Goal: Transaction & Acquisition: Purchase product/service

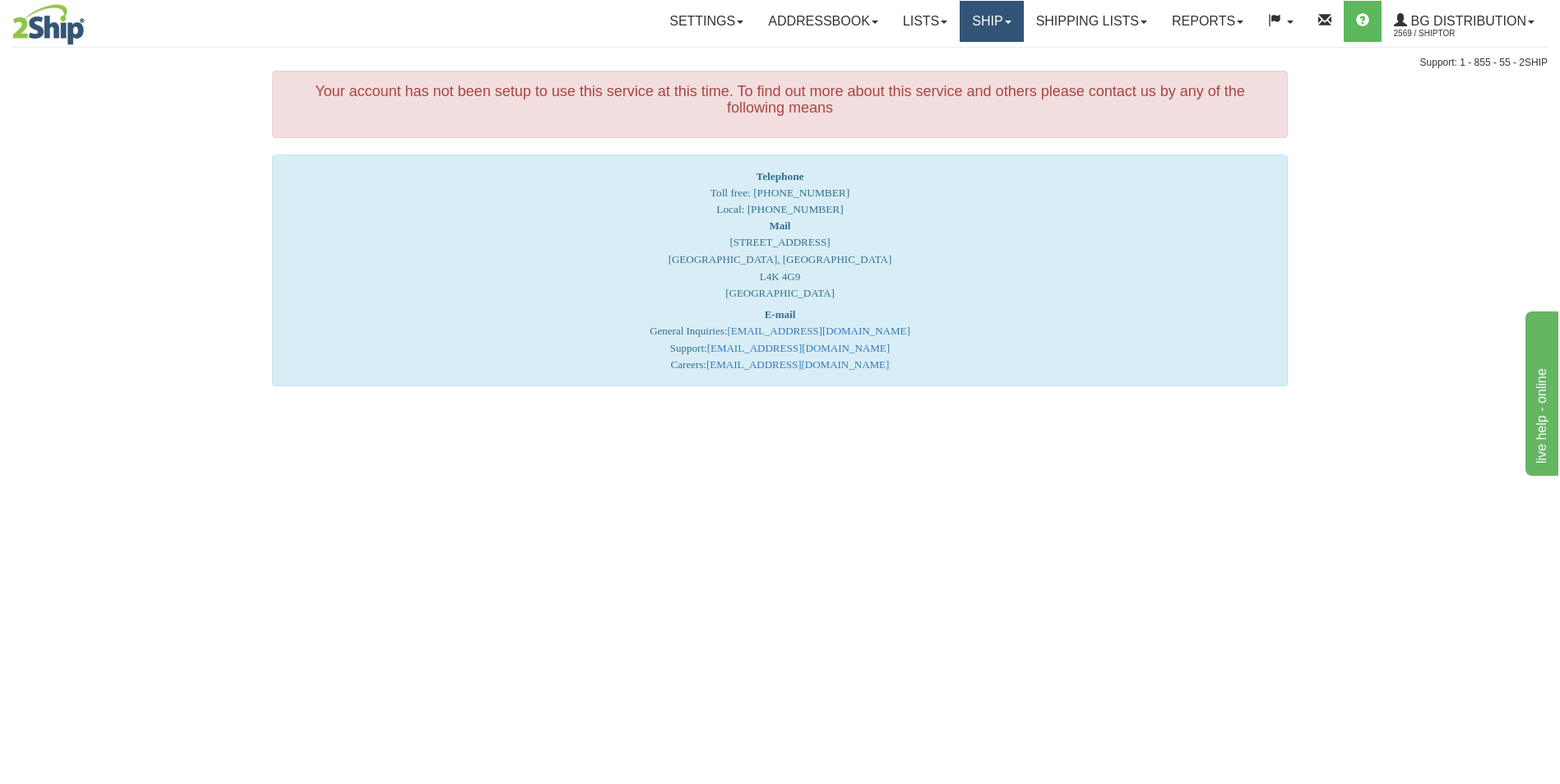
click at [960, 19] on link "Ship" at bounding box center [991, 21] width 63 height 41
click at [948, 63] on span "Ship Screen" at bounding box center [940, 58] width 62 height 13
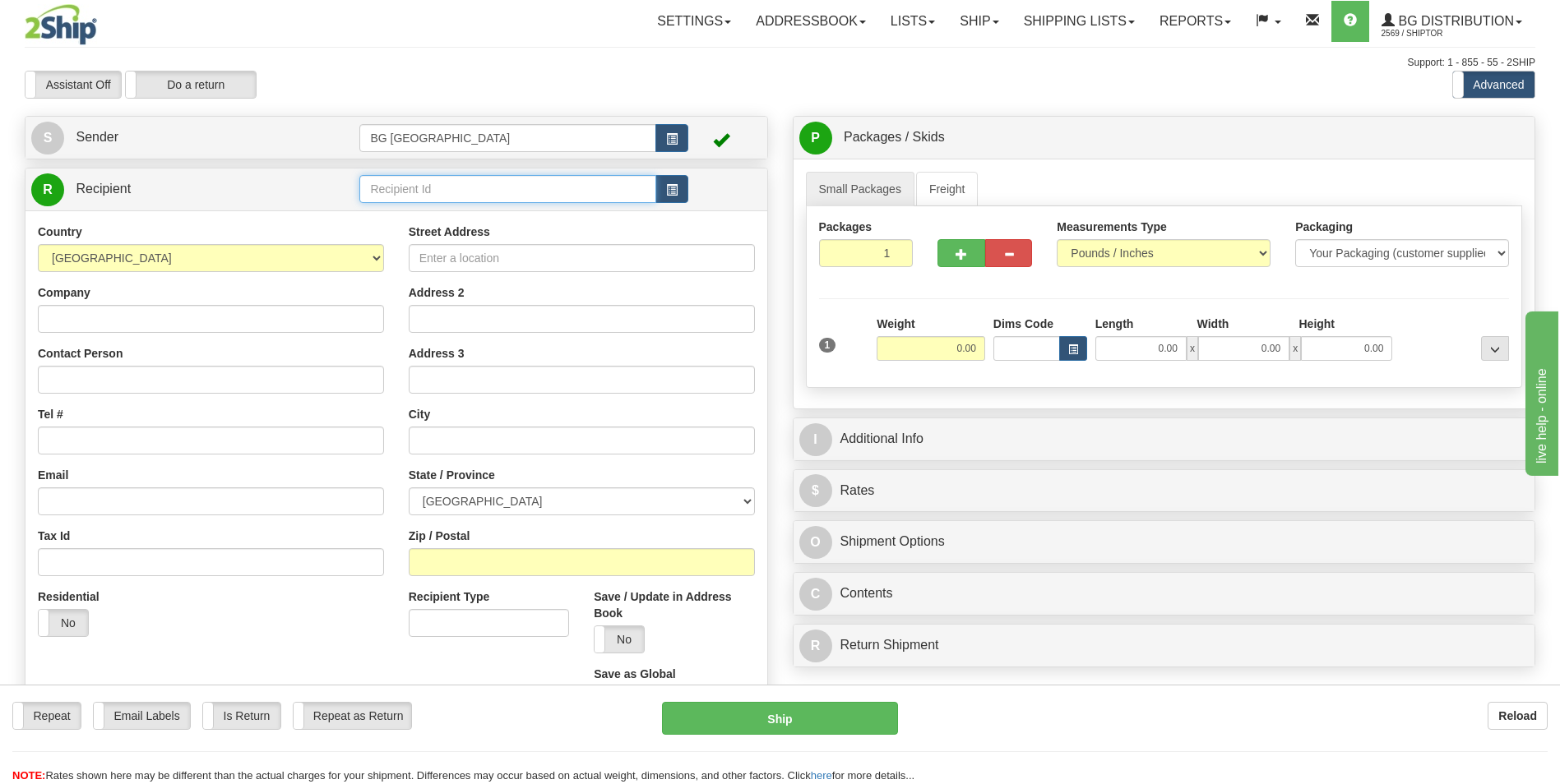
click at [486, 177] on input "text" at bounding box center [507, 189] width 296 height 28
click at [465, 193] on input "70182764-00" at bounding box center [507, 189] width 296 height 28
click at [406, 218] on div "60176" at bounding box center [505, 214] width 280 height 18
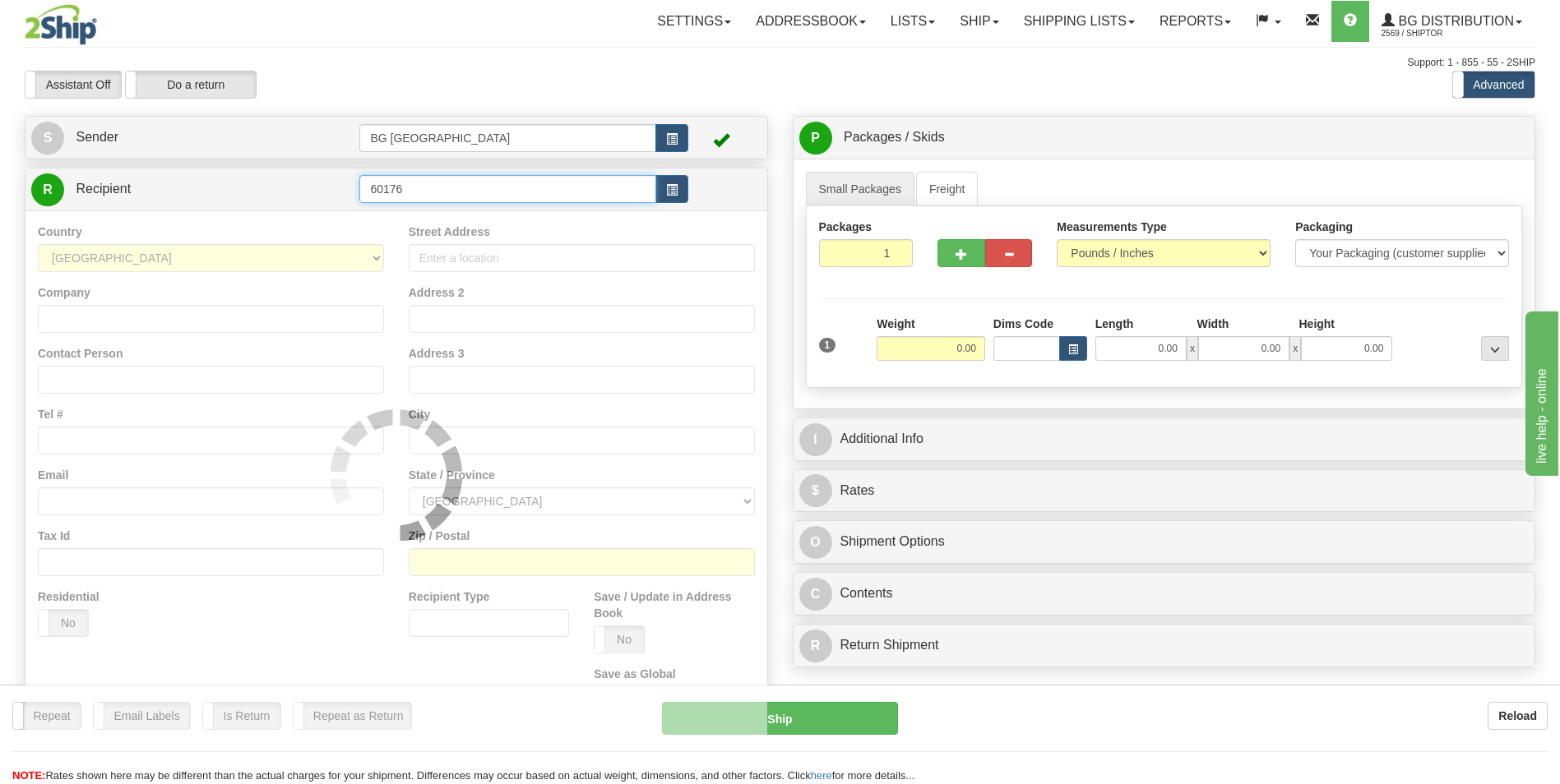
type input "60176"
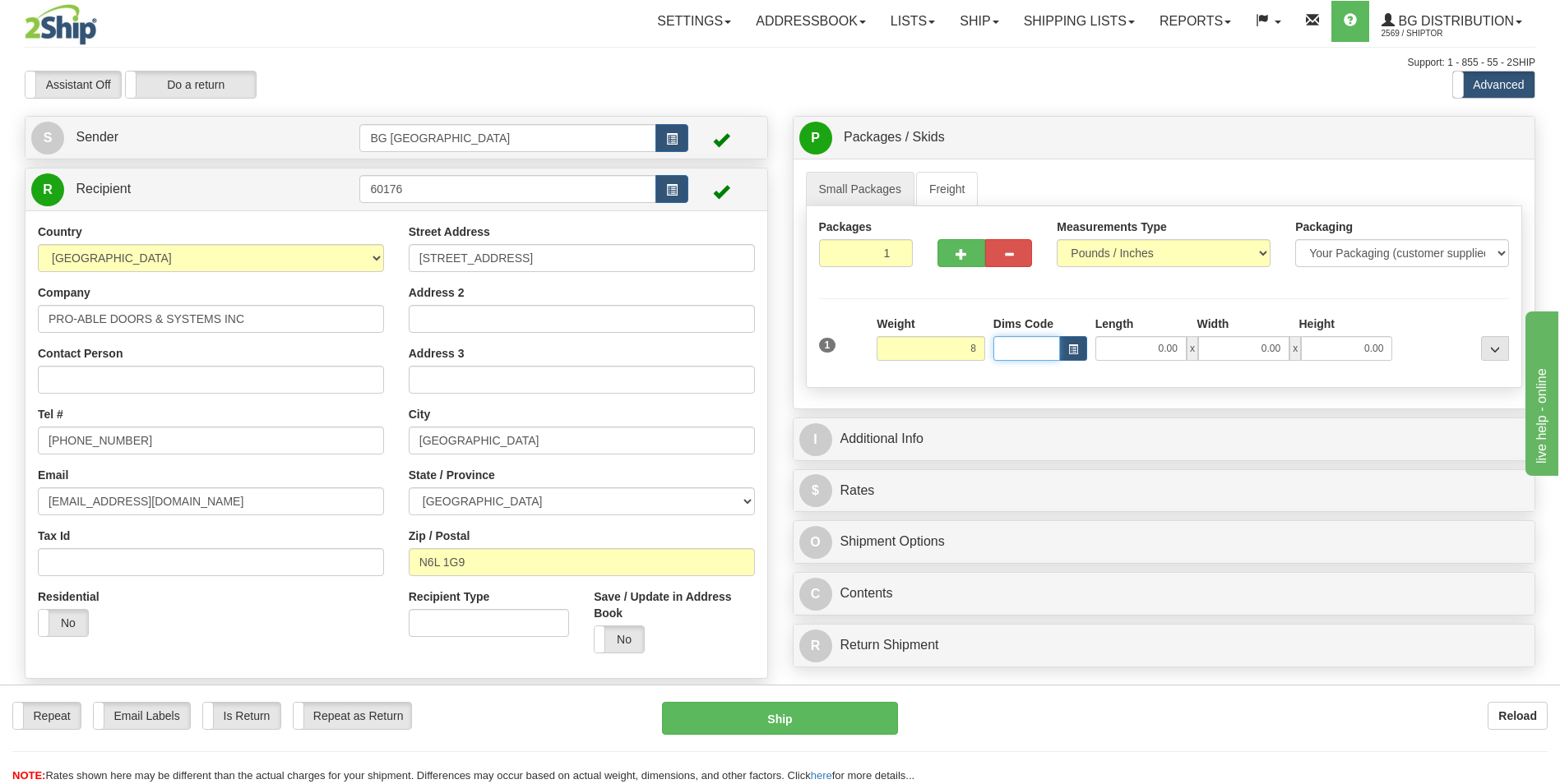
type input "8.00"
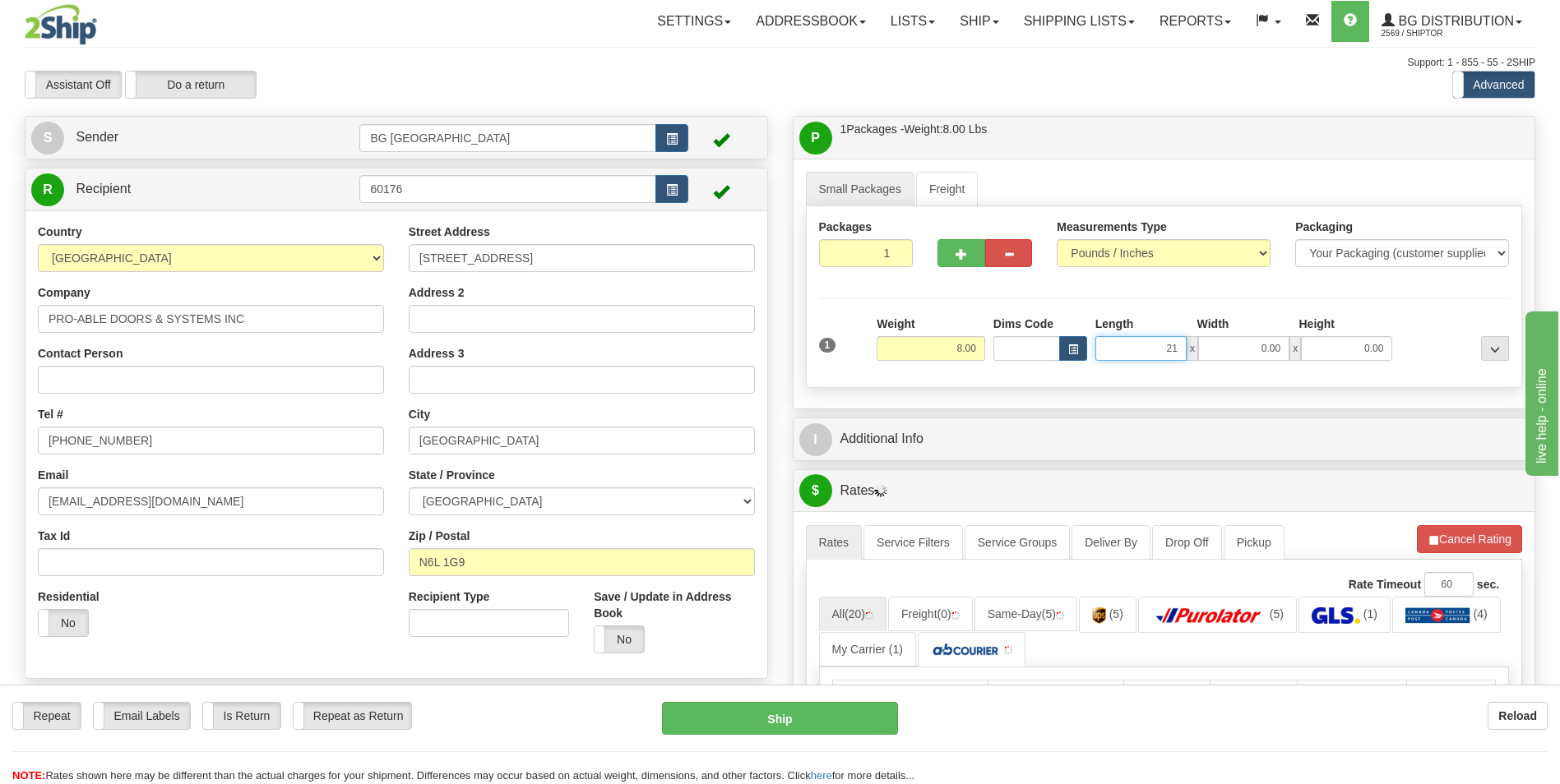
type input "21.00"
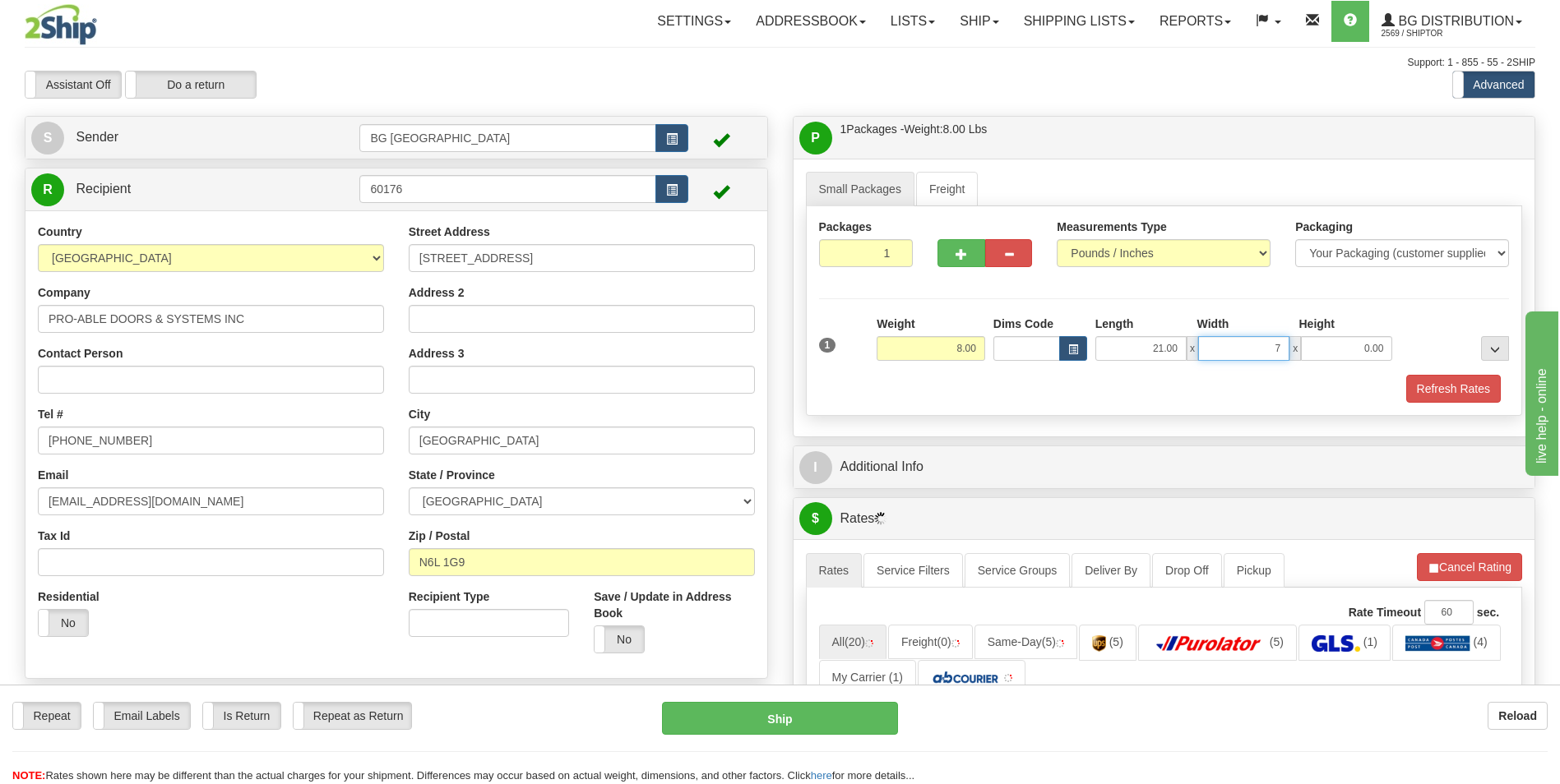
type input "7.00"
type input "5.00"
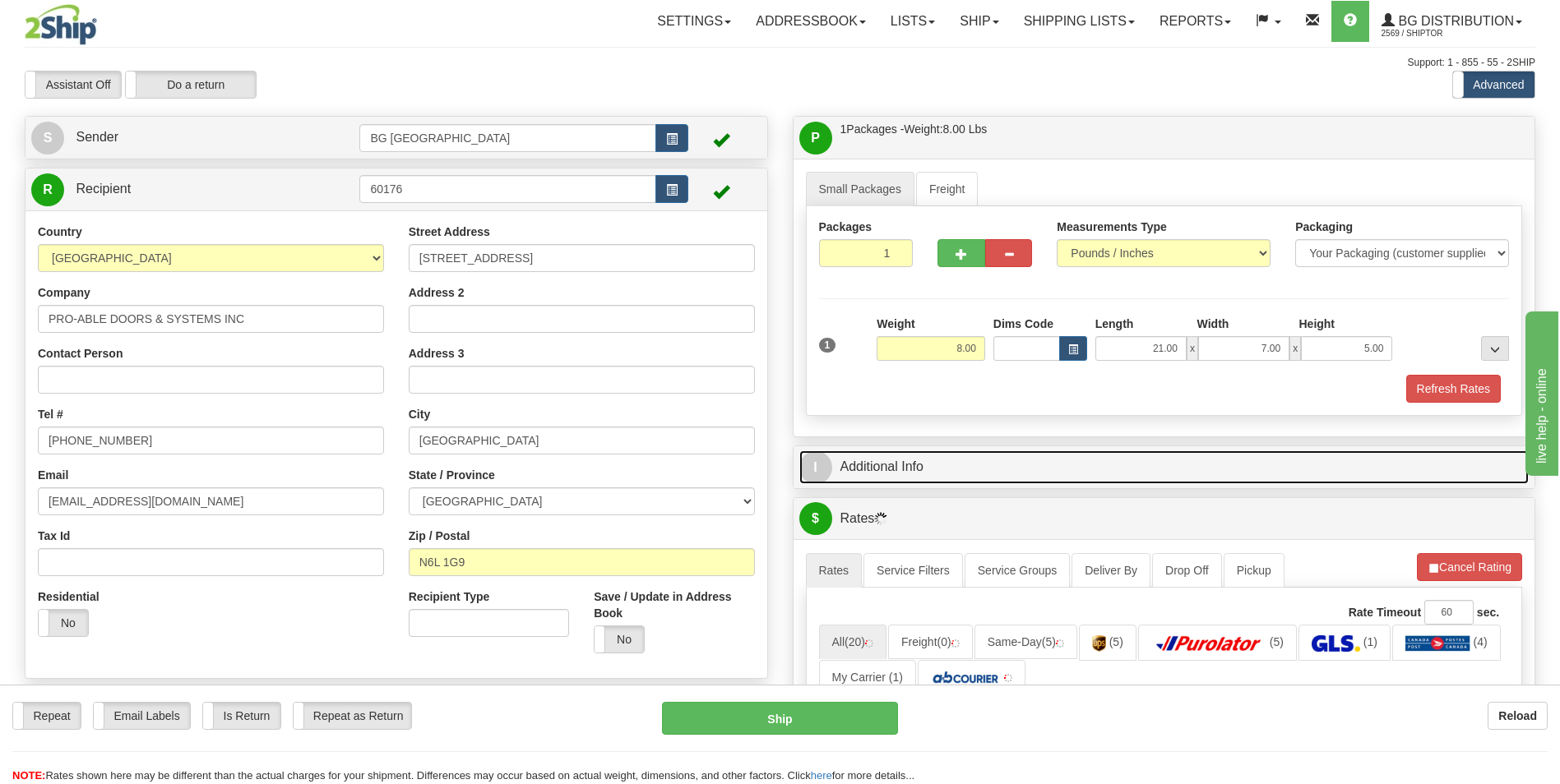
click at [935, 460] on link "I Additional Info" at bounding box center [1164, 468] width 730 height 33
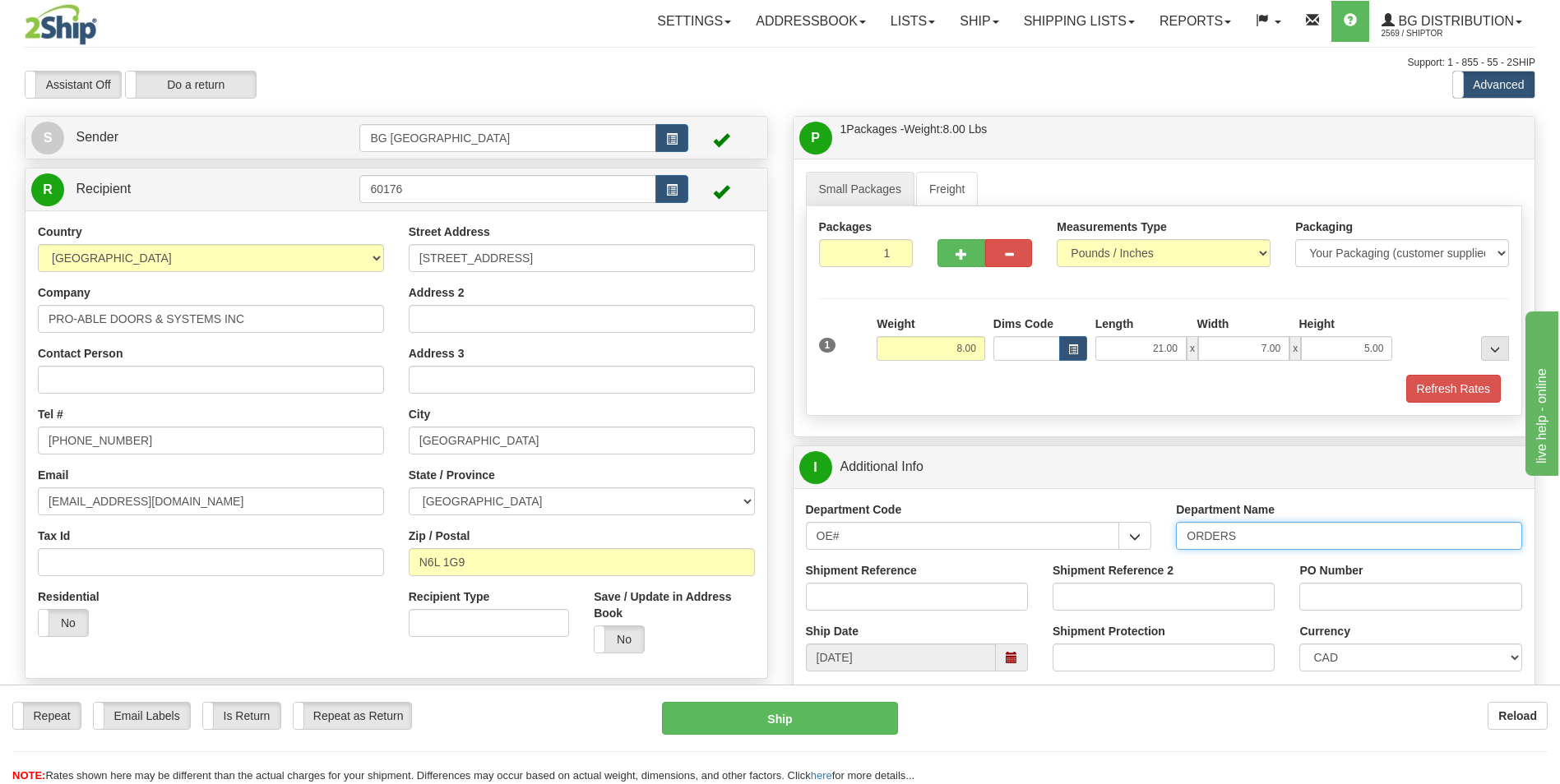
click at [1267, 534] on input "ORDERS" at bounding box center [1348, 536] width 346 height 28
type input "70182764-00"
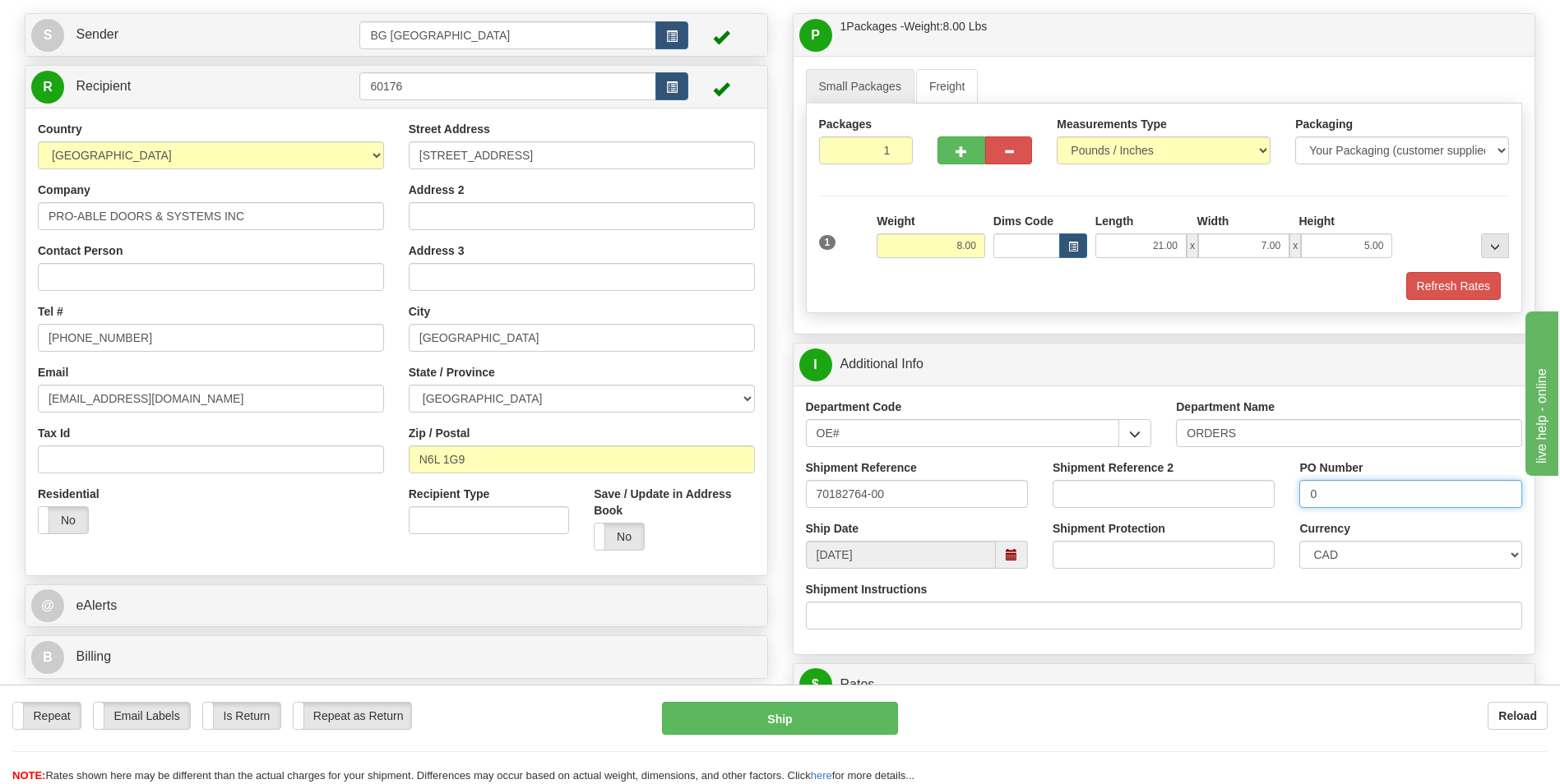
scroll to position [328, 0]
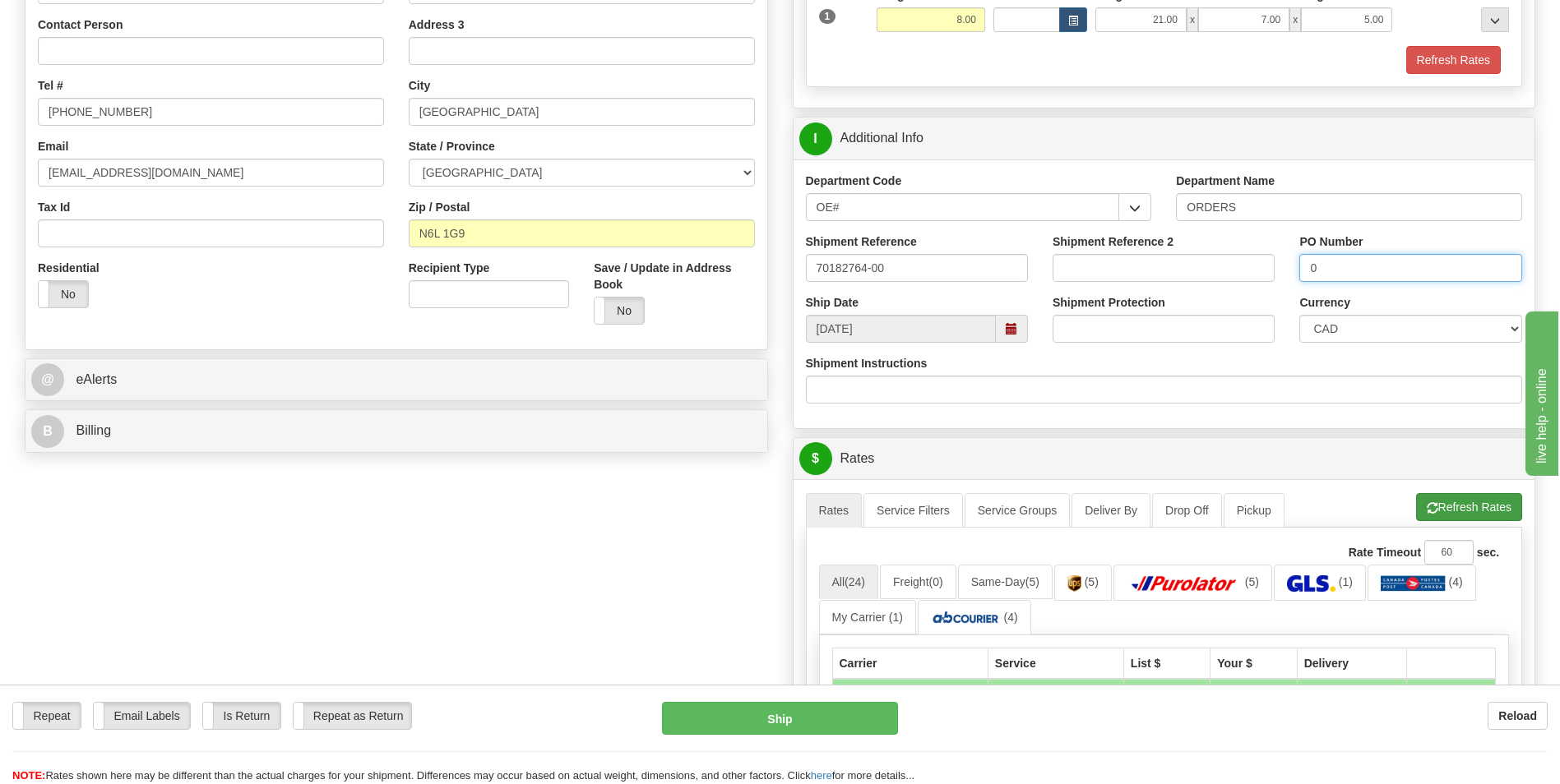
type input "0"
click at [1449, 521] on button "Refresh Rates" at bounding box center [1469, 508] width 106 height 28
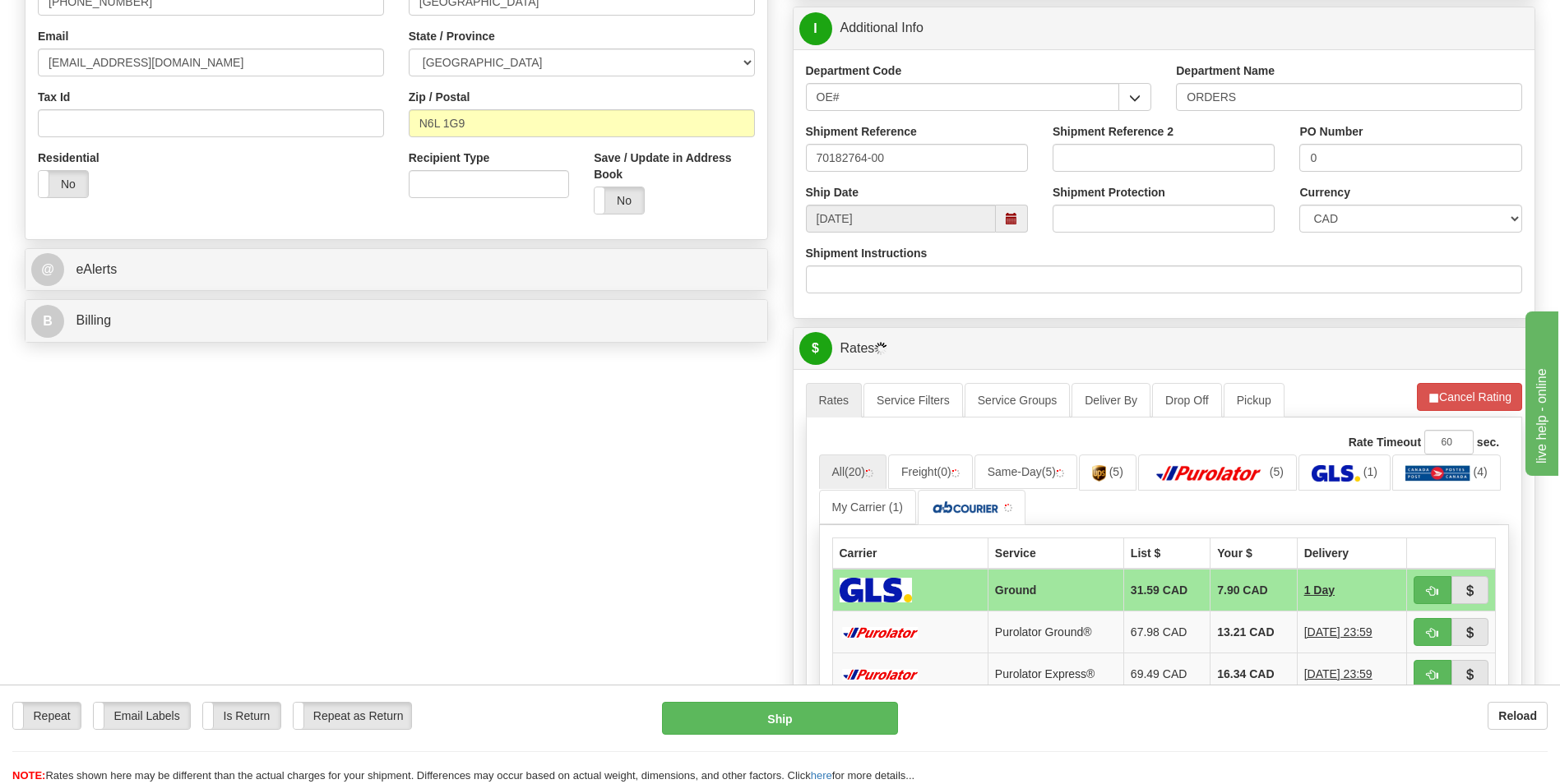
scroll to position [740, 0]
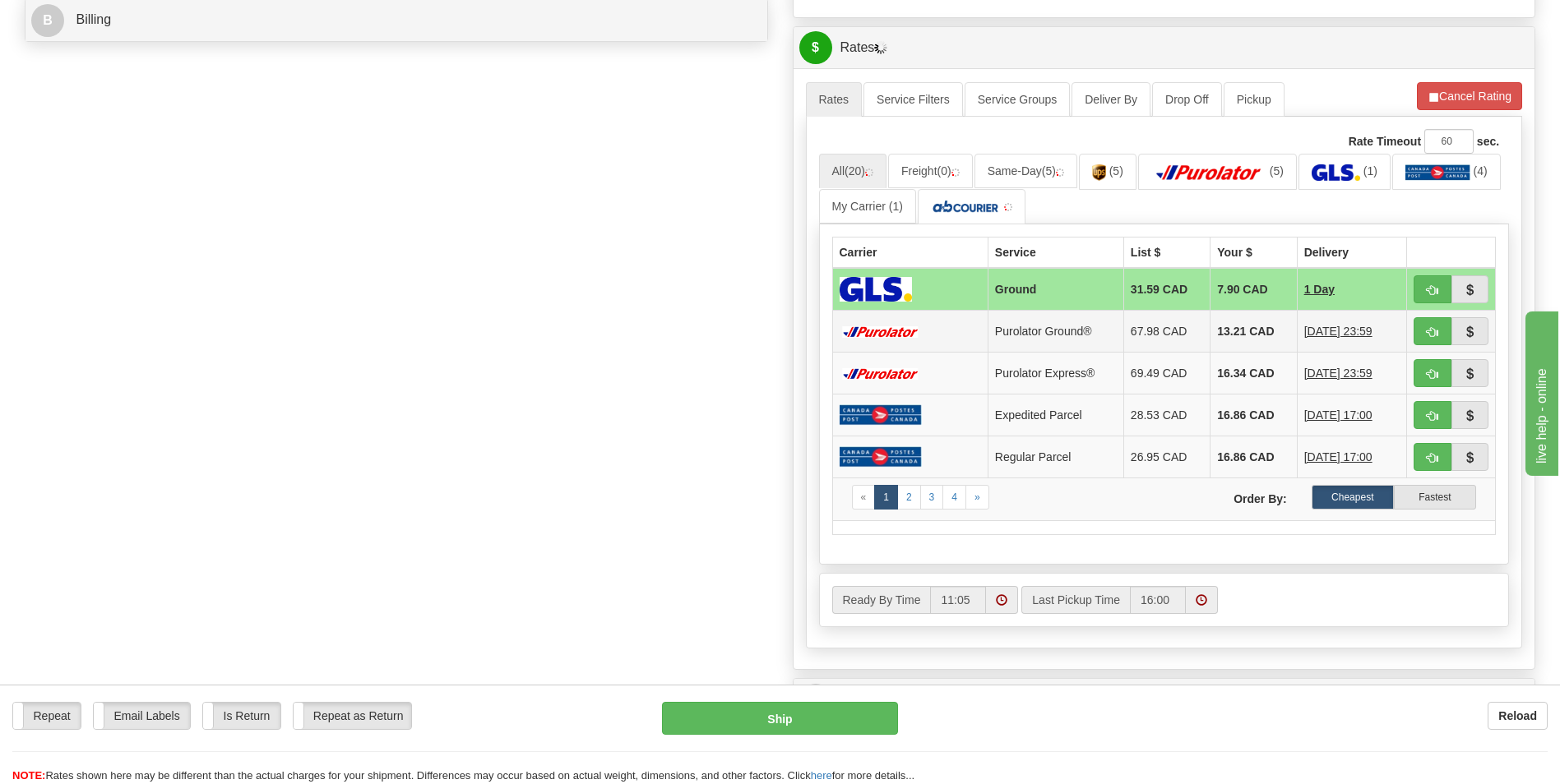
click at [1245, 341] on td "13.21 CAD" at bounding box center [1253, 331] width 86 height 42
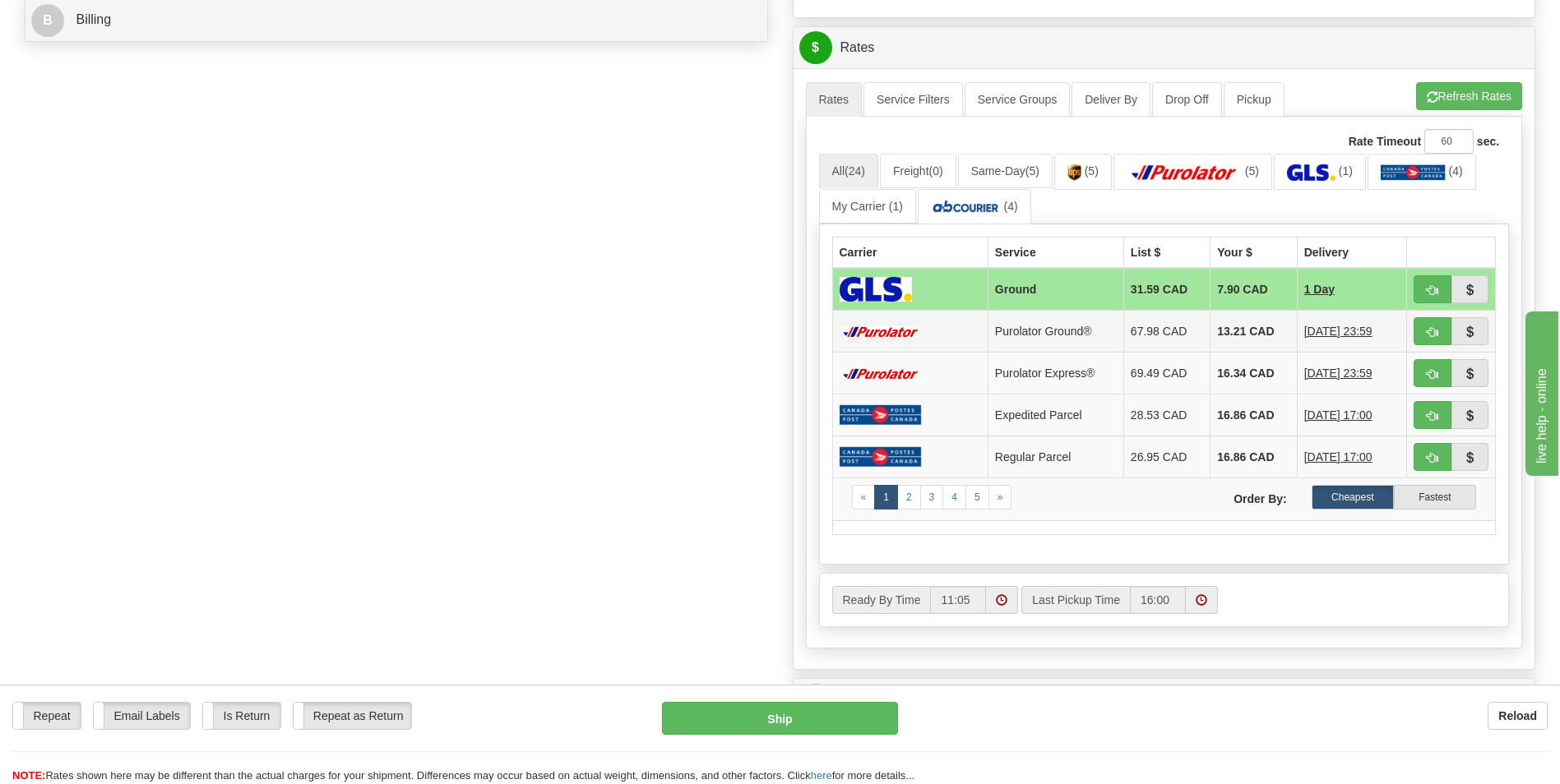
click at [1242, 320] on td "13.21 CAD" at bounding box center [1253, 331] width 86 height 42
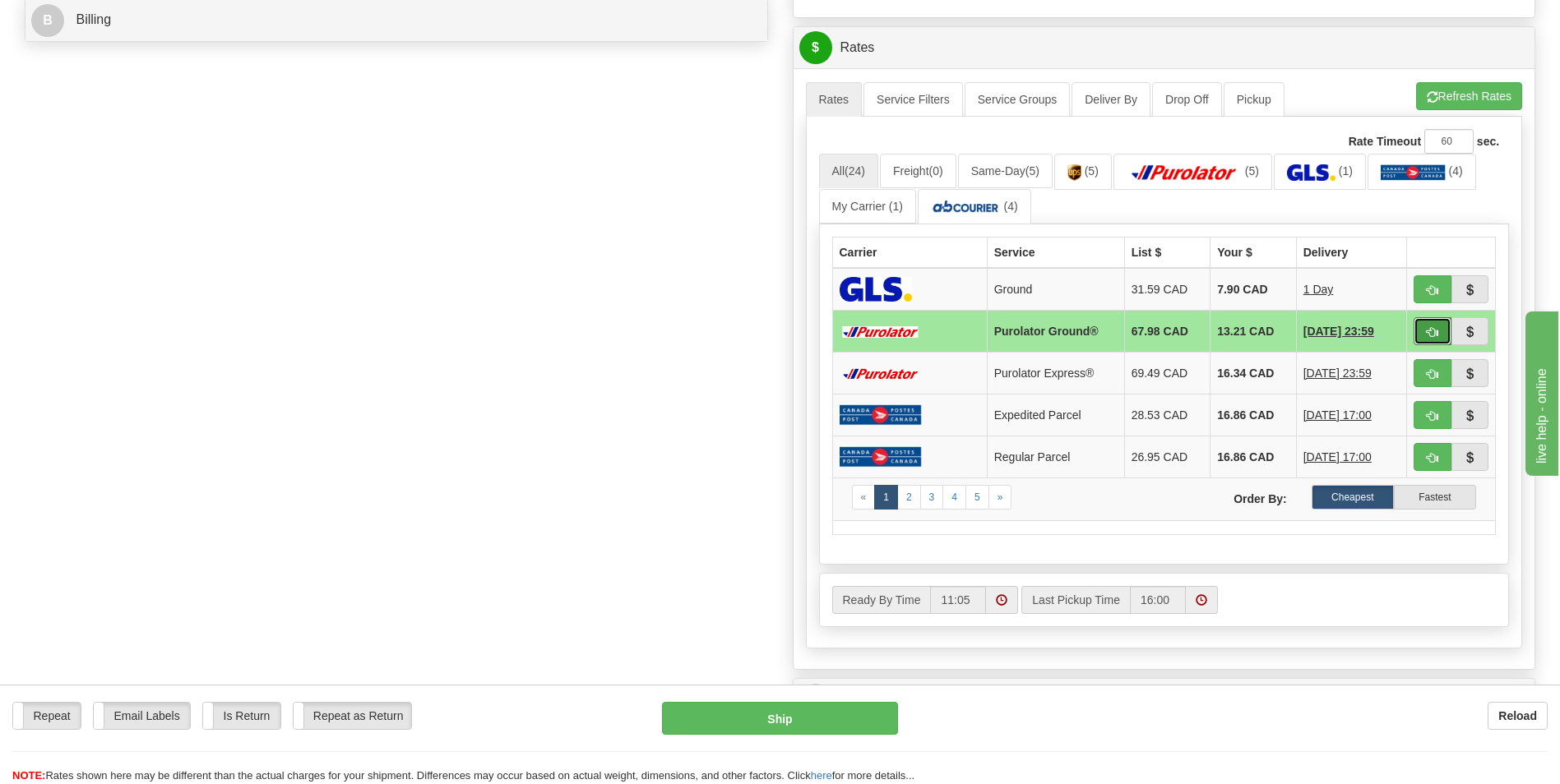
click at [1438, 328] on button "button" at bounding box center [1432, 331] width 38 height 28
type input "260"
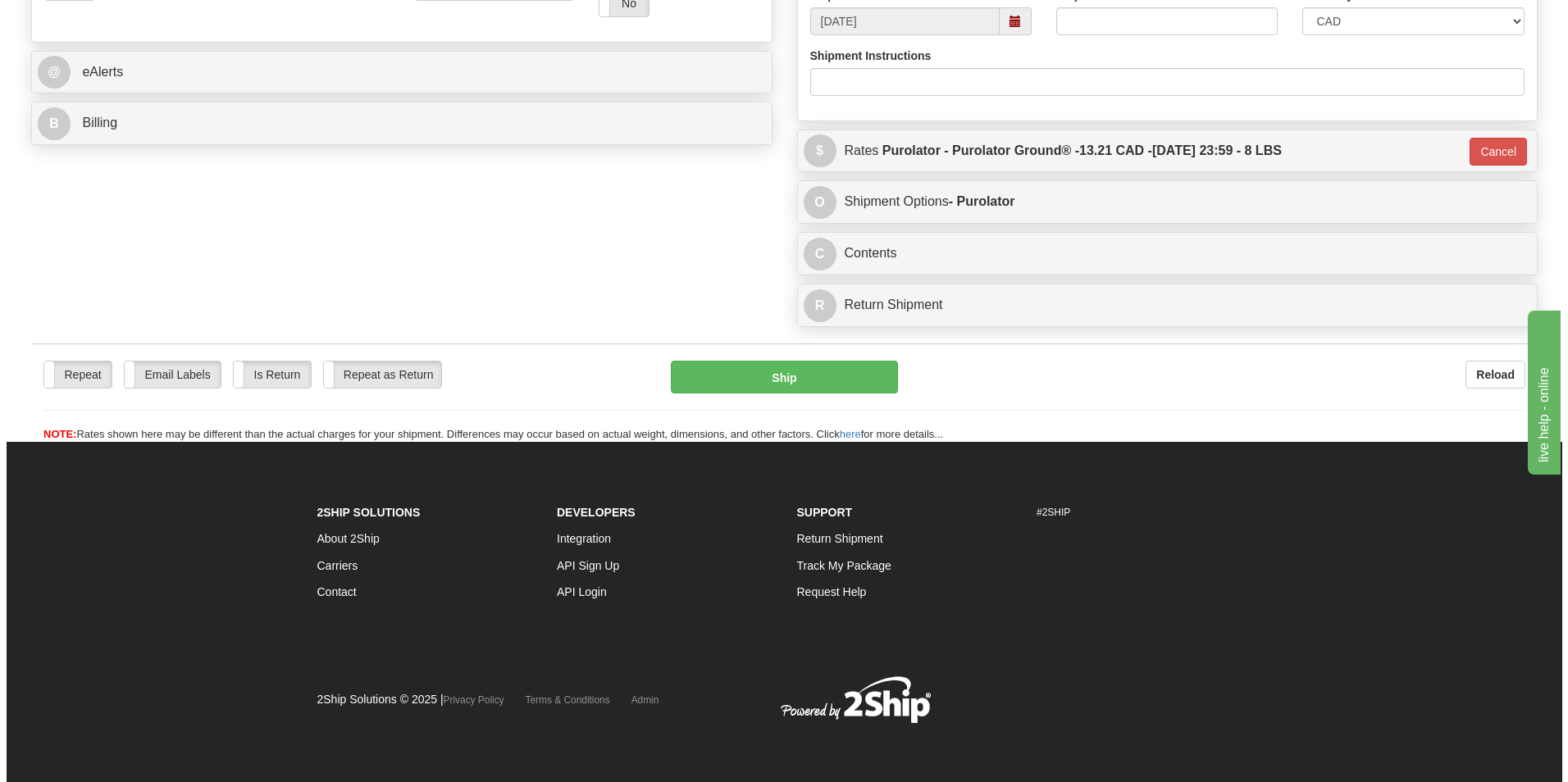
scroll to position [635, 0]
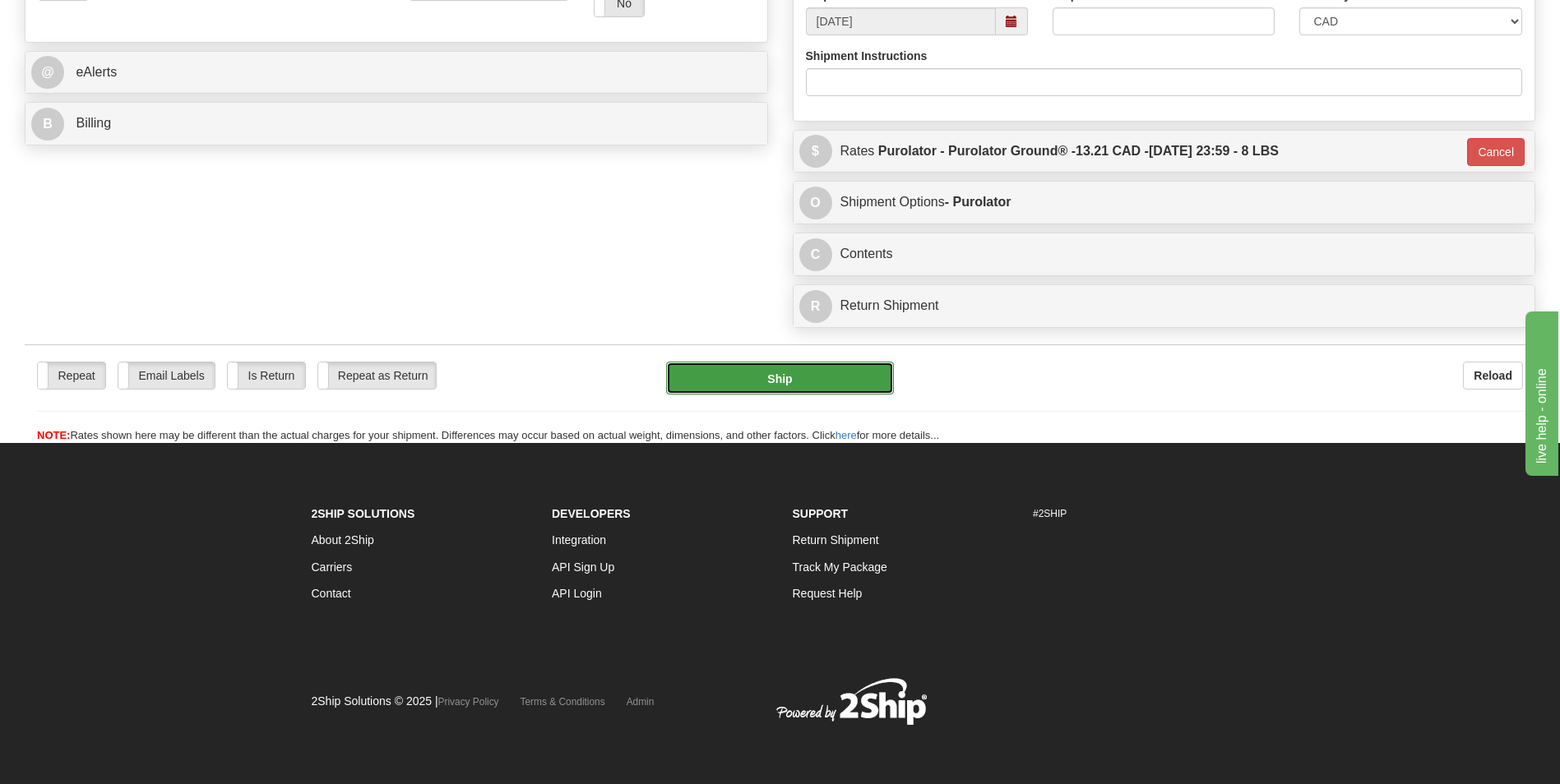
click at [817, 386] on button "Ship" at bounding box center [780, 378] width 227 height 32
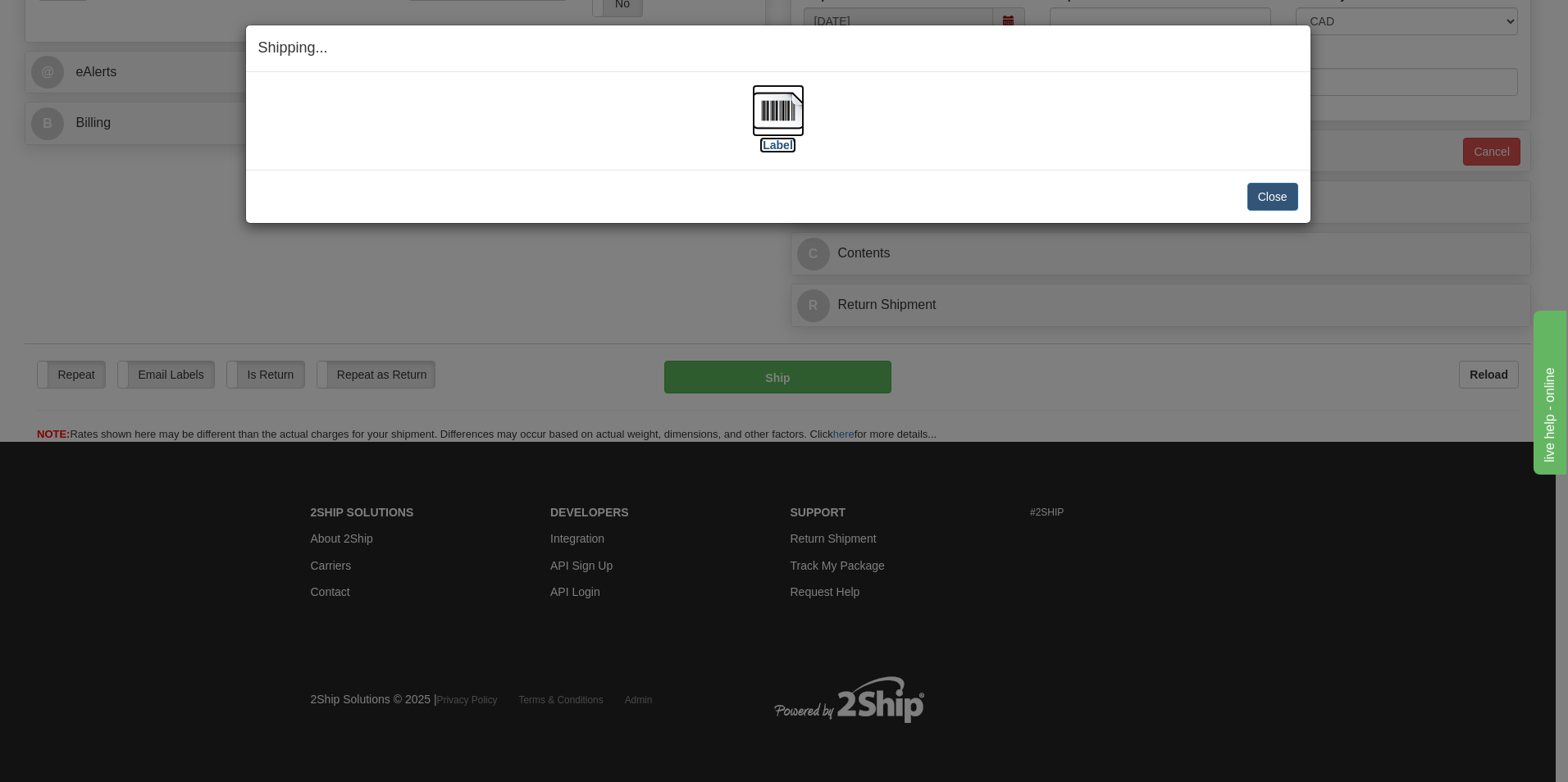
click at [795, 102] on img at bounding box center [778, 110] width 53 height 53
click at [1278, 191] on button "Close" at bounding box center [1273, 197] width 51 height 28
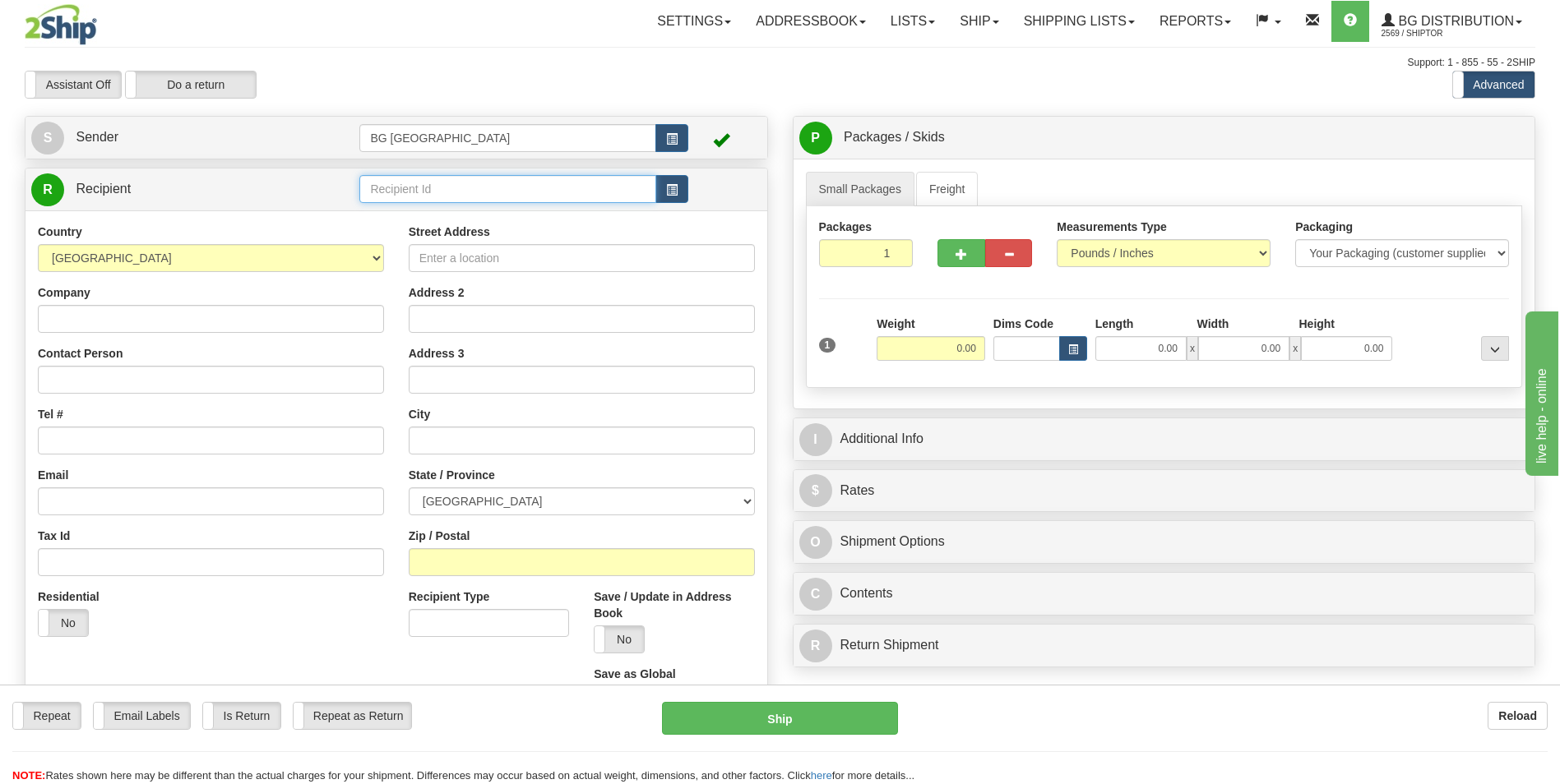
click at [468, 190] on input "text" at bounding box center [507, 189] width 296 height 28
click at [422, 207] on div "60485" at bounding box center [505, 214] width 280 height 18
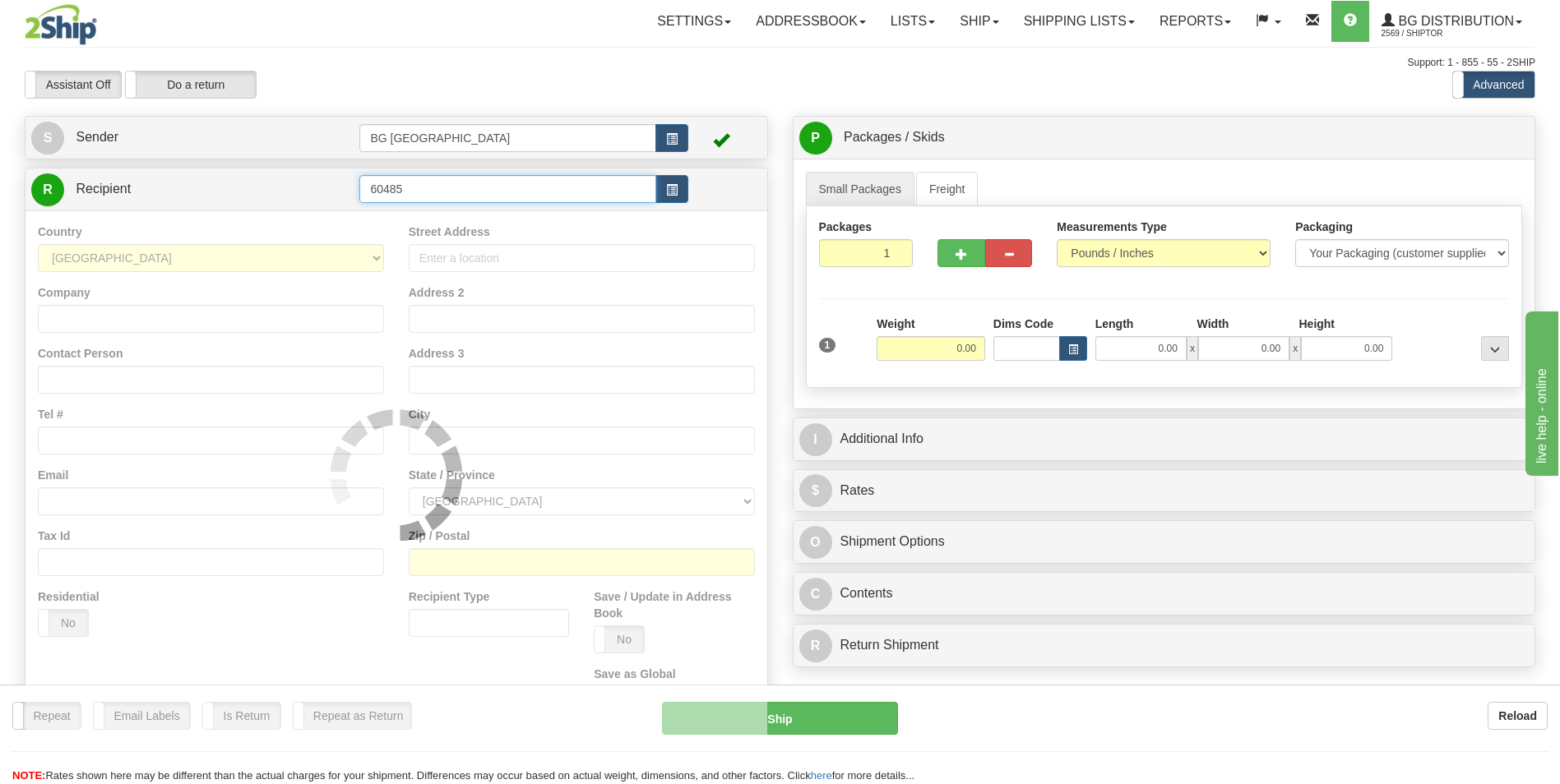
type input "60485"
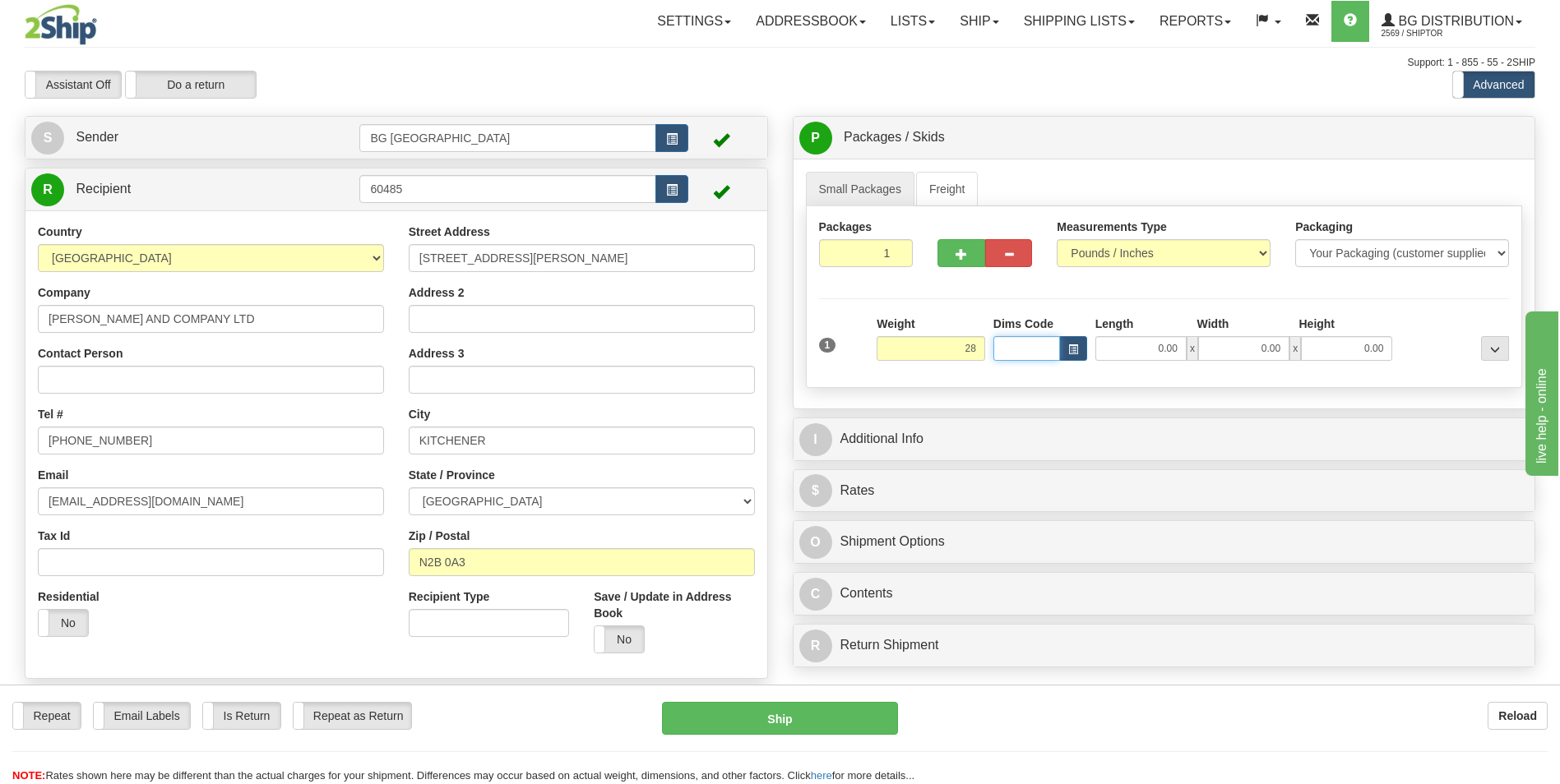
type input "28.00"
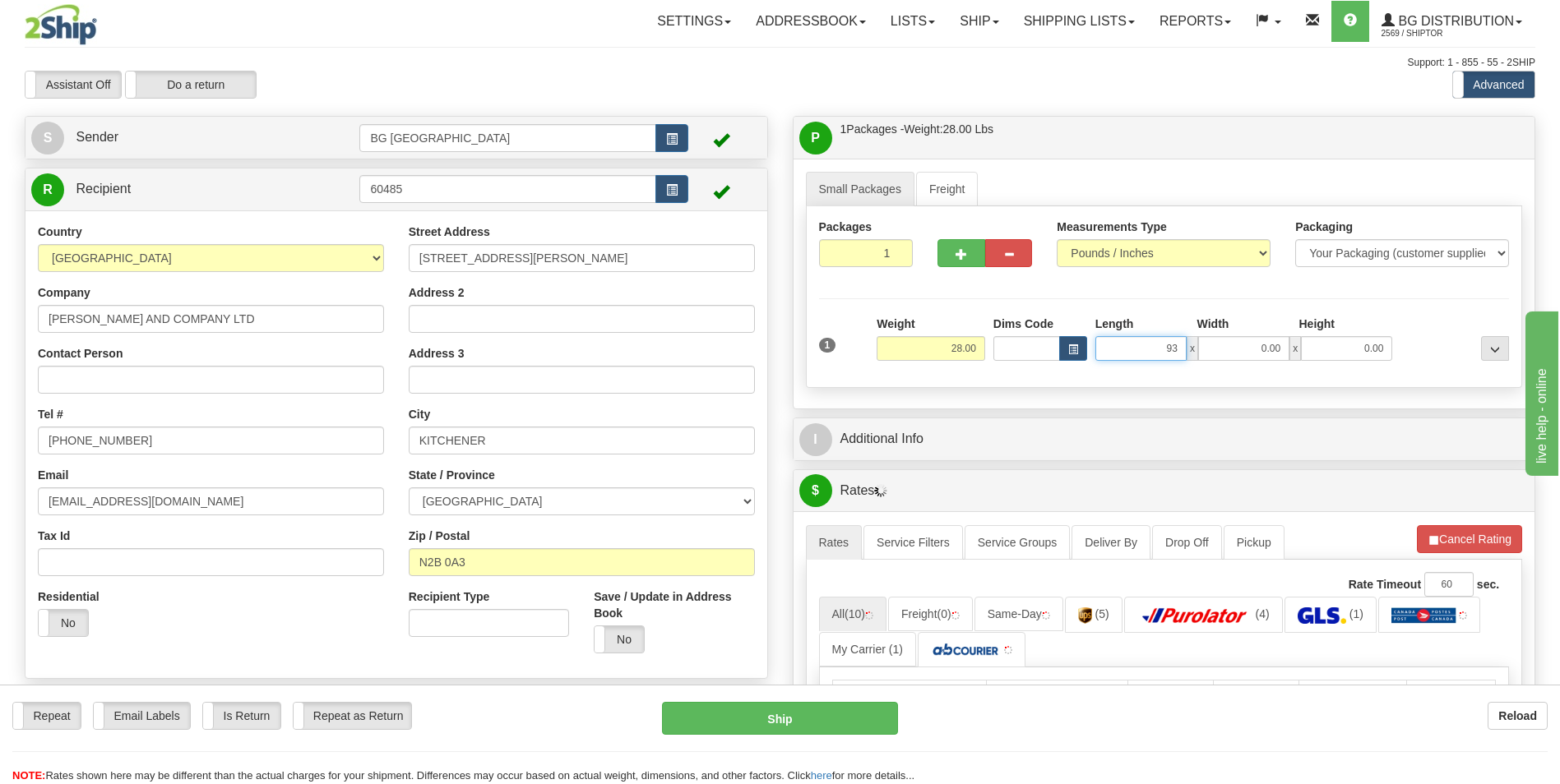
type input "93.00"
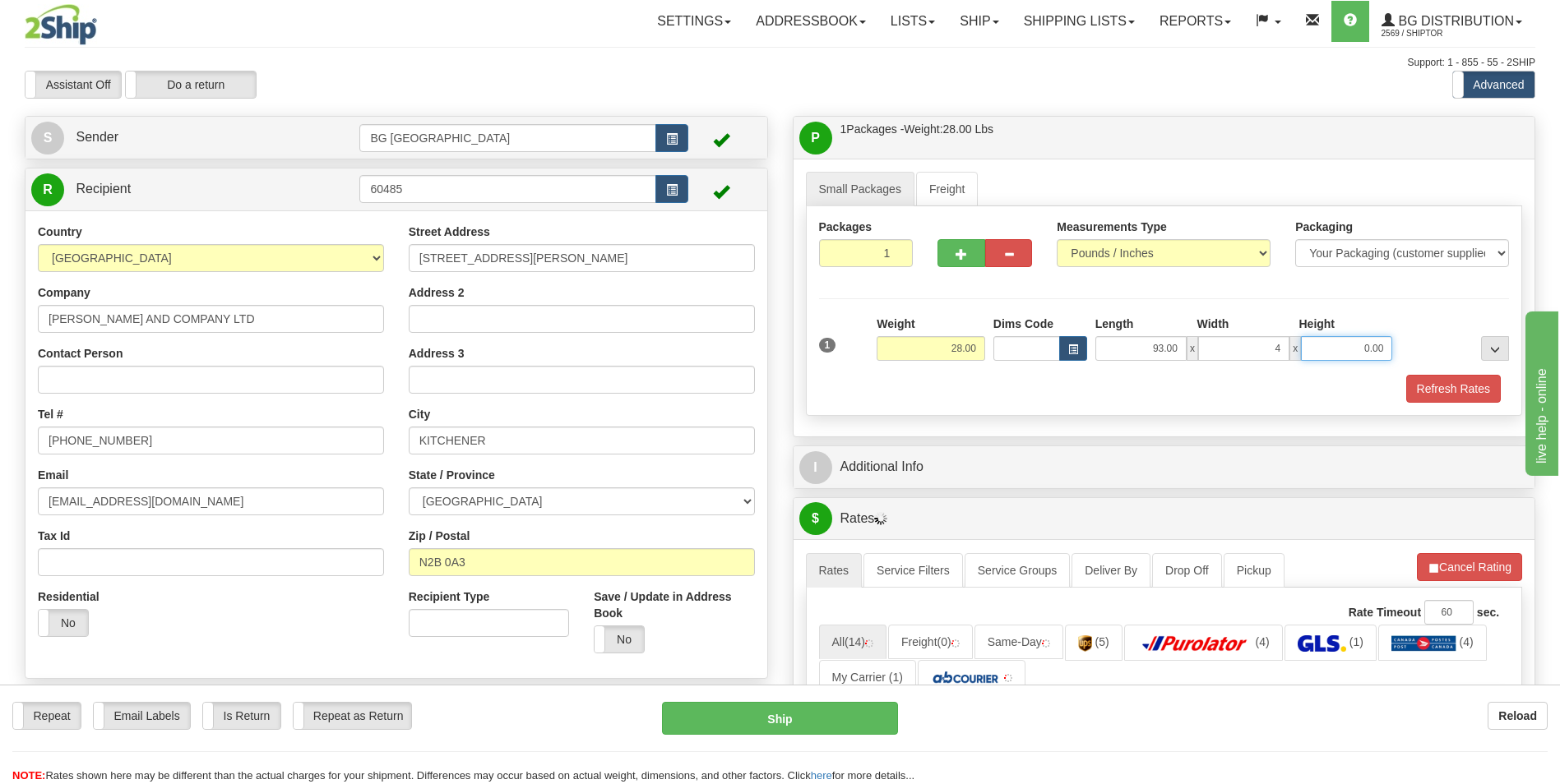
type input "4.00"
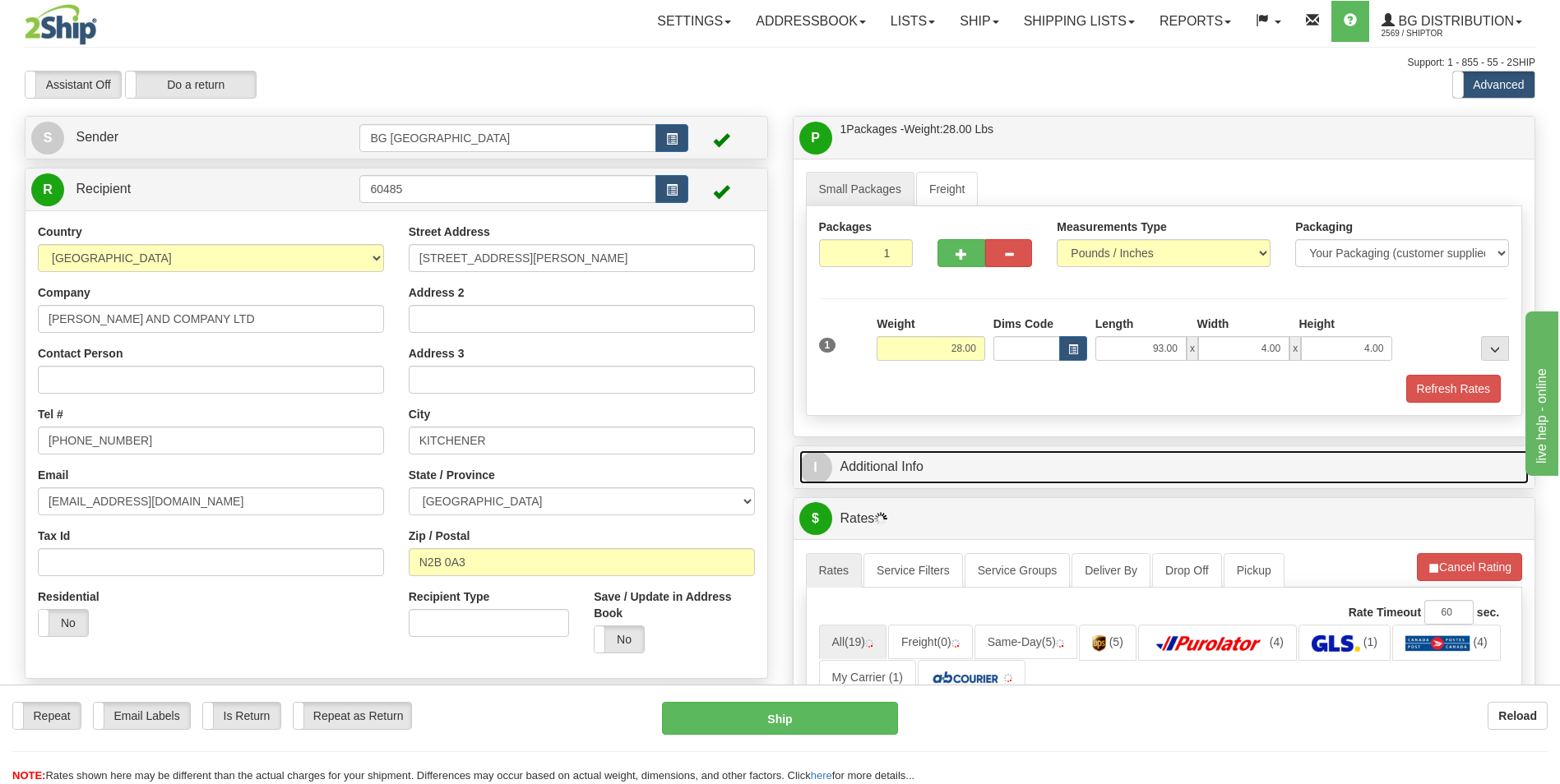
click at [864, 479] on link "I Additional Info" at bounding box center [1164, 468] width 730 height 33
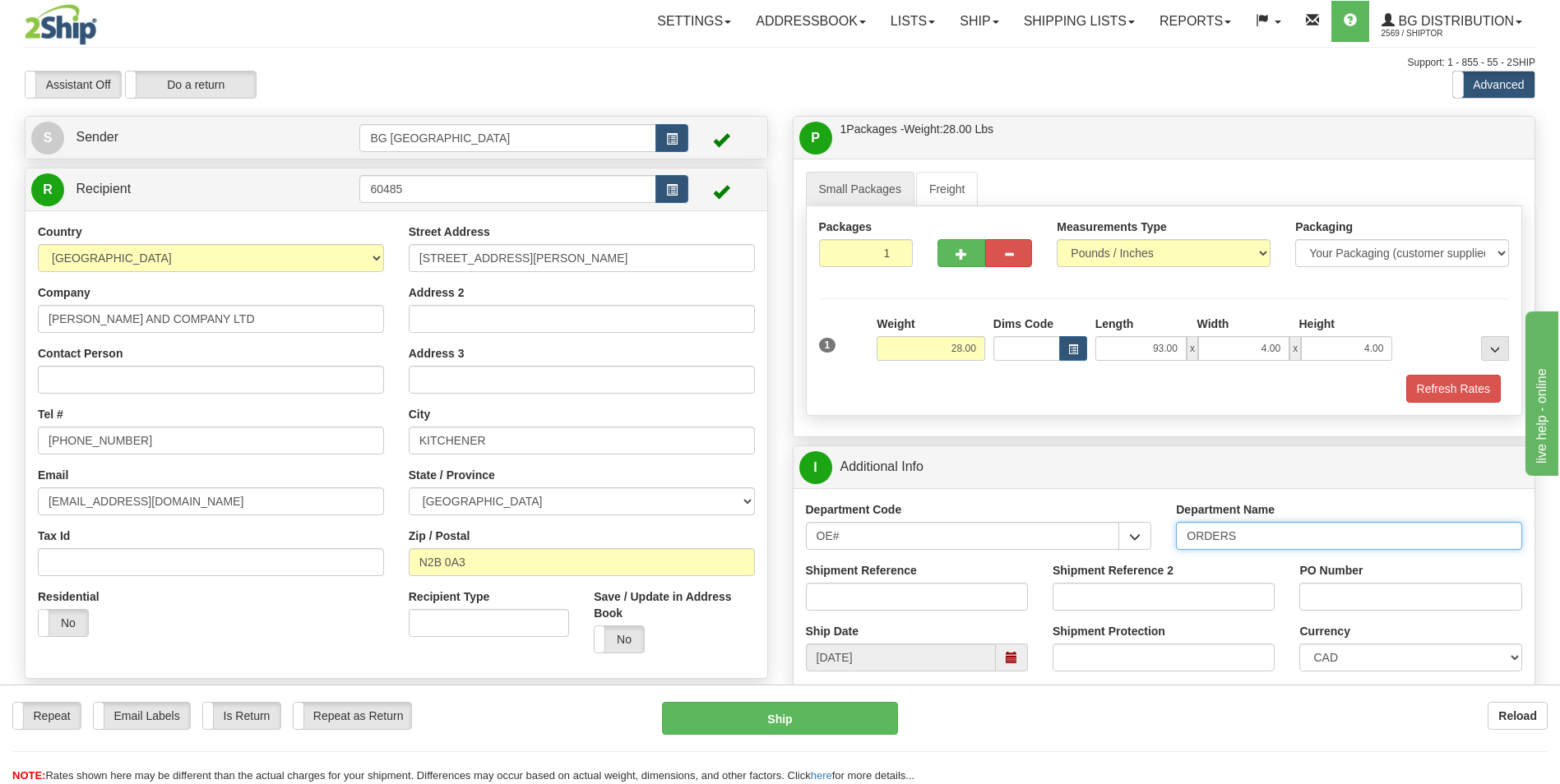
click at [1268, 539] on input "ORDERS" at bounding box center [1348, 536] width 346 height 28
type input "70181439-00"
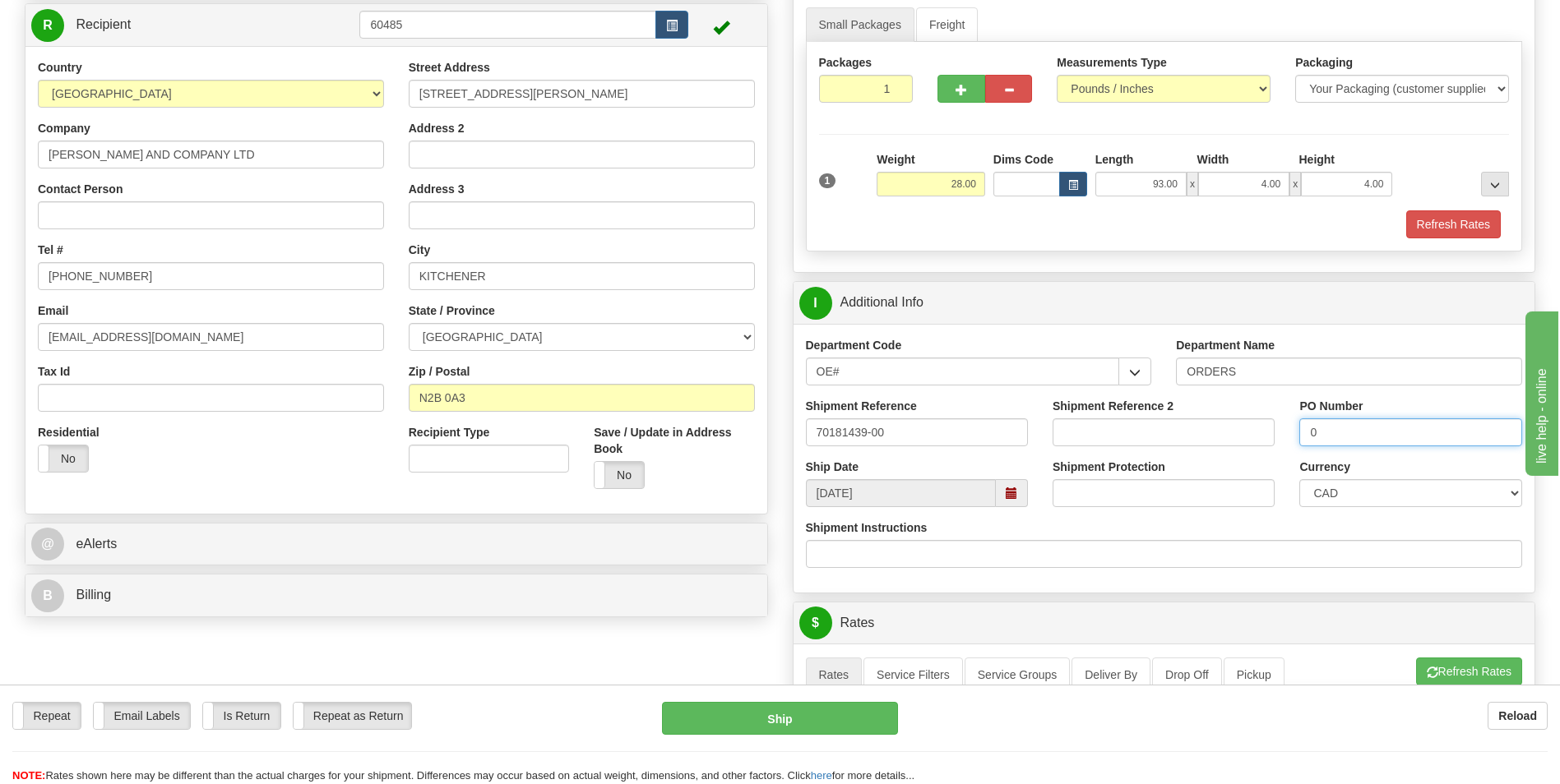
scroll to position [328, 0]
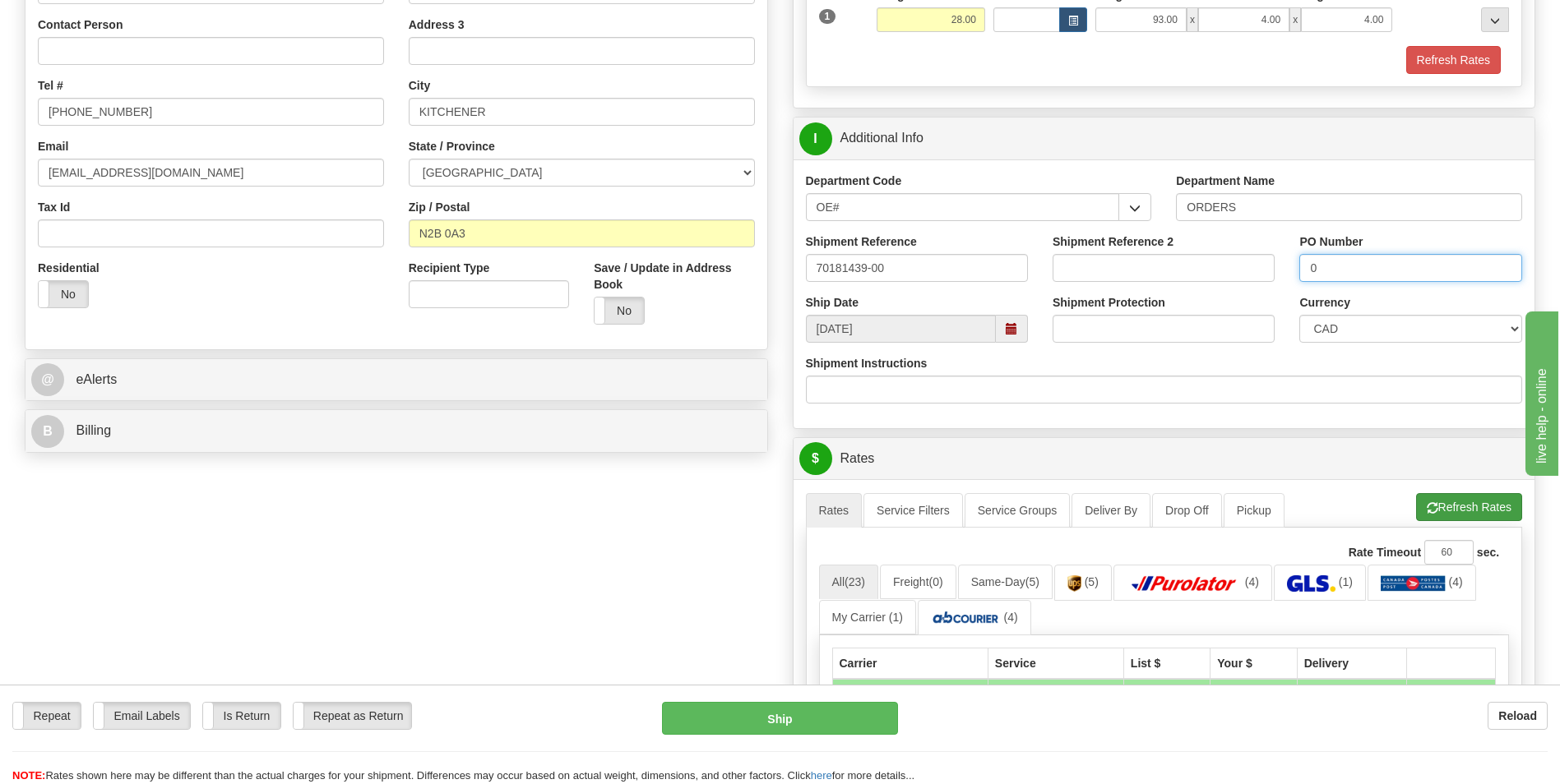
type input "0"
click at [1420, 509] on button "Refresh Rates" at bounding box center [1469, 508] width 106 height 28
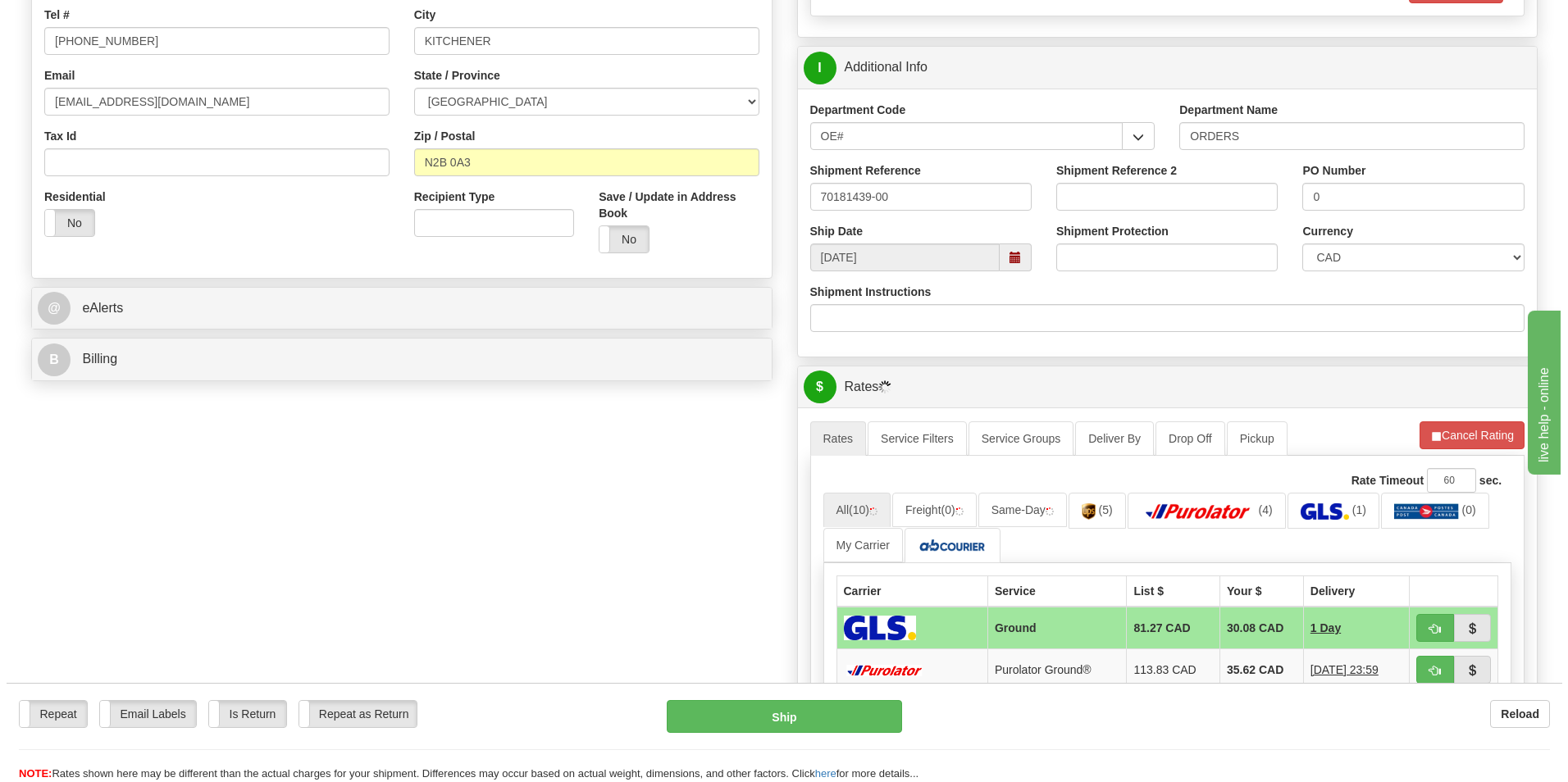
scroll to position [574, 0]
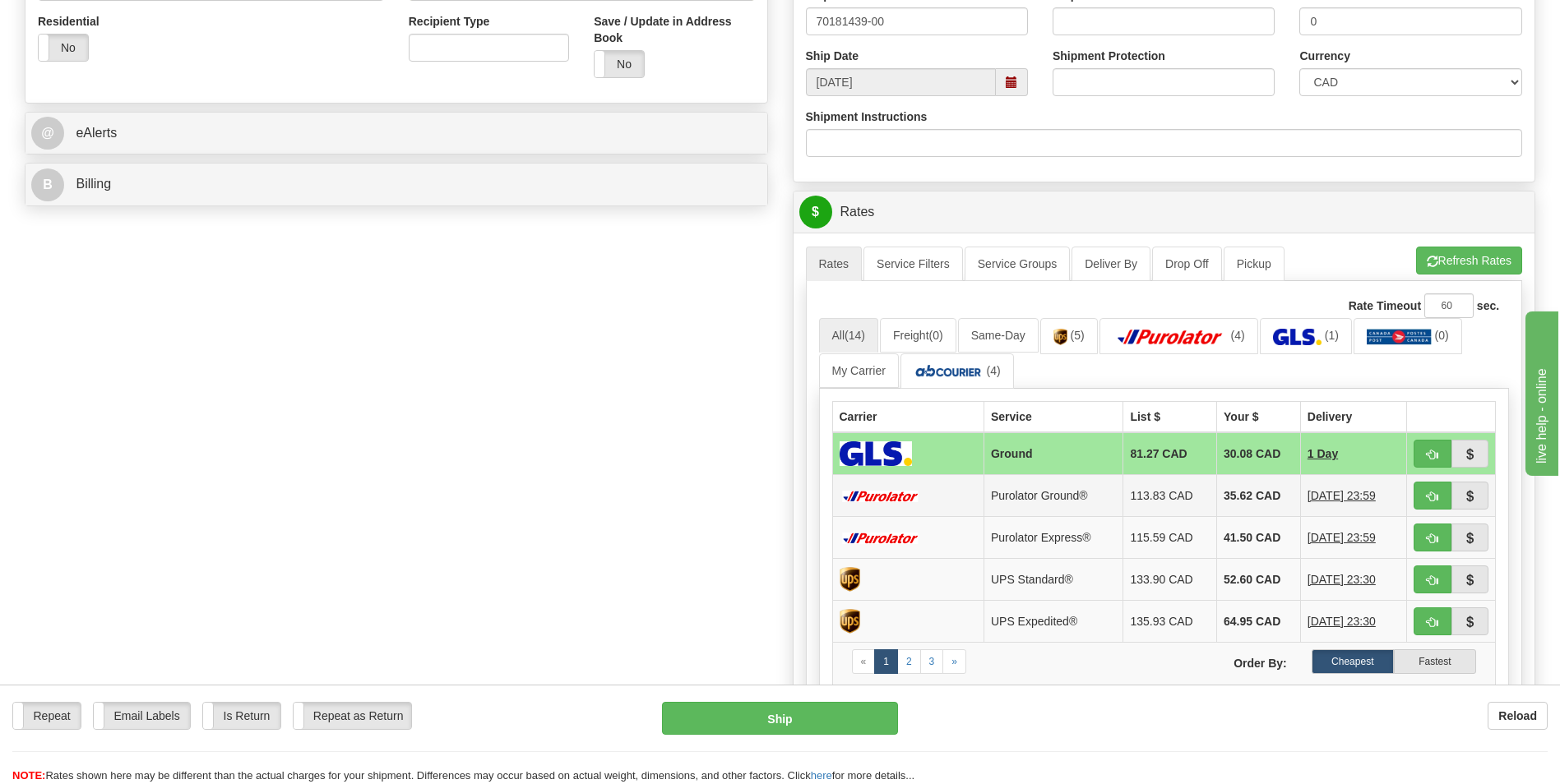
click at [1249, 493] on td "35.62 CAD" at bounding box center [1258, 495] width 84 height 42
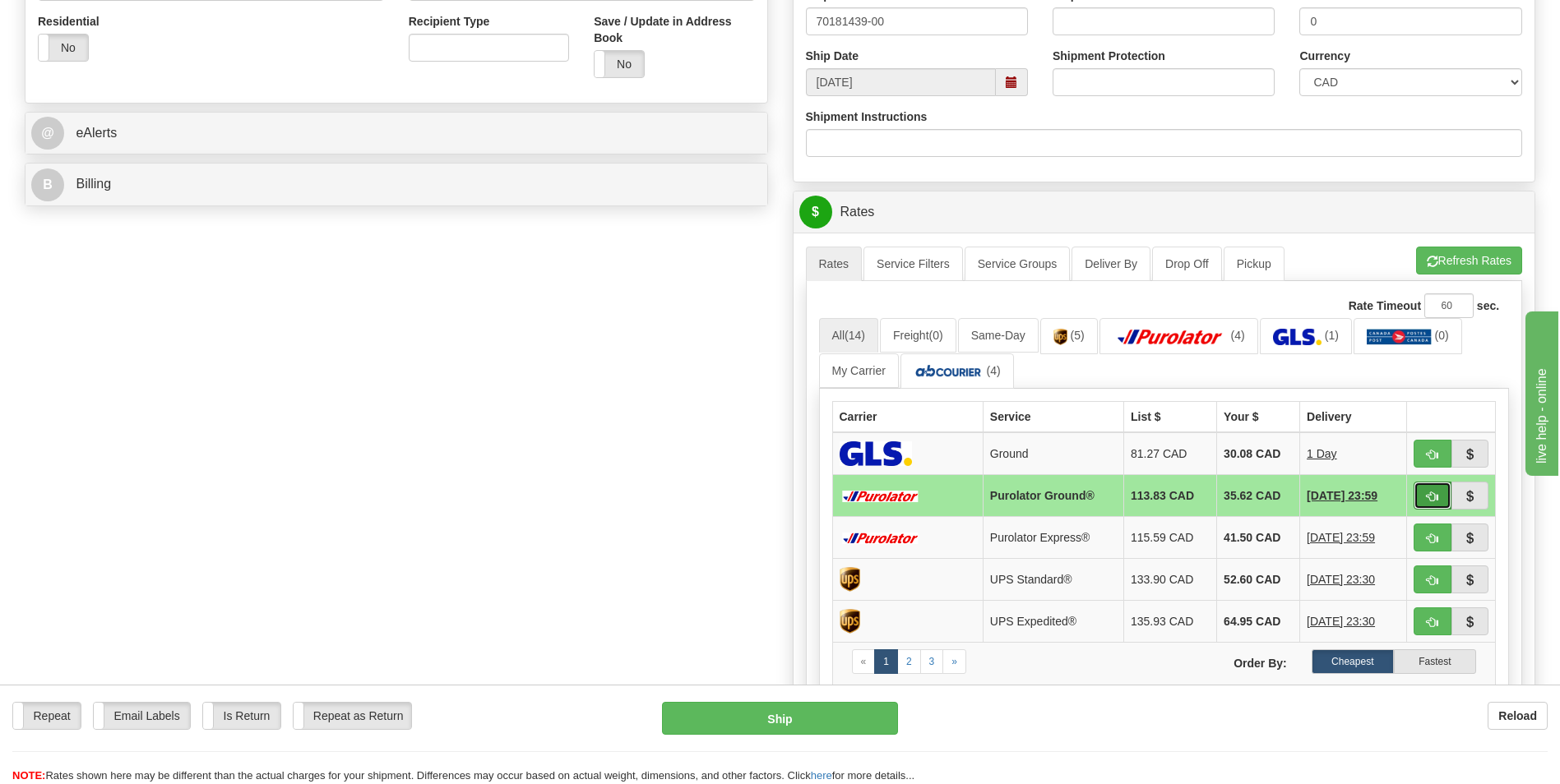
click at [1432, 499] on span "button" at bounding box center [1432, 497] width 11 height 11
type input "260"
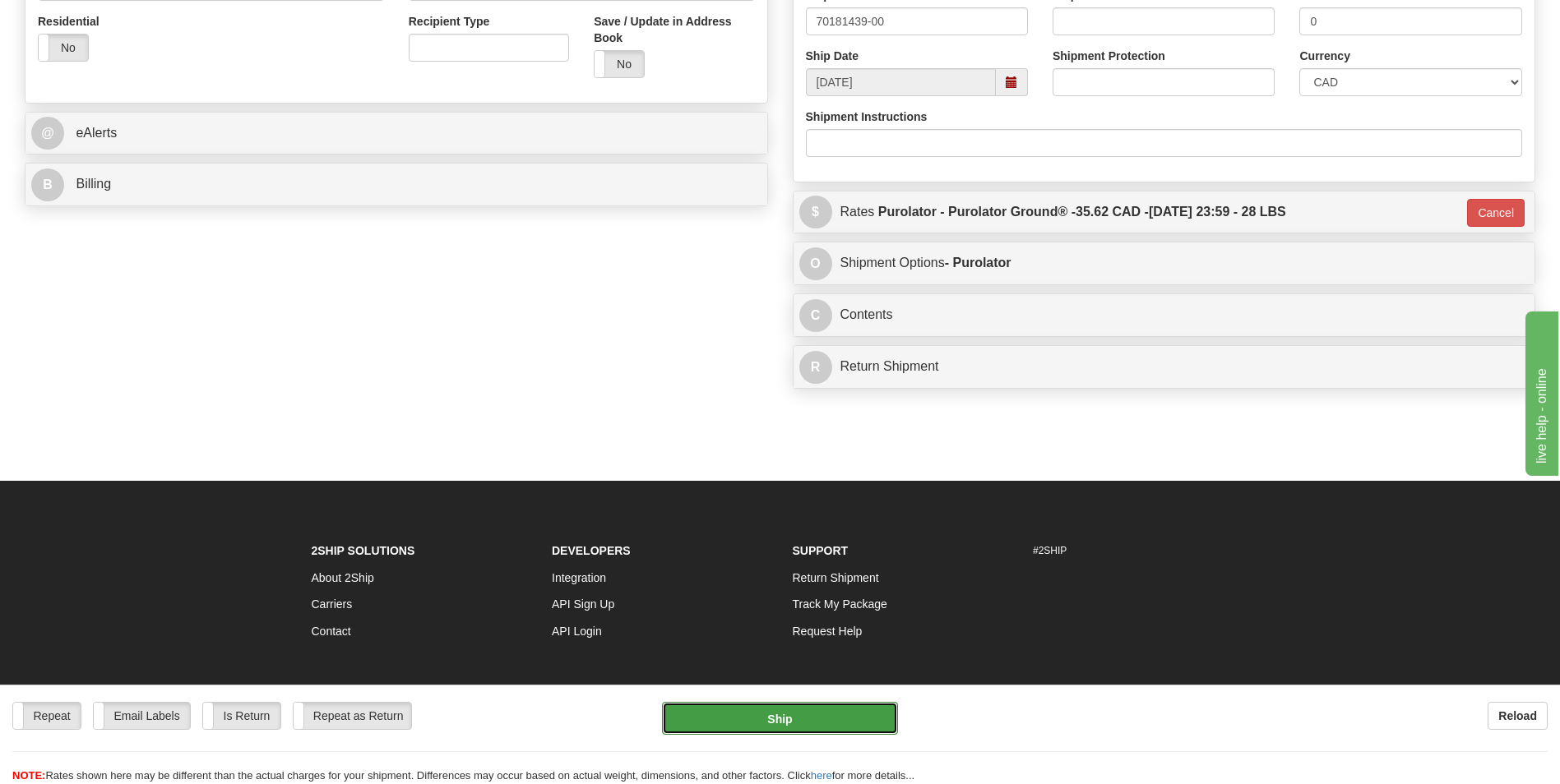
click at [759, 729] on button "Ship" at bounding box center [779, 718] width 235 height 32
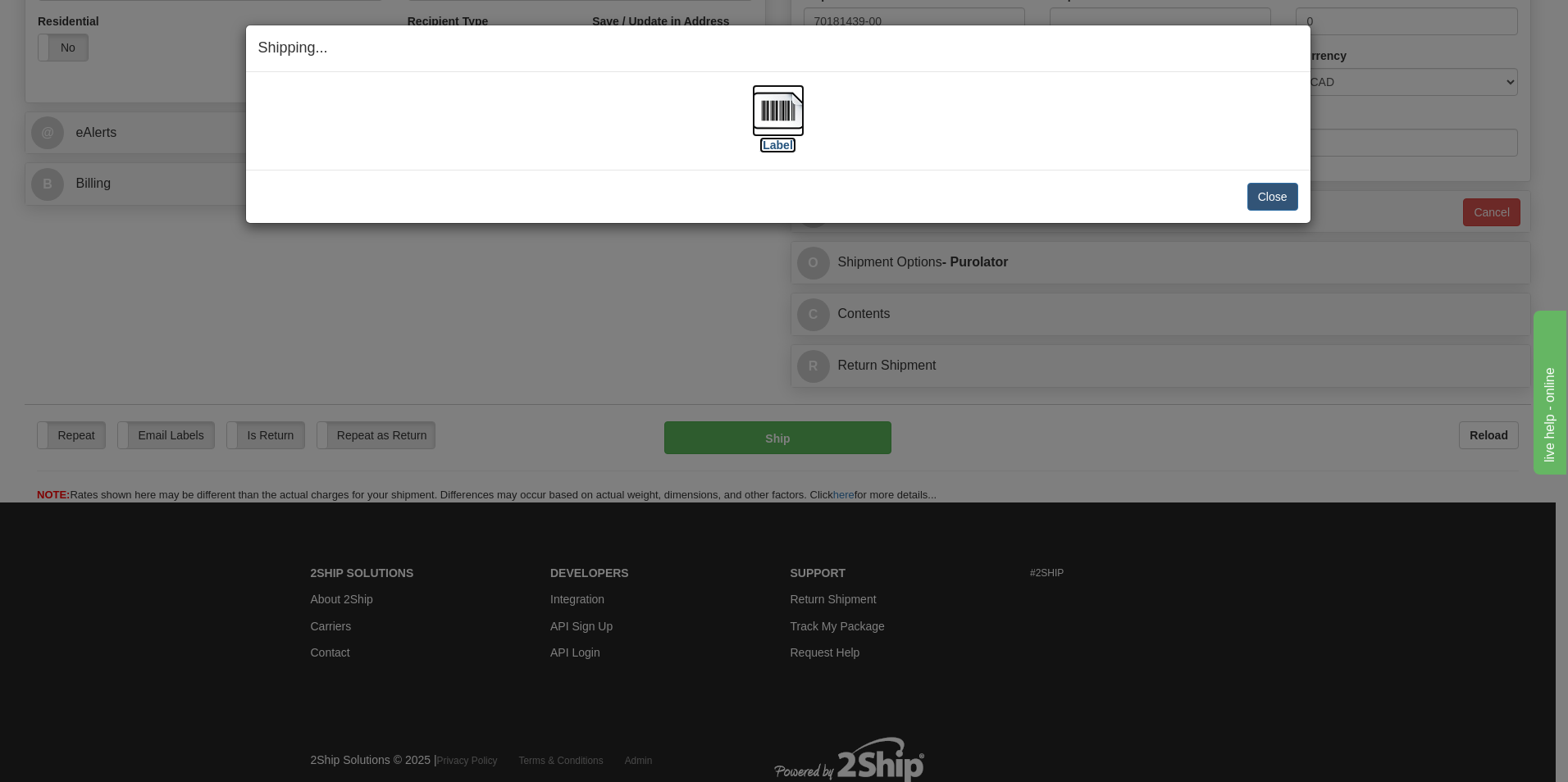
click at [790, 110] on img at bounding box center [778, 110] width 53 height 53
click at [1252, 183] on button "Close" at bounding box center [1273, 197] width 51 height 28
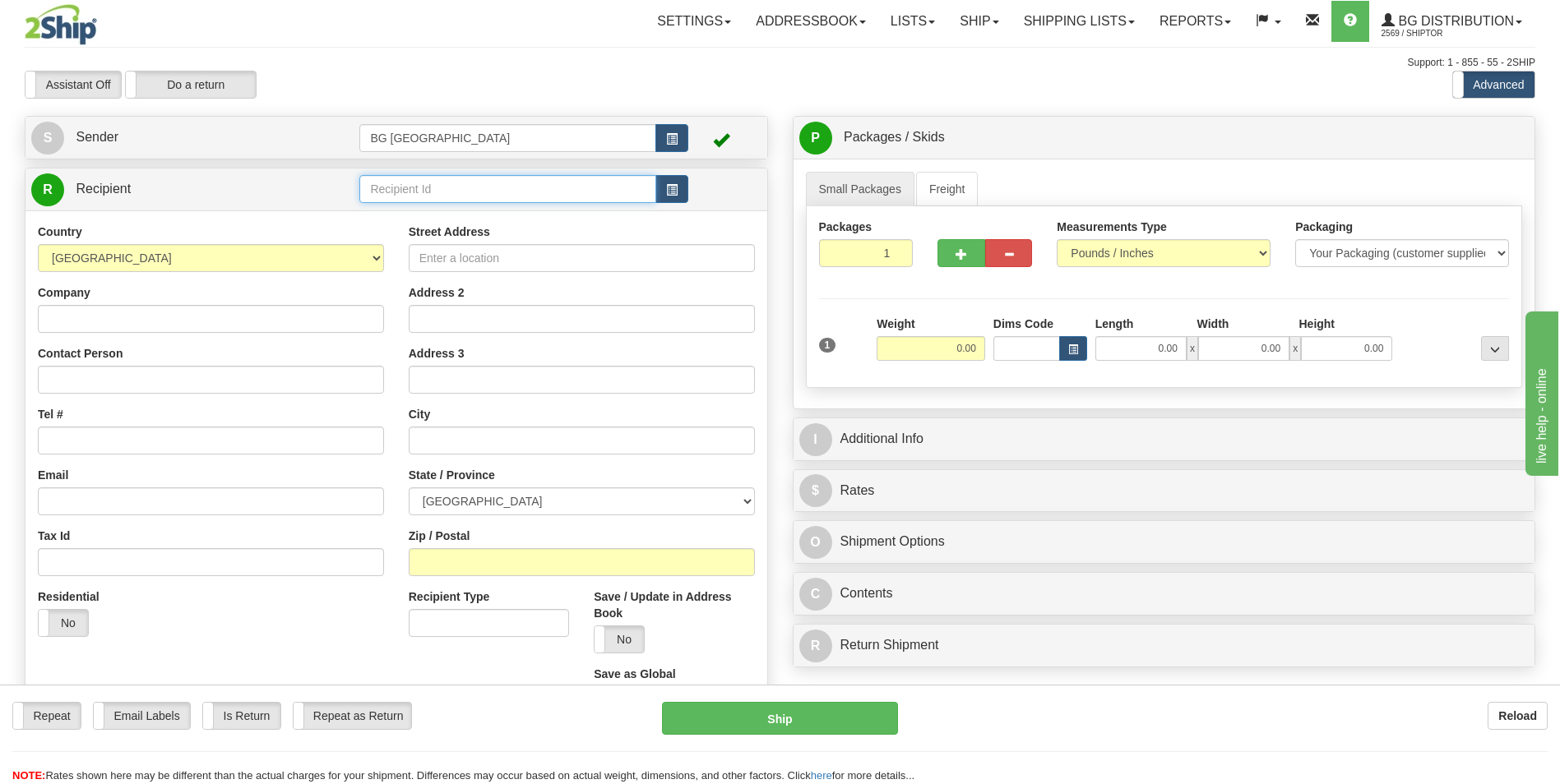
click at [401, 201] on input "text" at bounding box center [507, 189] width 296 height 28
click at [392, 214] on div "60731" at bounding box center [505, 214] width 280 height 18
type input "60731"
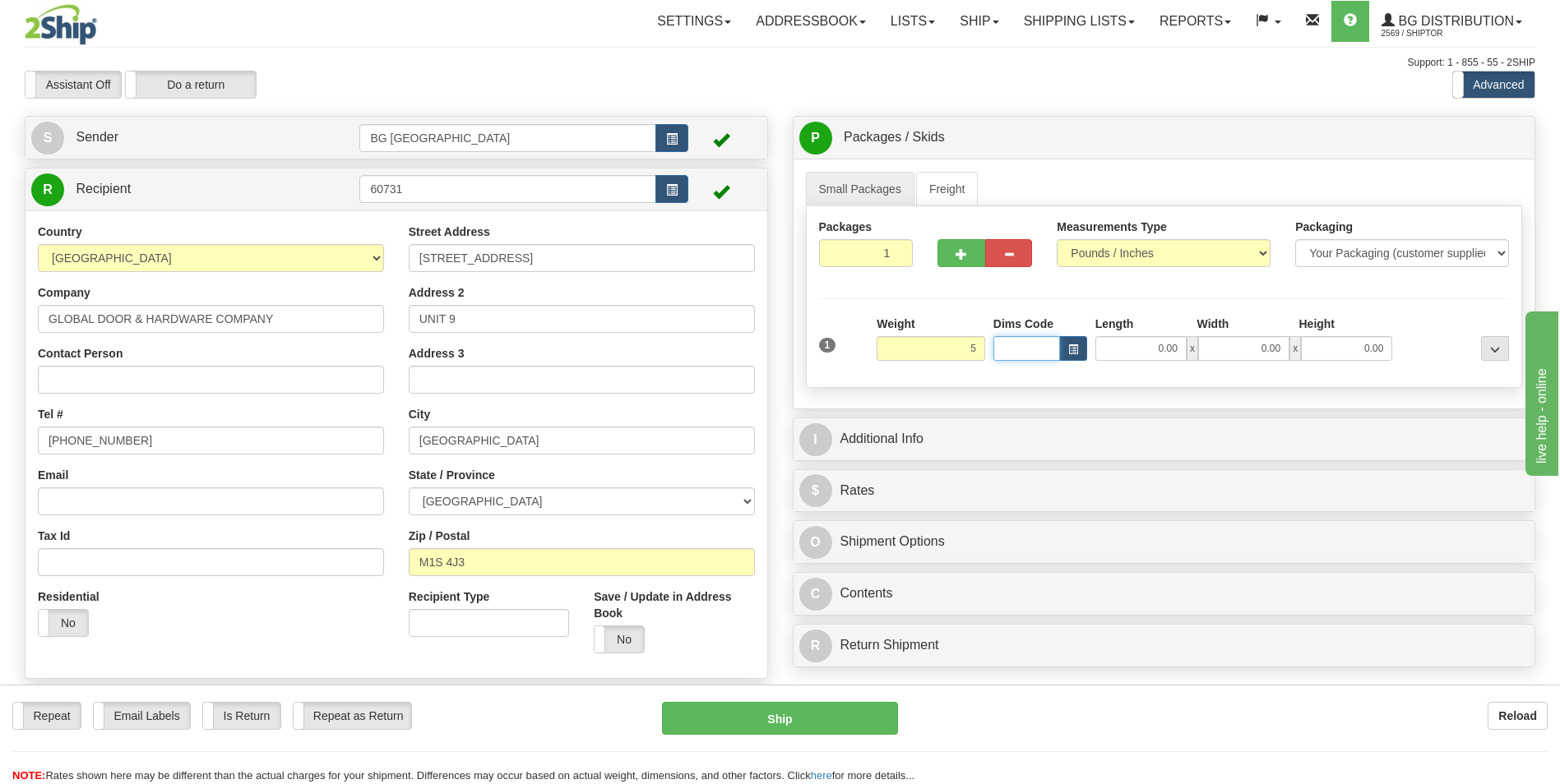
type input "5.00"
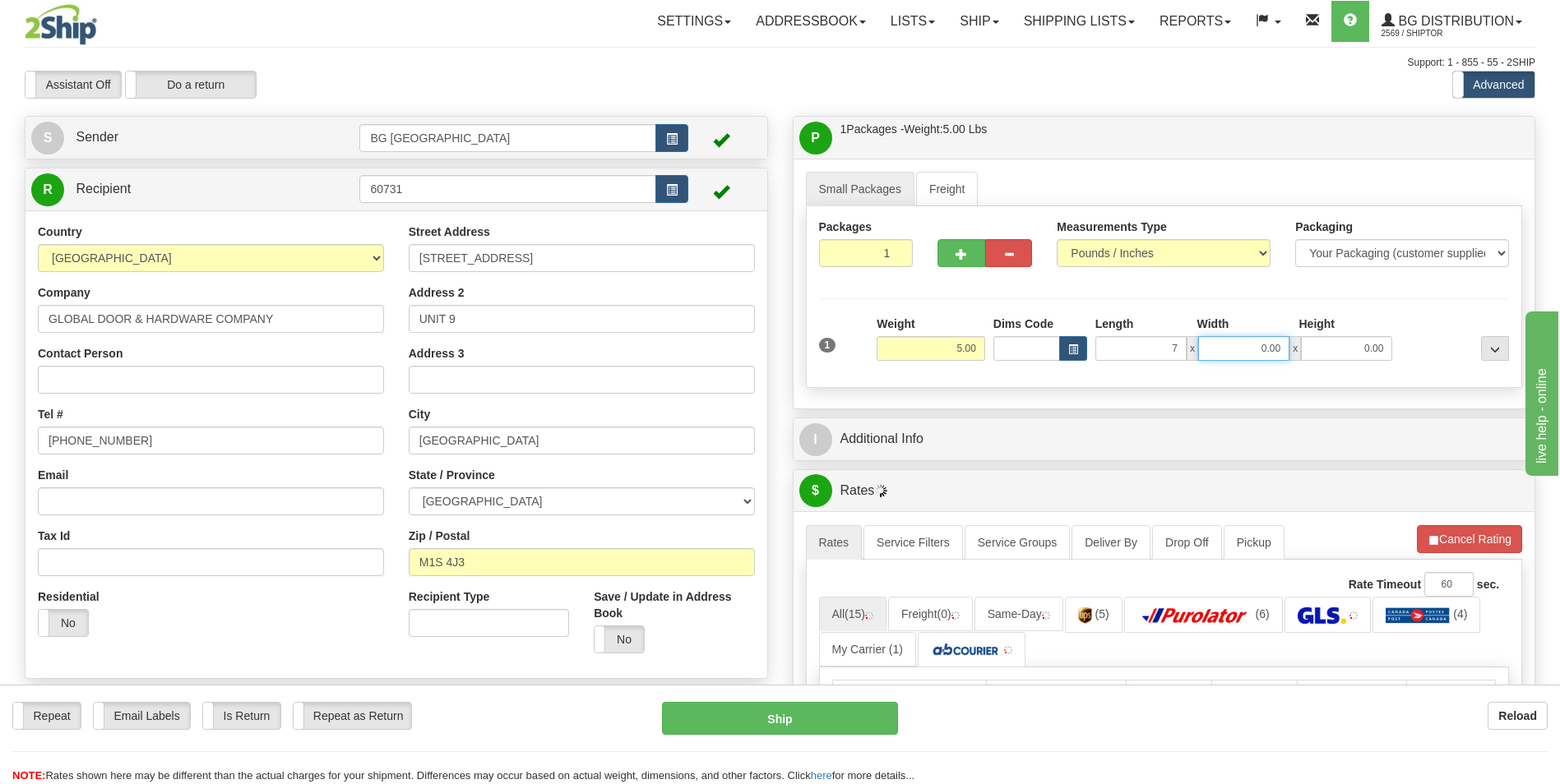
type input "7.00"
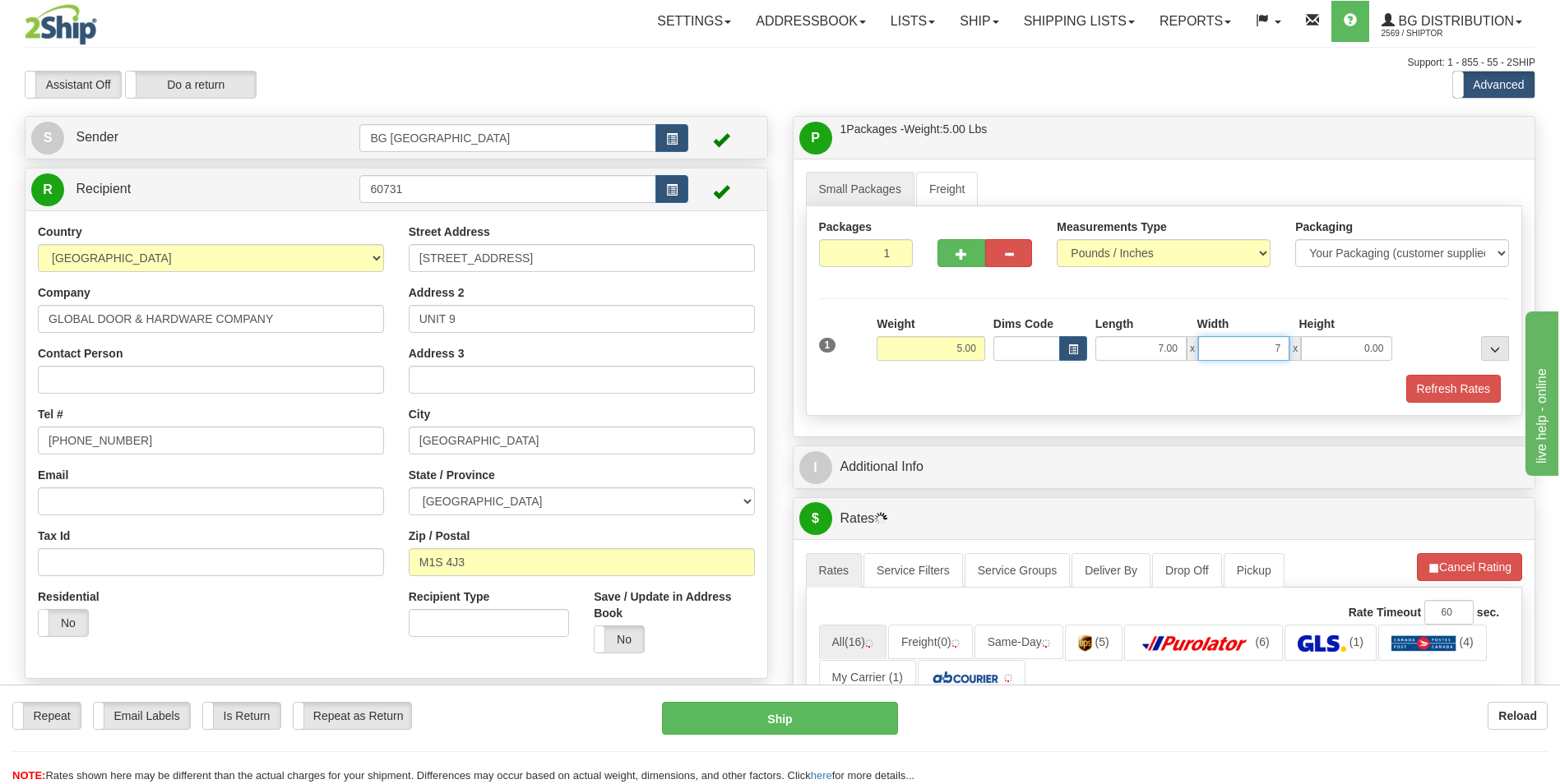
type input "7.00"
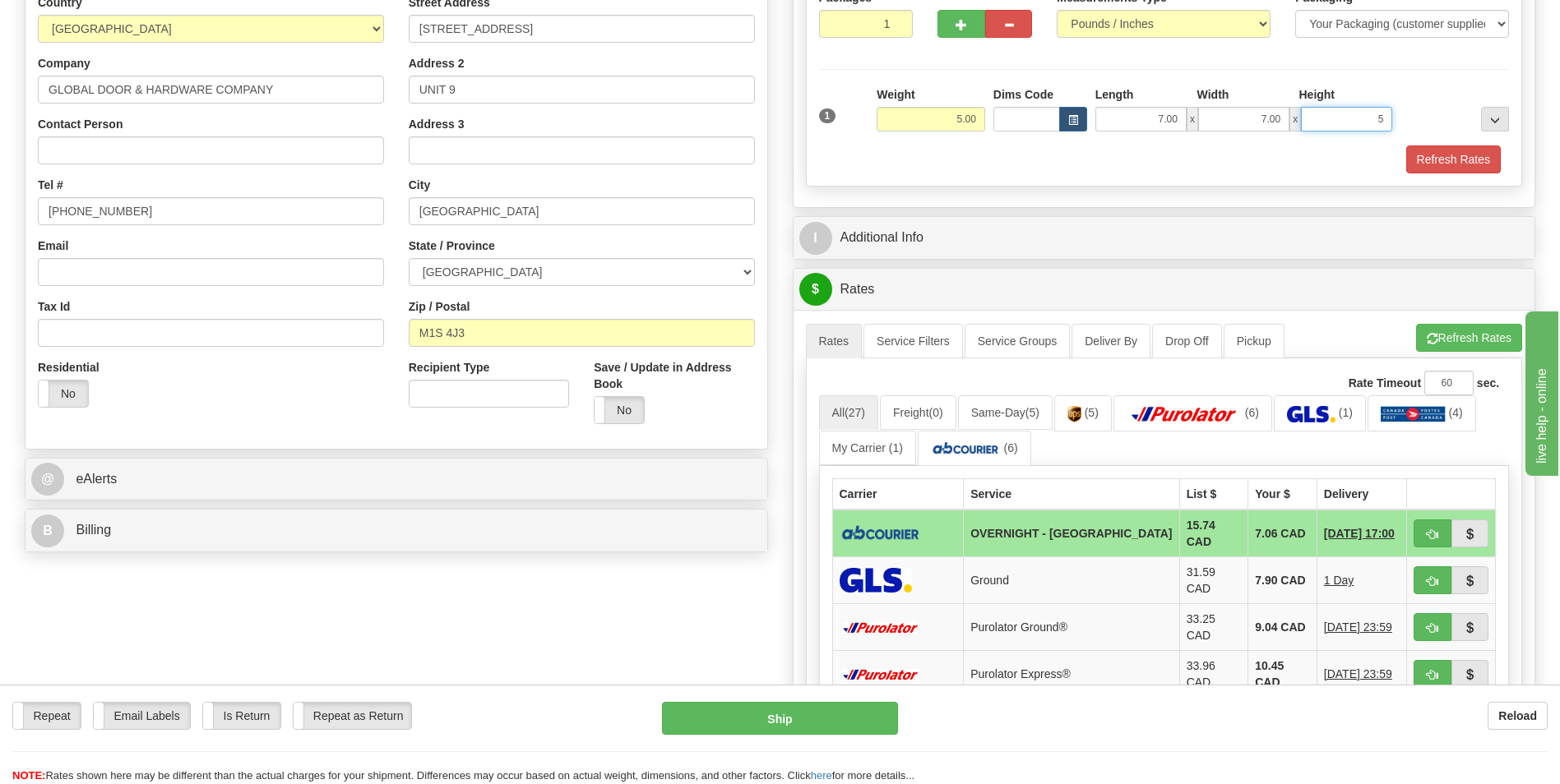
scroll to position [247, 0]
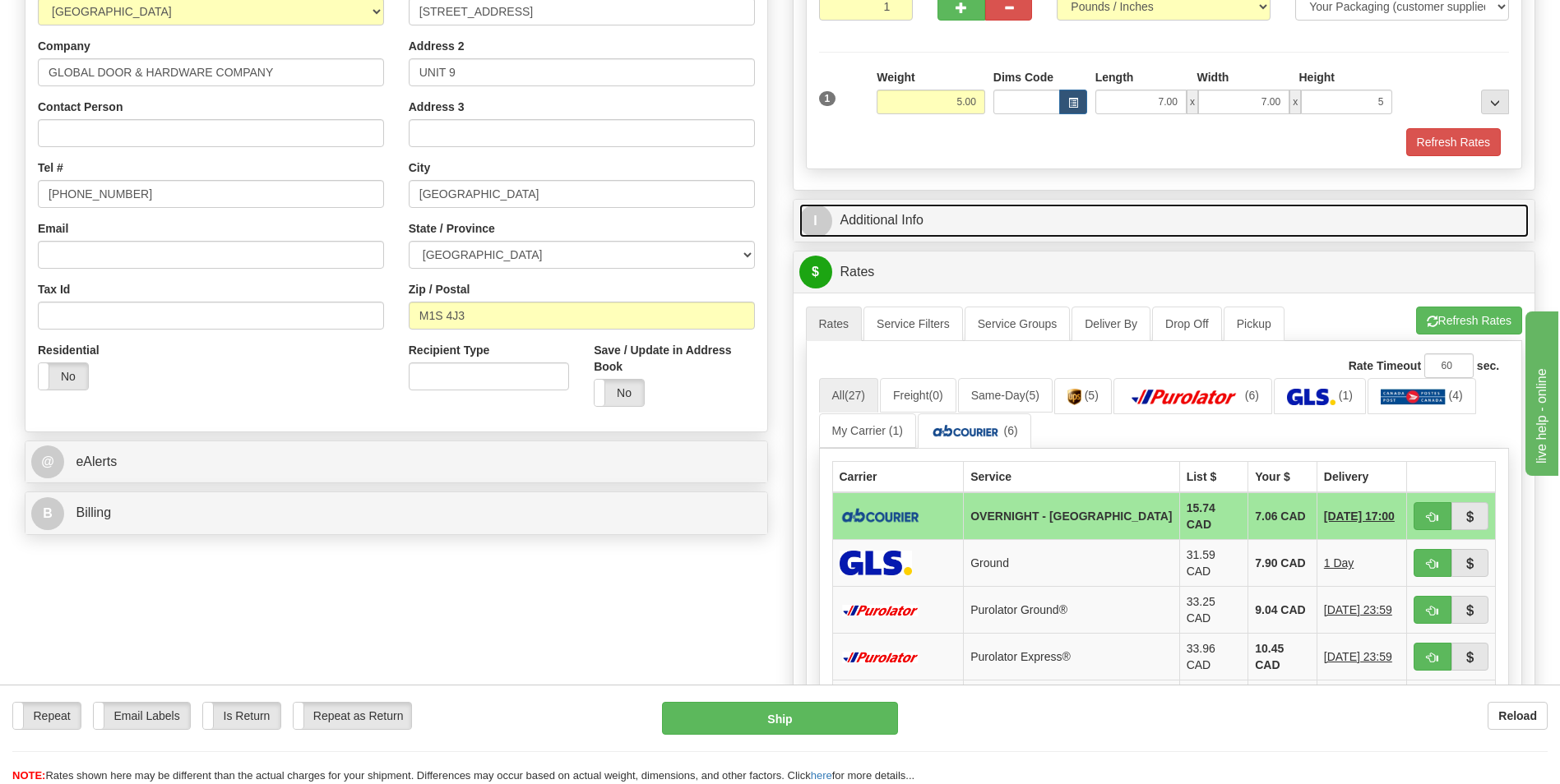
type input "5.00"
click at [1068, 216] on link "I Additional Info" at bounding box center [1164, 221] width 730 height 33
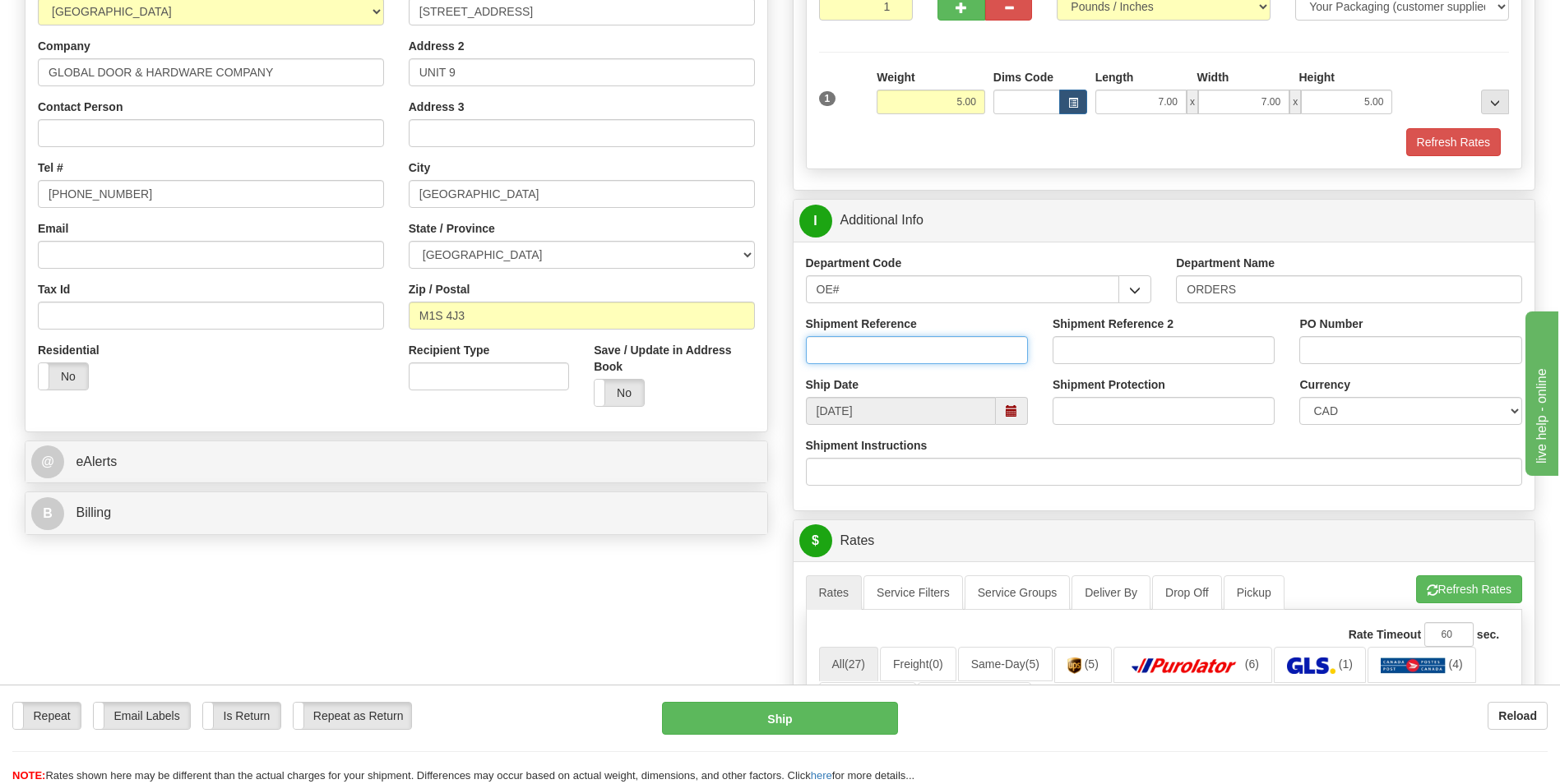
click at [868, 343] on input "Shipment Reference" at bounding box center [916, 350] width 222 height 28
type input "70182964-00"
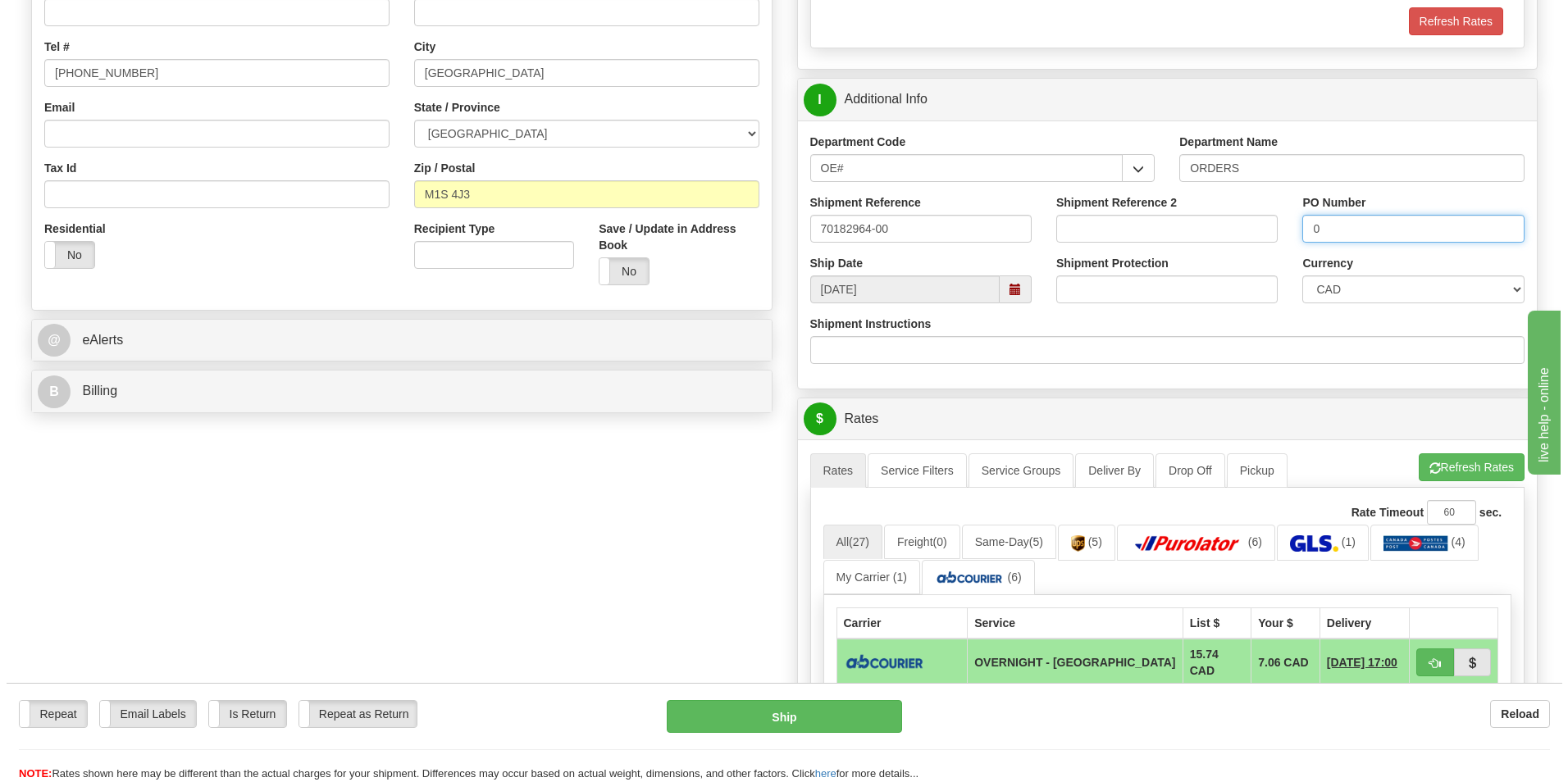
scroll to position [492, 0]
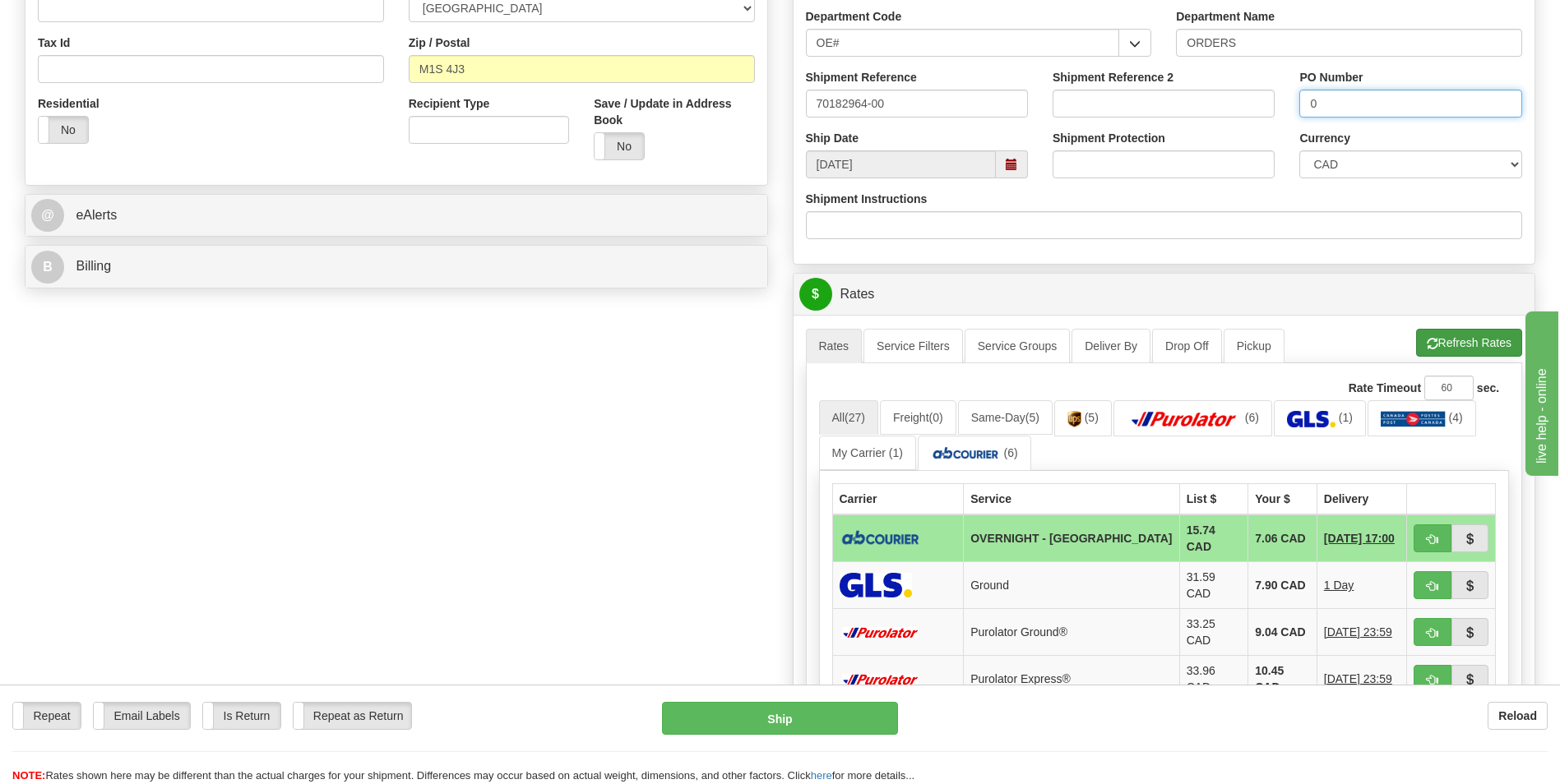
type input "0"
click at [1426, 335] on button "Refresh Rates" at bounding box center [1469, 342] width 106 height 28
click at [1248, 528] on td "7.06 CAD" at bounding box center [1283, 538] width 69 height 47
click at [1425, 533] on button "button" at bounding box center [1432, 538] width 38 height 28
type input "4"
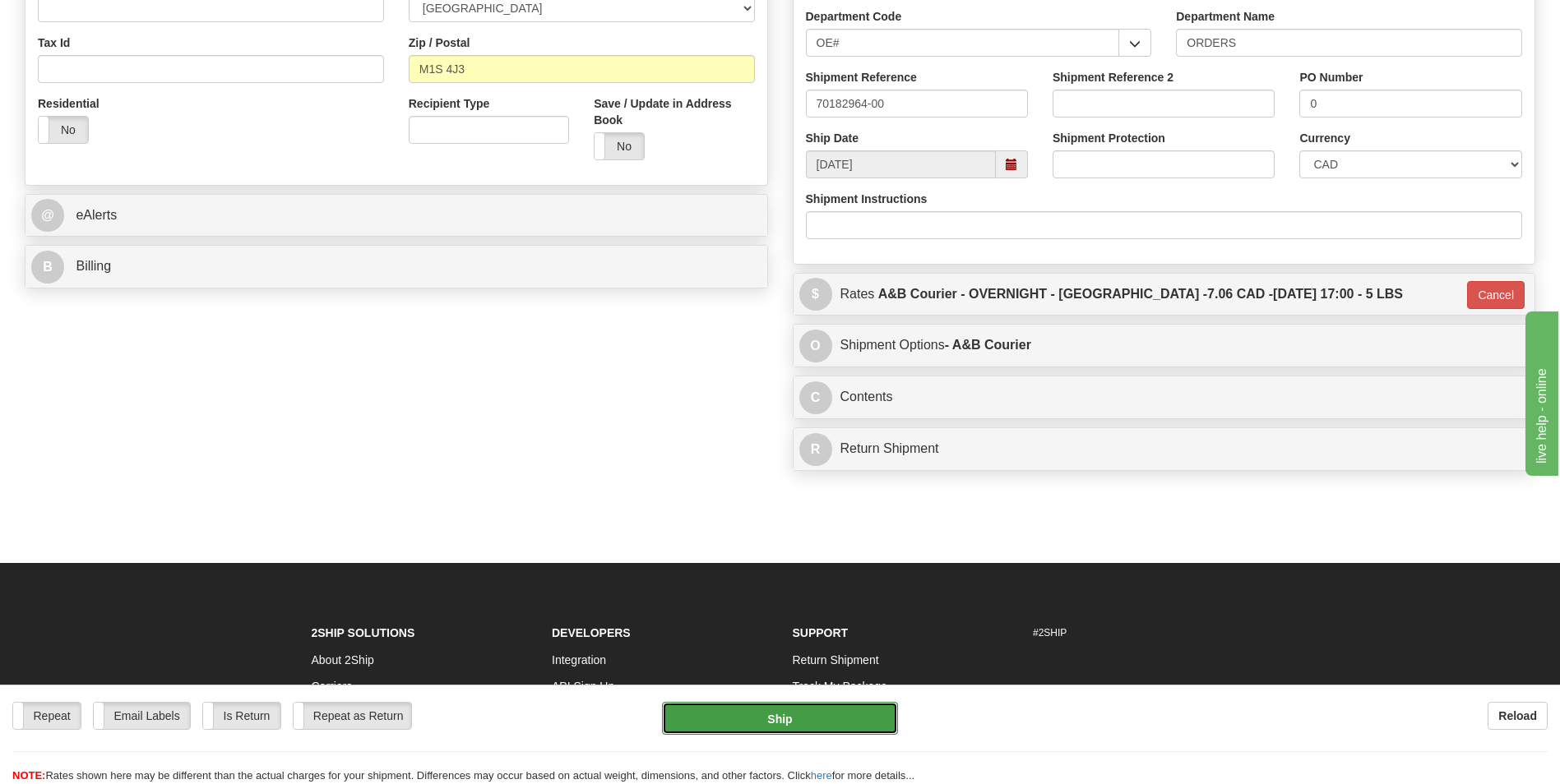
click at [769, 706] on button "Ship" at bounding box center [779, 718] width 235 height 32
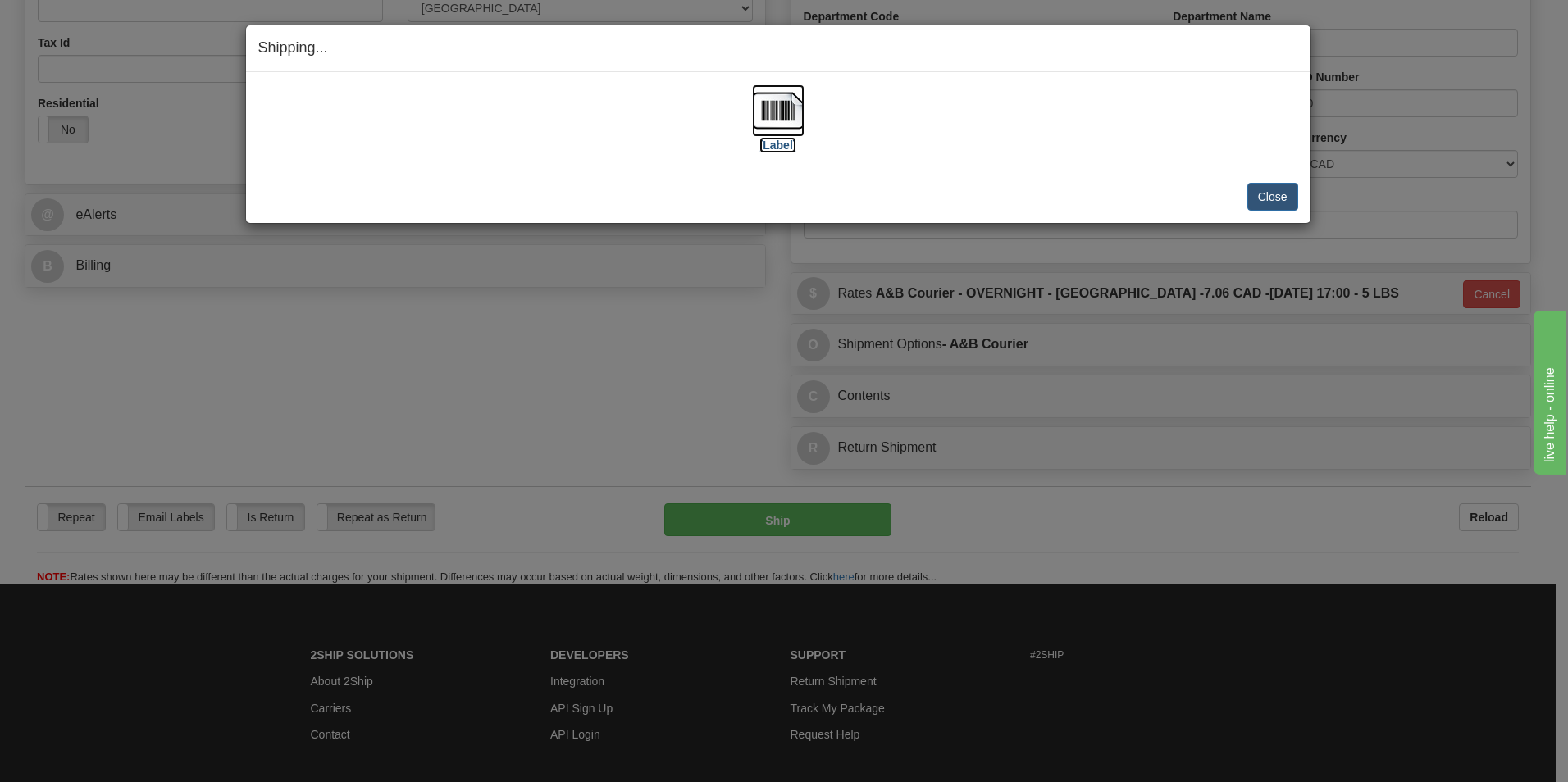
click at [794, 104] on img at bounding box center [778, 110] width 53 height 53
click at [1260, 198] on button "Close" at bounding box center [1273, 197] width 51 height 28
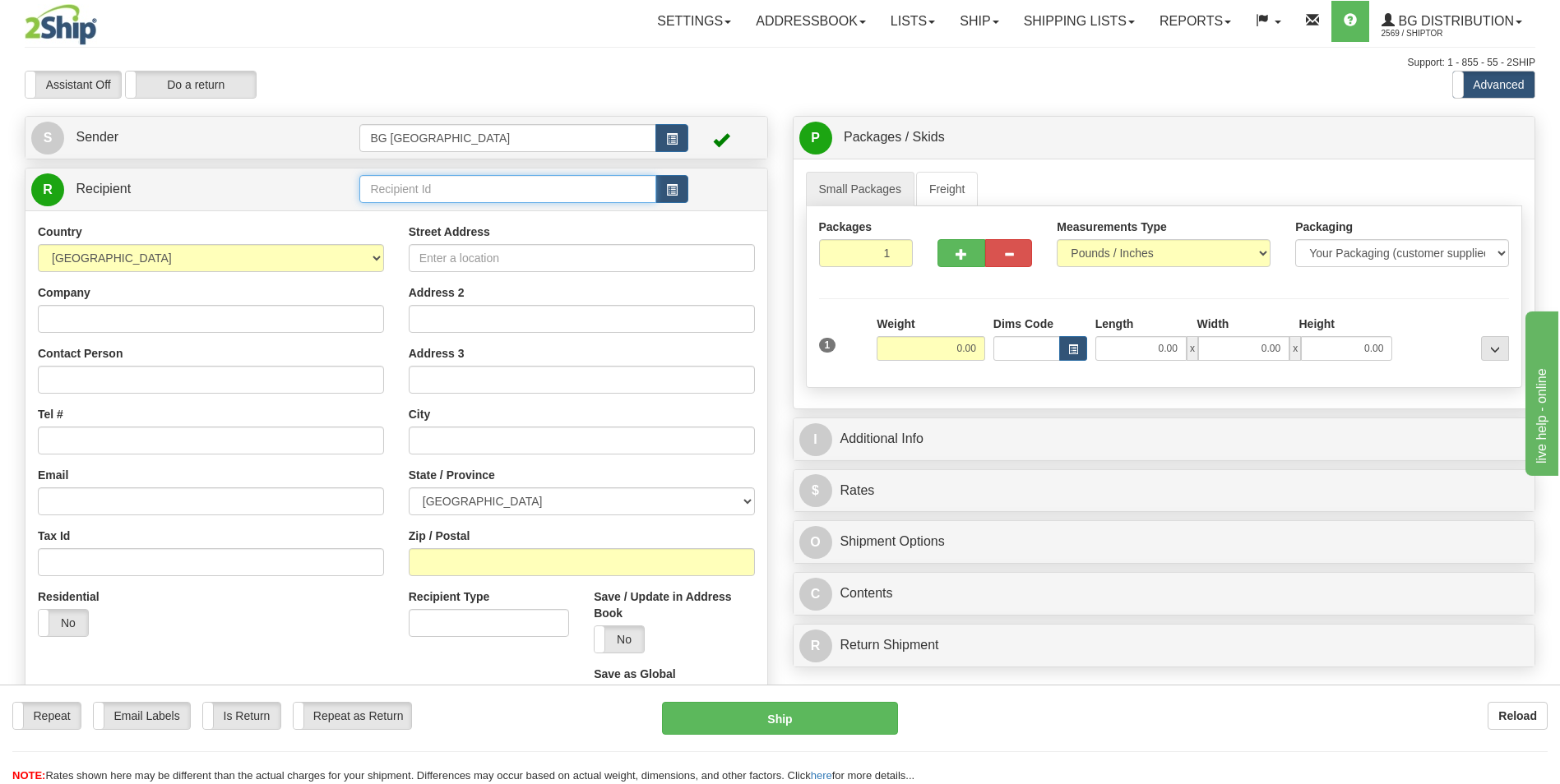
click at [413, 178] on input "text" at bounding box center [507, 189] width 296 height 28
click at [428, 193] on input "70182130" at bounding box center [507, 189] width 296 height 28
click at [411, 212] on div "60719" at bounding box center [505, 214] width 280 height 18
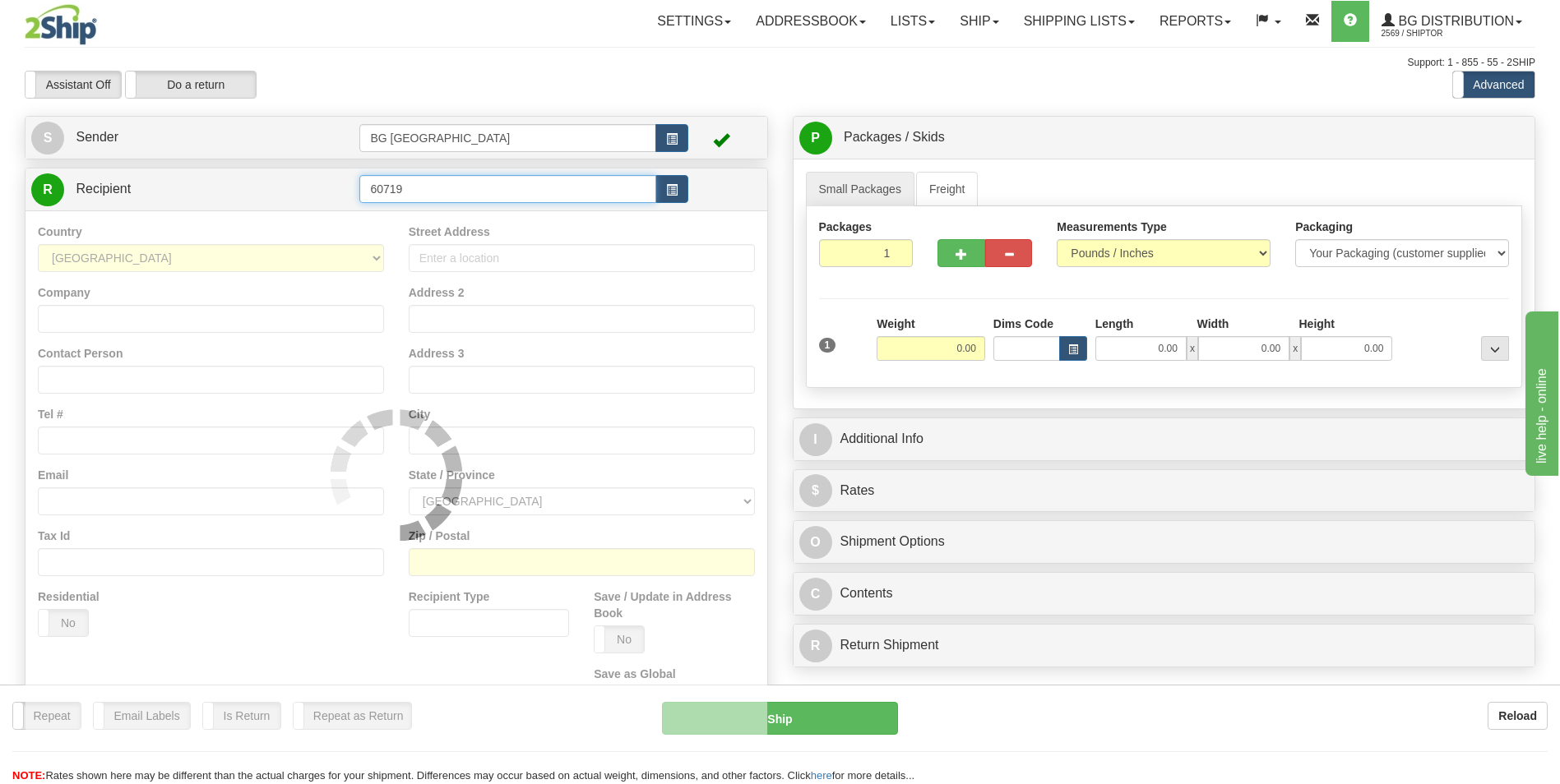
type input "60719"
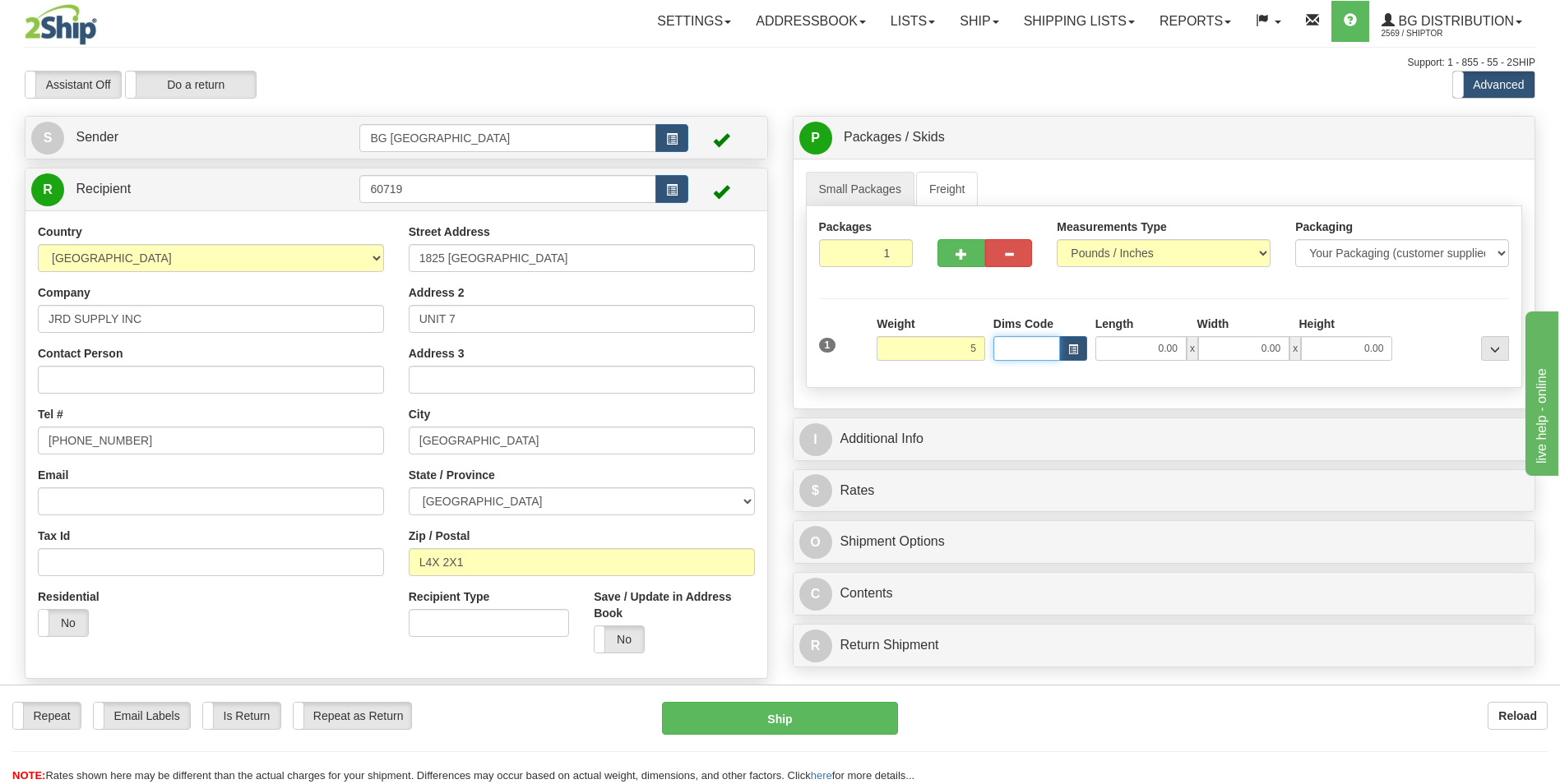
type input "5.00"
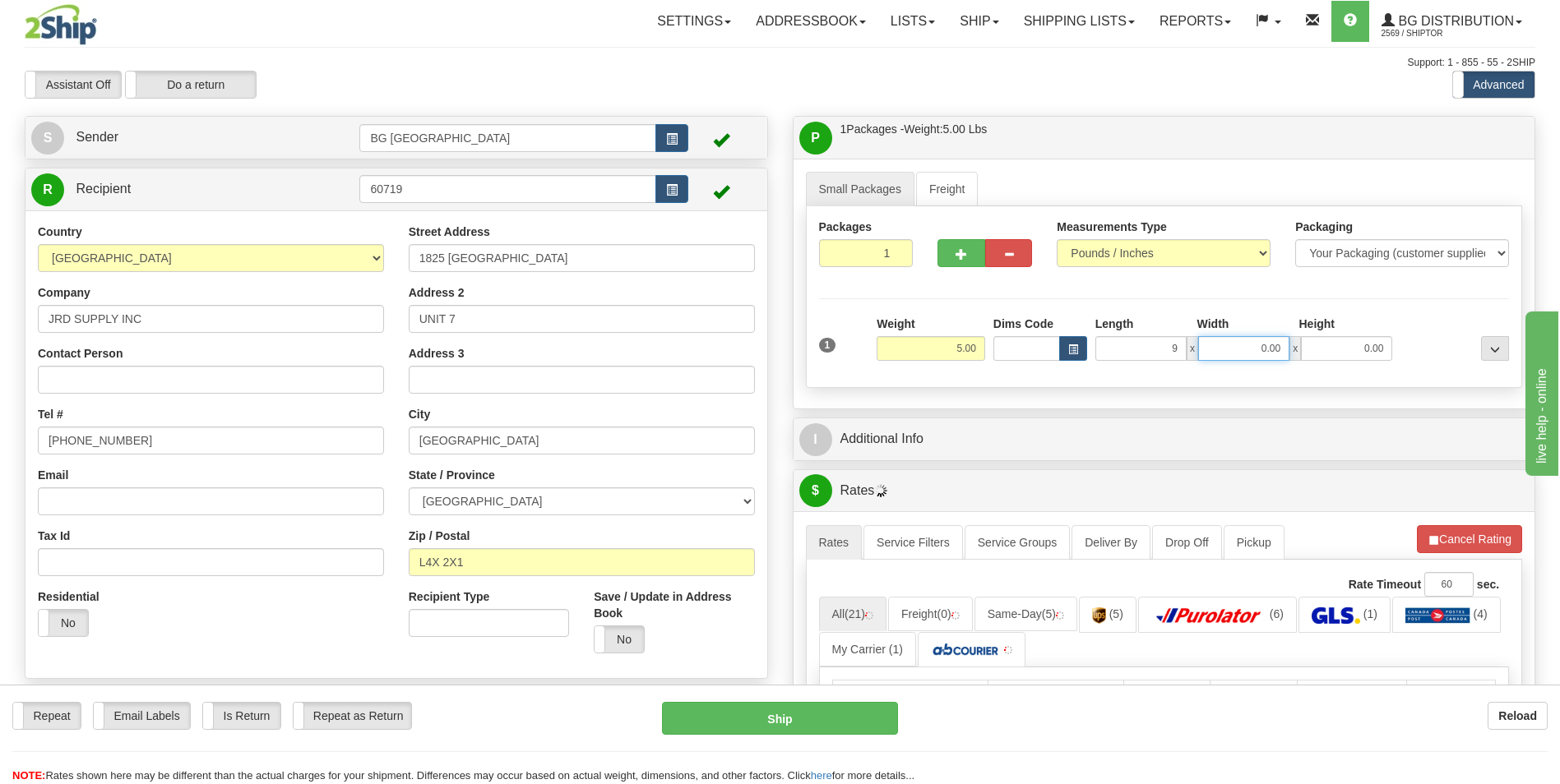
type input "9.00"
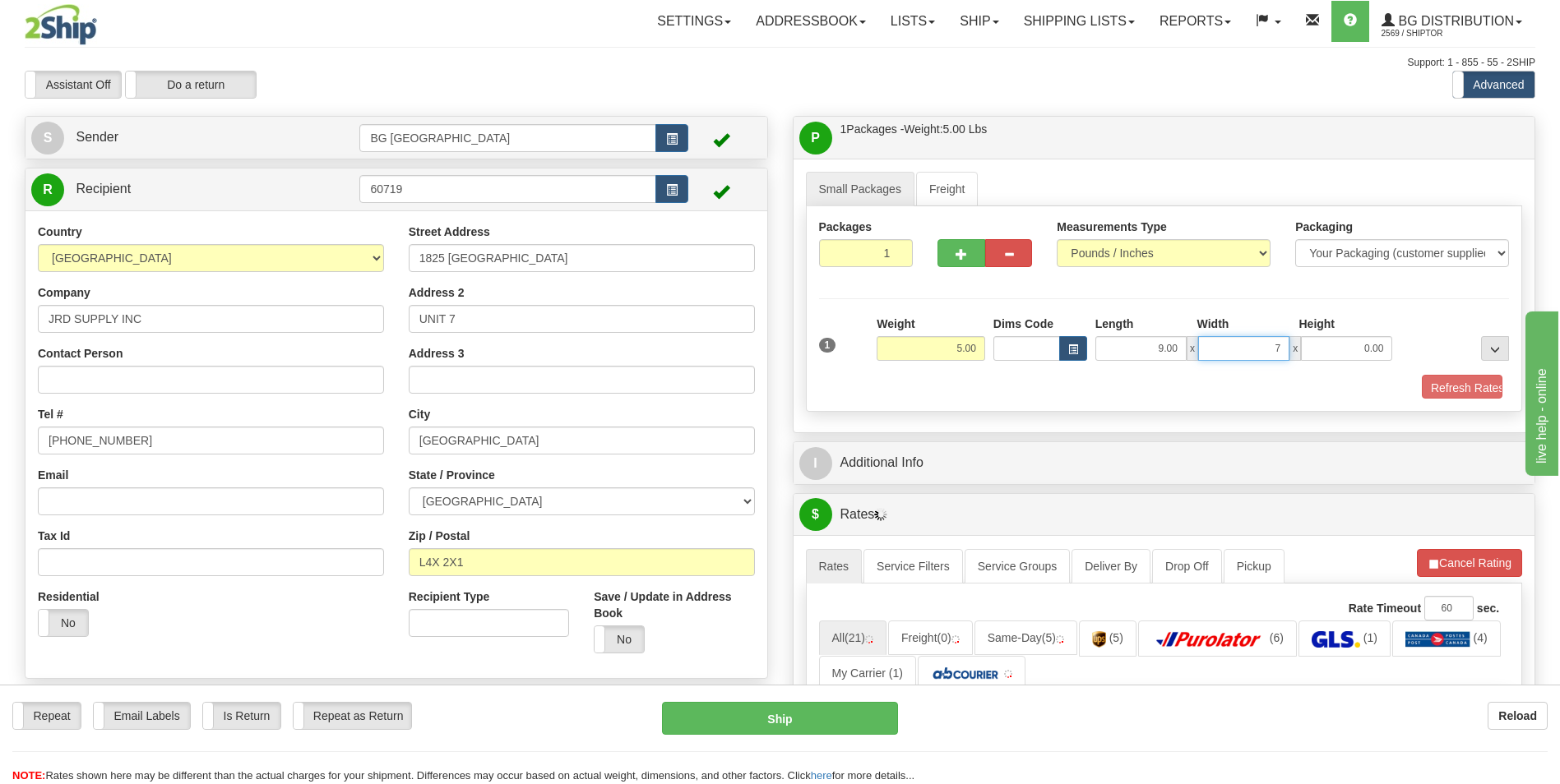
type input "7.00"
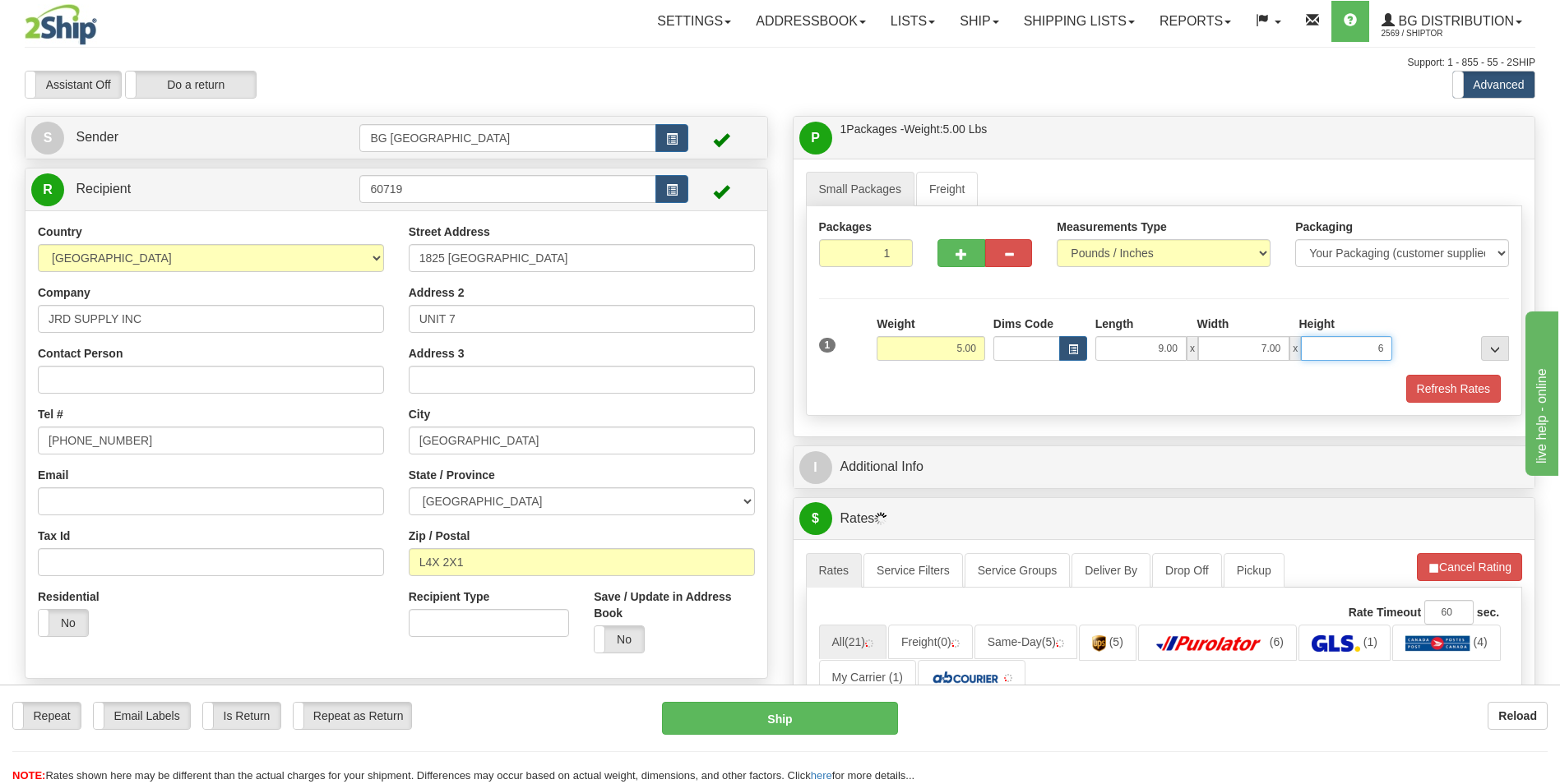
type input "6.00"
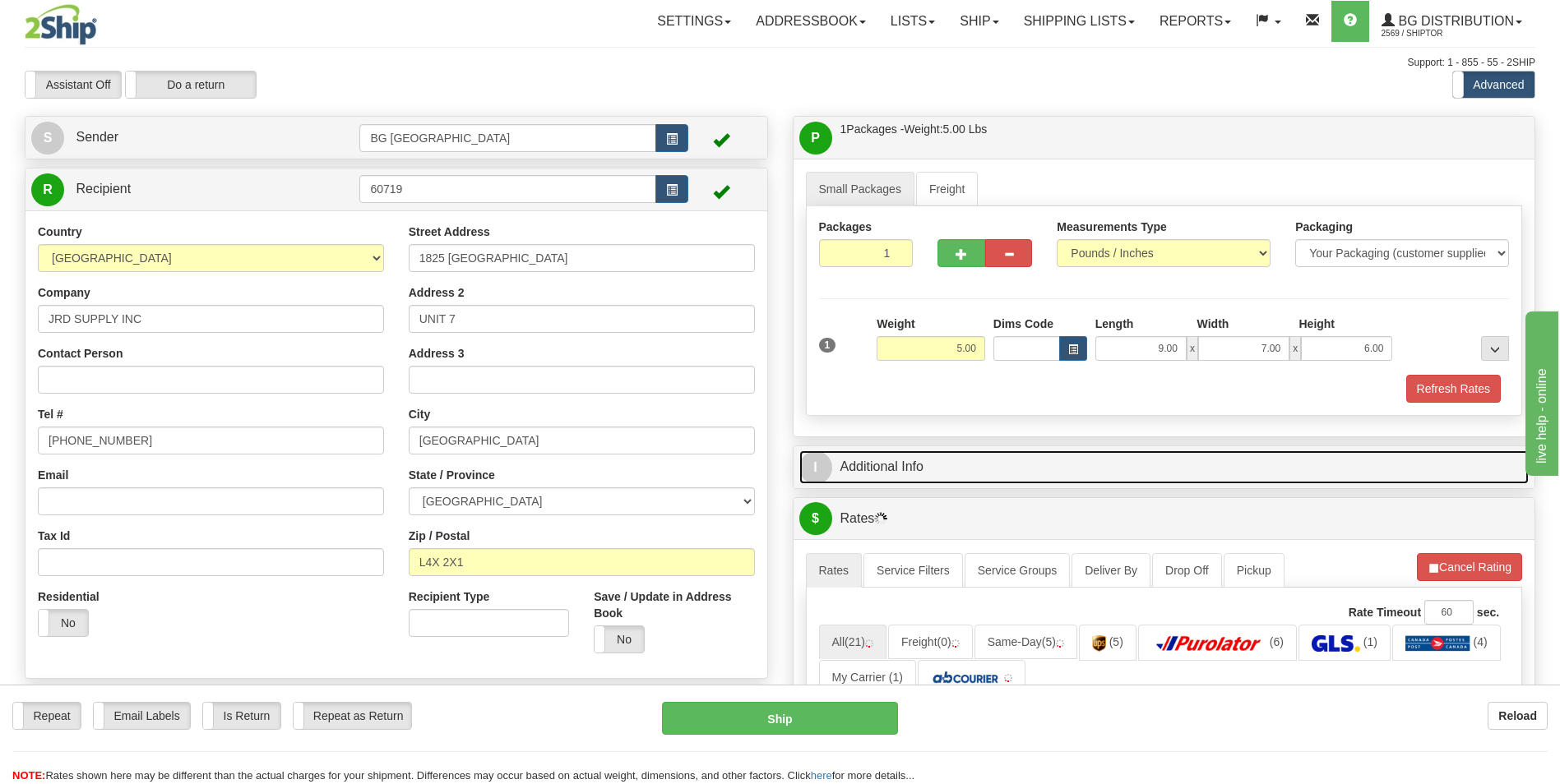
click at [908, 475] on link "I Additional Info" at bounding box center [1164, 468] width 730 height 33
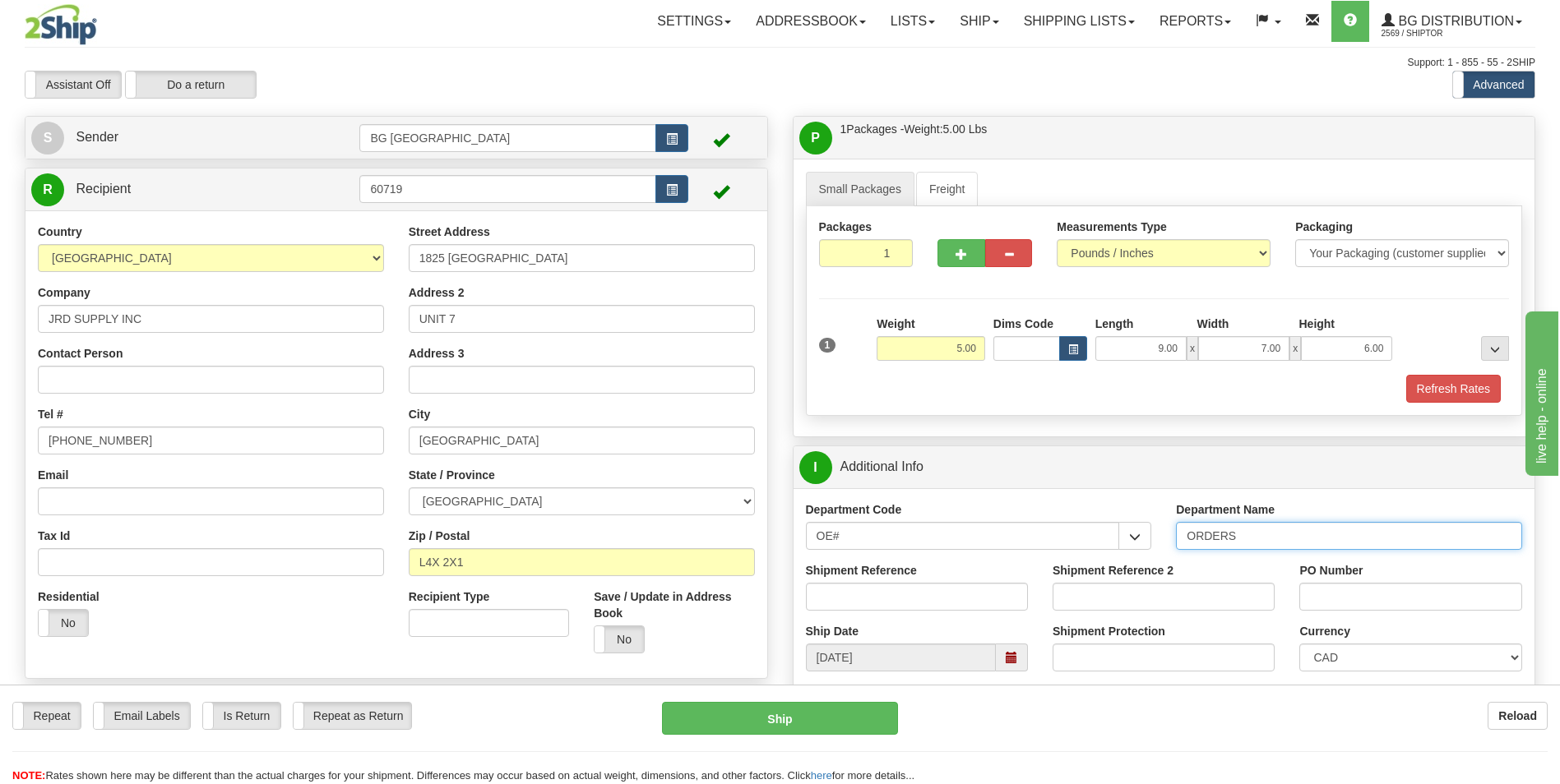
click at [1271, 529] on input "ORDERS" at bounding box center [1348, 536] width 346 height 28
click at [923, 588] on input "70182130-0" at bounding box center [916, 597] width 222 height 28
type input "70182130-00"
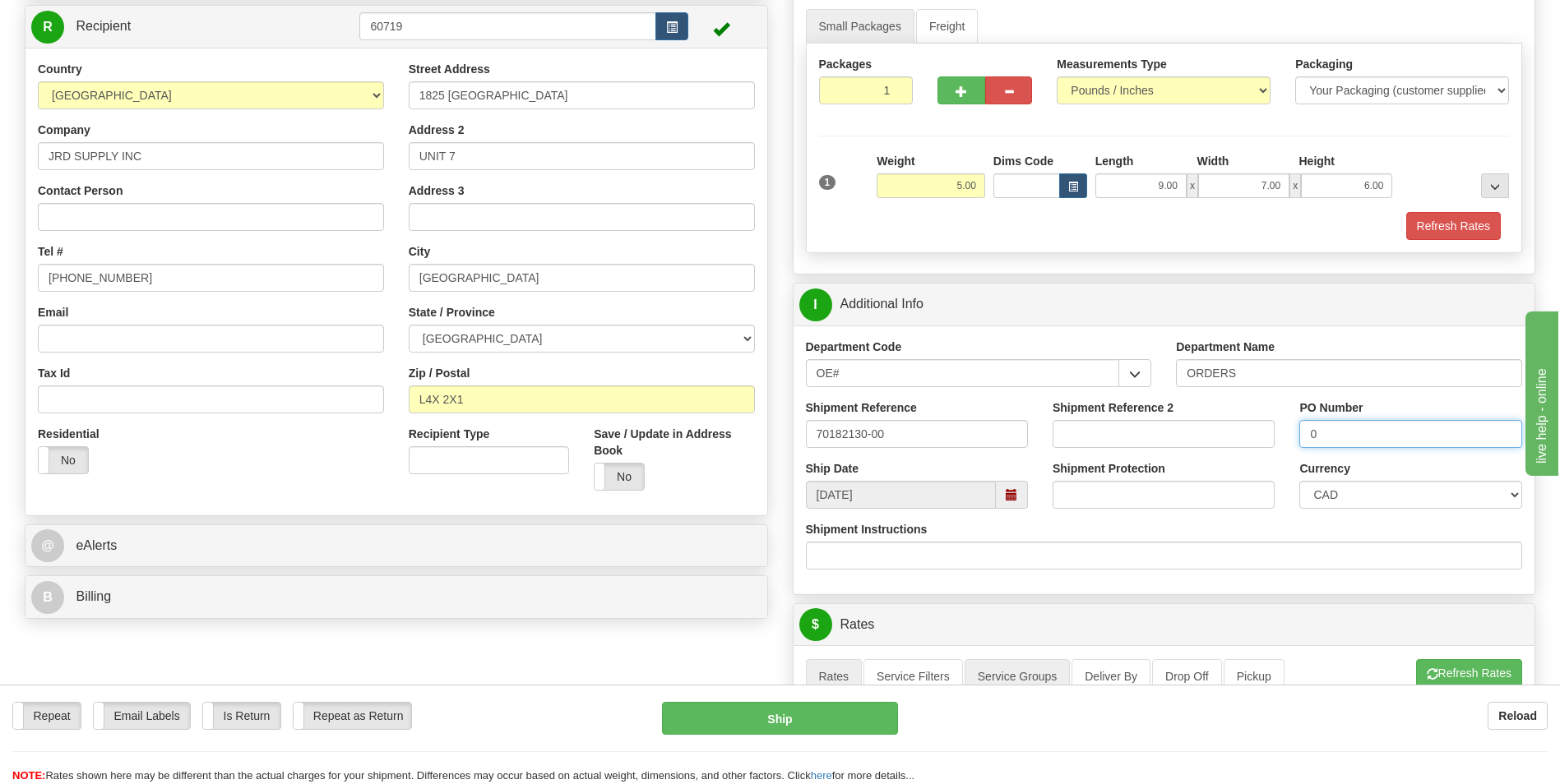
scroll to position [328, 0]
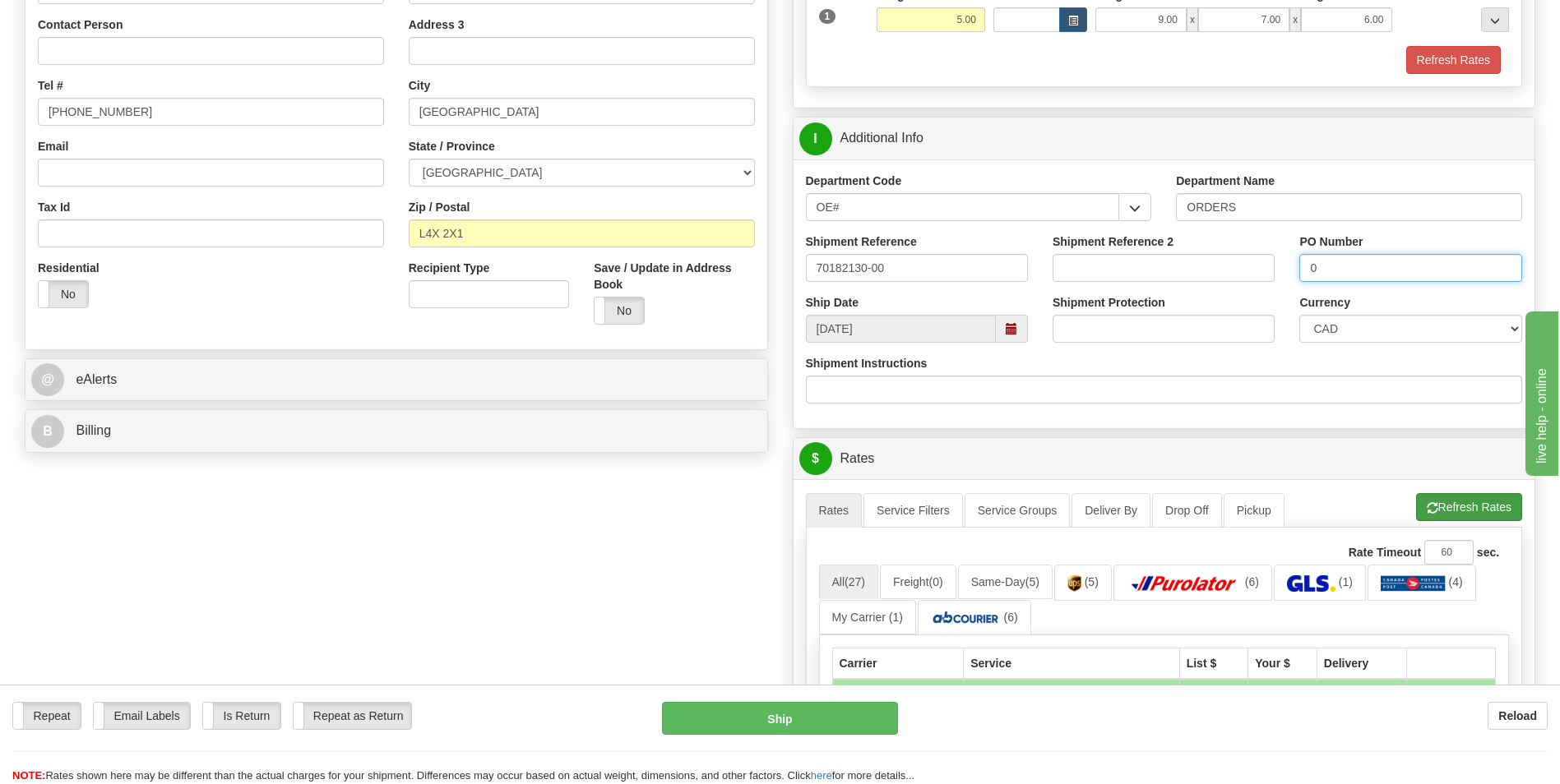
type input "0"
click at [1441, 505] on button "Refresh Rates" at bounding box center [1469, 508] width 106 height 28
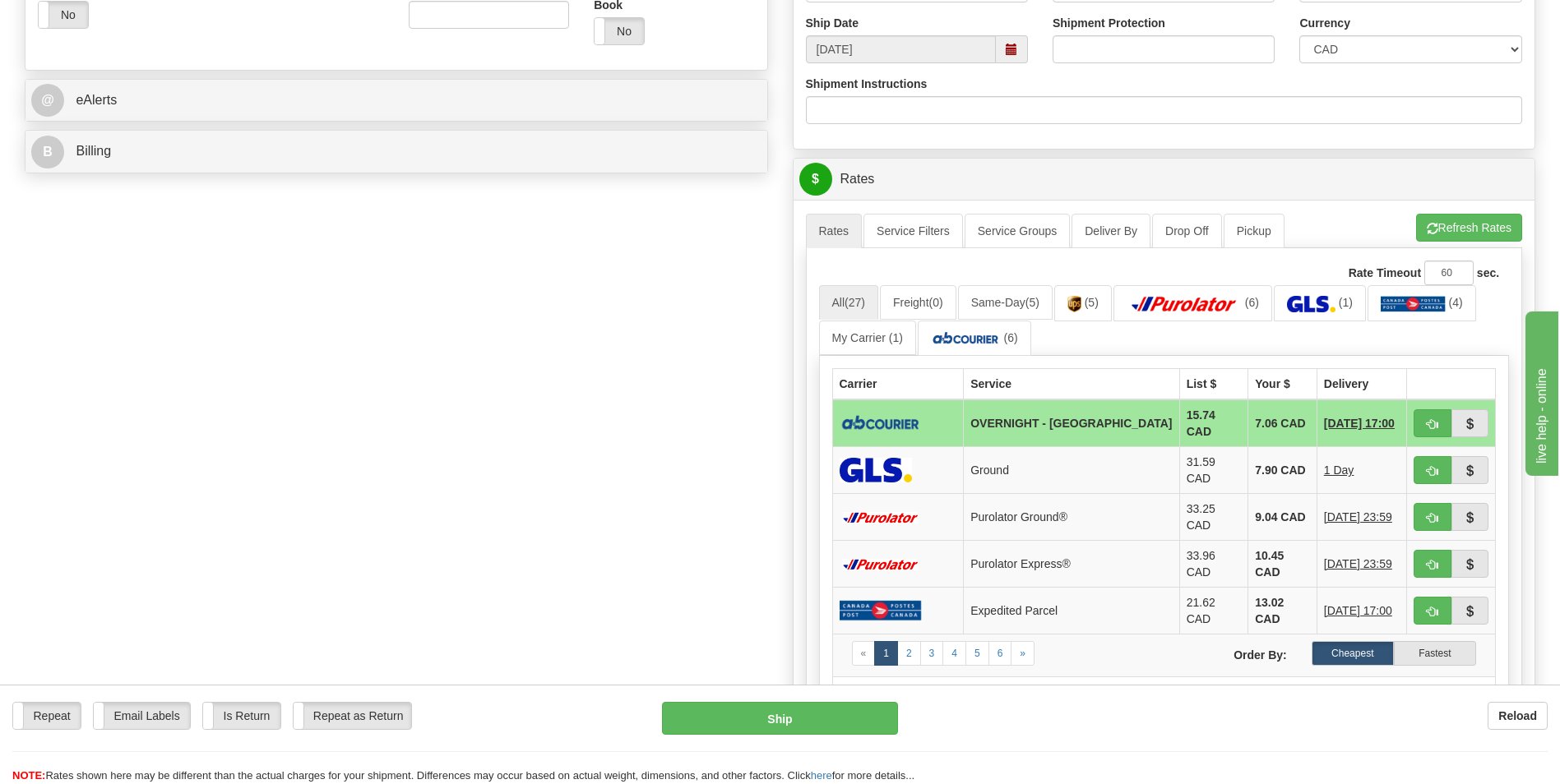
scroll to position [658, 0]
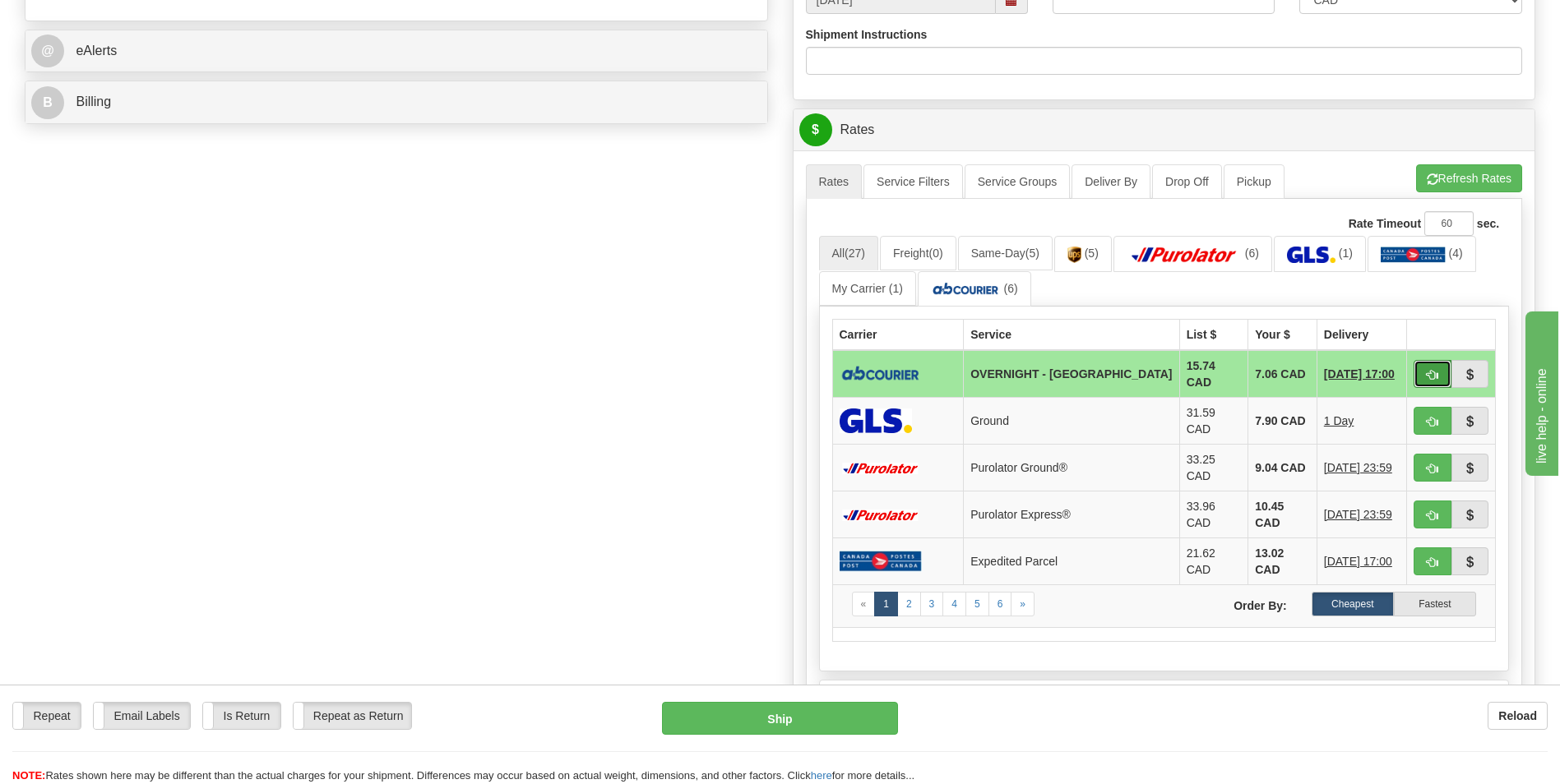
click at [1438, 362] on button "button" at bounding box center [1432, 374] width 38 height 28
type input "4"
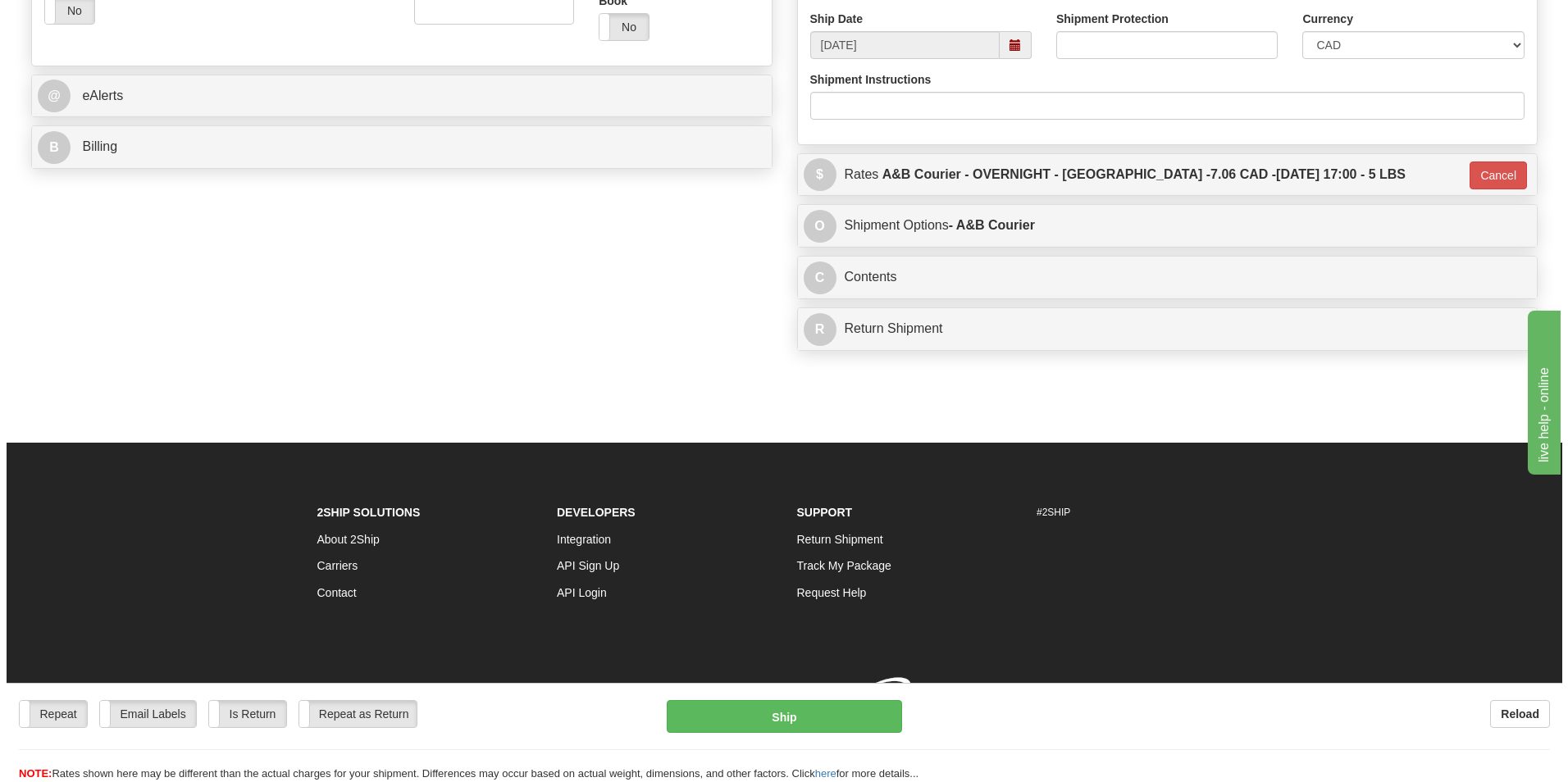
scroll to position [633, 0]
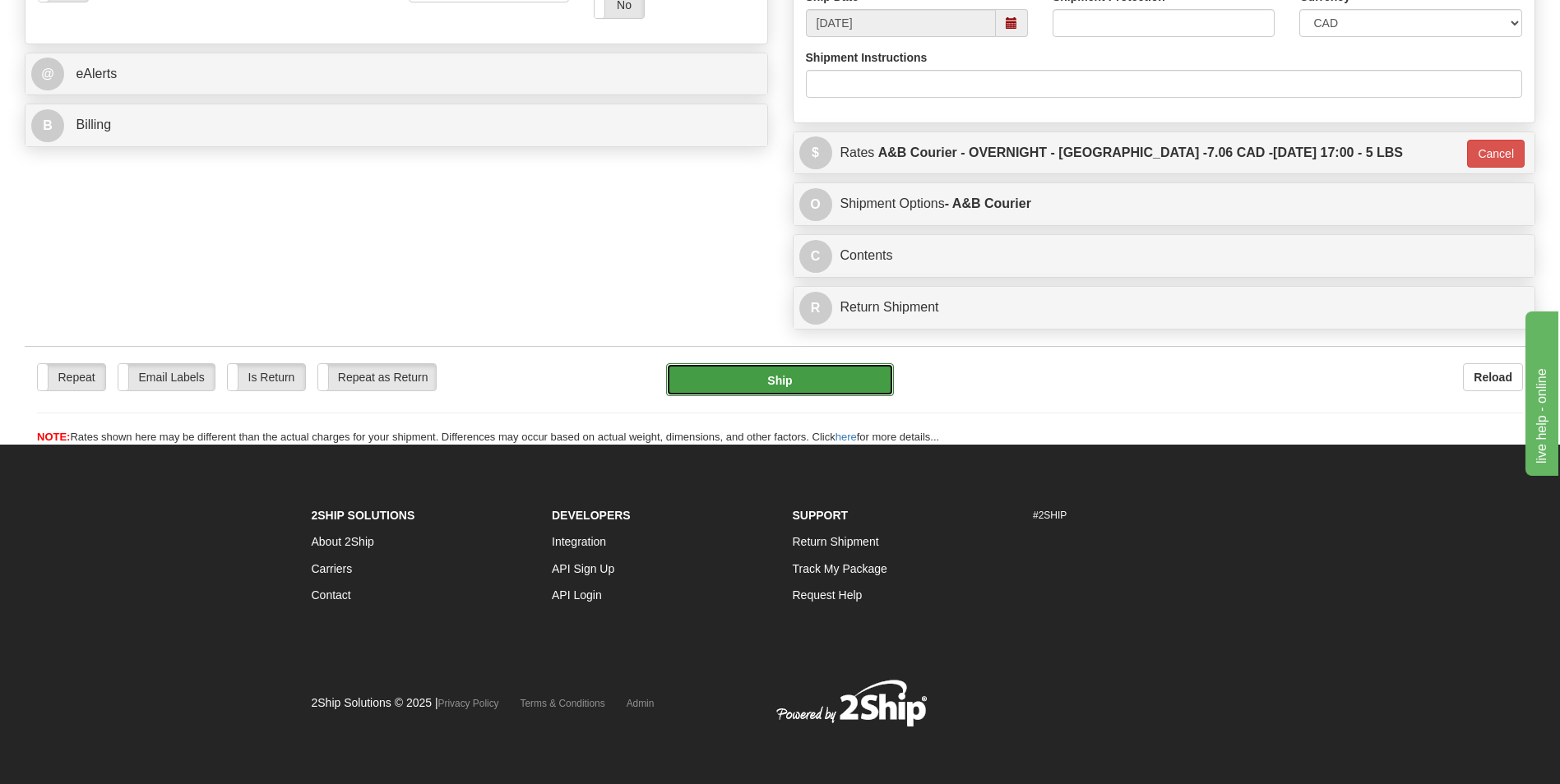
click at [753, 394] on button "Ship" at bounding box center [780, 379] width 227 height 32
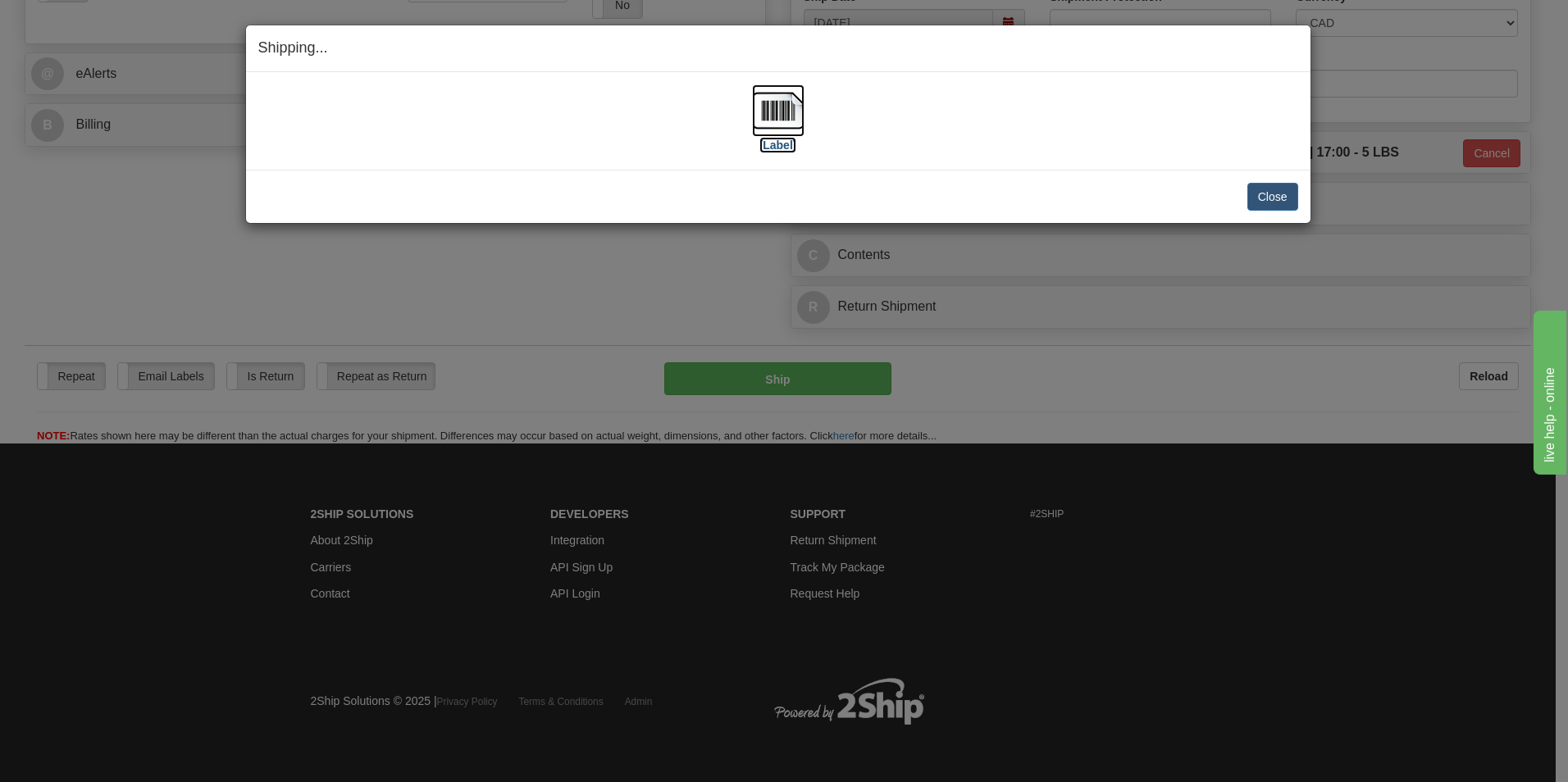
click at [790, 118] on img at bounding box center [778, 110] width 53 height 53
click at [1273, 196] on button "Close" at bounding box center [1273, 197] width 51 height 28
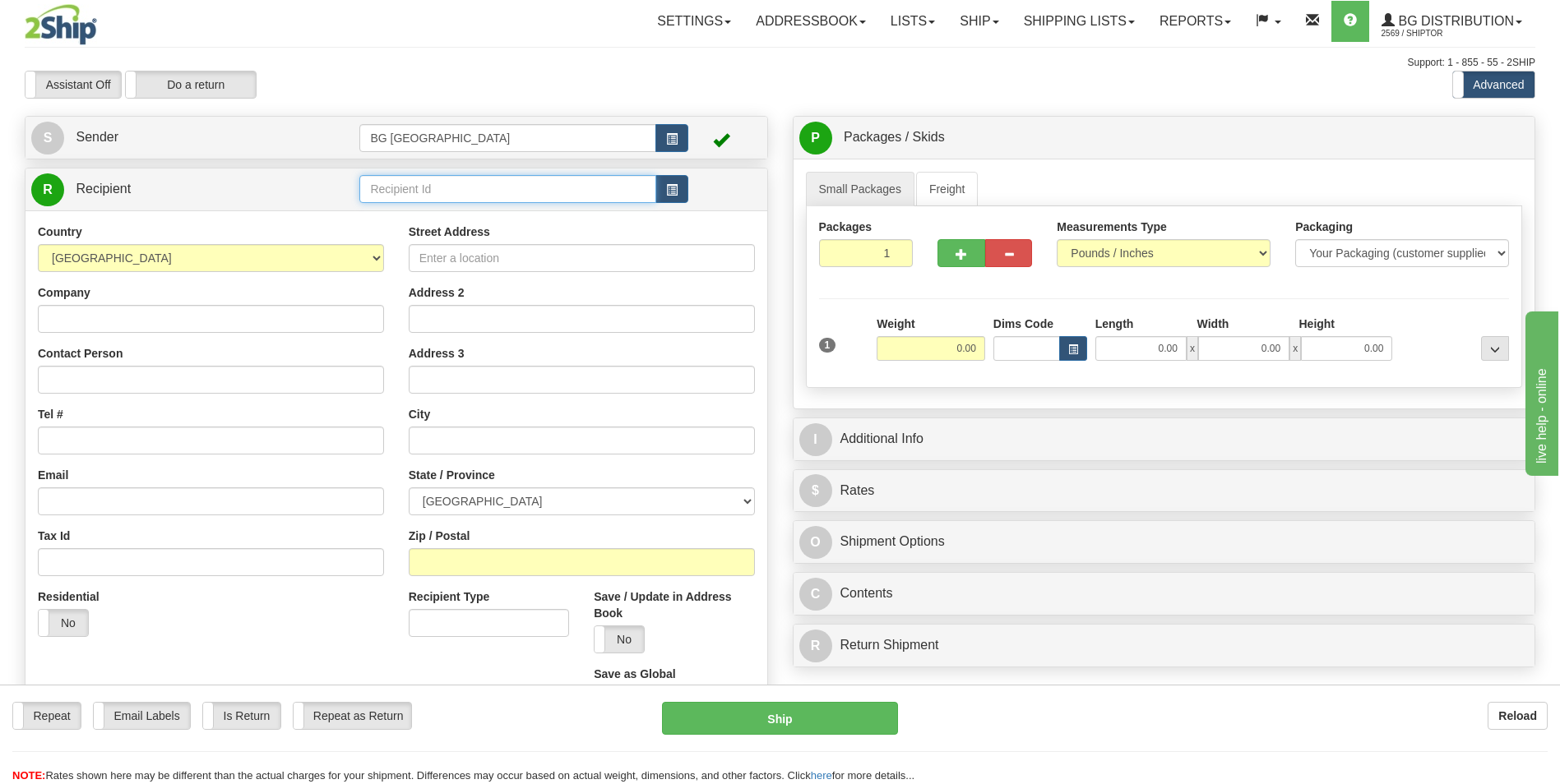
click at [451, 193] on input "text" at bounding box center [507, 189] width 296 height 28
click at [428, 212] on div "60028" at bounding box center [505, 214] width 280 height 18
type input "60028"
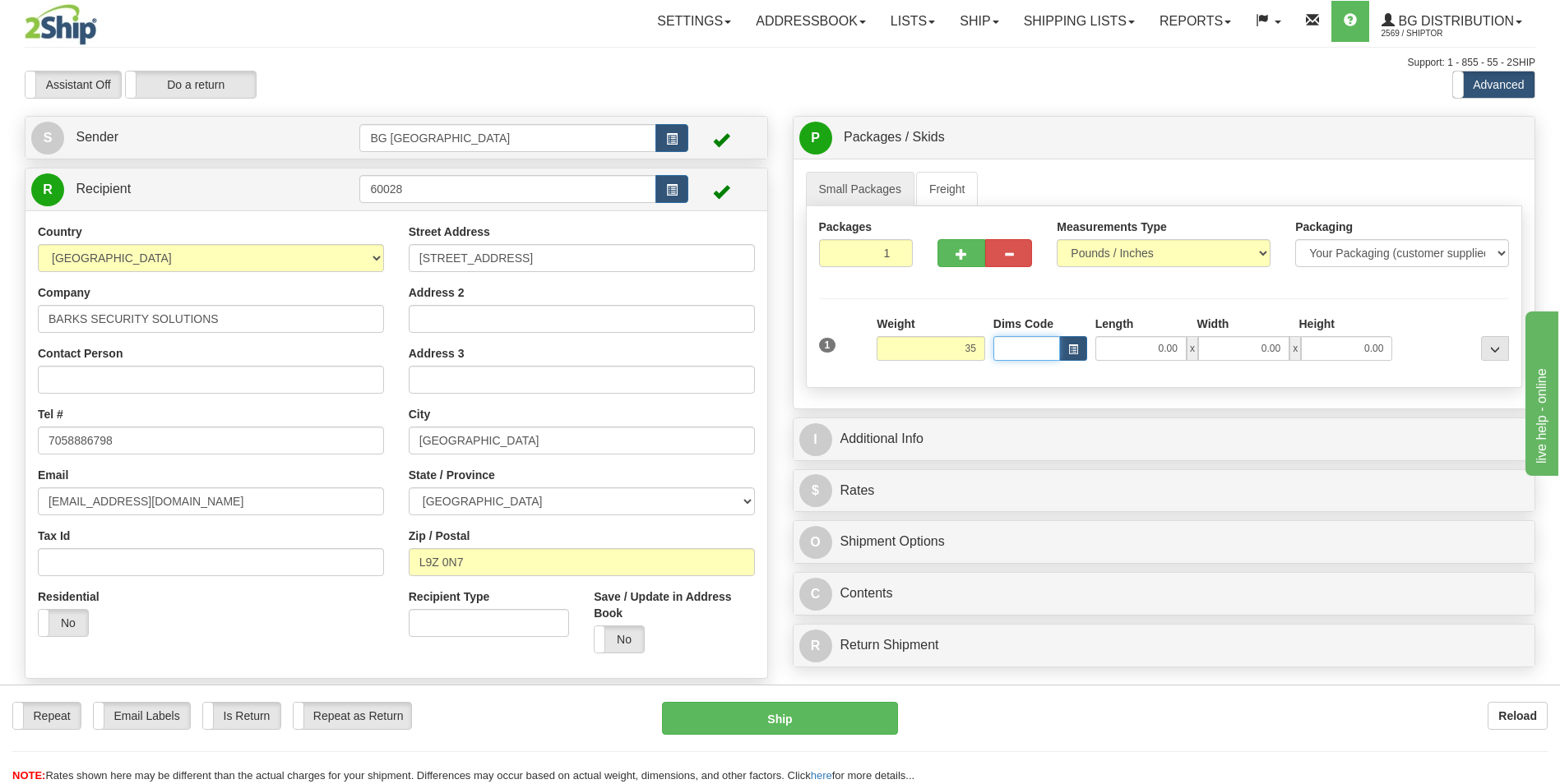
type input "35.00"
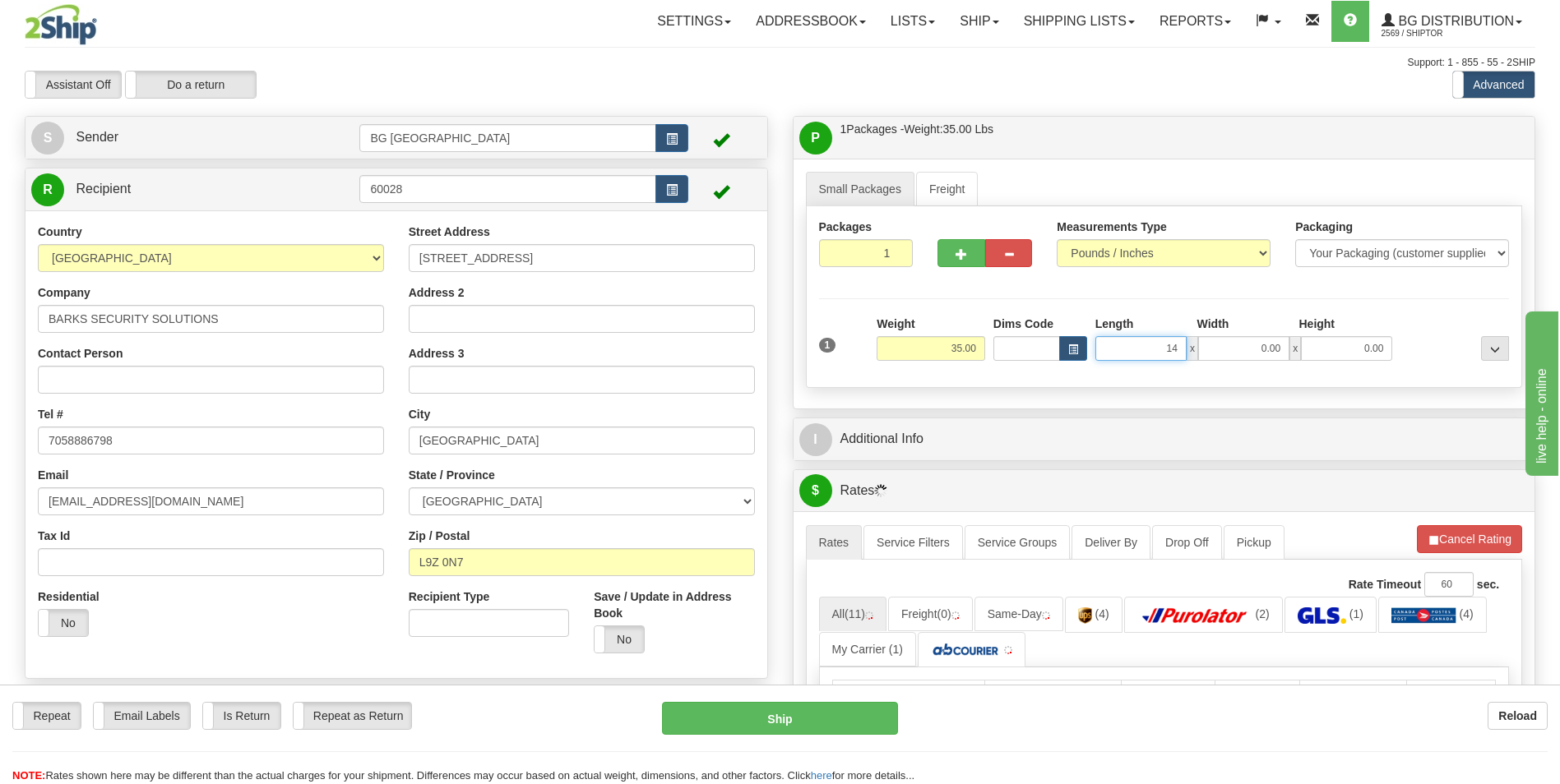
type input "14.00"
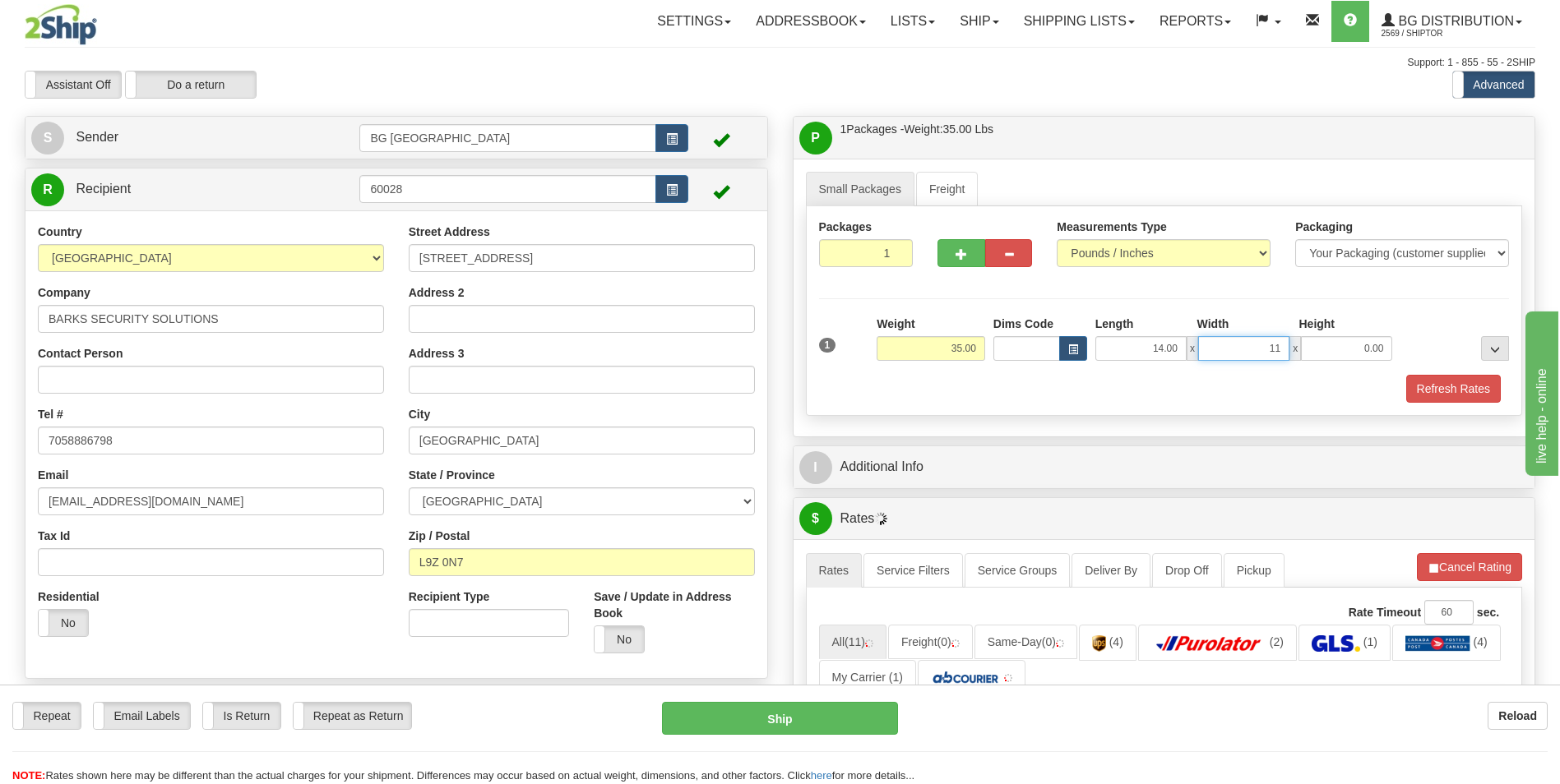
type input "11.00"
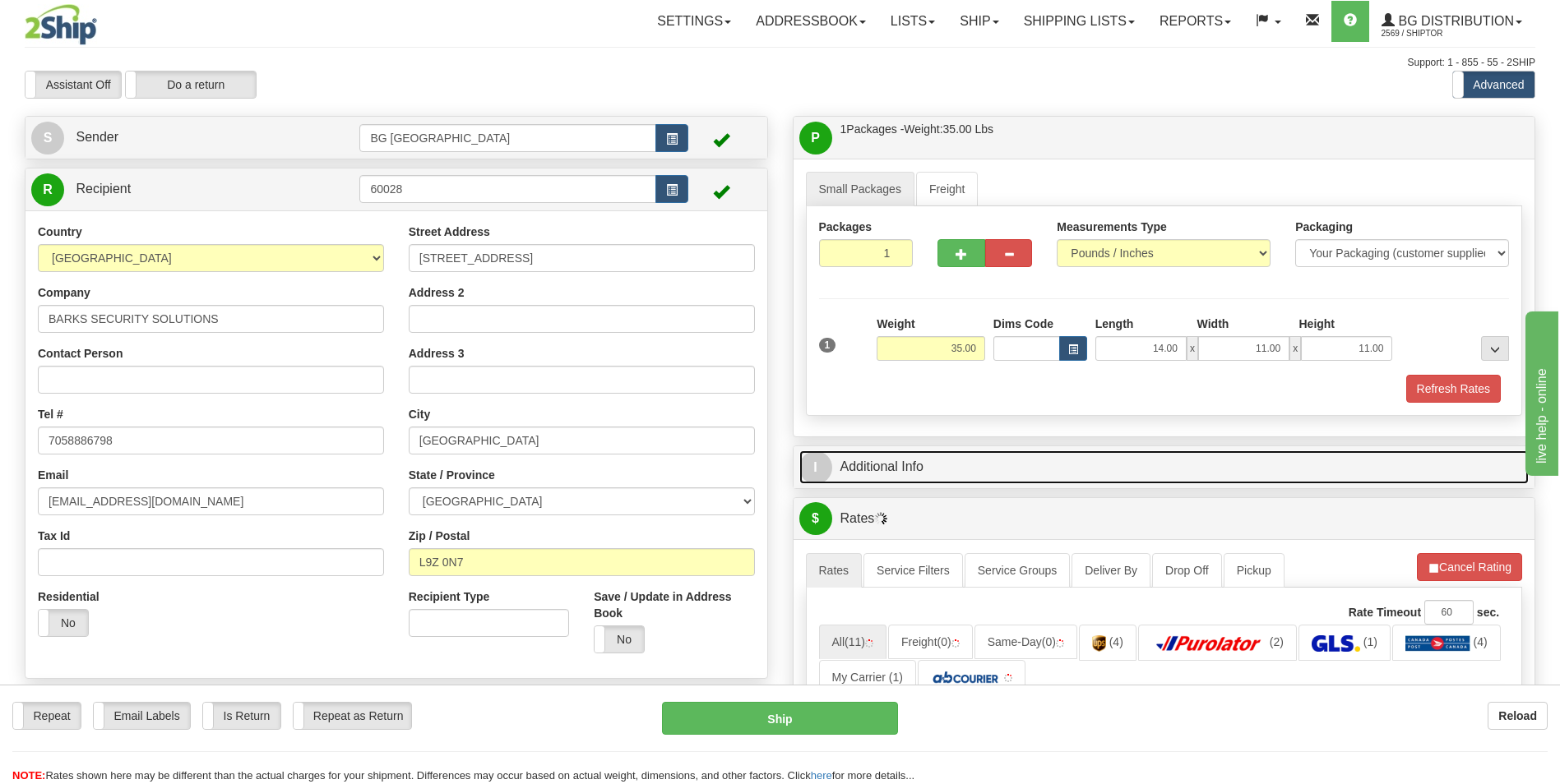
click at [909, 473] on link "I Additional Info" at bounding box center [1164, 468] width 730 height 33
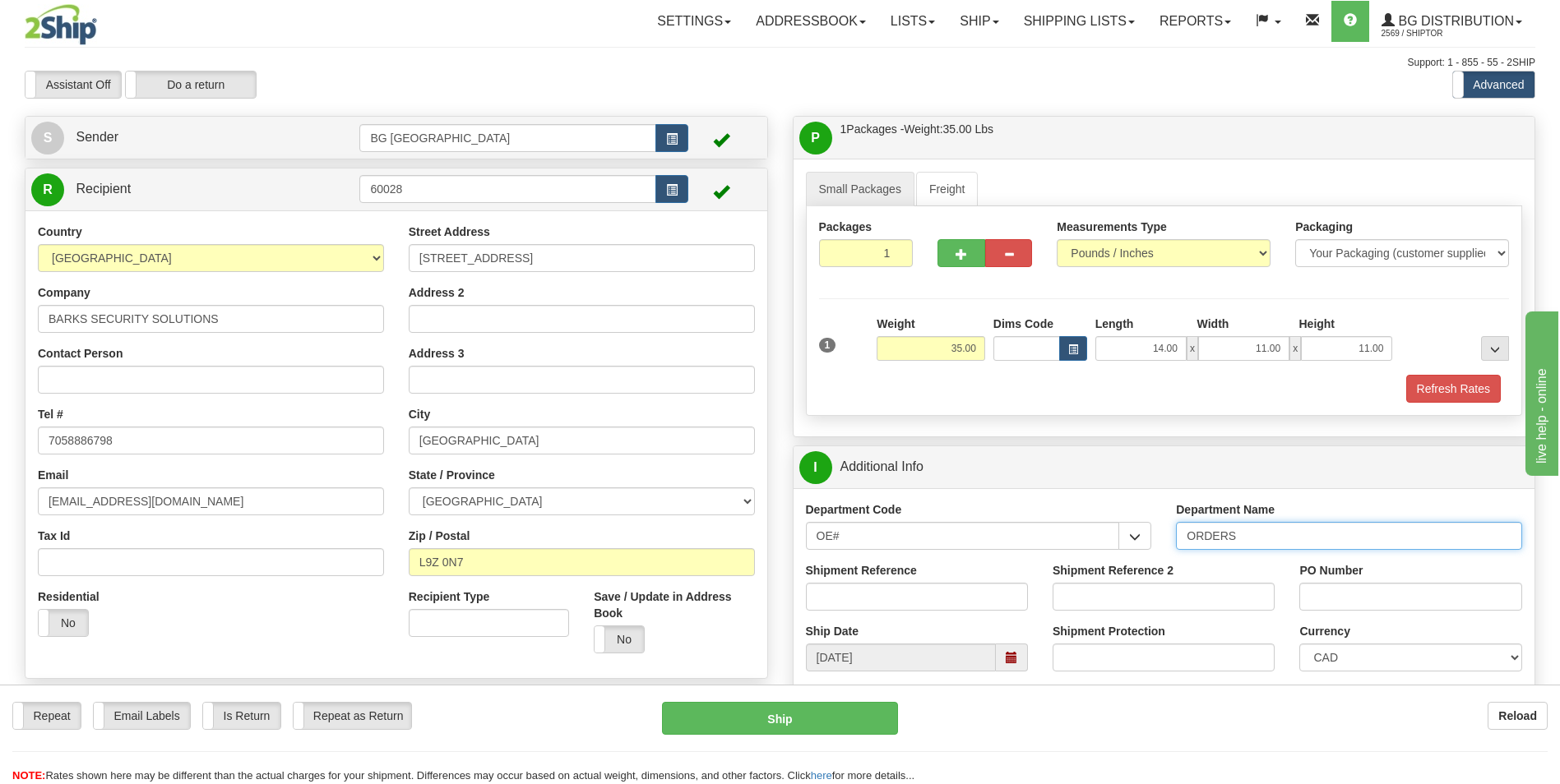
click at [1237, 542] on input "ORDERS" at bounding box center [1348, 536] width 346 height 28
type input "70182985-00"
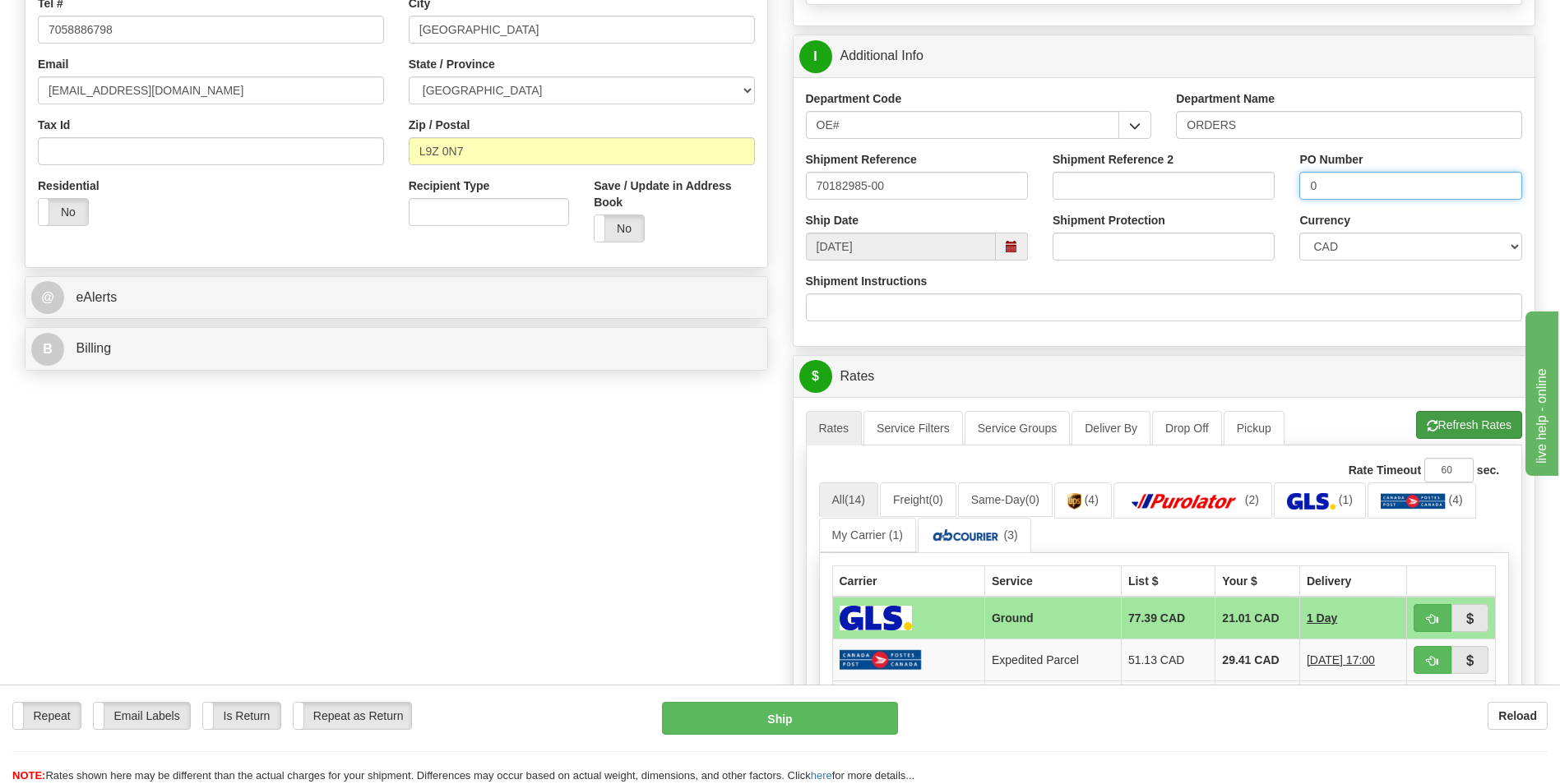
type input "0"
click at [1453, 418] on button "Refresh Rates" at bounding box center [1469, 425] width 106 height 28
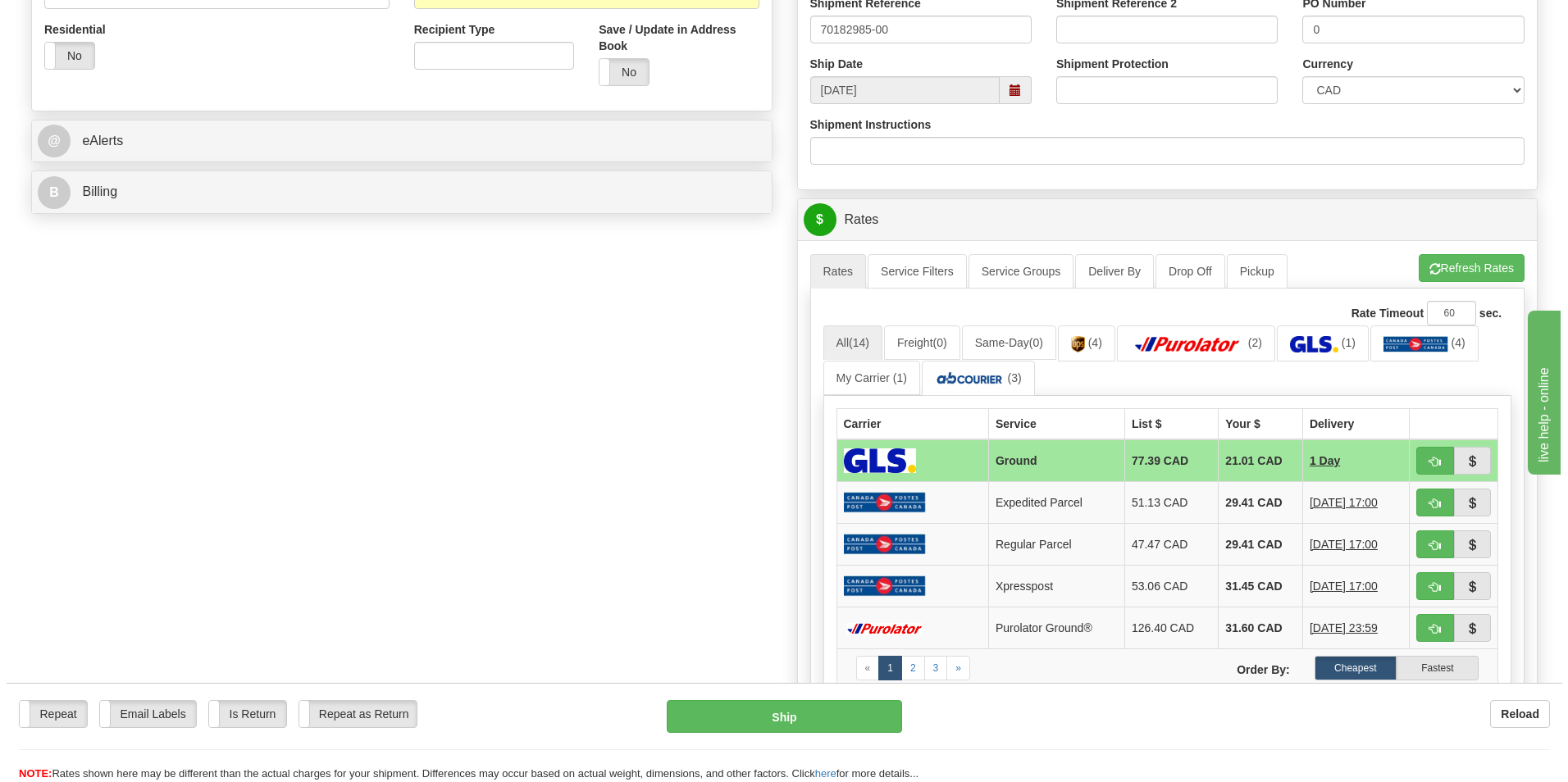
scroll to position [574, 0]
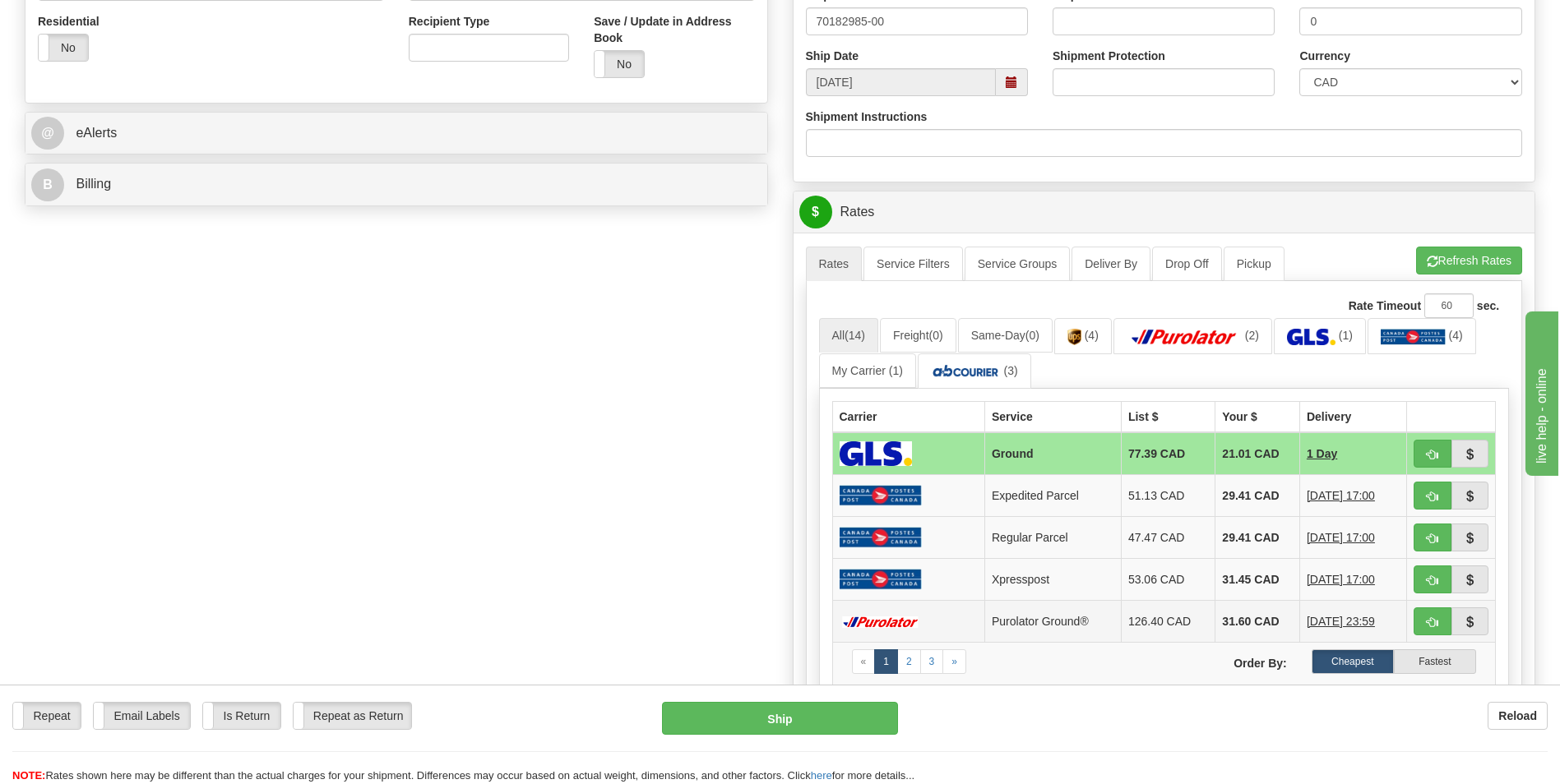
click at [1227, 624] on td "31.60 CAD" at bounding box center [1257, 622] width 84 height 42
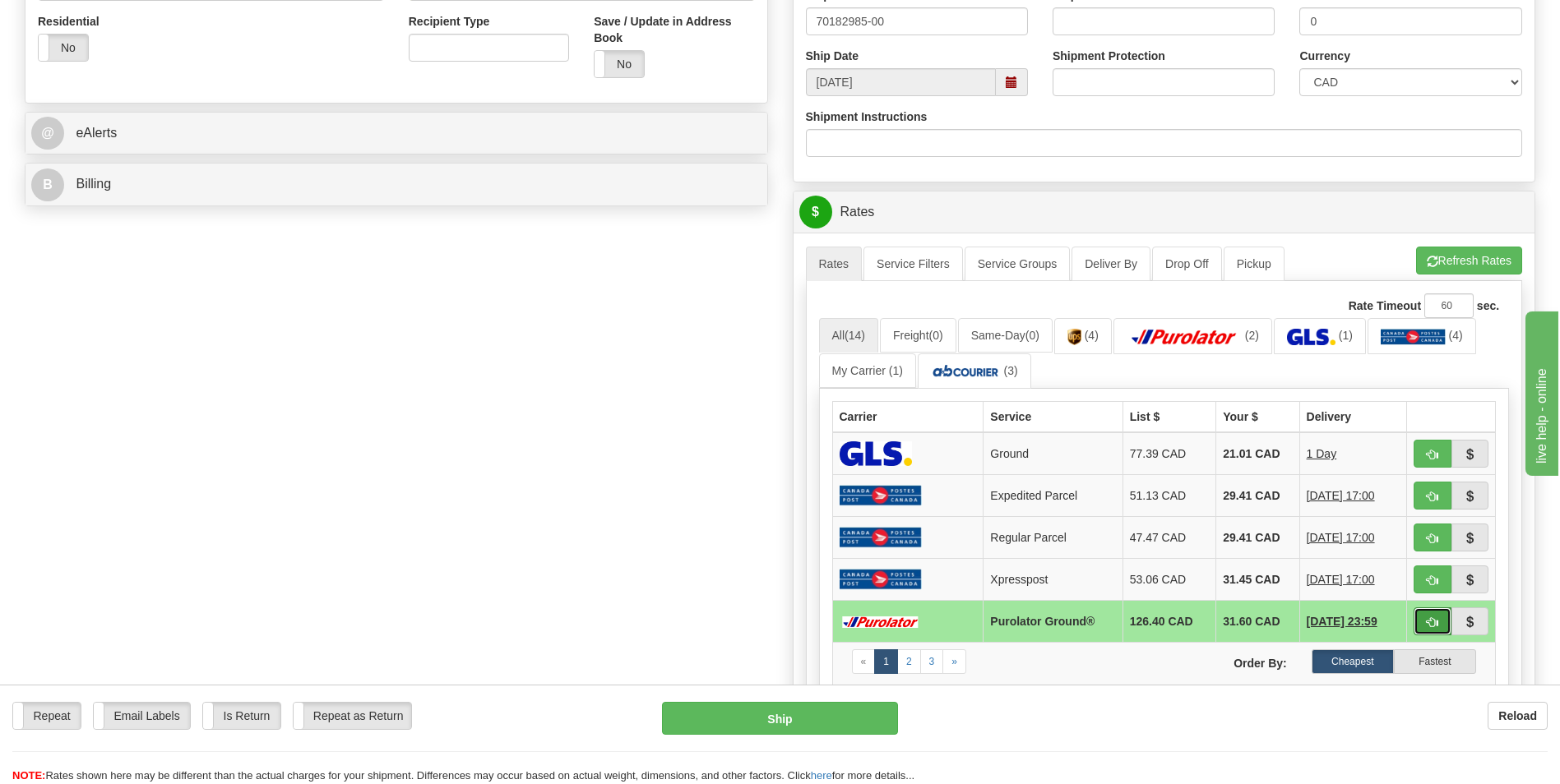
click at [1427, 624] on span "button" at bounding box center [1432, 623] width 11 height 11
type input "260"
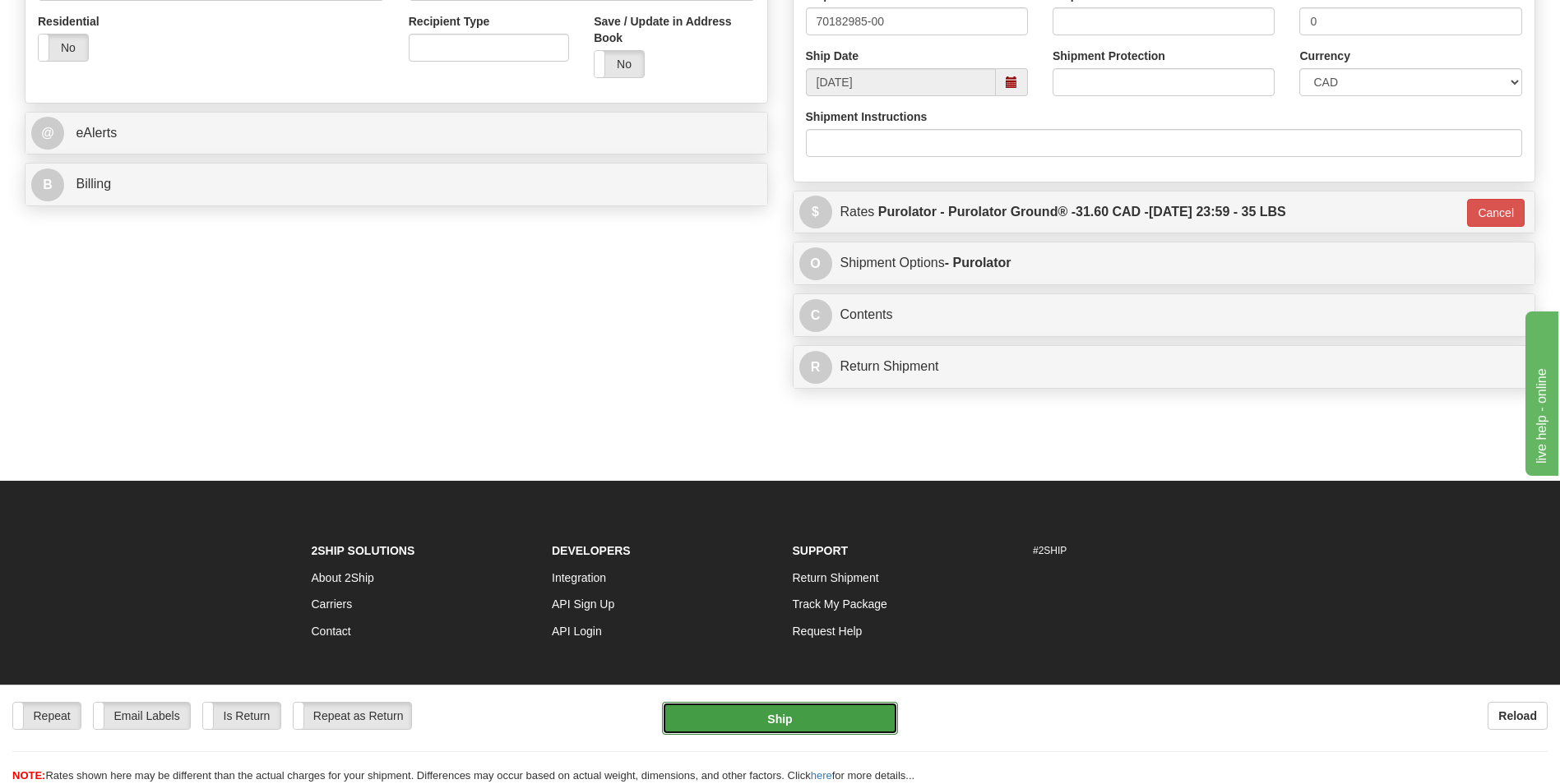
click at [848, 723] on button "Ship" at bounding box center [779, 718] width 235 height 32
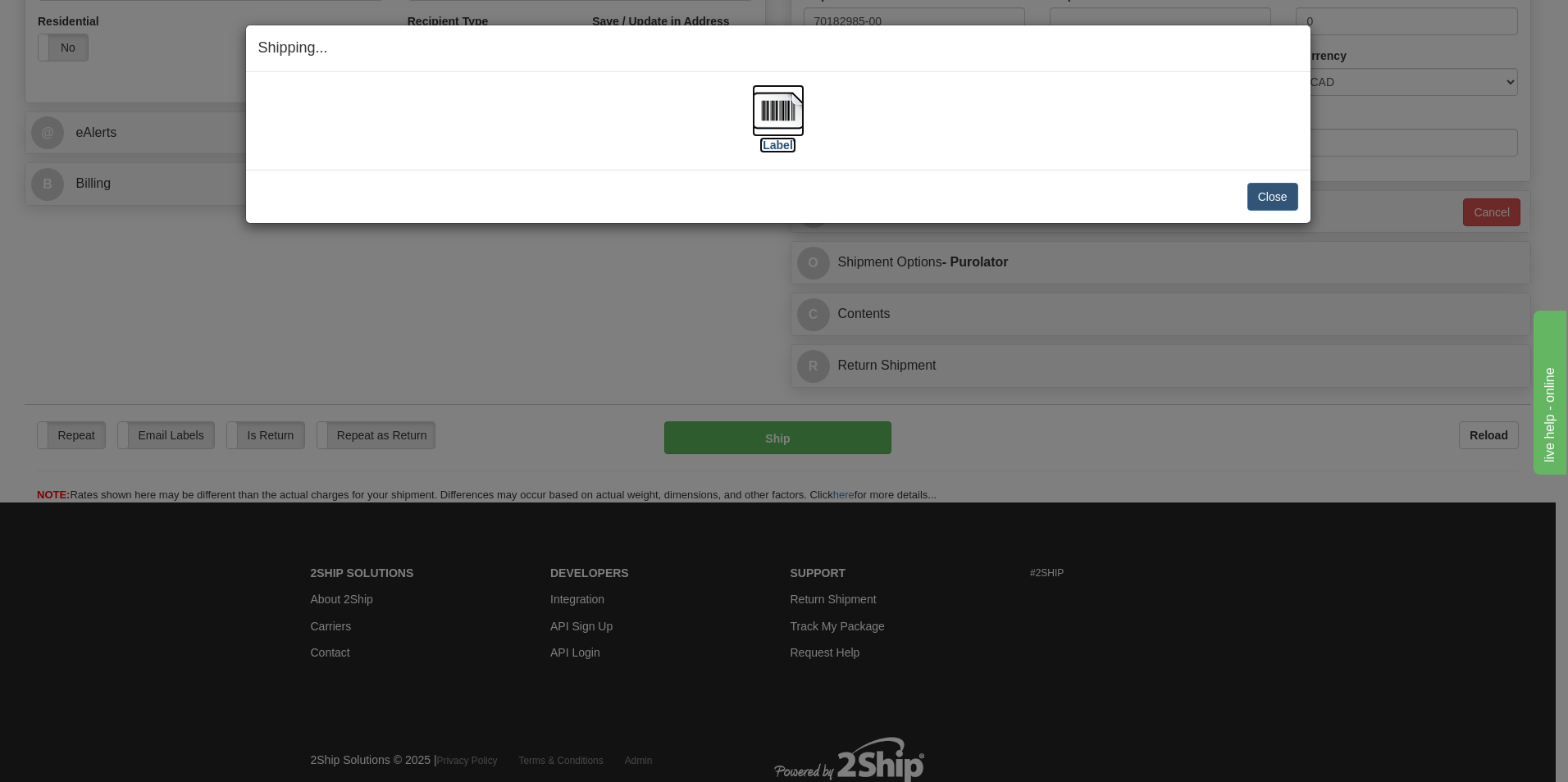
click at [781, 125] on img at bounding box center [778, 110] width 53 height 53
click at [1277, 193] on button "Close" at bounding box center [1273, 197] width 51 height 28
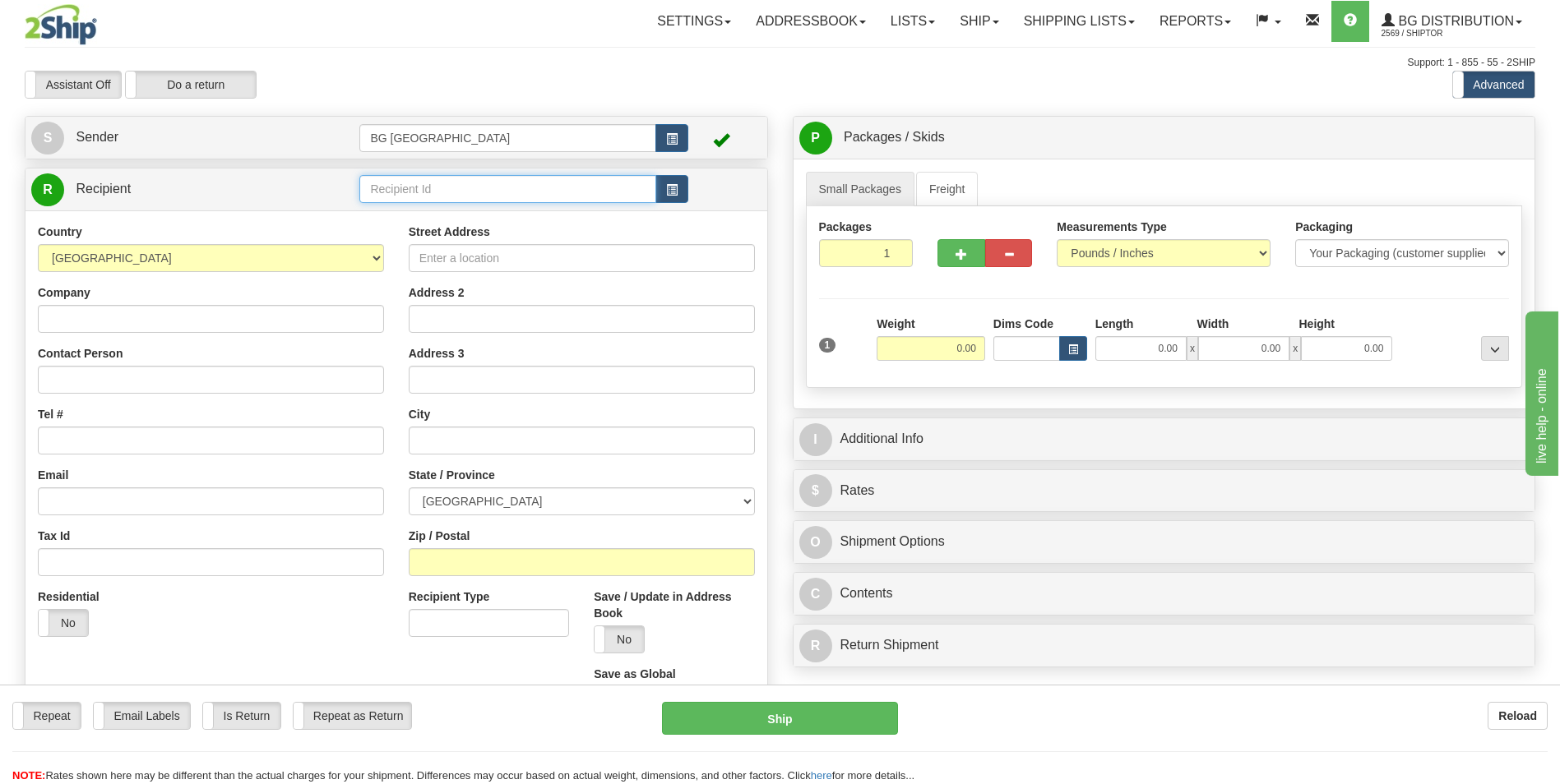
click at [499, 182] on input "text" at bounding box center [507, 189] width 296 height 28
click at [493, 203] on ul "60128" at bounding box center [507, 214] width 296 height 23
click at [489, 210] on div "60128" at bounding box center [505, 214] width 280 height 18
type input "60128"
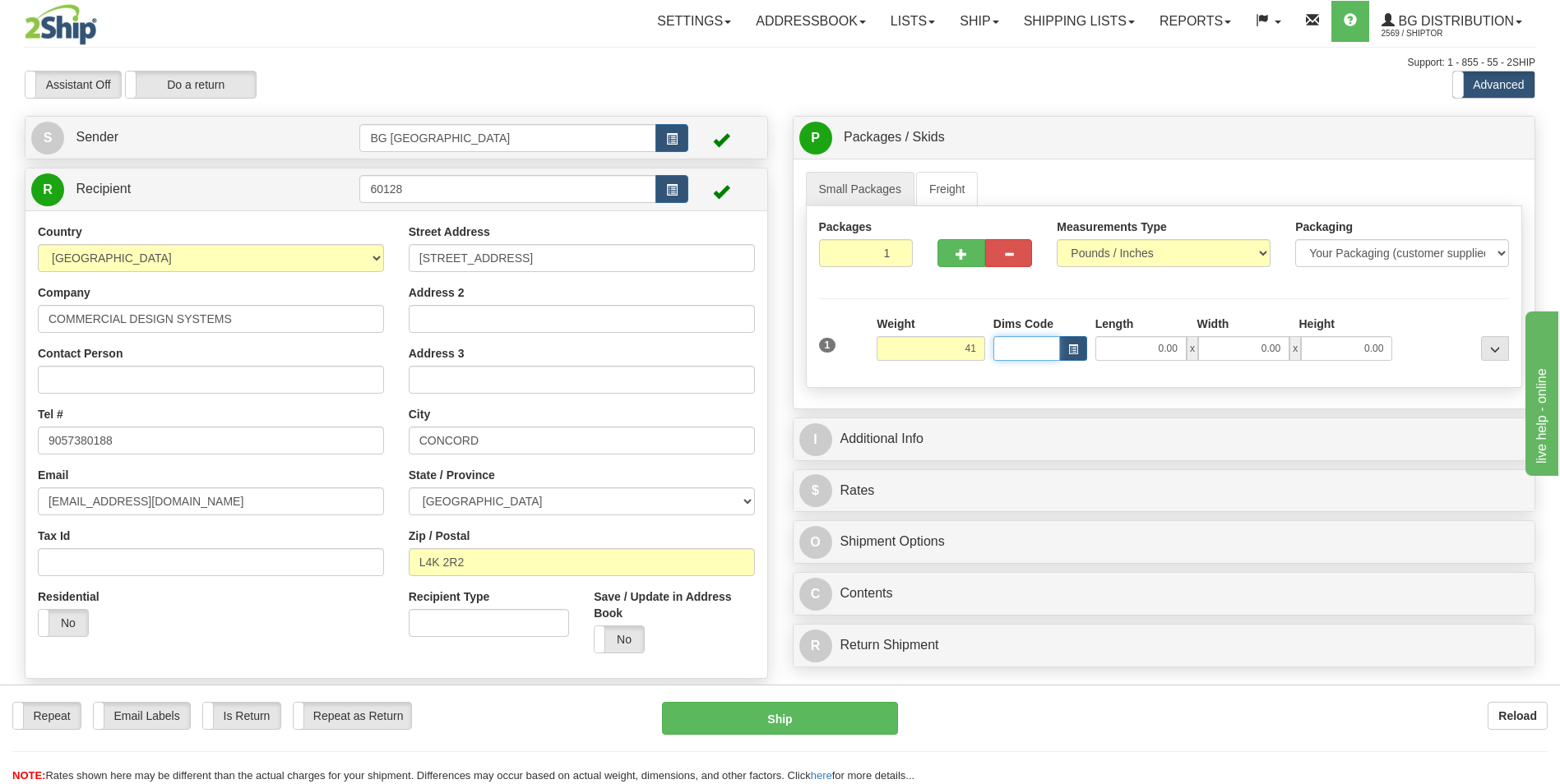
type input "41.00"
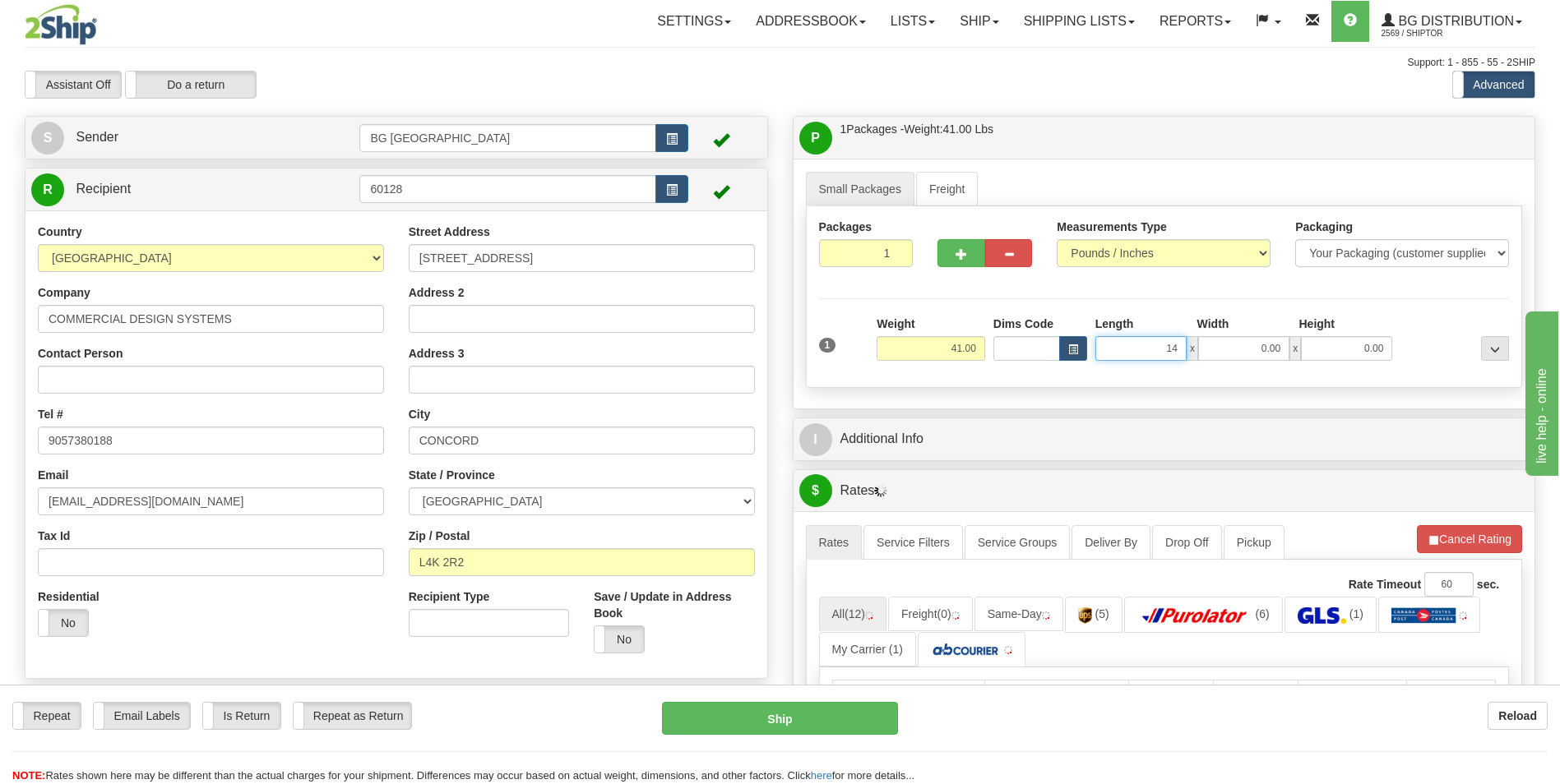
type input "14.00"
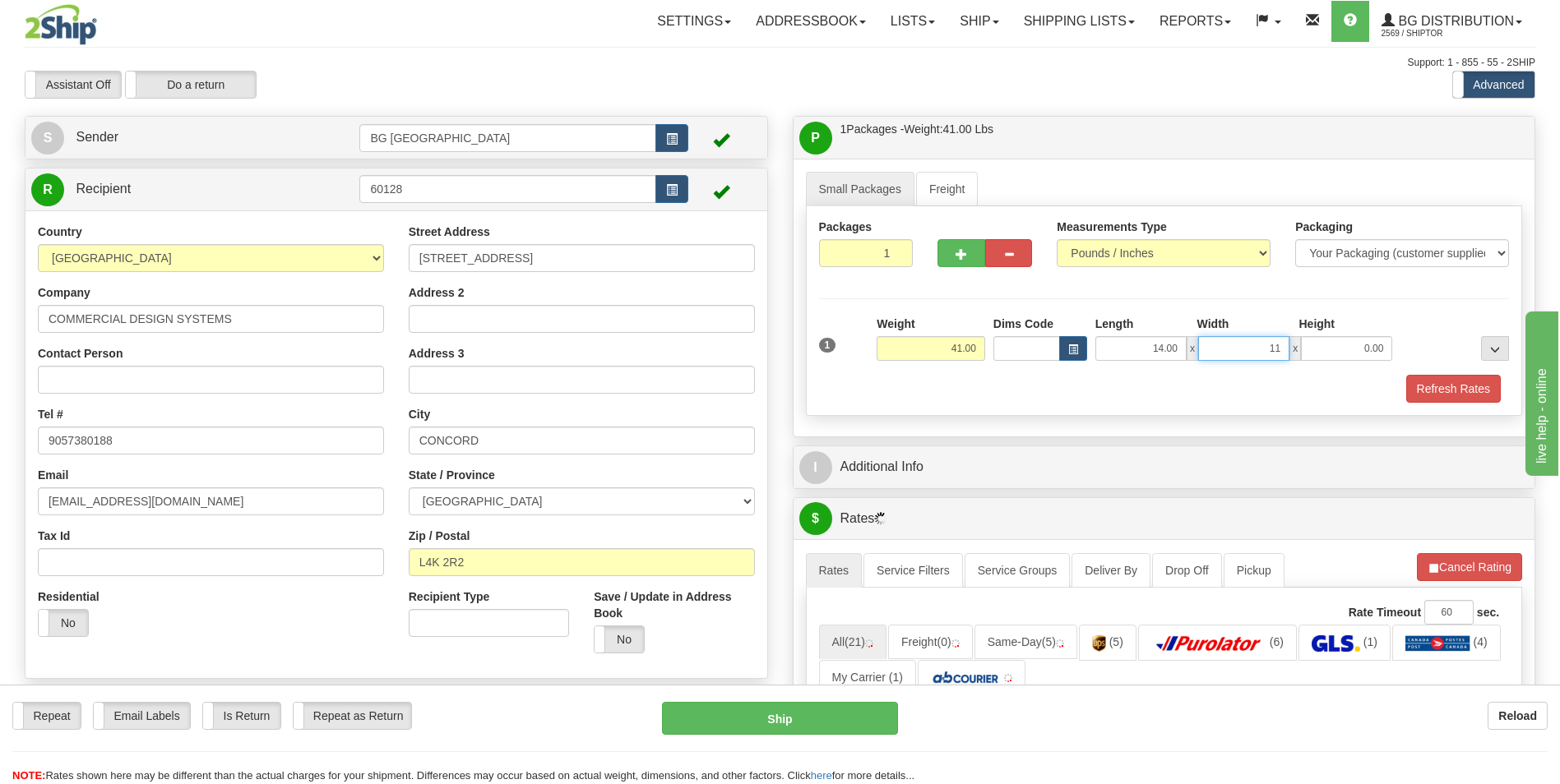
type input "11.00"
click at [952, 241] on button "button" at bounding box center [960, 253] width 47 height 28
type input "2"
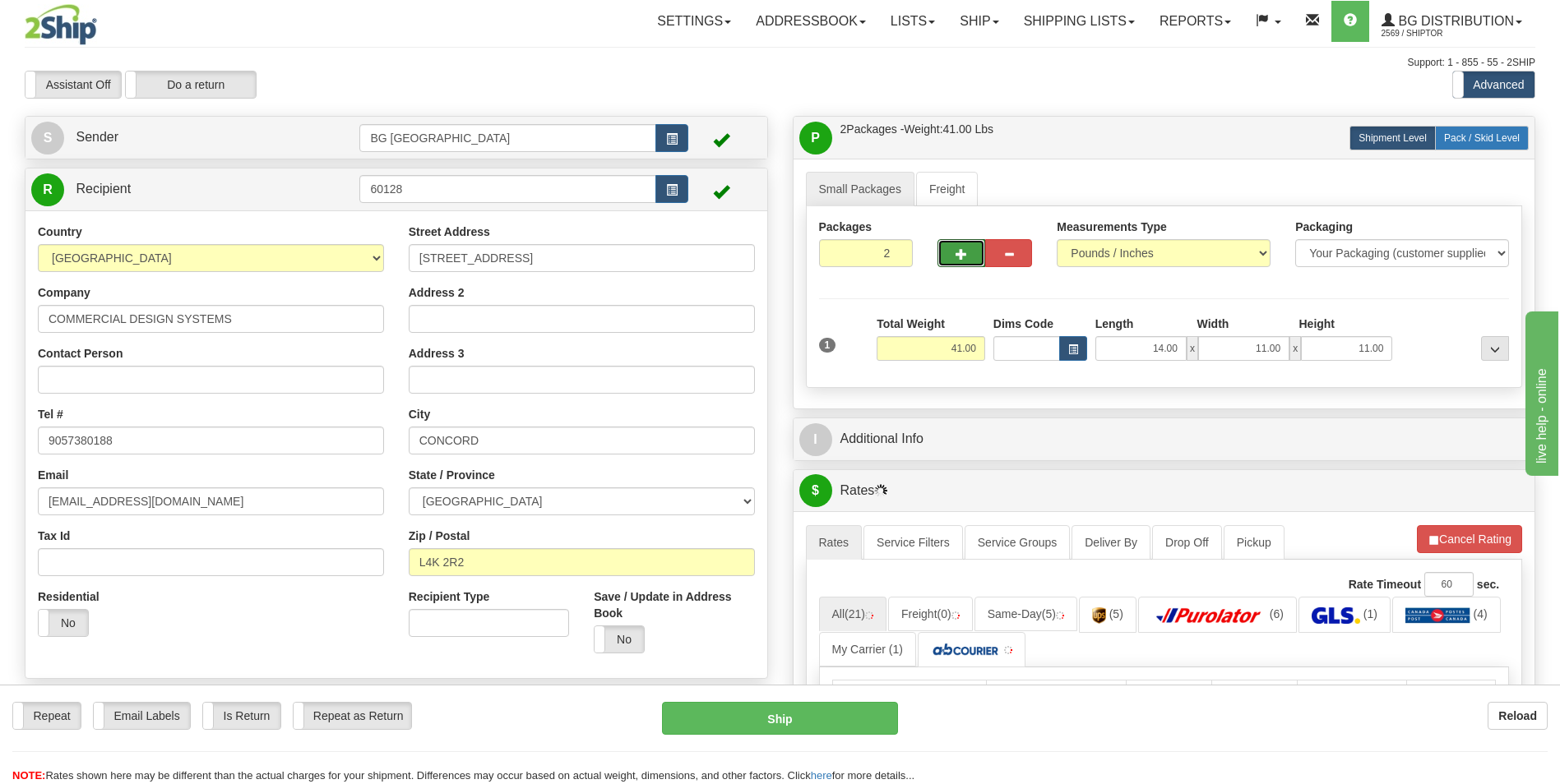
click at [1479, 138] on span "Pack / Skid Level" at bounding box center [1482, 138] width 76 height 11
radio input "true"
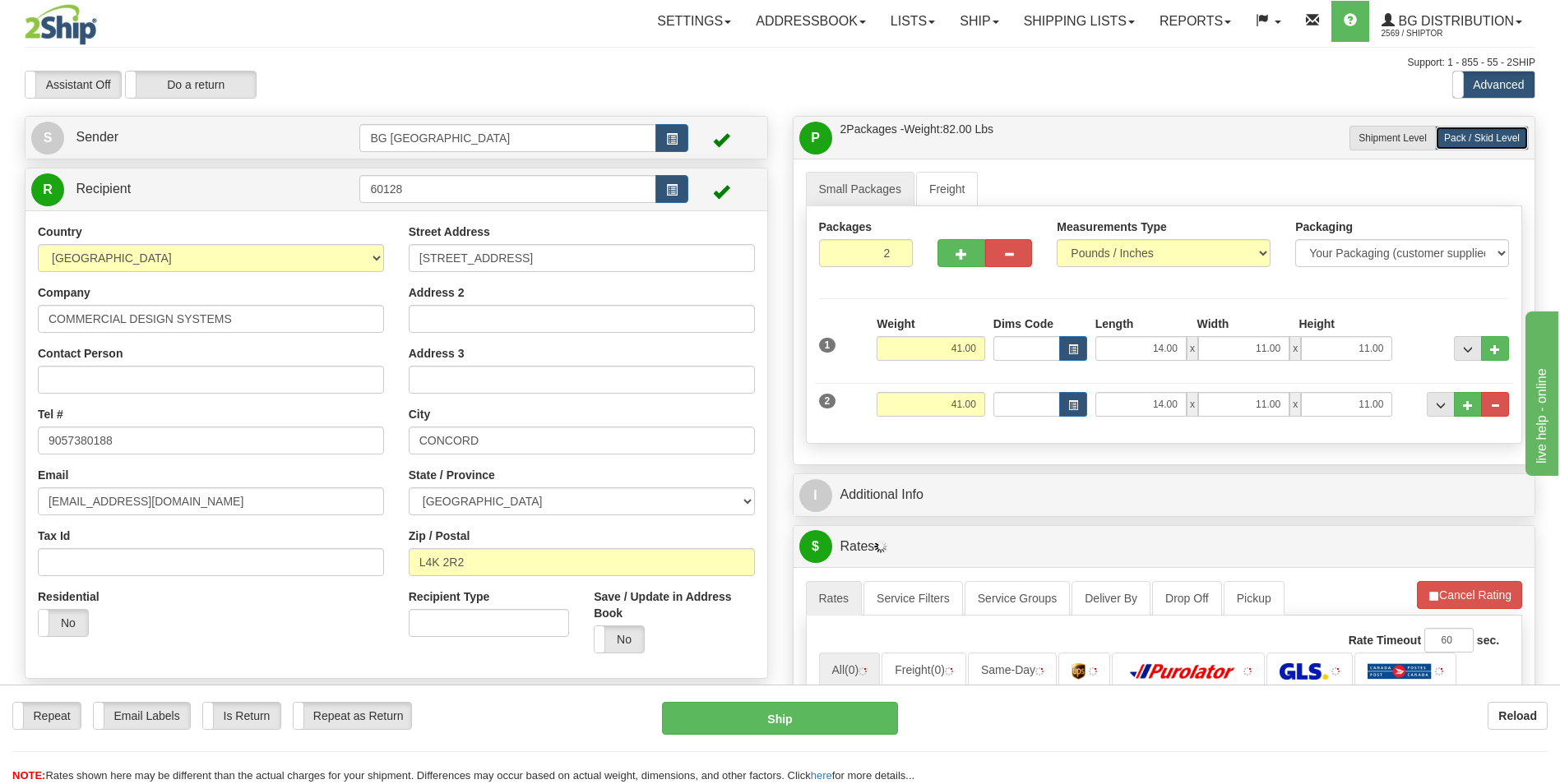
click at [905, 476] on div "I Additional Info" at bounding box center [1164, 495] width 741 height 42
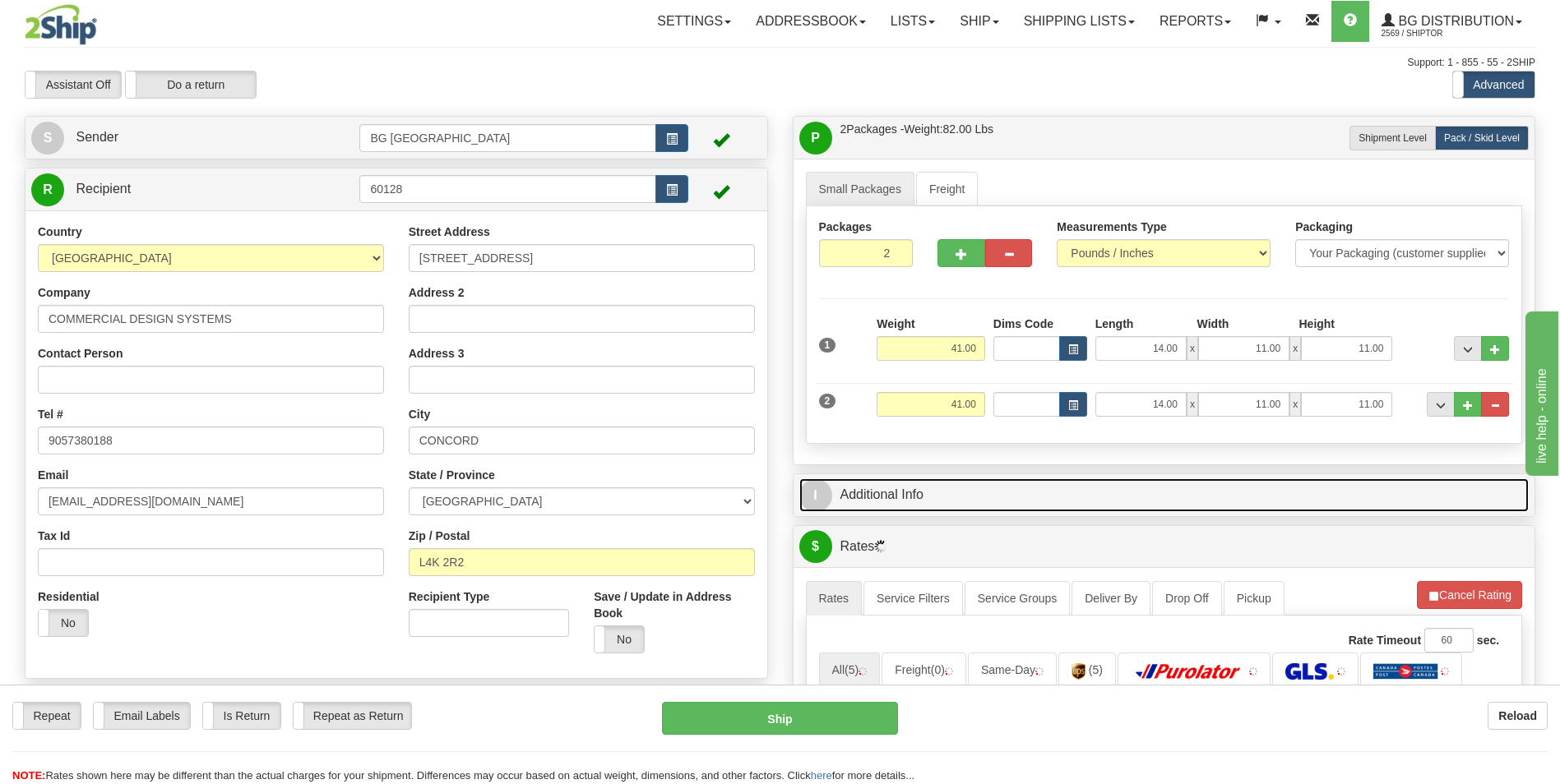
click at [905, 485] on link "I Additional Info" at bounding box center [1164, 495] width 730 height 33
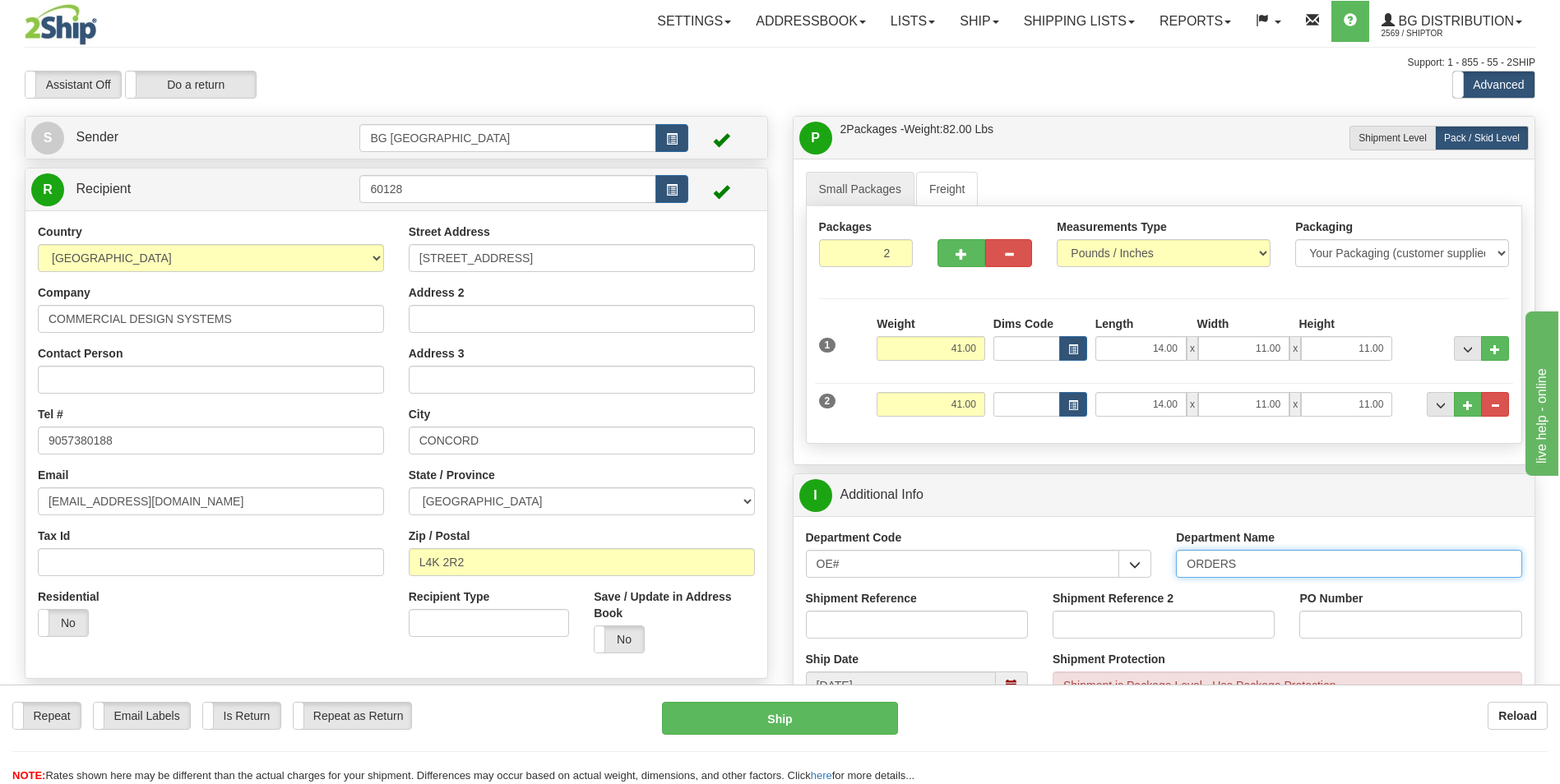
click at [1272, 562] on input "ORDERS" at bounding box center [1348, 564] width 346 height 28
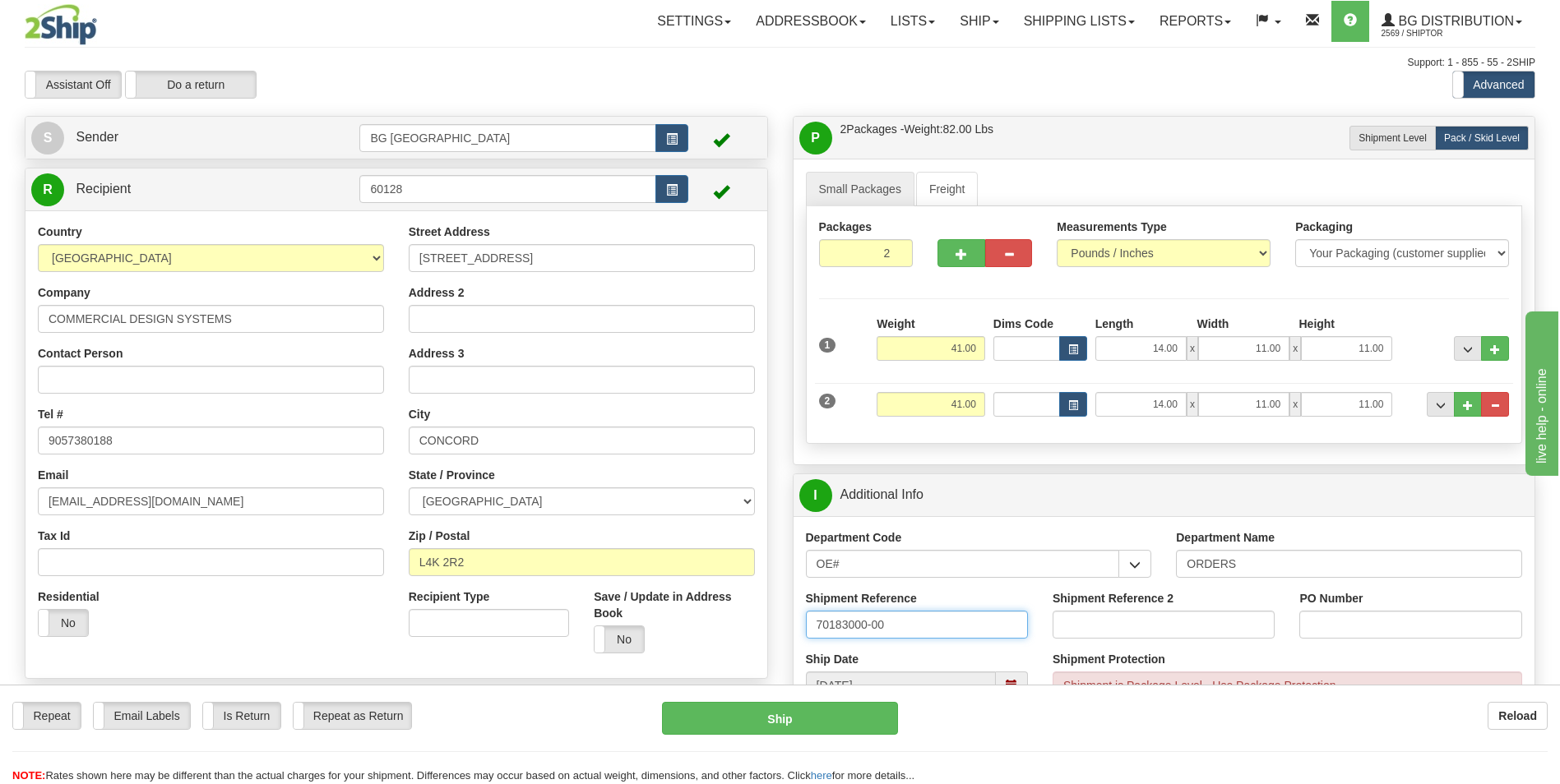
type input "70183000-00"
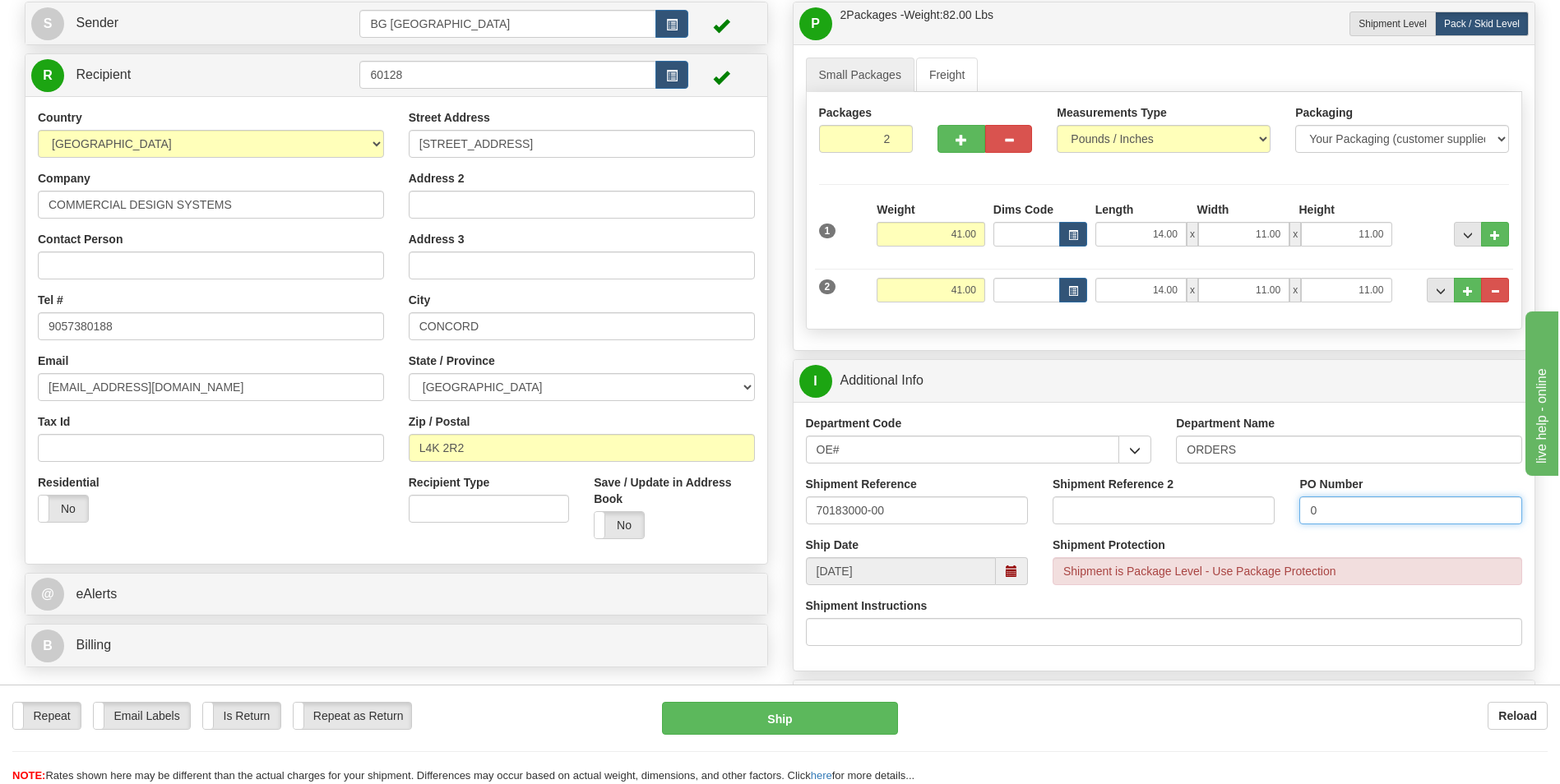
scroll to position [247, 0]
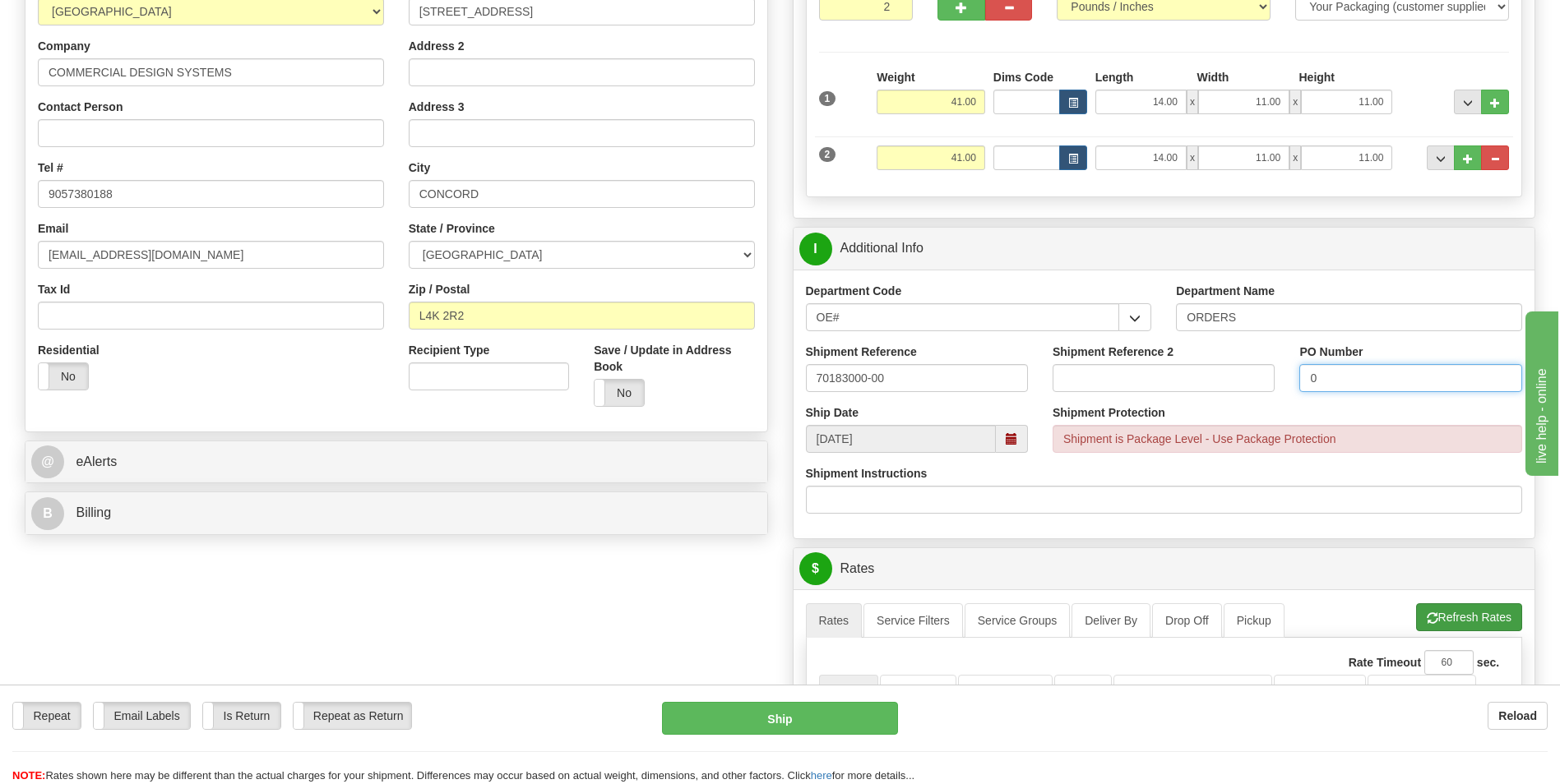
type input "0"
click at [1444, 611] on button "Refresh Rates" at bounding box center [1469, 617] width 106 height 28
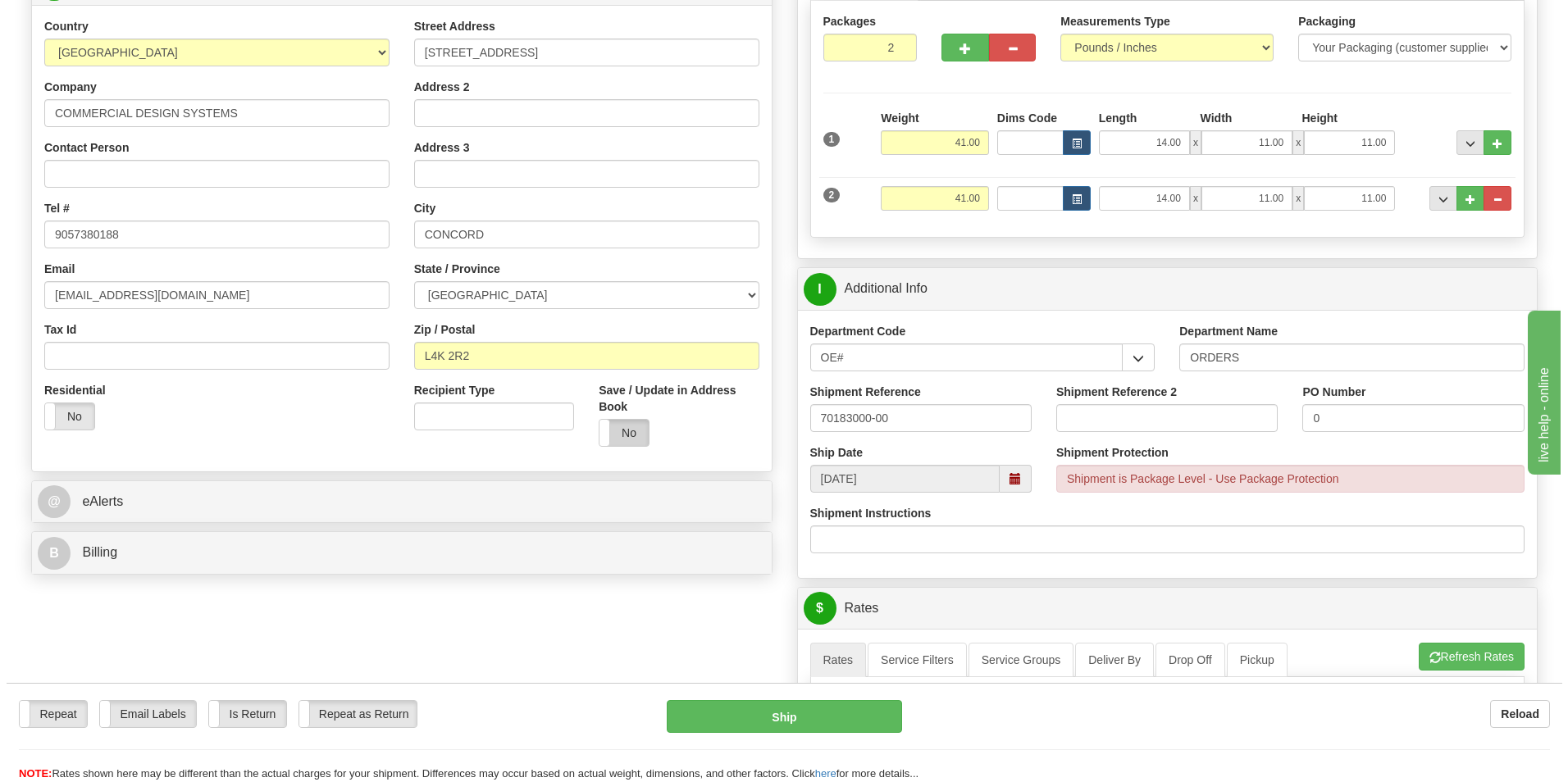
scroll to position [492, 0]
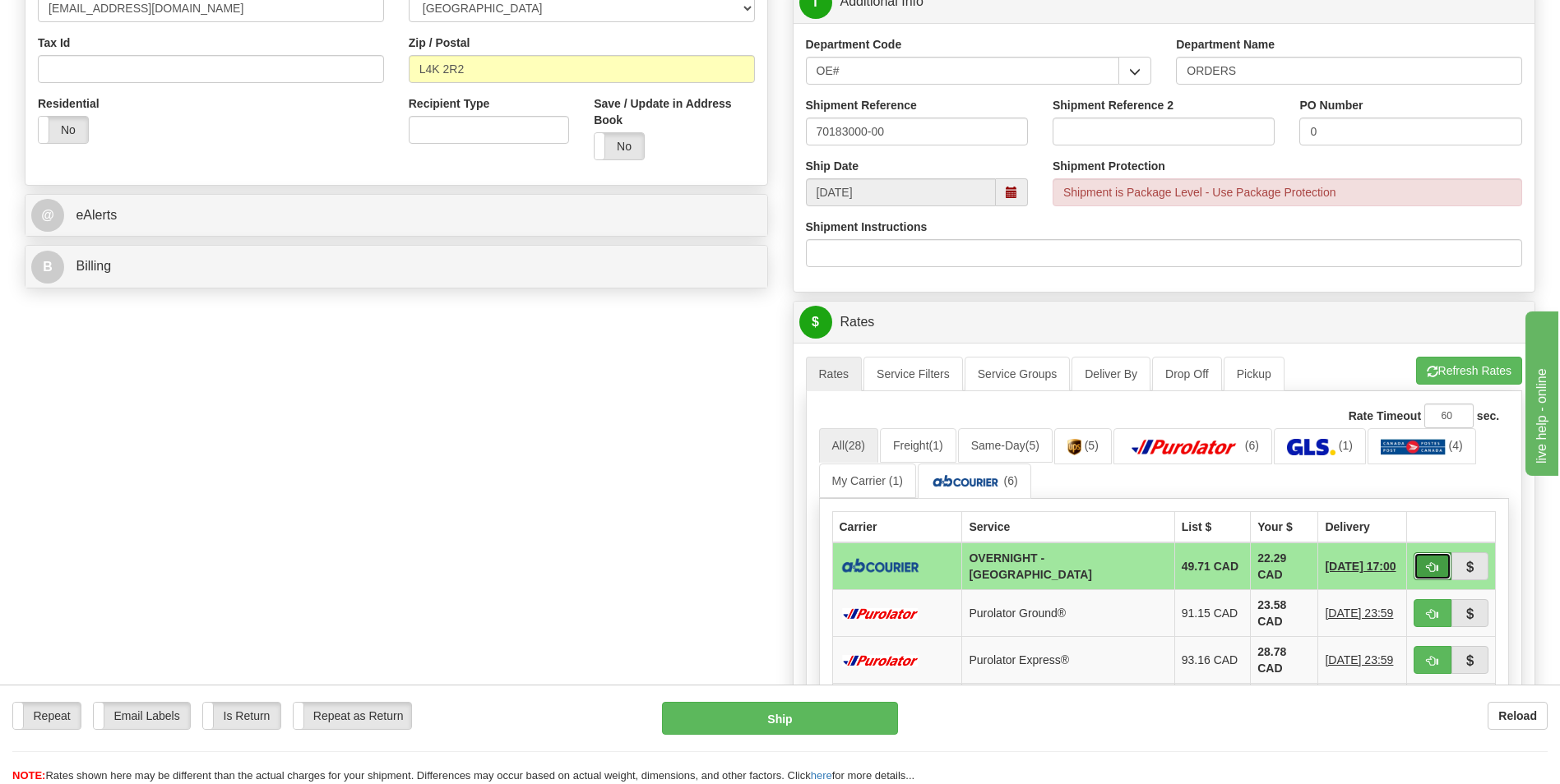
click at [1424, 559] on button "button" at bounding box center [1432, 566] width 38 height 28
type input "4"
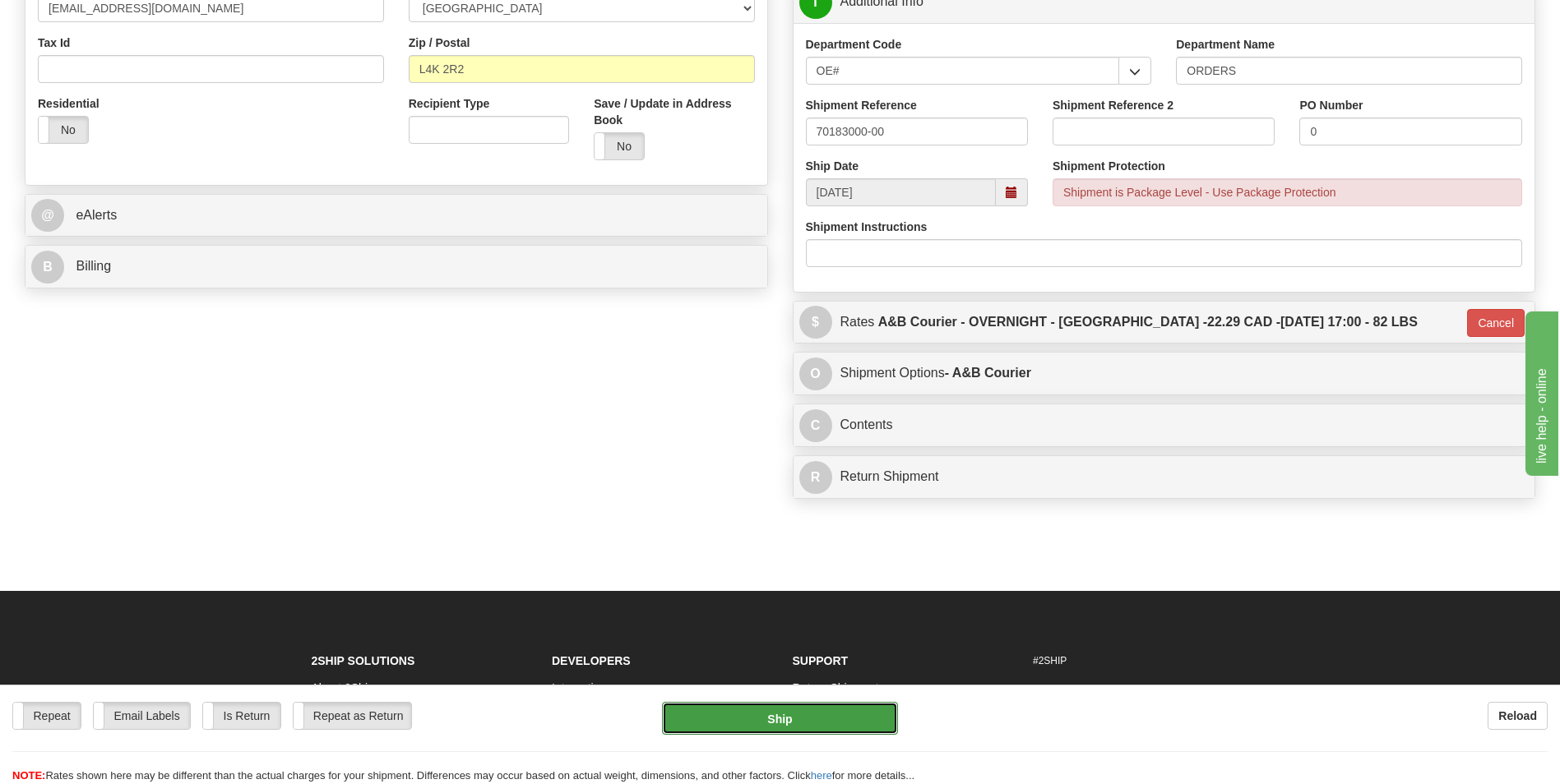
click at [830, 720] on button "Ship" at bounding box center [779, 718] width 235 height 32
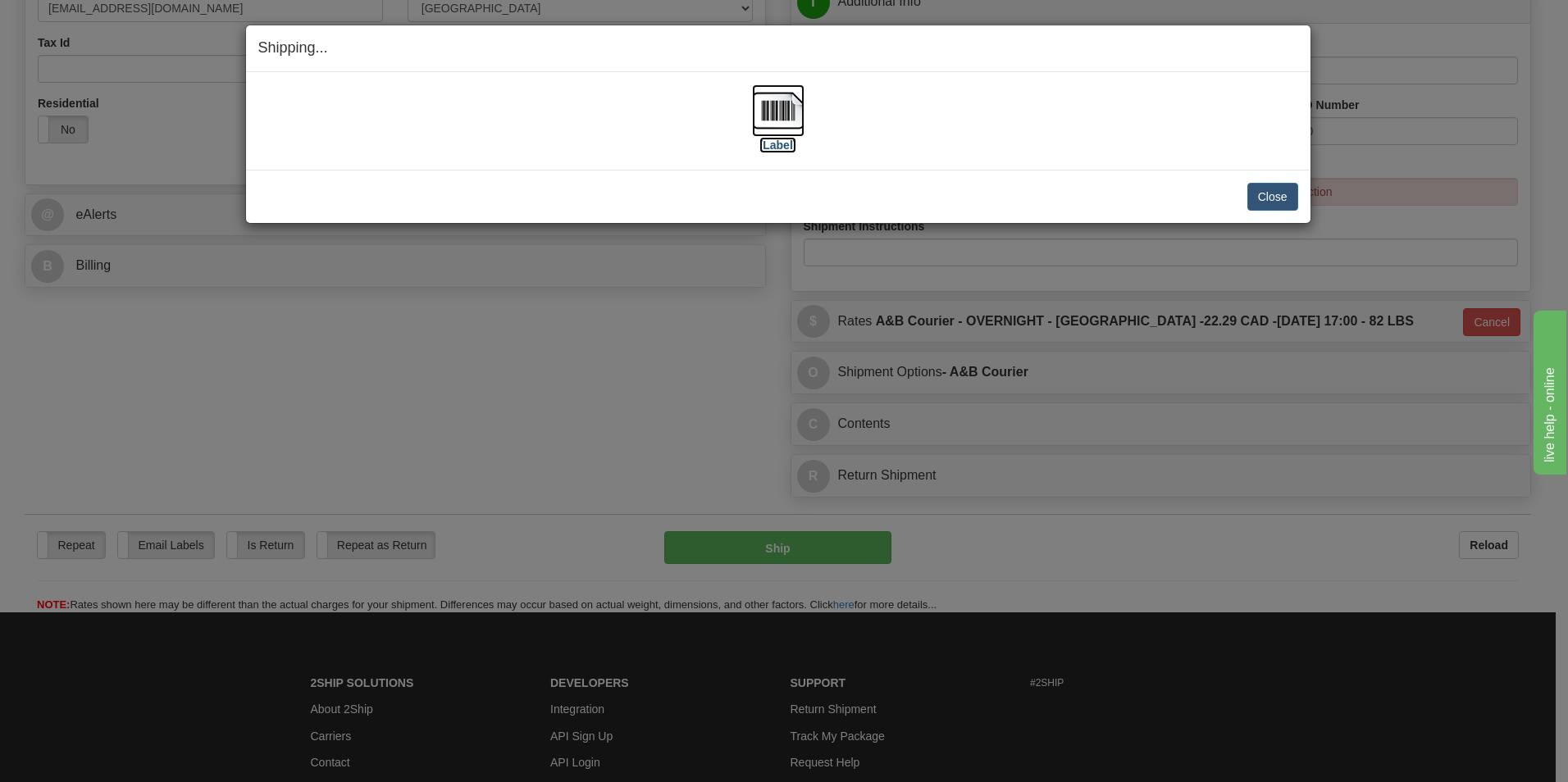
click at [789, 121] on img at bounding box center [778, 110] width 53 height 53
click at [1286, 199] on button "Close" at bounding box center [1273, 197] width 51 height 28
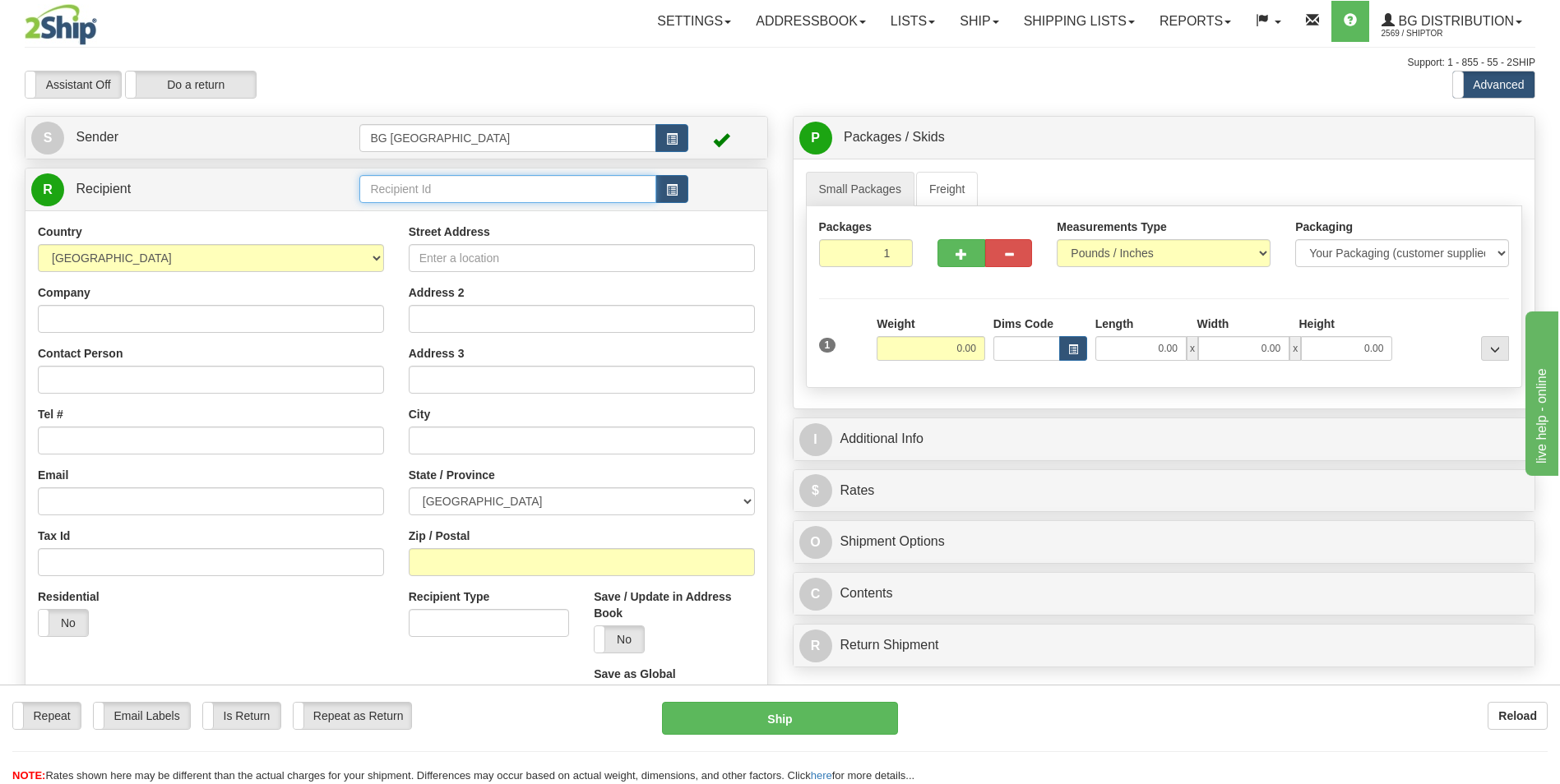
click at [439, 180] on input "text" at bounding box center [507, 189] width 296 height 28
click at [419, 210] on div "60429" at bounding box center [505, 214] width 280 height 18
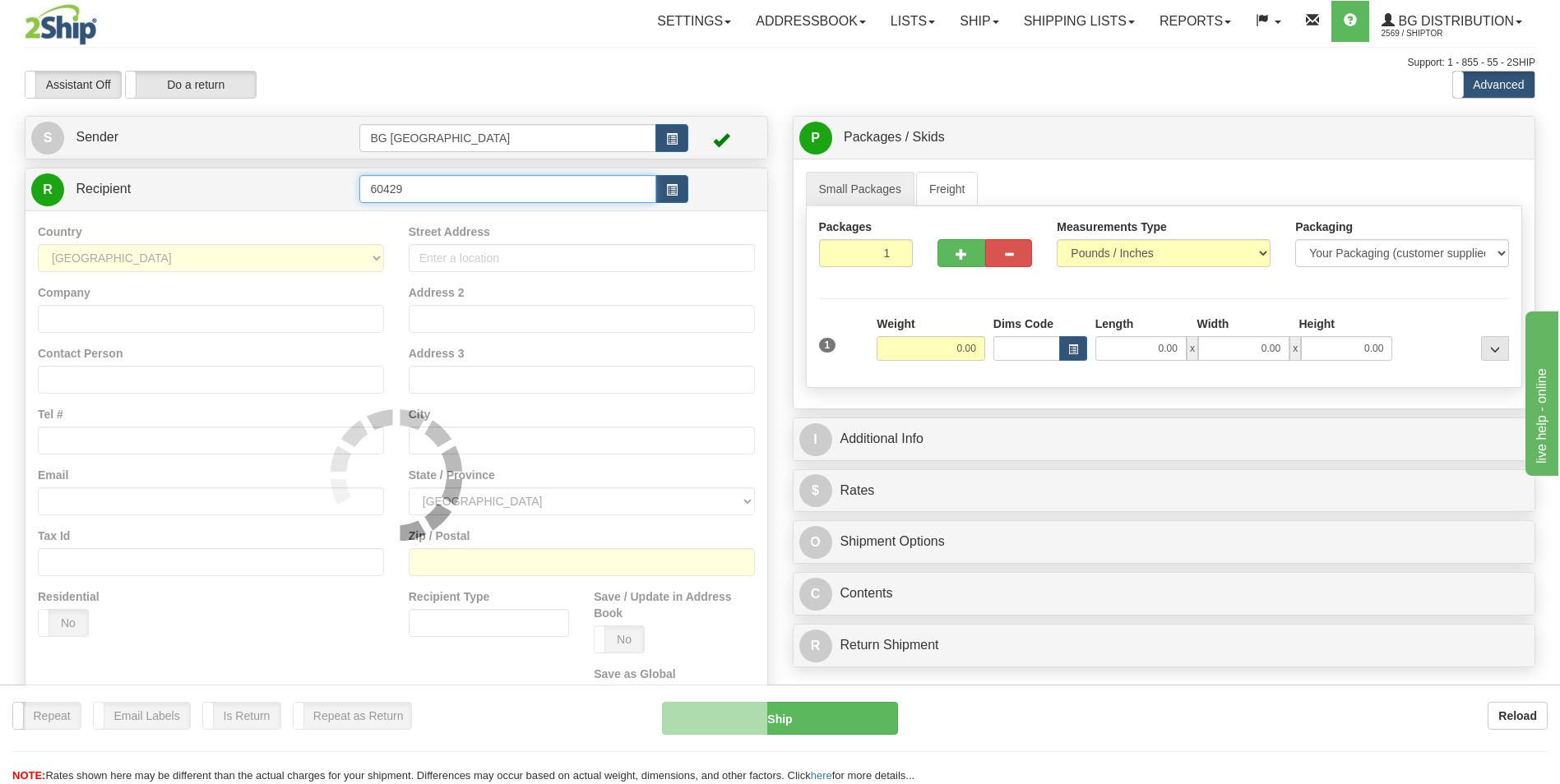
type input "60429"
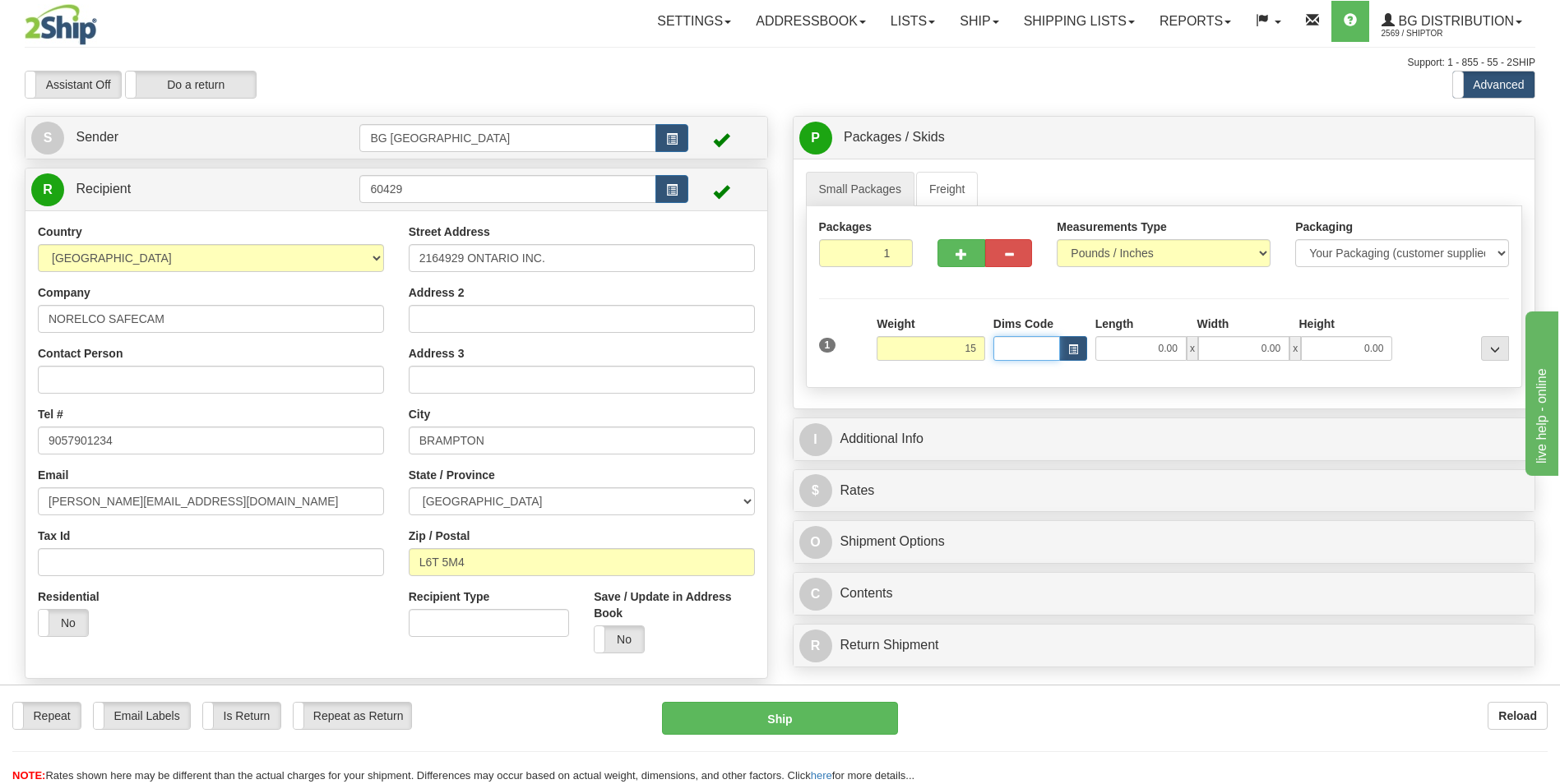
type input "15.00"
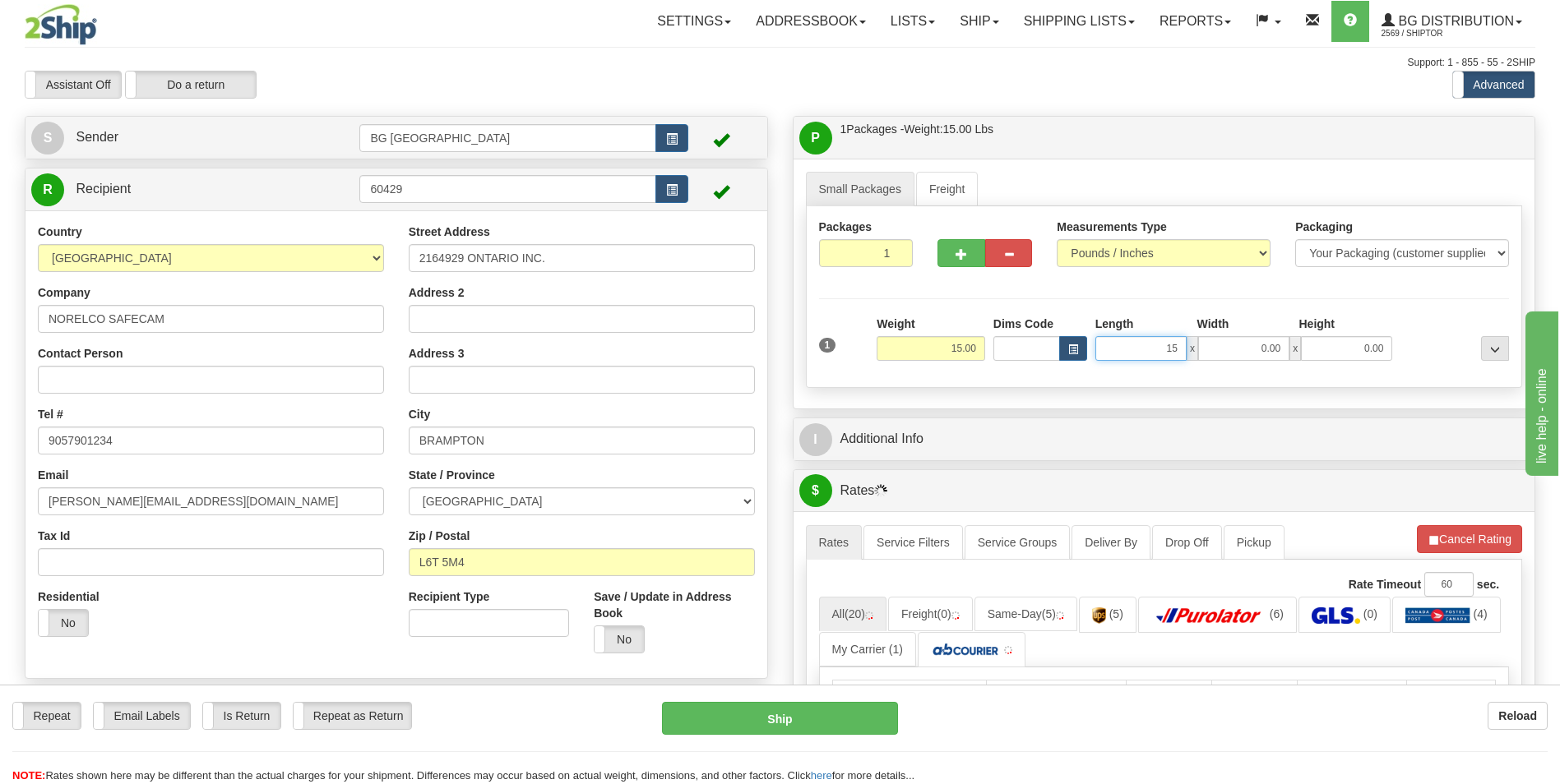
type input "15.00"
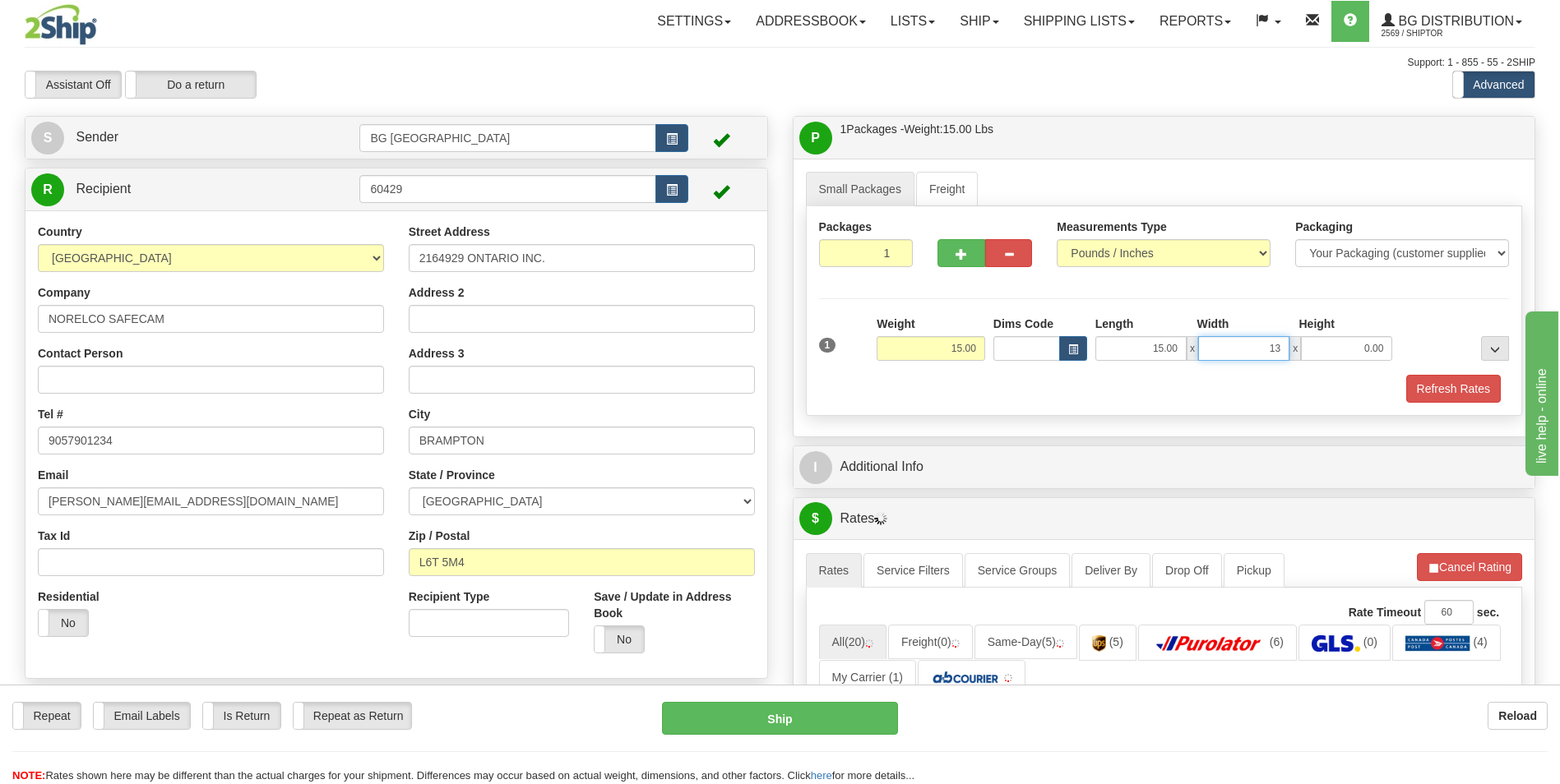
type input "13.00"
type input "7.00"
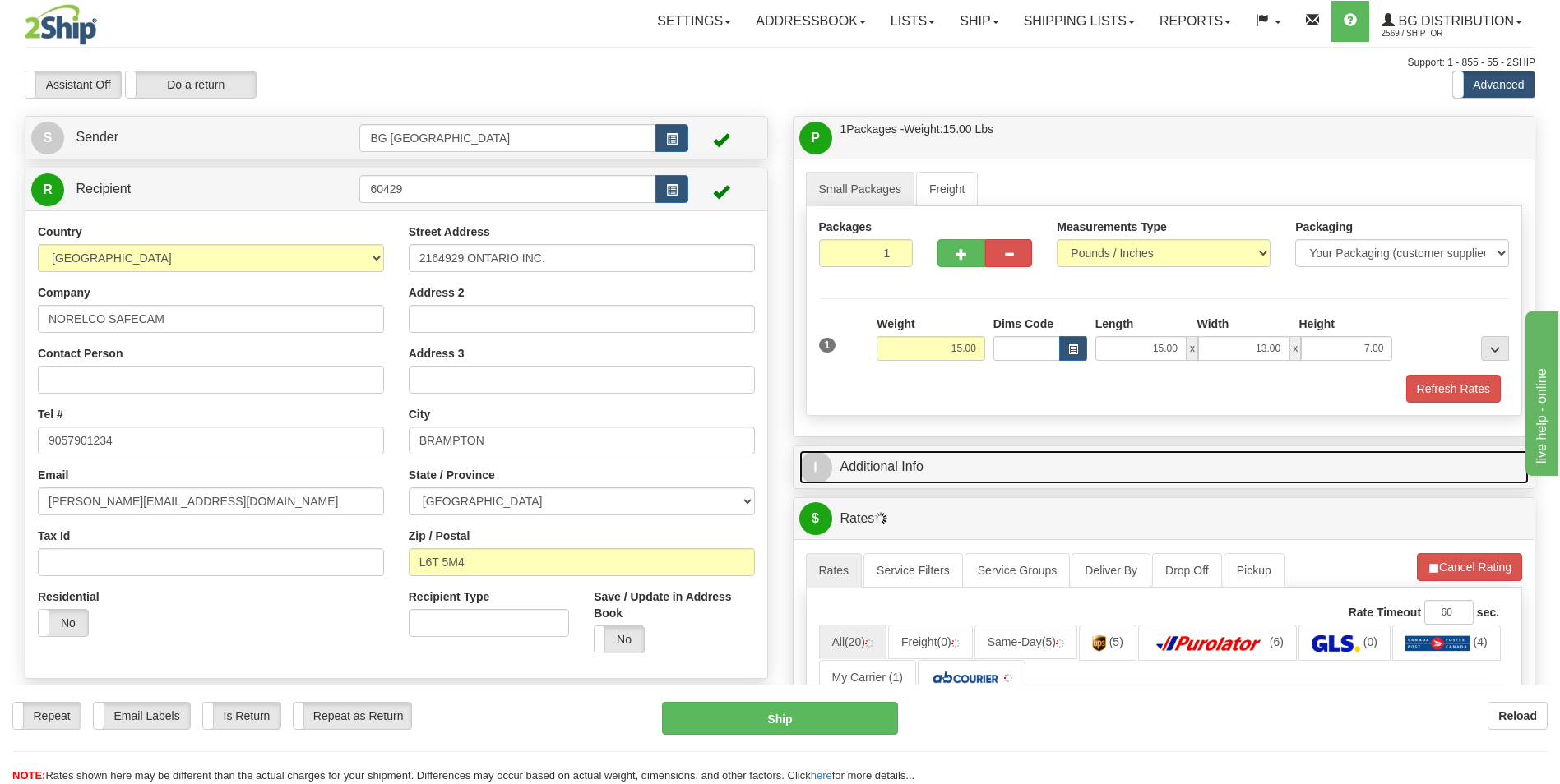
click at [905, 466] on link "I Additional Info" at bounding box center [1164, 468] width 730 height 33
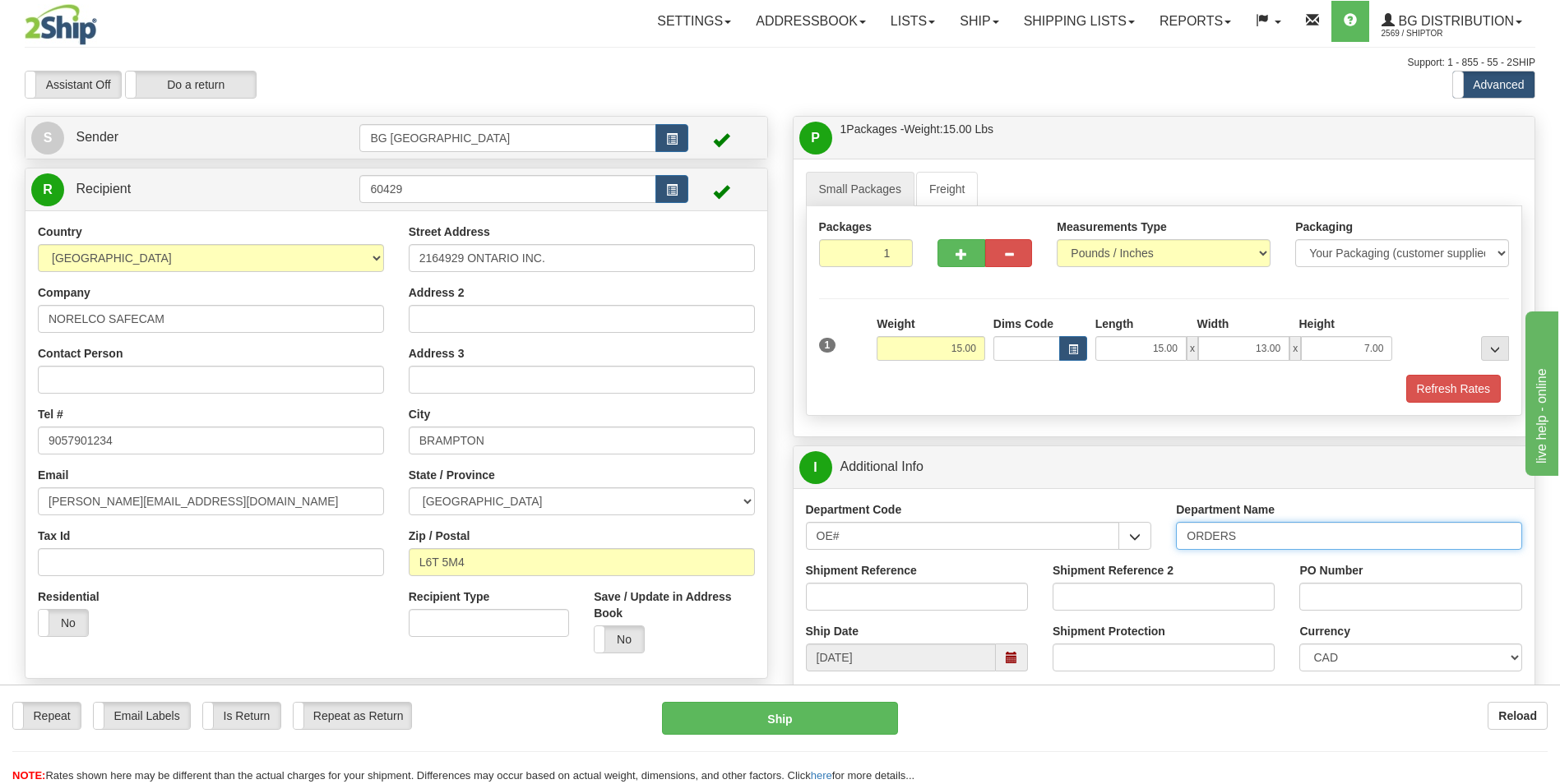
click at [1339, 538] on input "ORDERS" at bounding box center [1348, 536] width 346 height 28
type input "70182415-00"
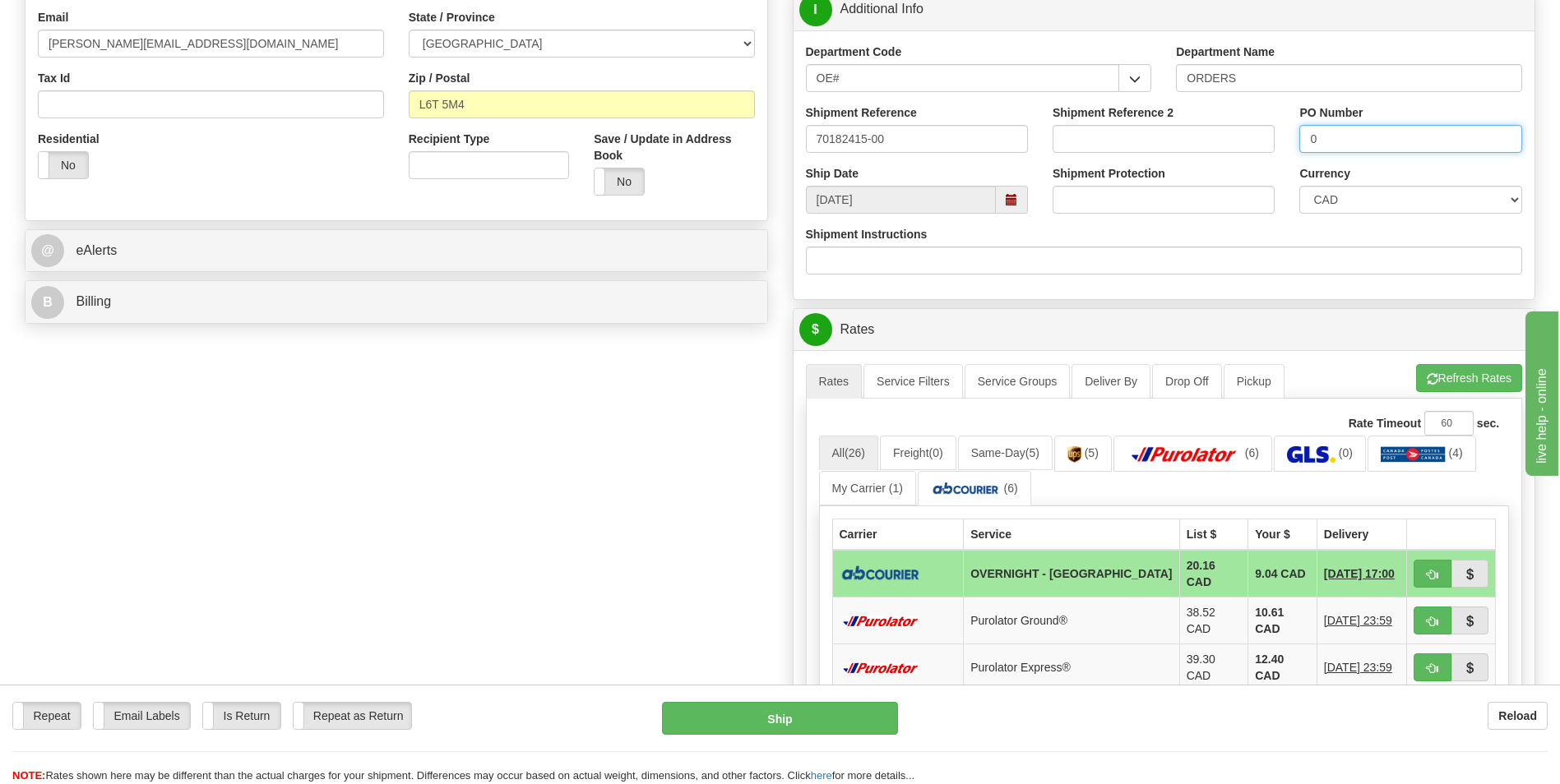
scroll to position [494, 0]
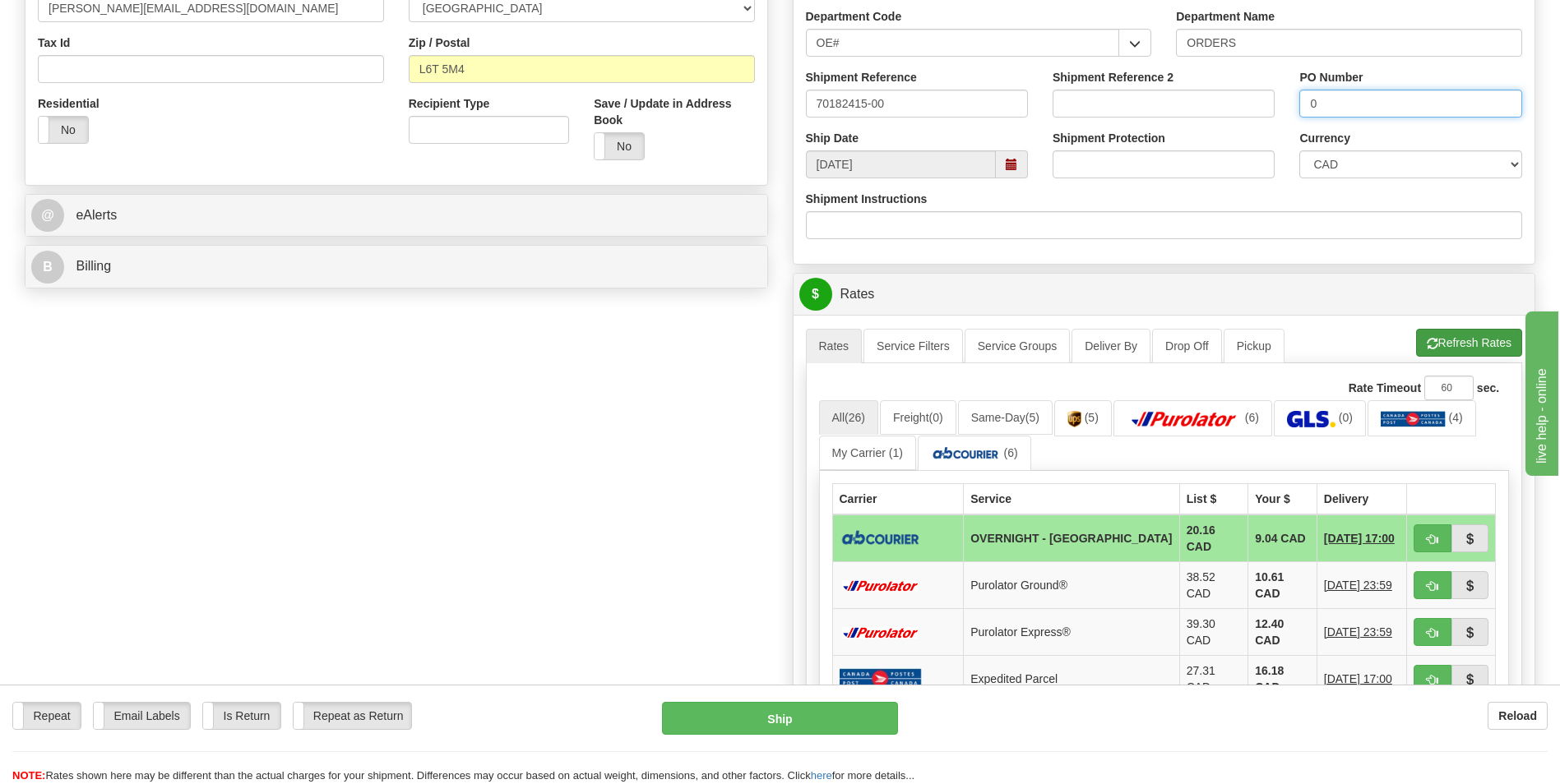
type input "0"
click at [1460, 350] on button "Refresh Rates" at bounding box center [1469, 342] width 106 height 28
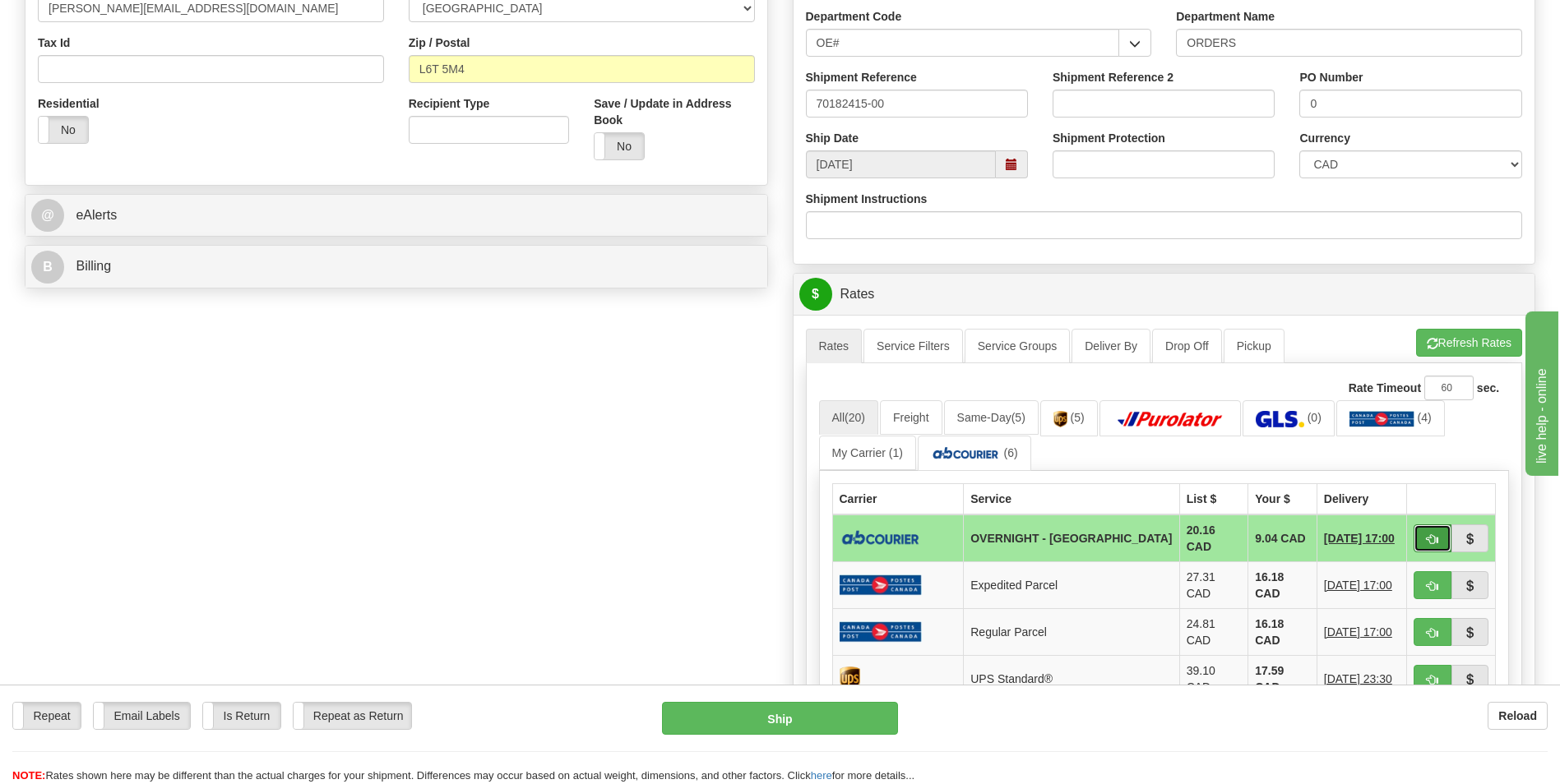
click at [1419, 531] on button "button" at bounding box center [1432, 538] width 38 height 28
type input "4"
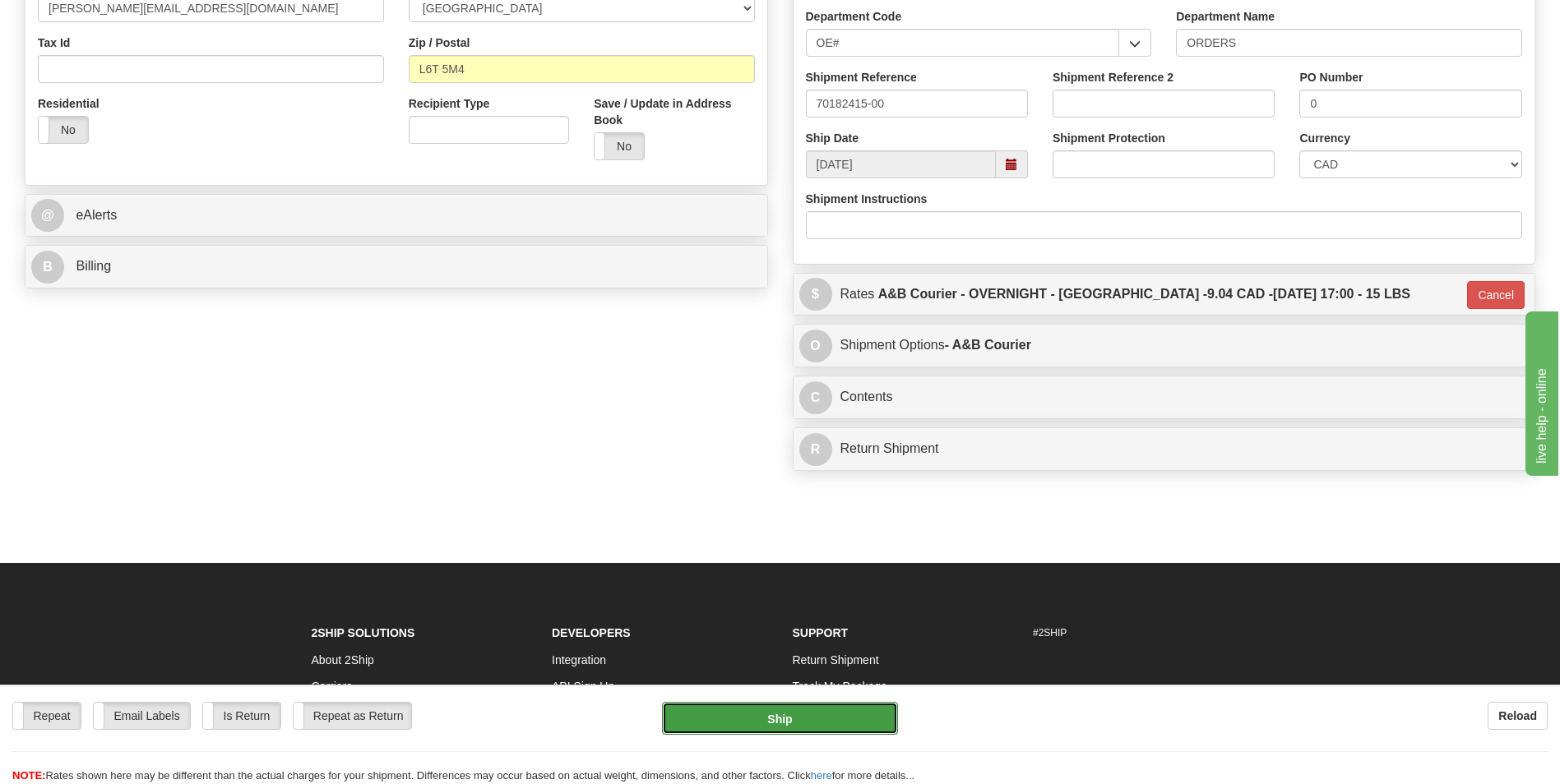
click at [832, 708] on button "Ship" at bounding box center [779, 718] width 235 height 32
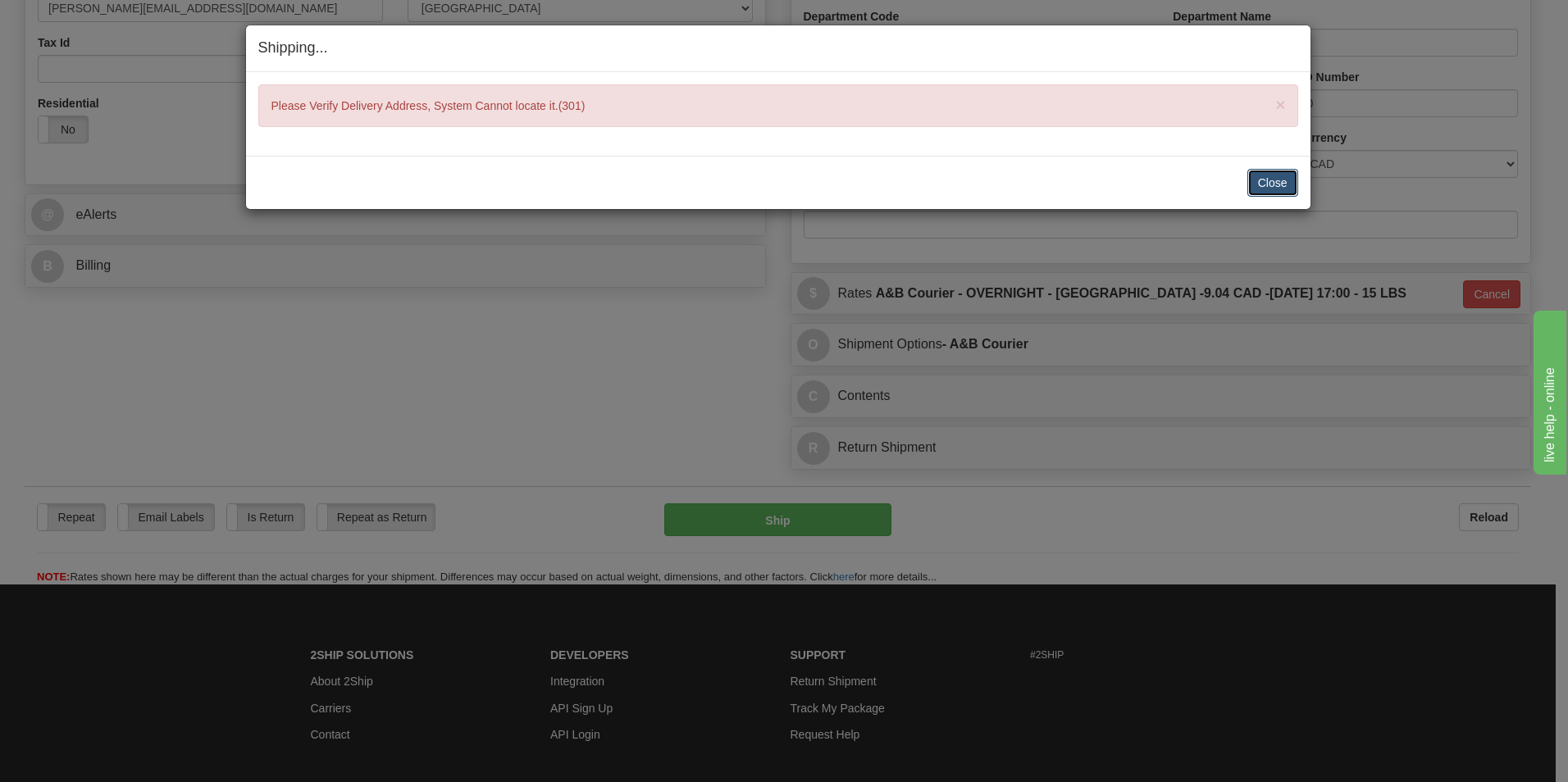
click at [1280, 180] on button "Close" at bounding box center [1273, 183] width 51 height 28
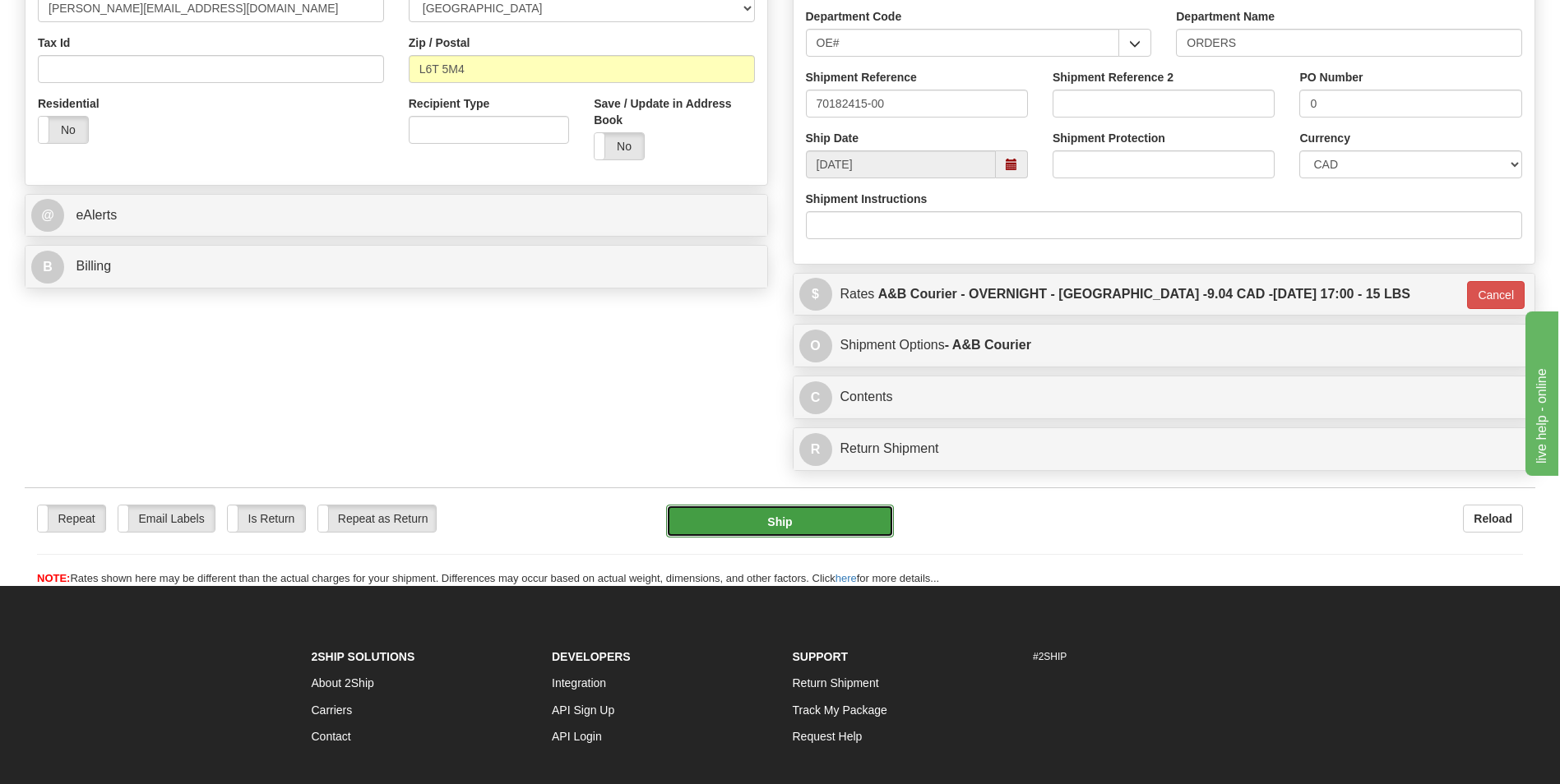
click at [849, 523] on button "Ship" at bounding box center [780, 521] width 227 height 32
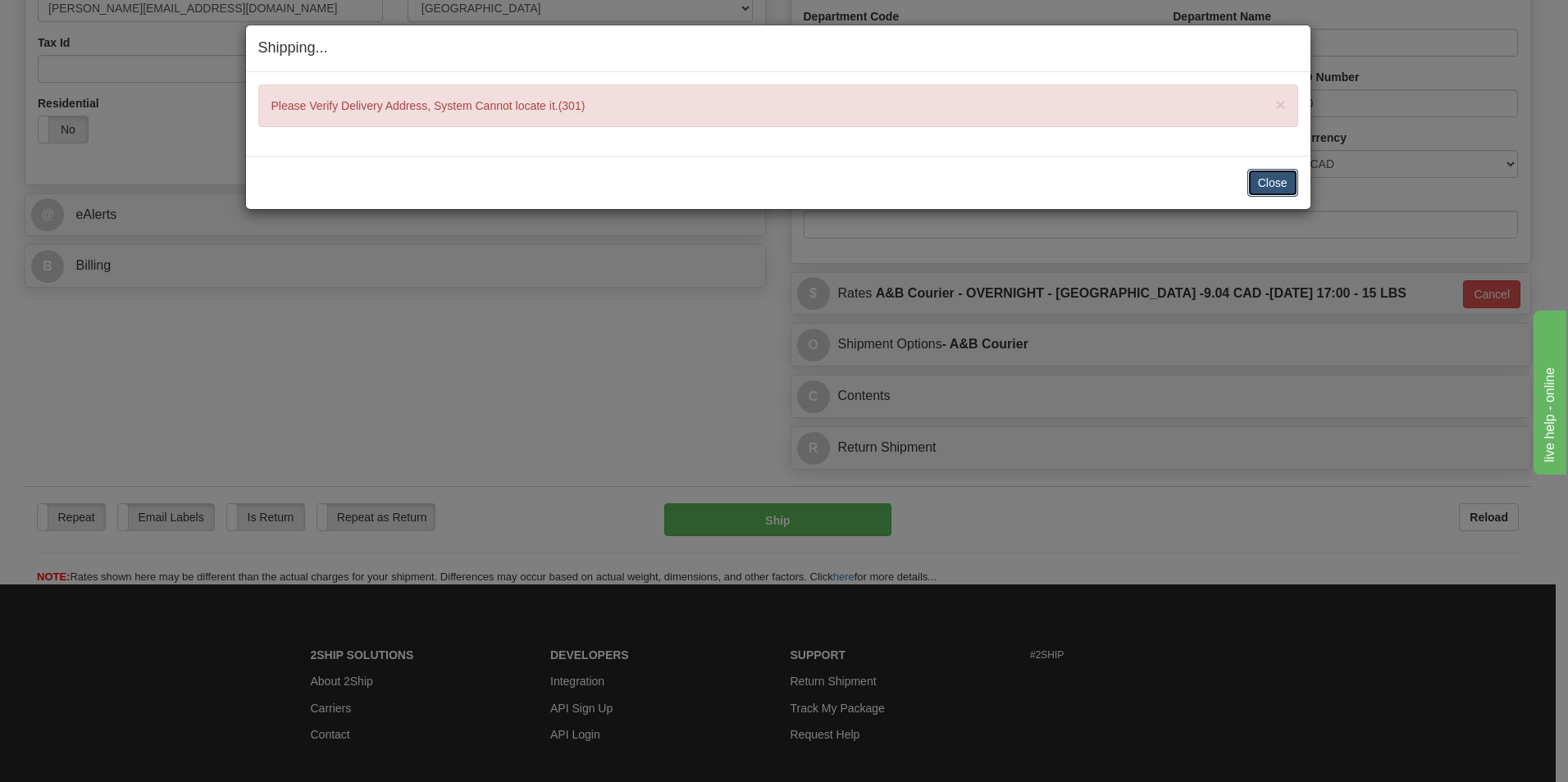
click at [1259, 180] on button "Close" at bounding box center [1273, 183] width 51 height 28
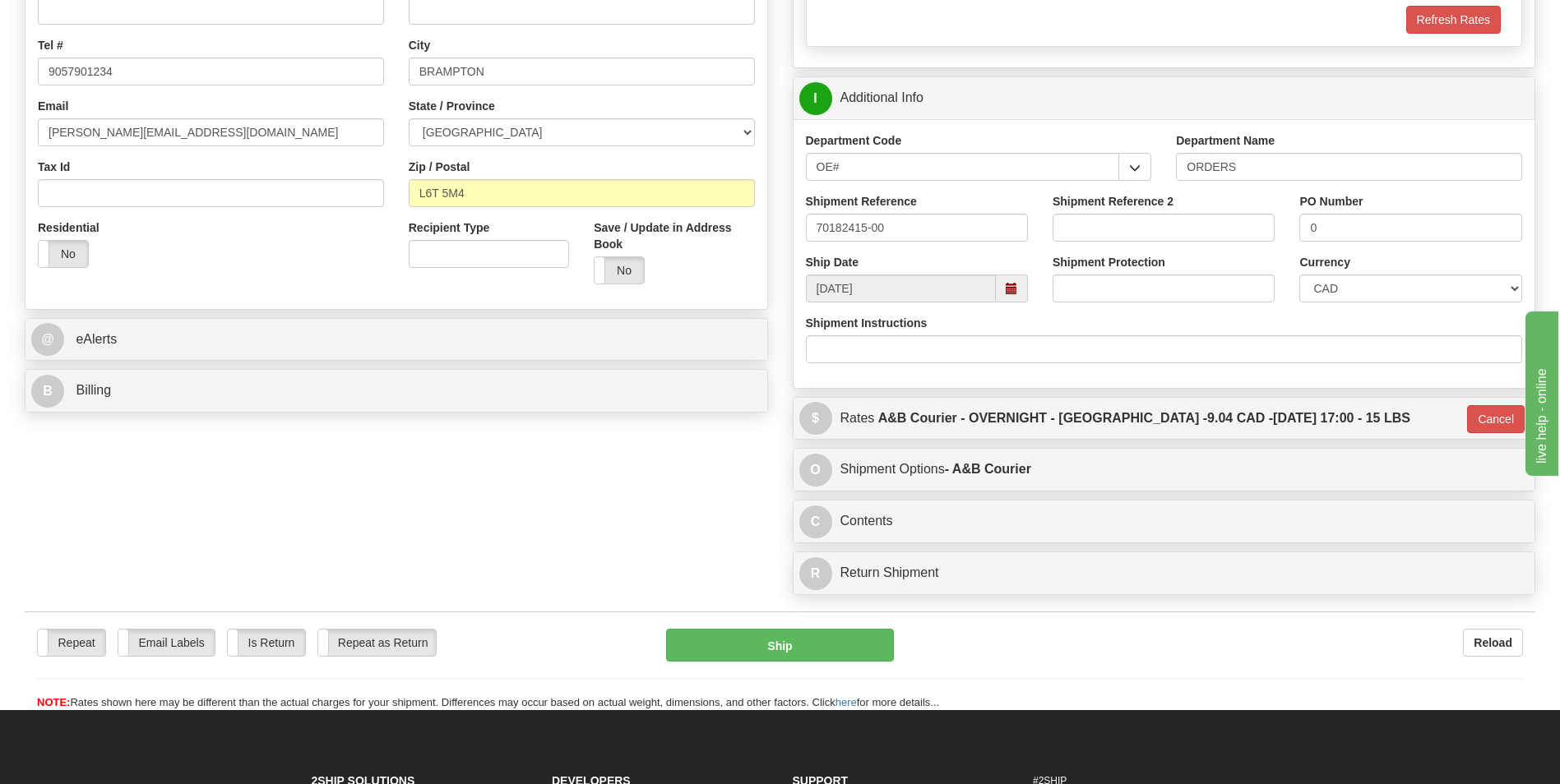
scroll to position [83, 0]
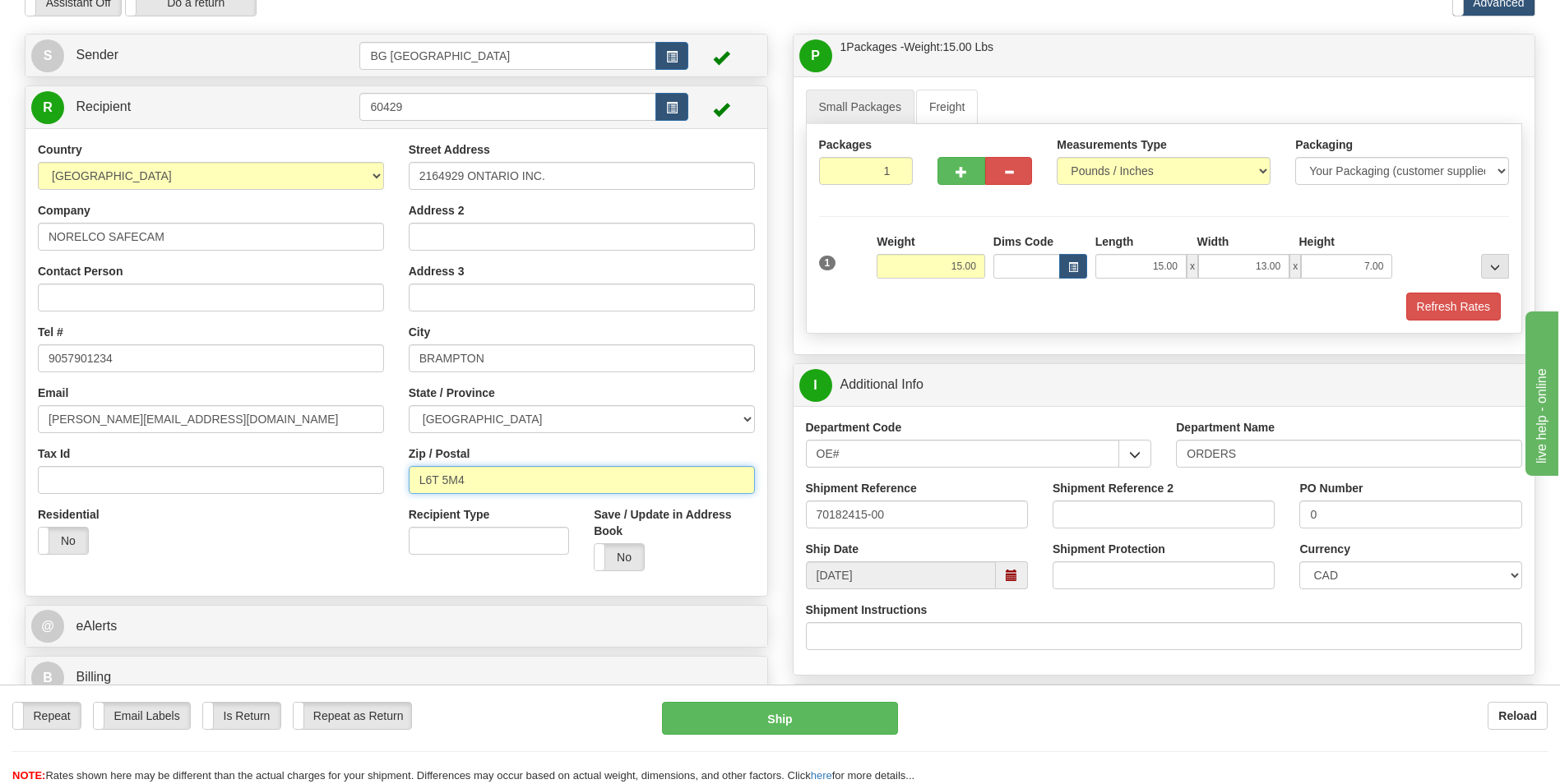
click at [440, 477] on input "L6T 5M4" at bounding box center [581, 480] width 346 height 28
click at [439, 479] on input "L6T 5M4" at bounding box center [581, 480] width 346 height 28
click at [442, 481] on input "L6T 5M4" at bounding box center [581, 480] width 346 height 28
type input "L6T5M4"
click at [407, 583] on div "Recipient Type Save / Update in Address Book Yes No" at bounding box center [582, 545] width 371 height 77
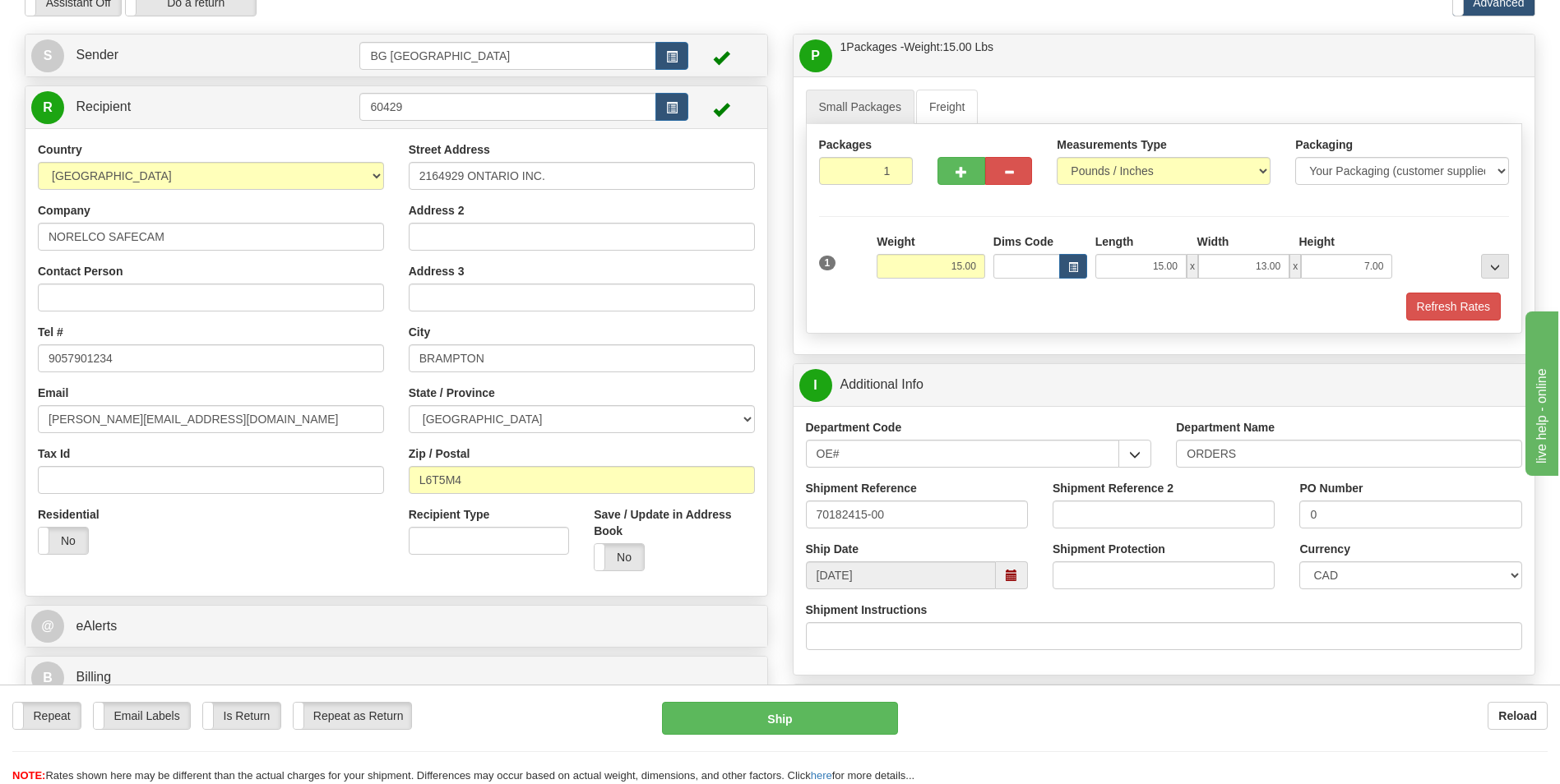
type input "4"
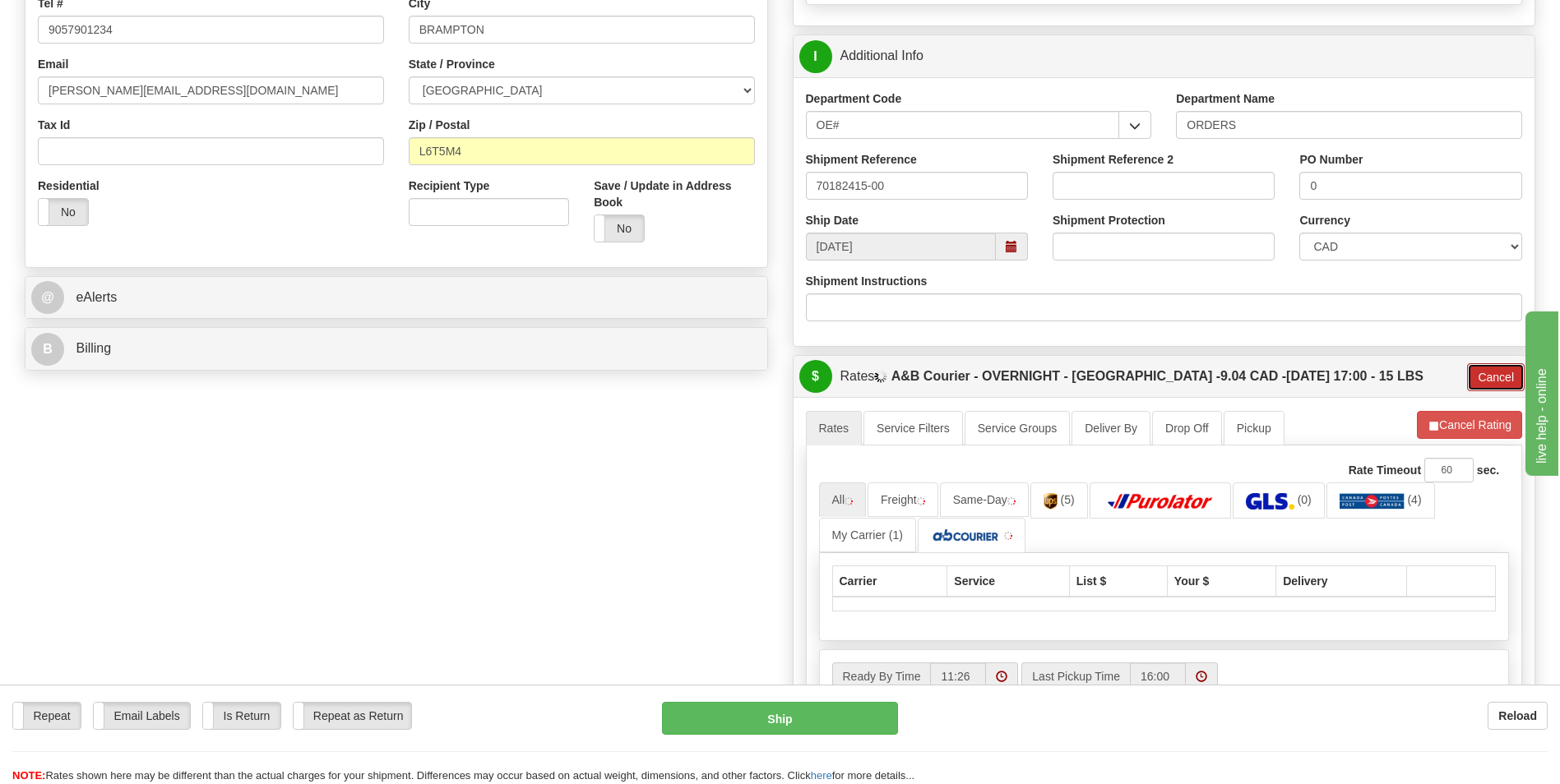
click at [1489, 389] on button "Cancel" at bounding box center [1496, 378] width 58 height 28
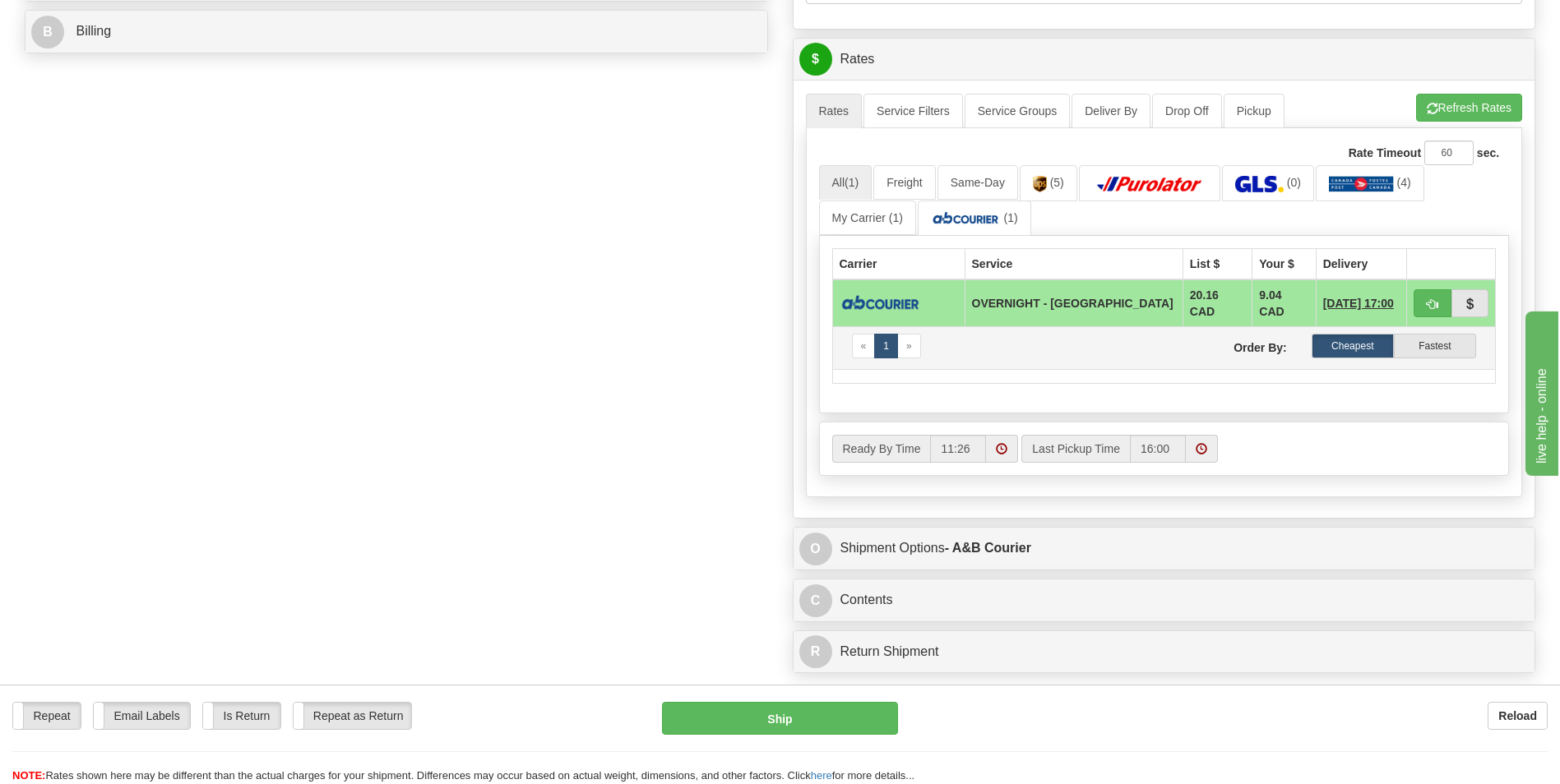
scroll to position [740, 0]
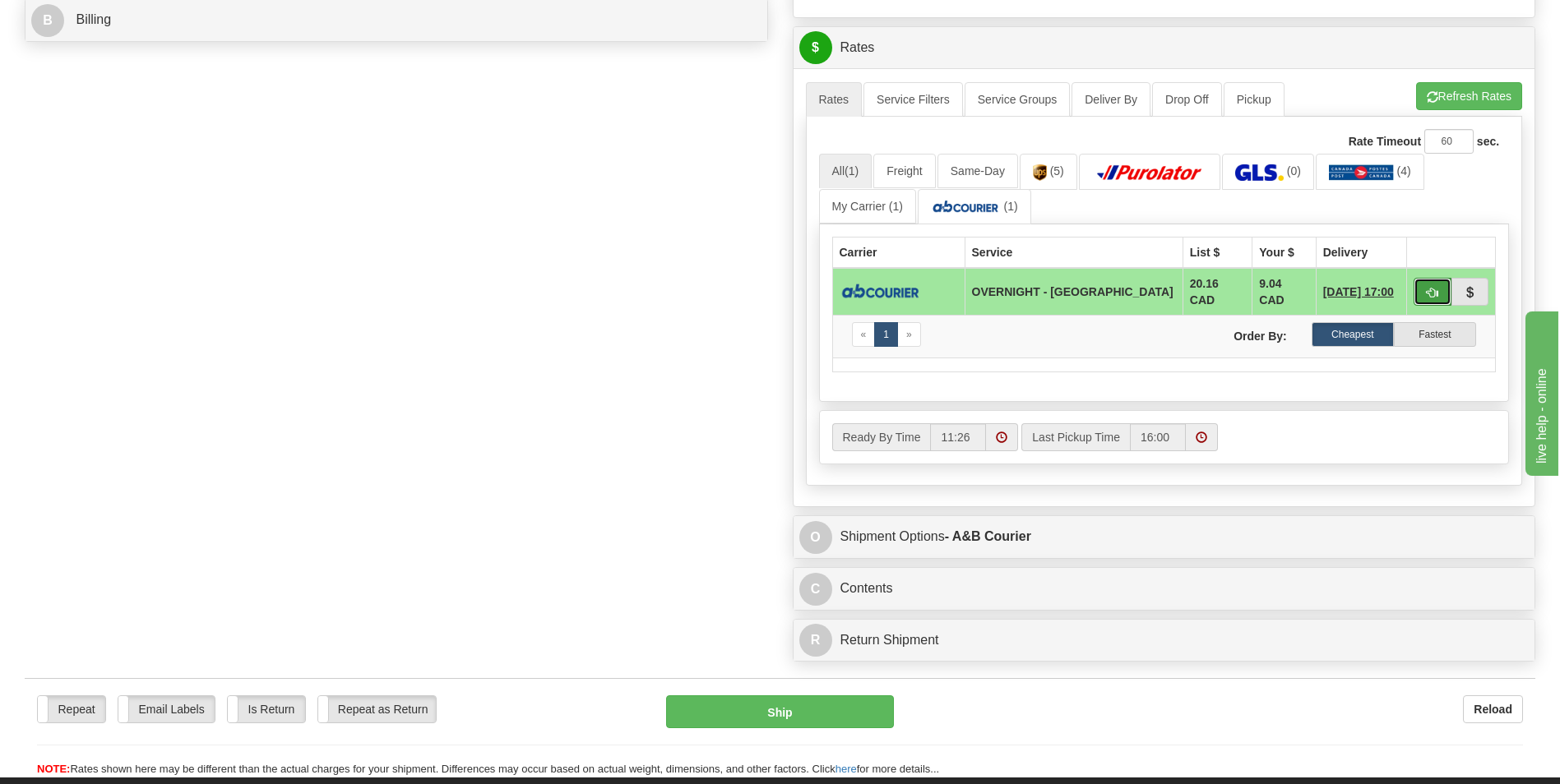
click at [1438, 298] on button "button" at bounding box center [1432, 292] width 38 height 28
type input "4"
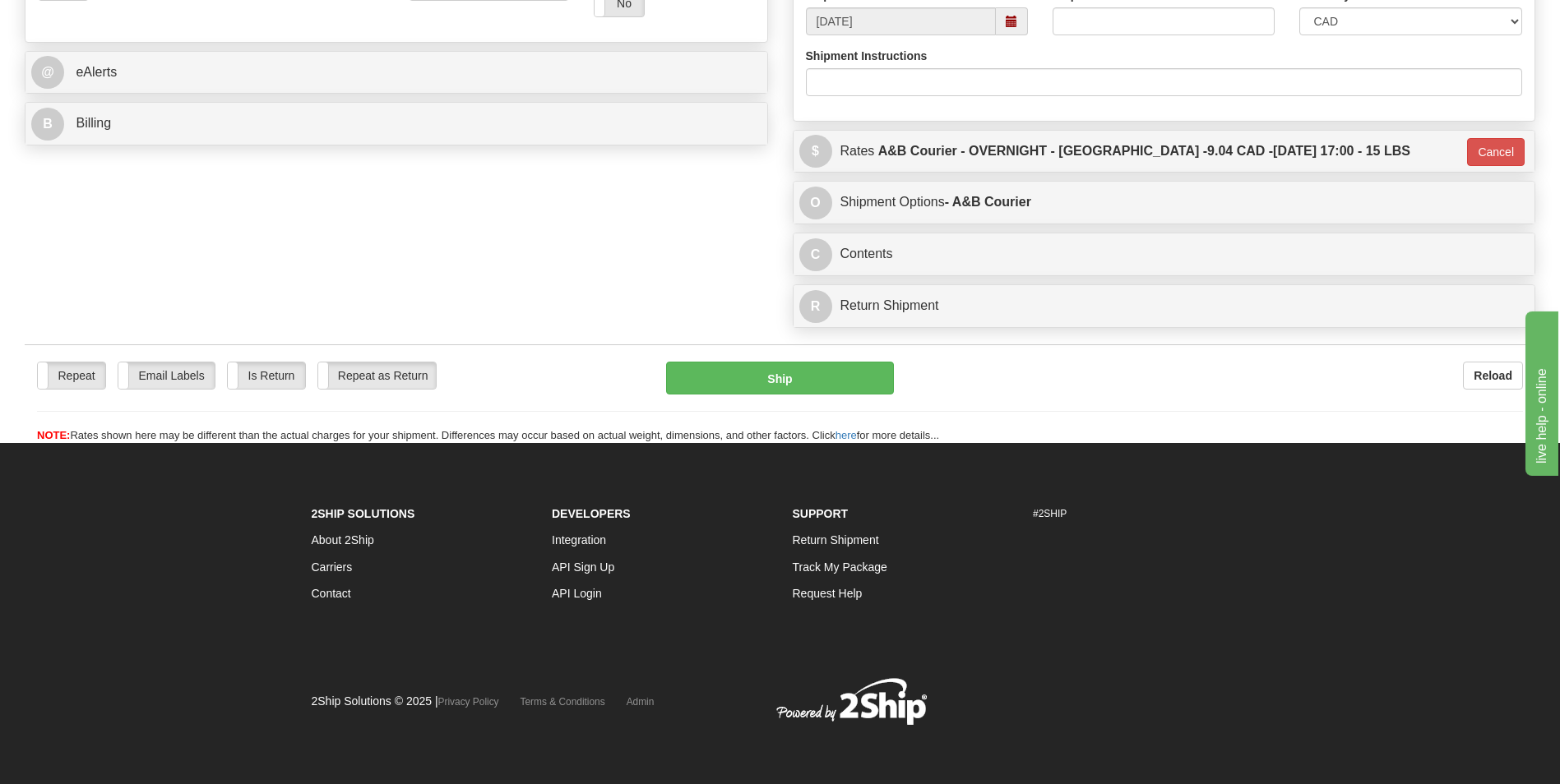
scroll to position [636, 0]
click at [838, 390] on button "Ship" at bounding box center [780, 378] width 227 height 32
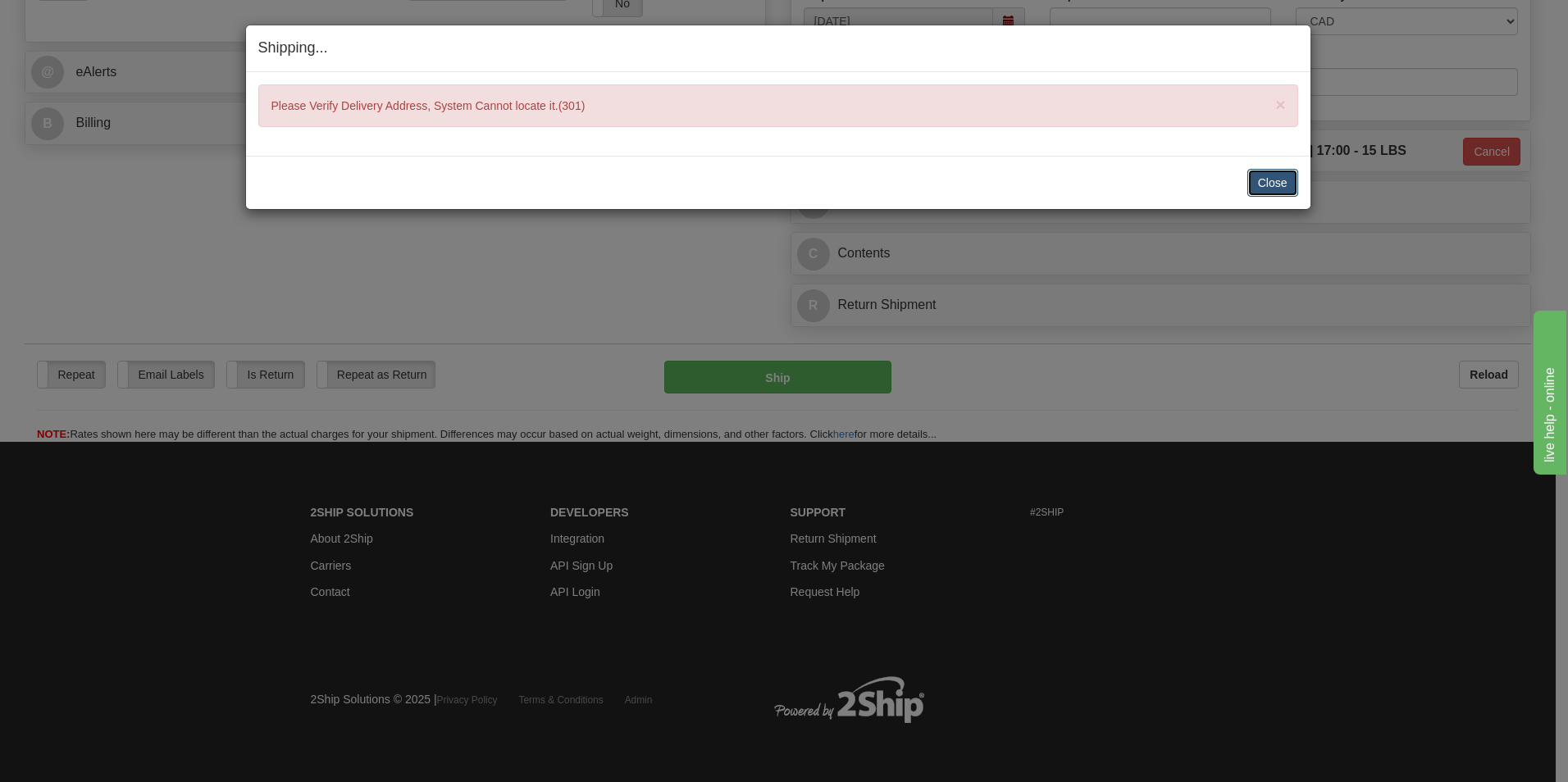
click at [1264, 179] on button "Close" at bounding box center [1273, 183] width 51 height 28
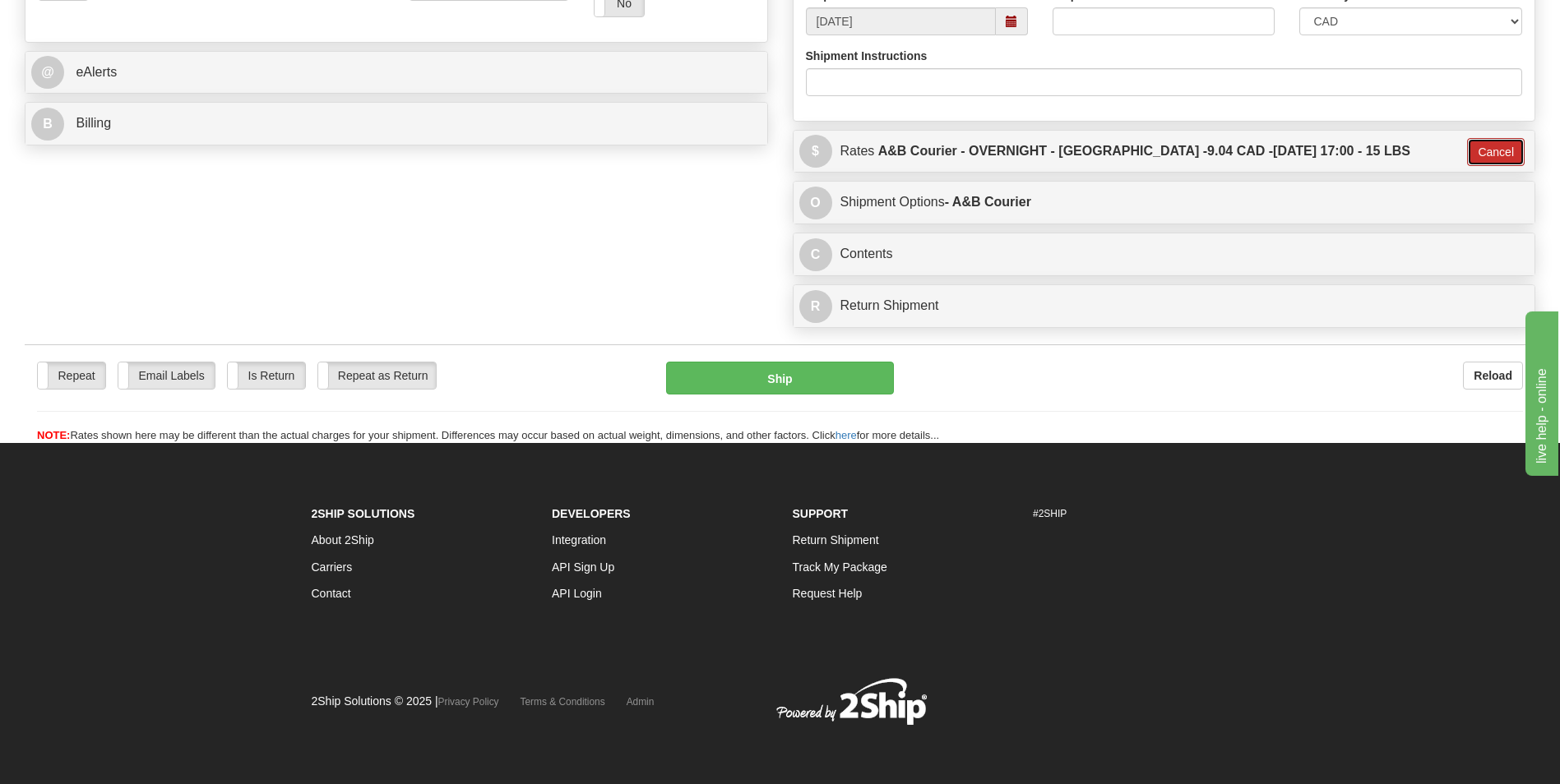
click at [1494, 151] on button "Cancel" at bounding box center [1496, 152] width 58 height 28
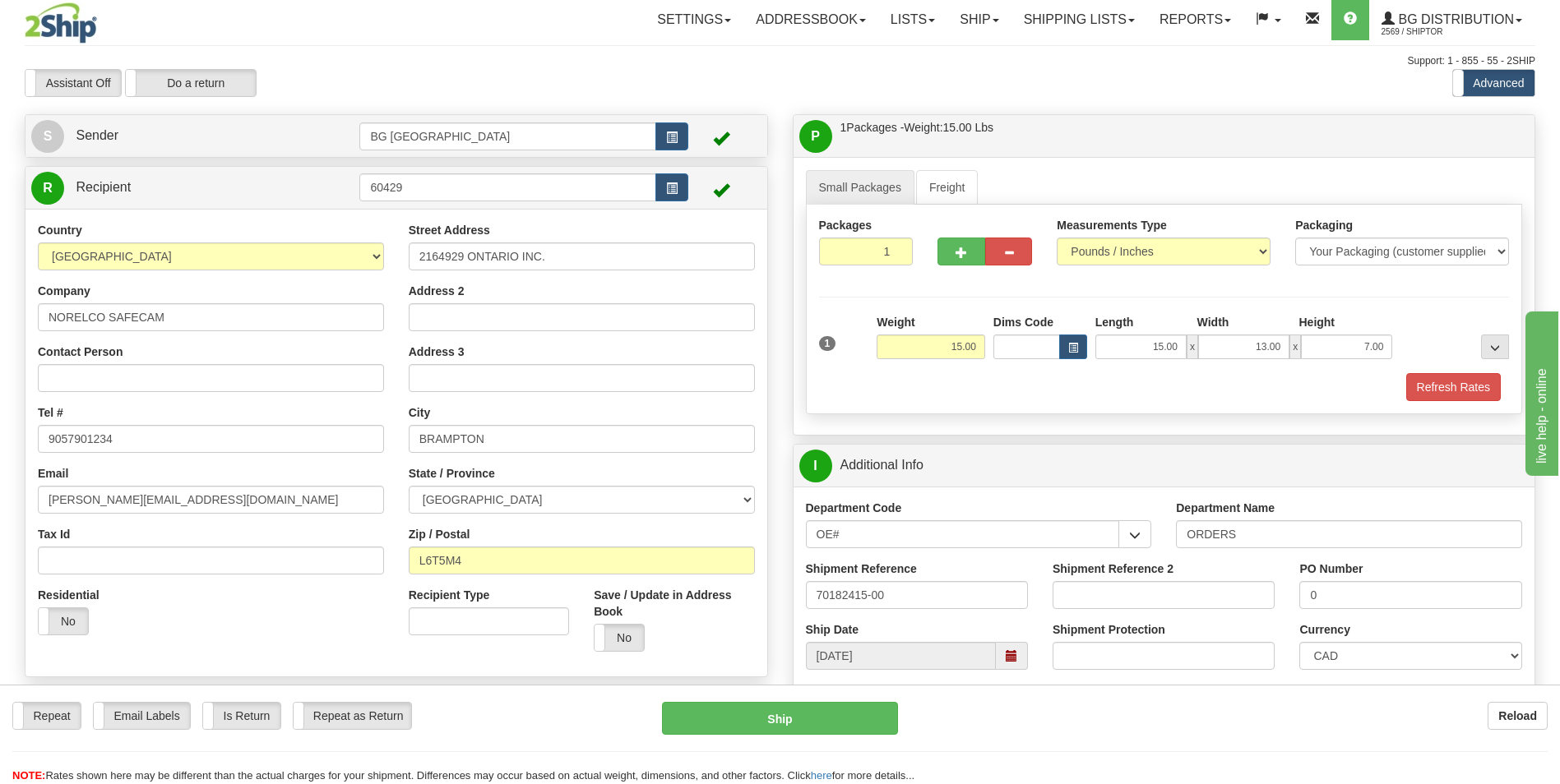
scroll to position [0, 0]
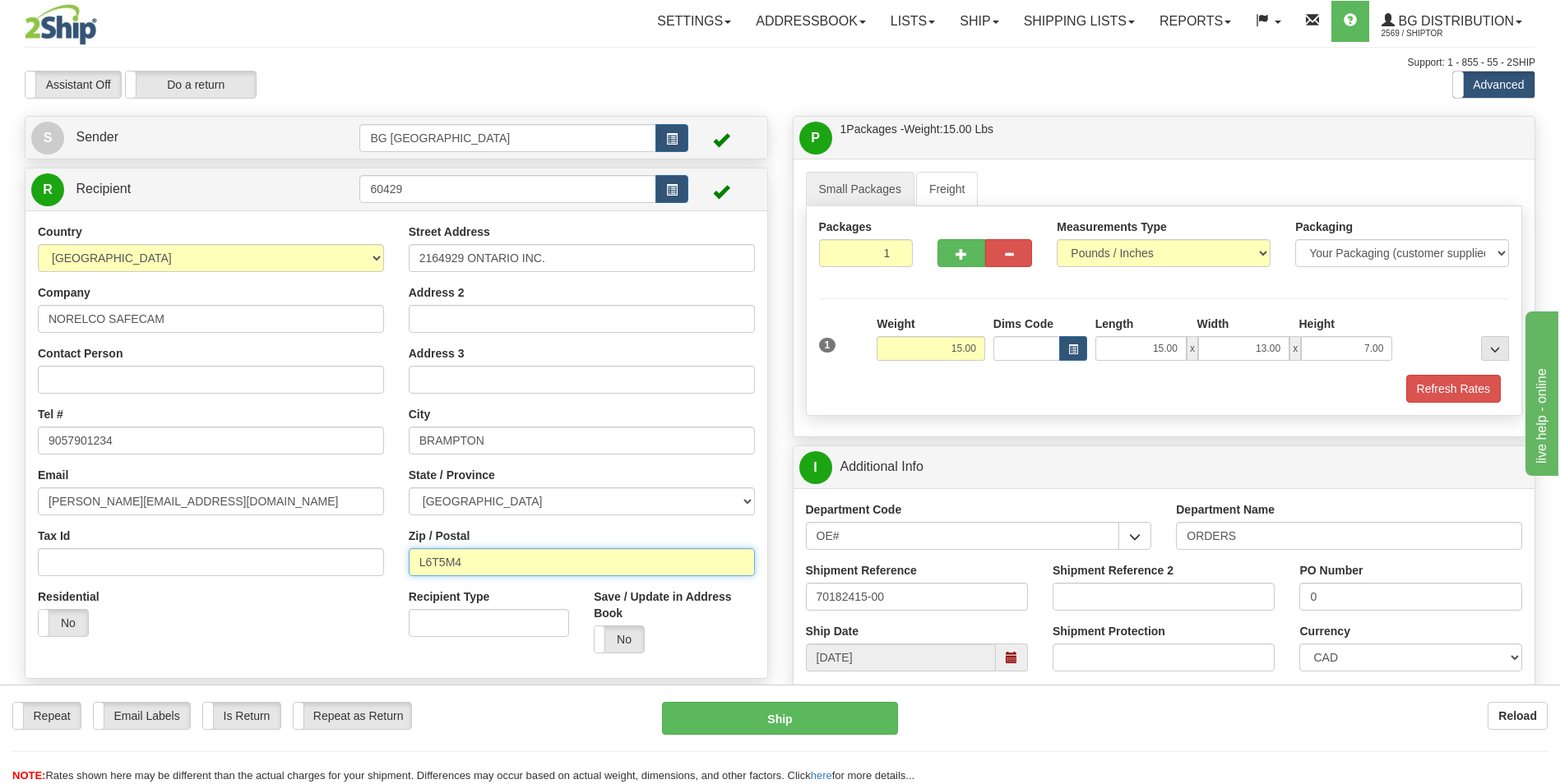
click at [445, 561] on input "L6T5M4" at bounding box center [581, 562] width 346 height 28
click at [463, 259] on input "2164929 ONTARIO INC." at bounding box center [581, 258] width 346 height 28
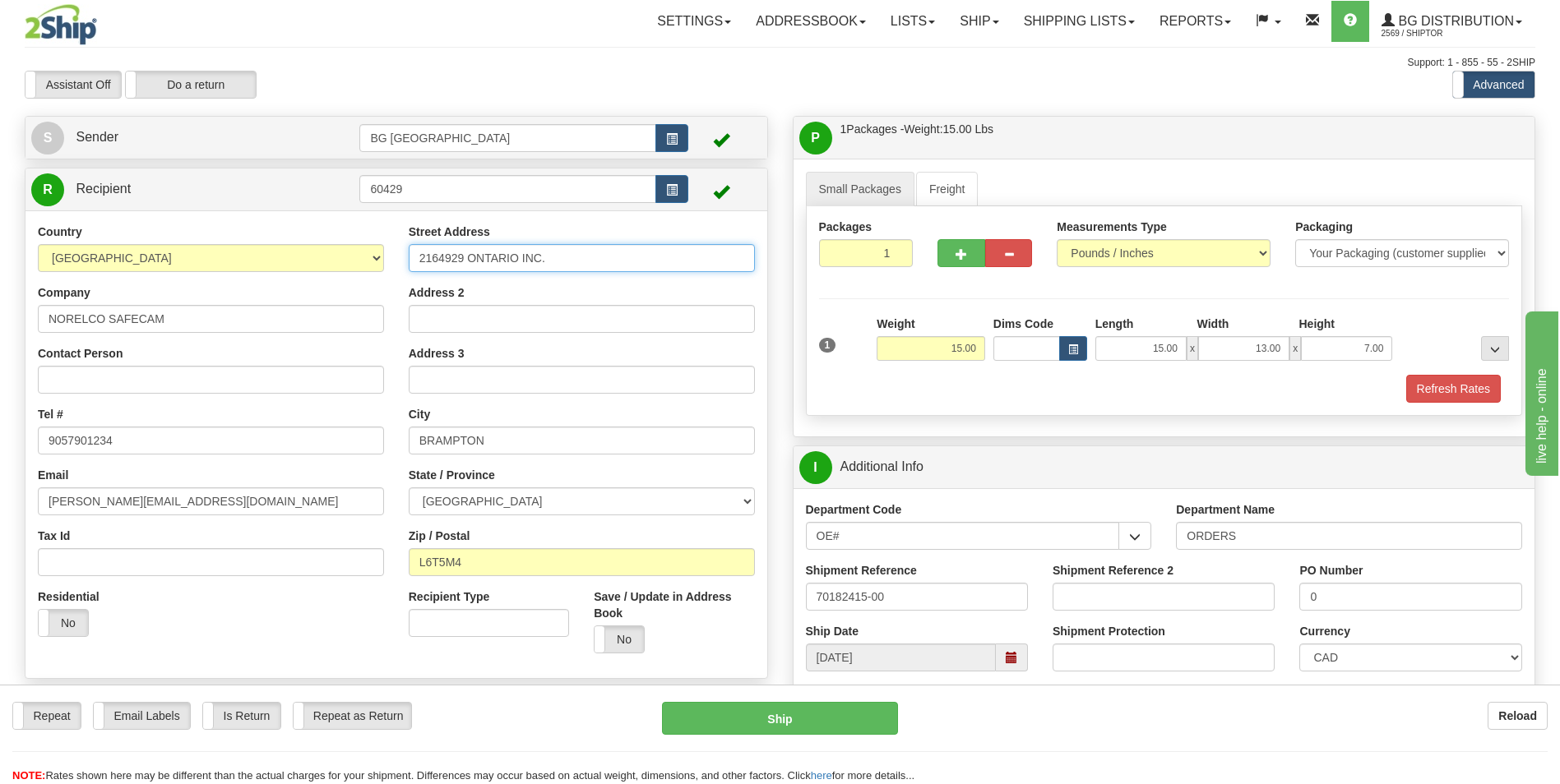
paste input "7 Armthorpe Rd"
type input "27 Armthorpe Rd"
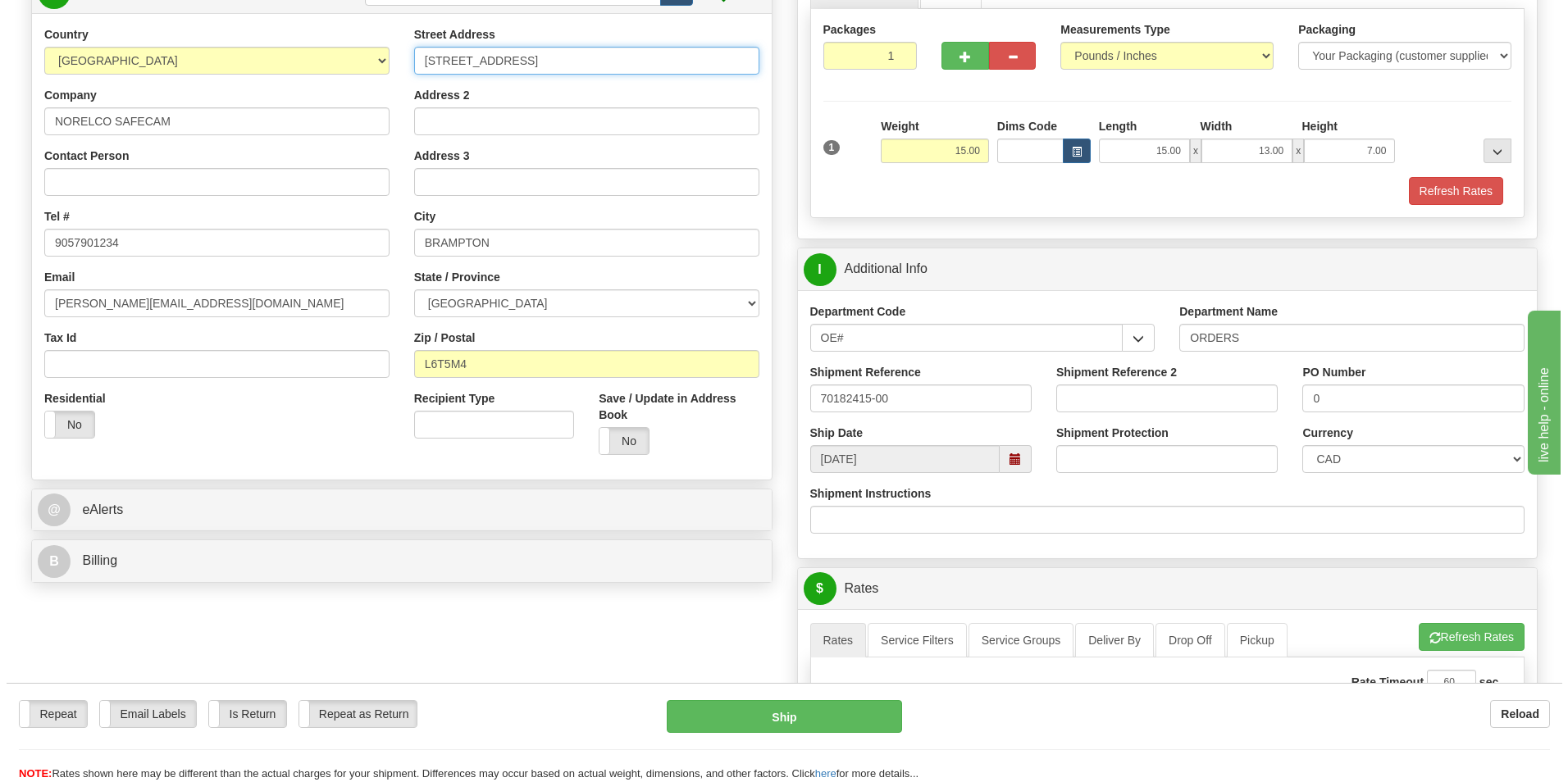
scroll to position [410, 0]
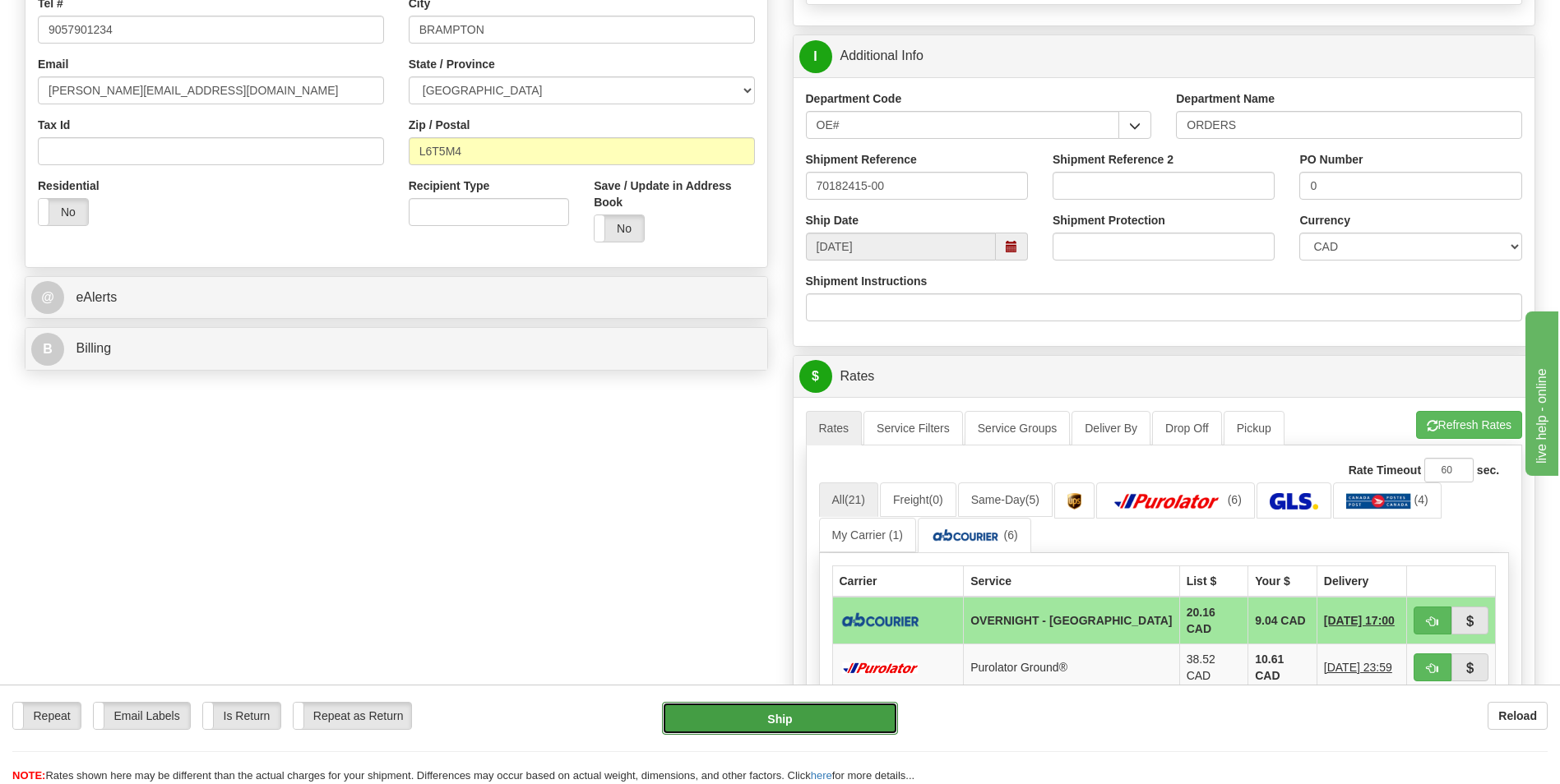
click at [857, 723] on button "Ship" at bounding box center [779, 718] width 235 height 32
type input "4"
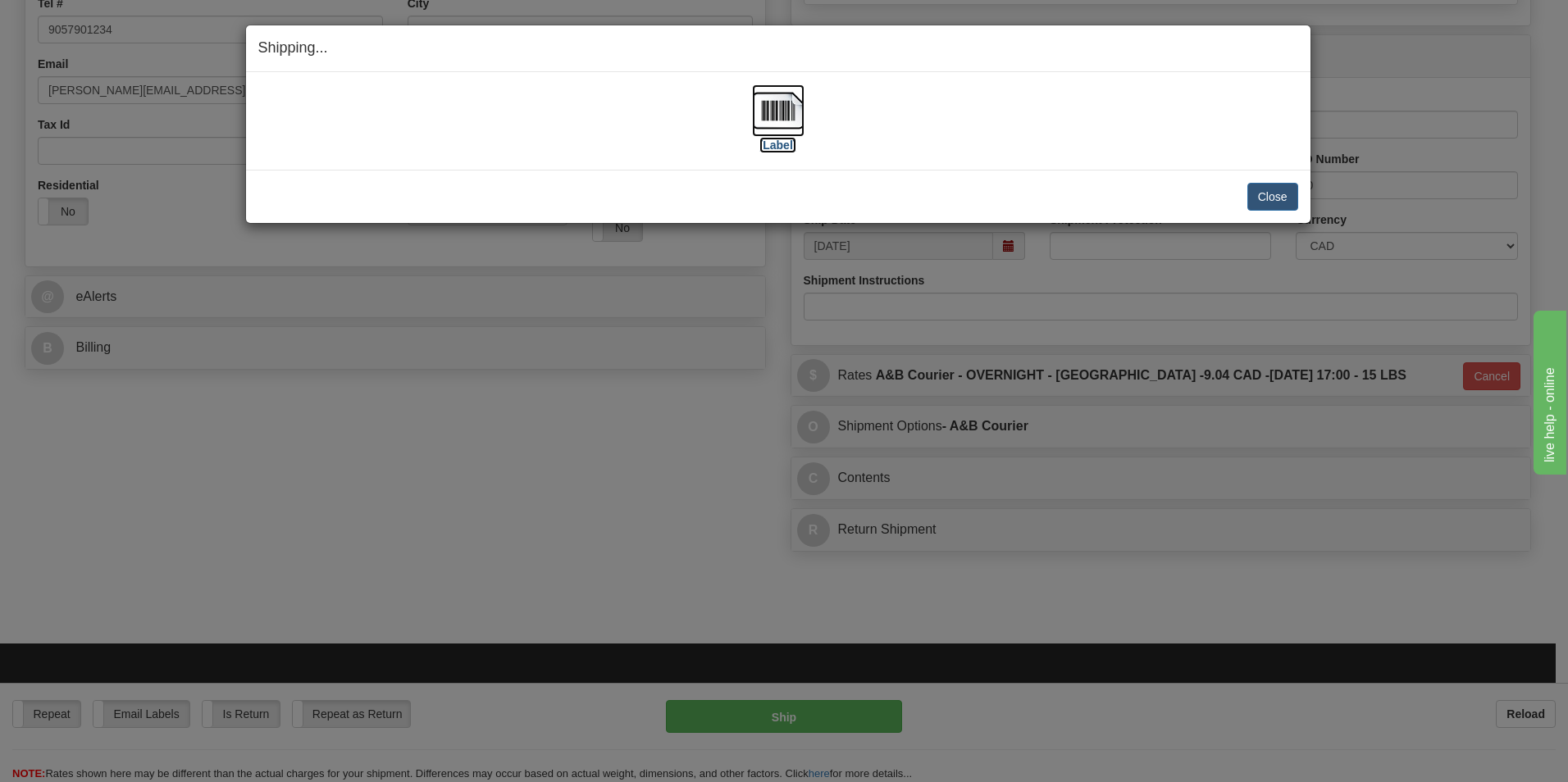
click at [796, 126] on img at bounding box center [778, 110] width 53 height 53
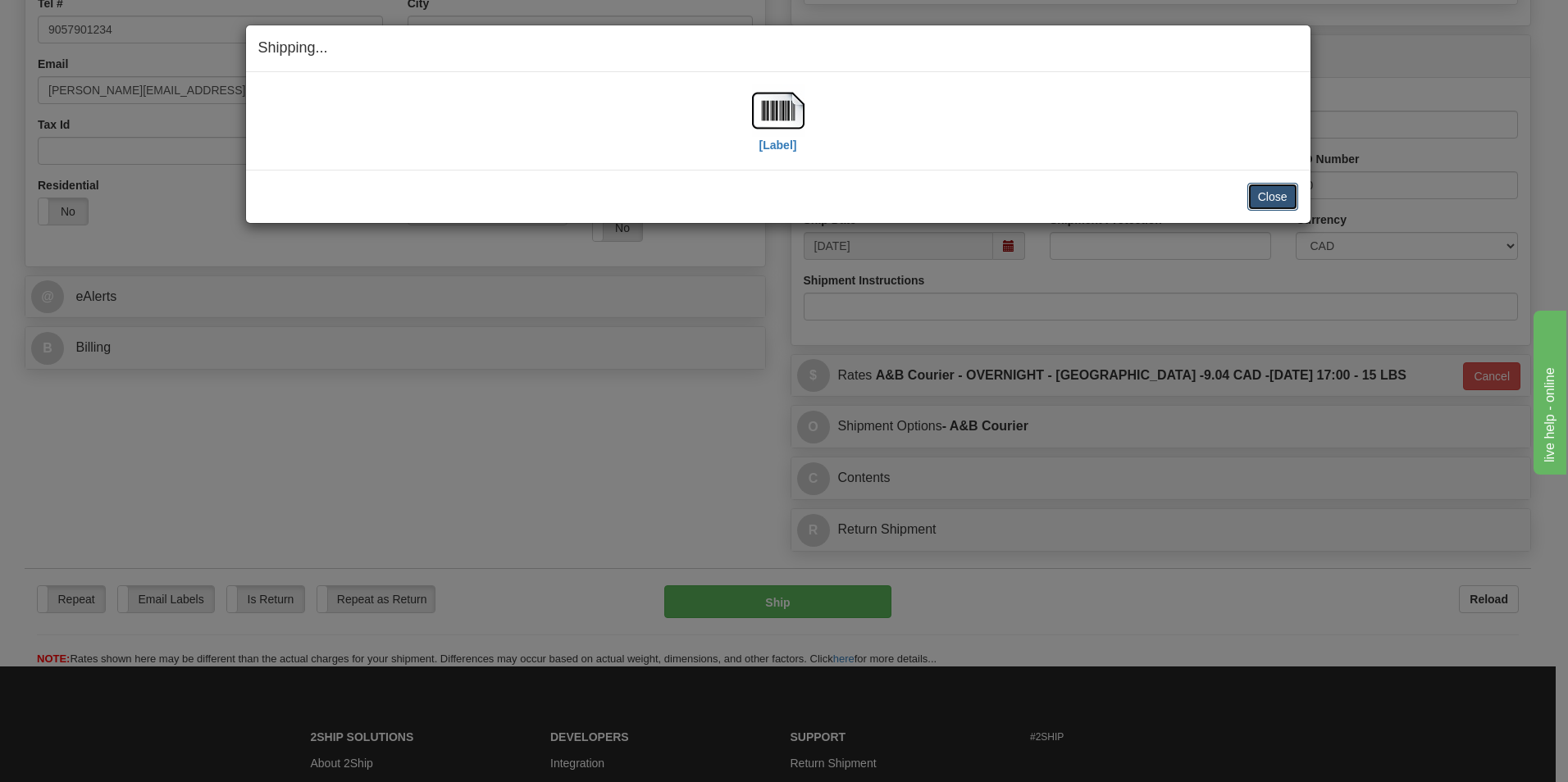
click at [1285, 200] on button "Close" at bounding box center [1273, 197] width 51 height 28
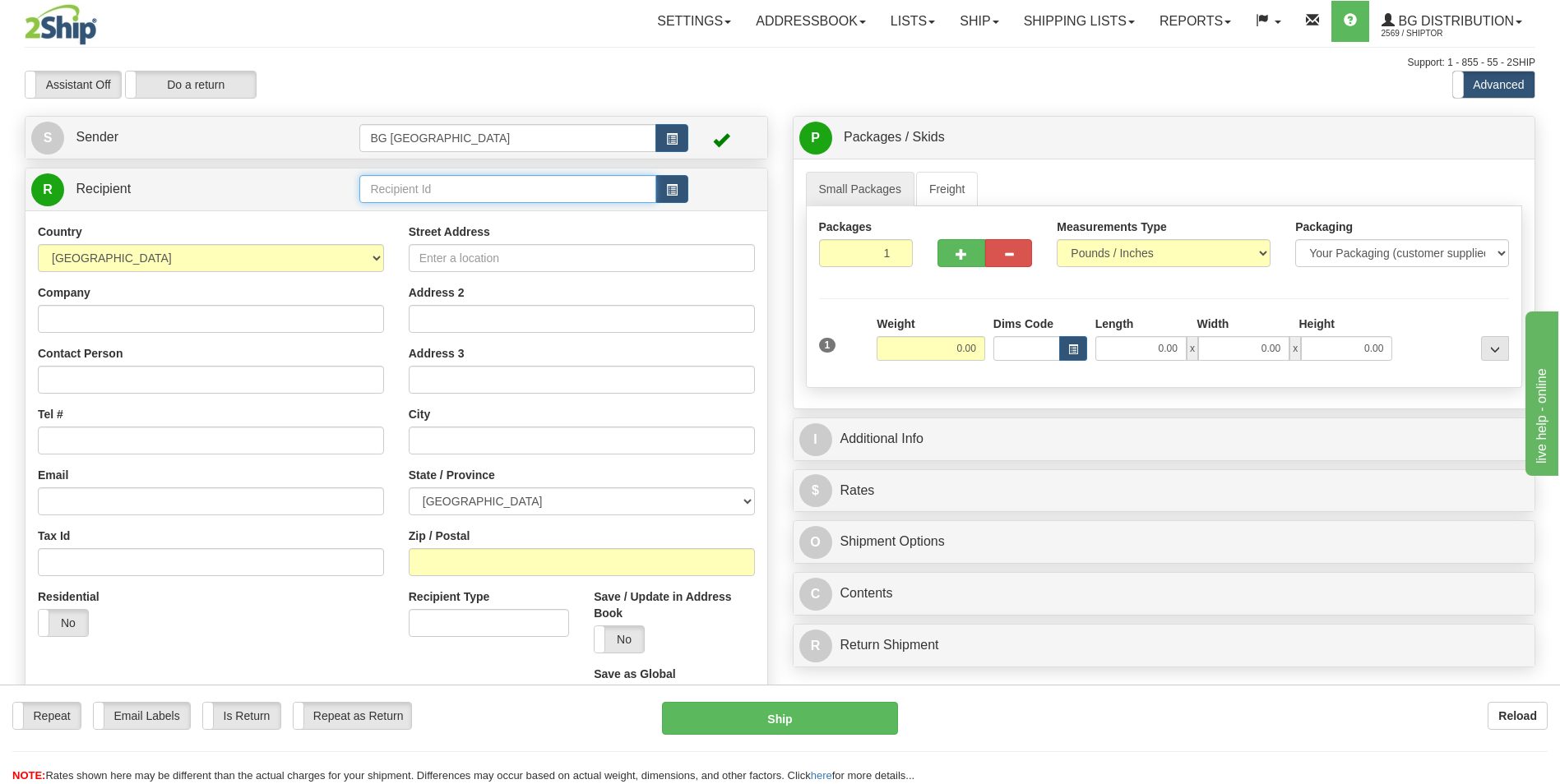
click at [409, 191] on input "text" at bounding box center [507, 189] width 296 height 28
click at [664, 194] on button "button" at bounding box center [671, 189] width 32 height 28
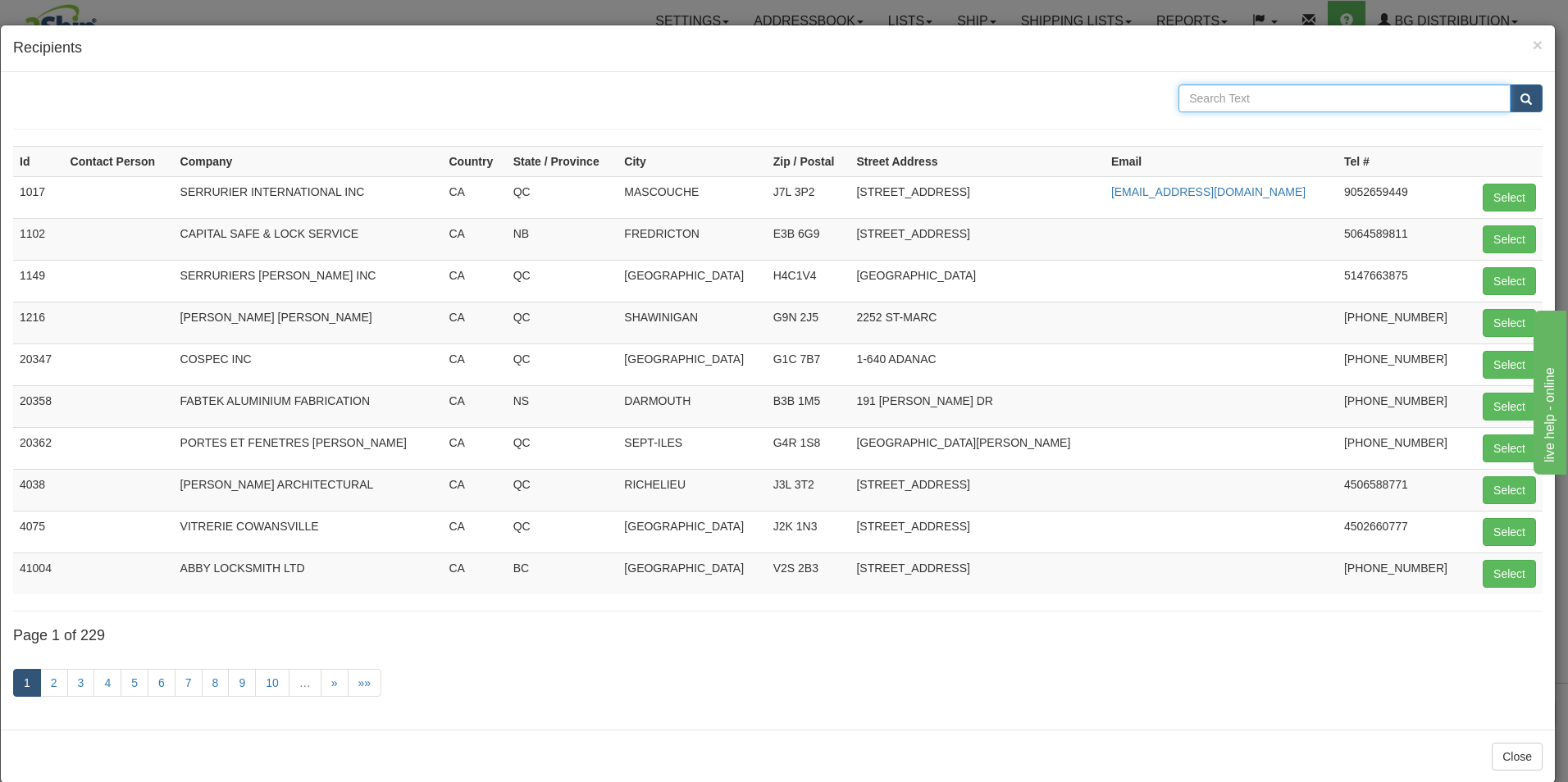
click at [1263, 102] on input "text" at bounding box center [1344, 98] width 332 height 28
type input "oldcastle"
click at [1514, 109] on button "submit" at bounding box center [1525, 98] width 32 height 28
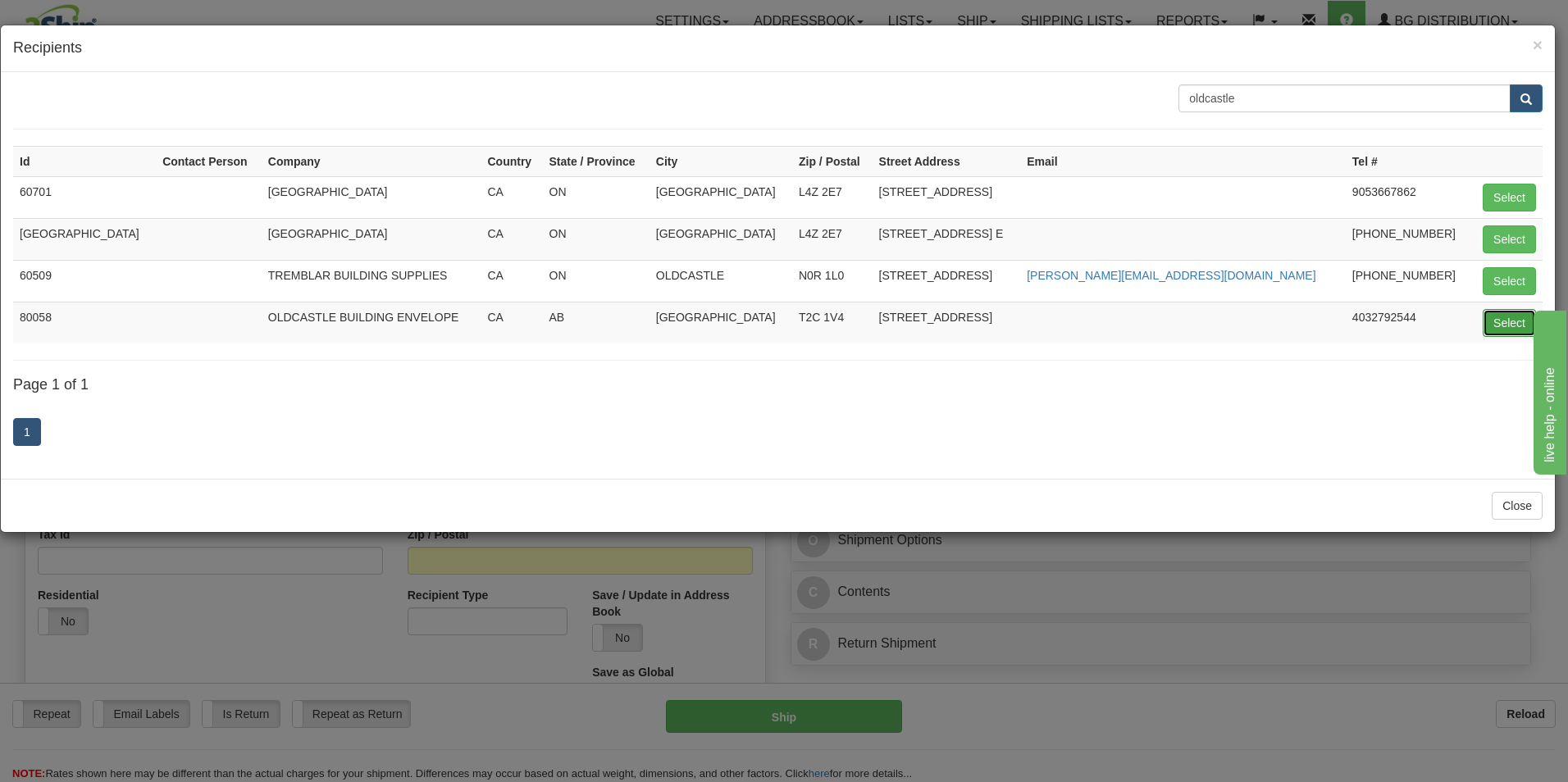
click at [1492, 324] on button "Select" at bounding box center [1510, 323] width 54 height 28
type input "80058"
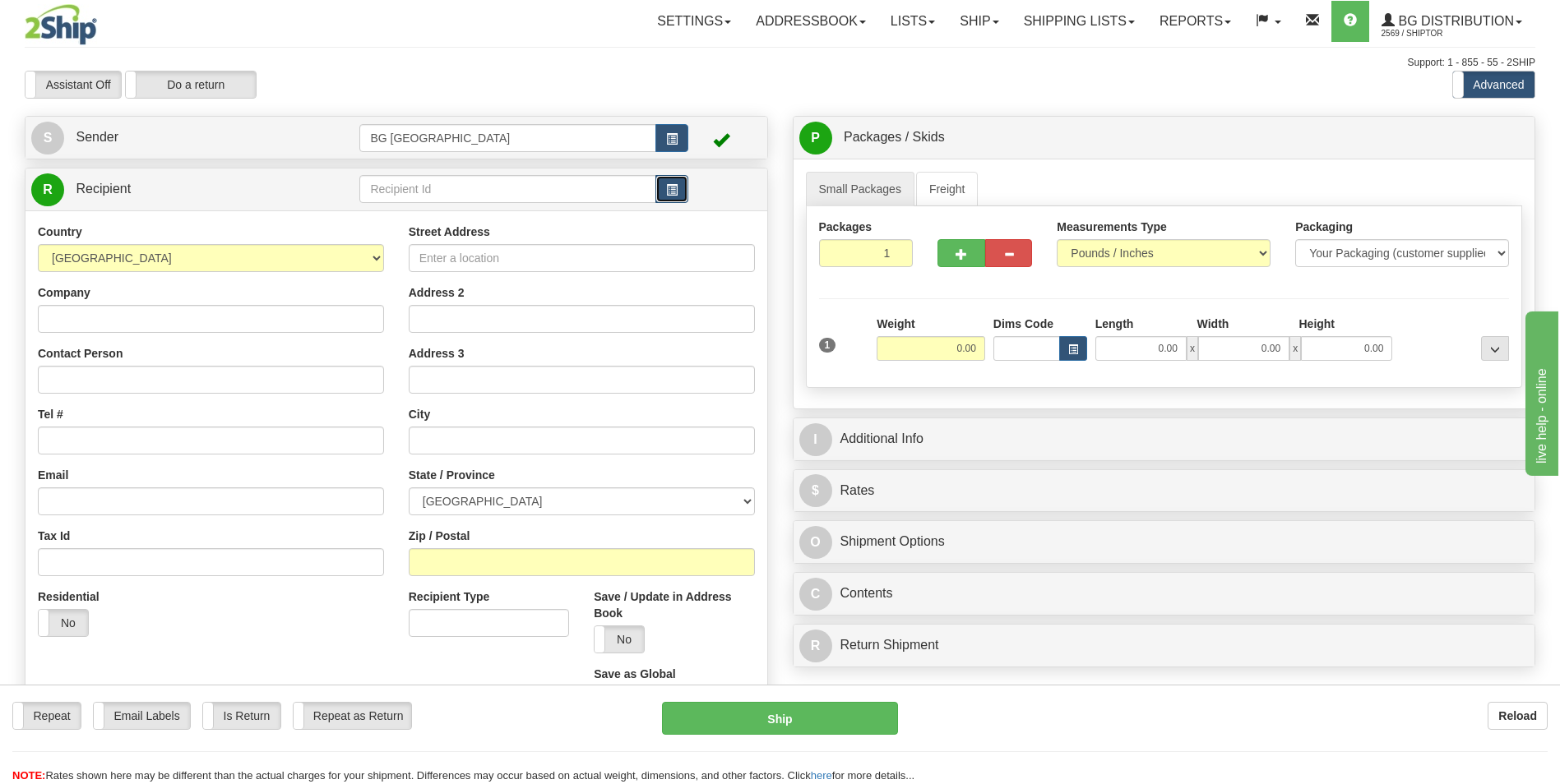
click at [667, 190] on span "button" at bounding box center [672, 190] width 11 height 11
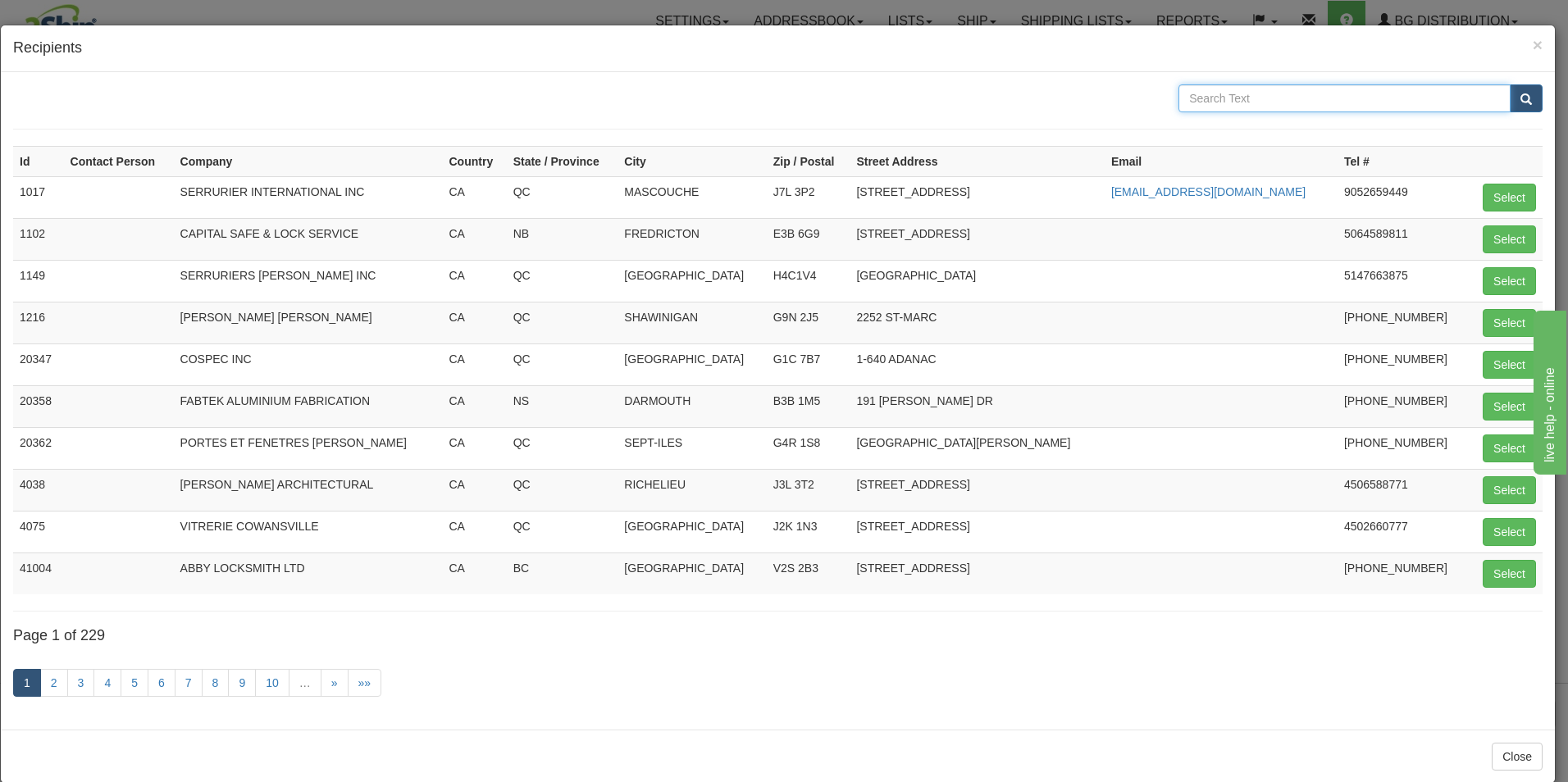
click at [1263, 105] on input "text" at bounding box center [1344, 98] width 332 height 28
type input "oldcastle"
click at [1519, 86] on button "submit" at bounding box center [1525, 98] width 32 height 28
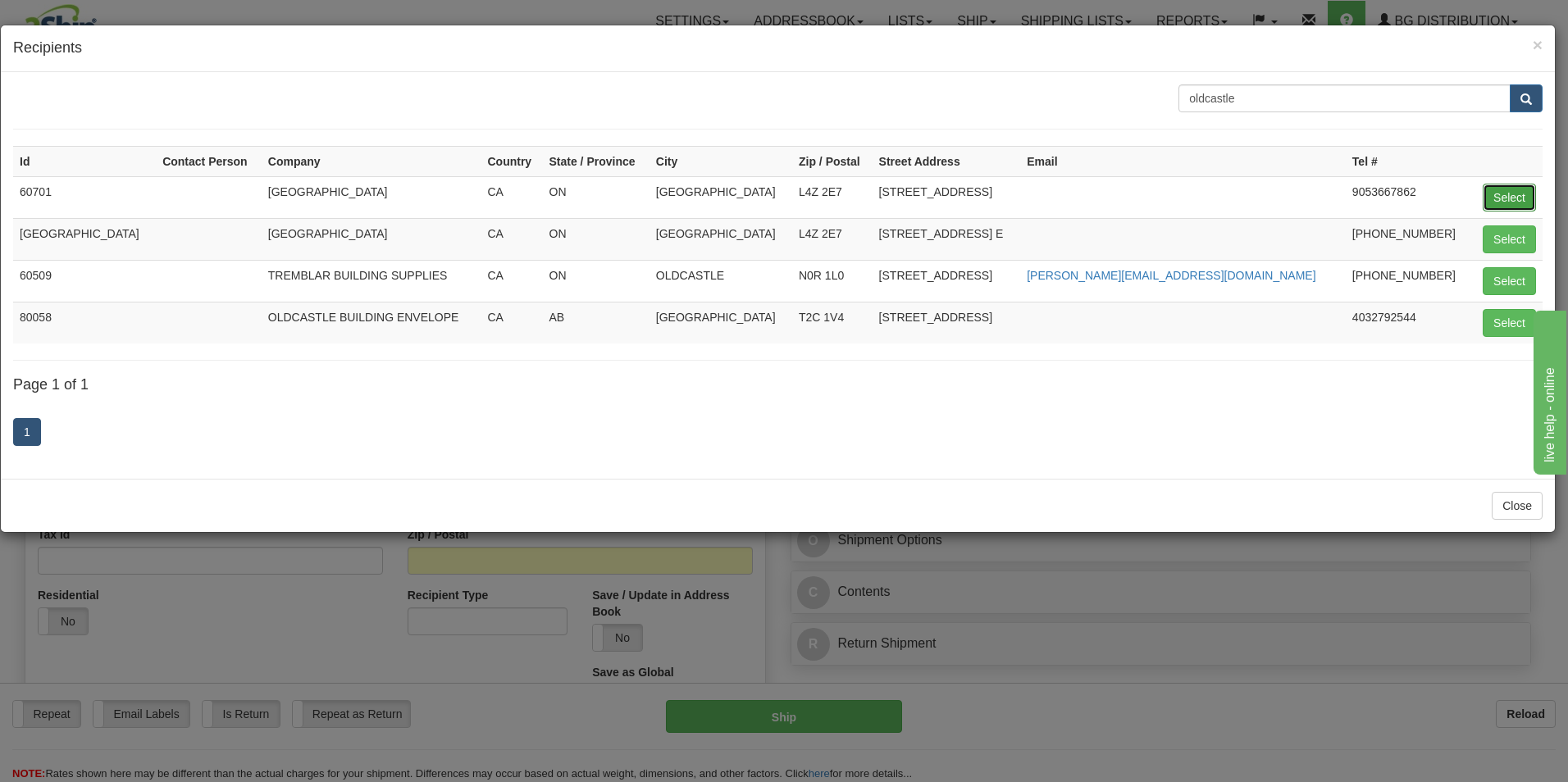
click at [1487, 197] on button "Select" at bounding box center [1510, 197] width 54 height 28
type input "60701"
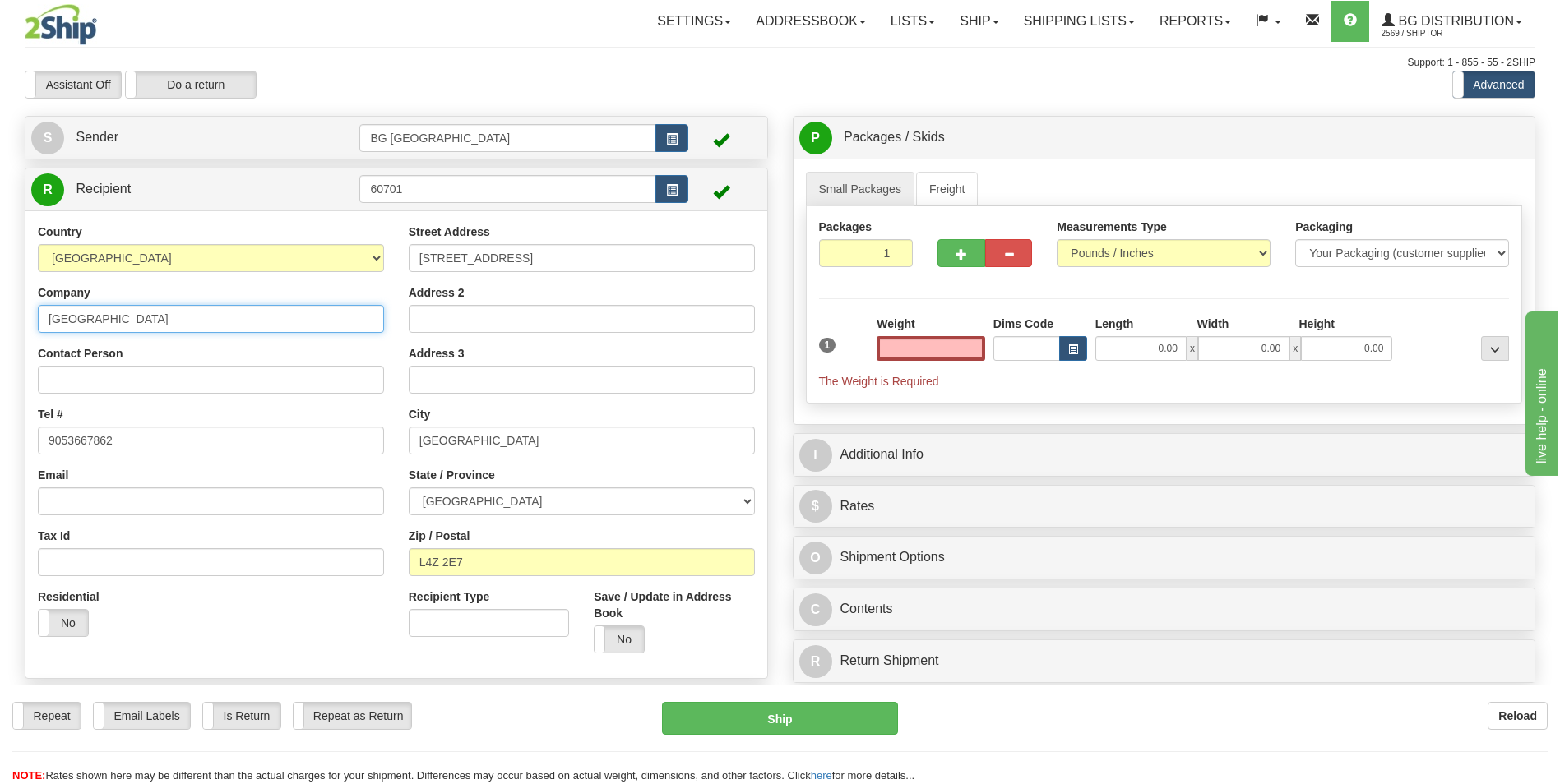
type input "0.00"
click at [218, 321] on input "OLDCASTLE BUILDING" at bounding box center [211, 319] width 346 height 28
type input "OLDCASTLE BUILDING"
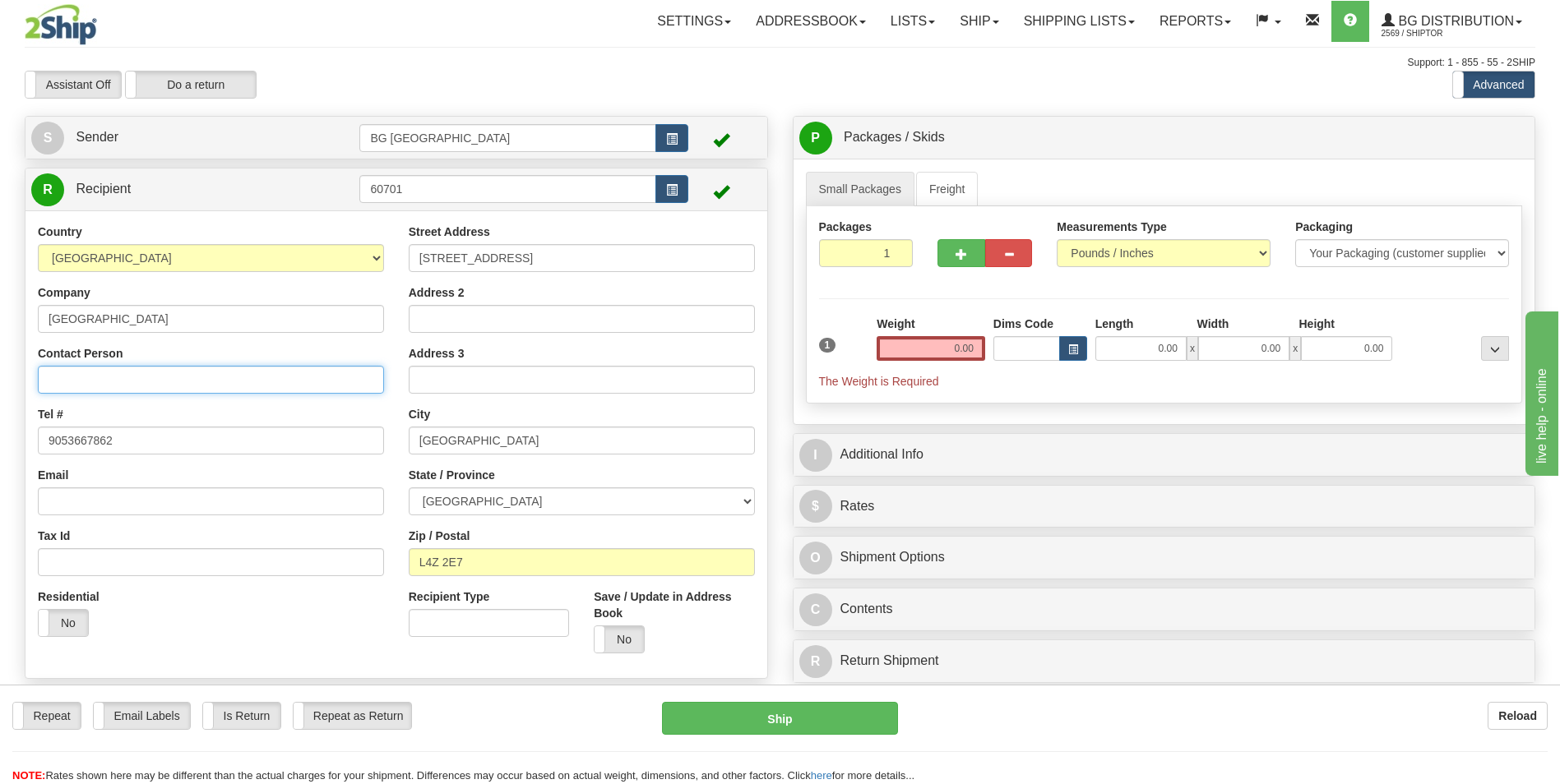
click at [54, 371] on input "Contact Person" at bounding box center [211, 379] width 346 height 28
type input "AttN: Ervin Abeelack"
click at [912, 343] on input "0.00" at bounding box center [931, 348] width 109 height 25
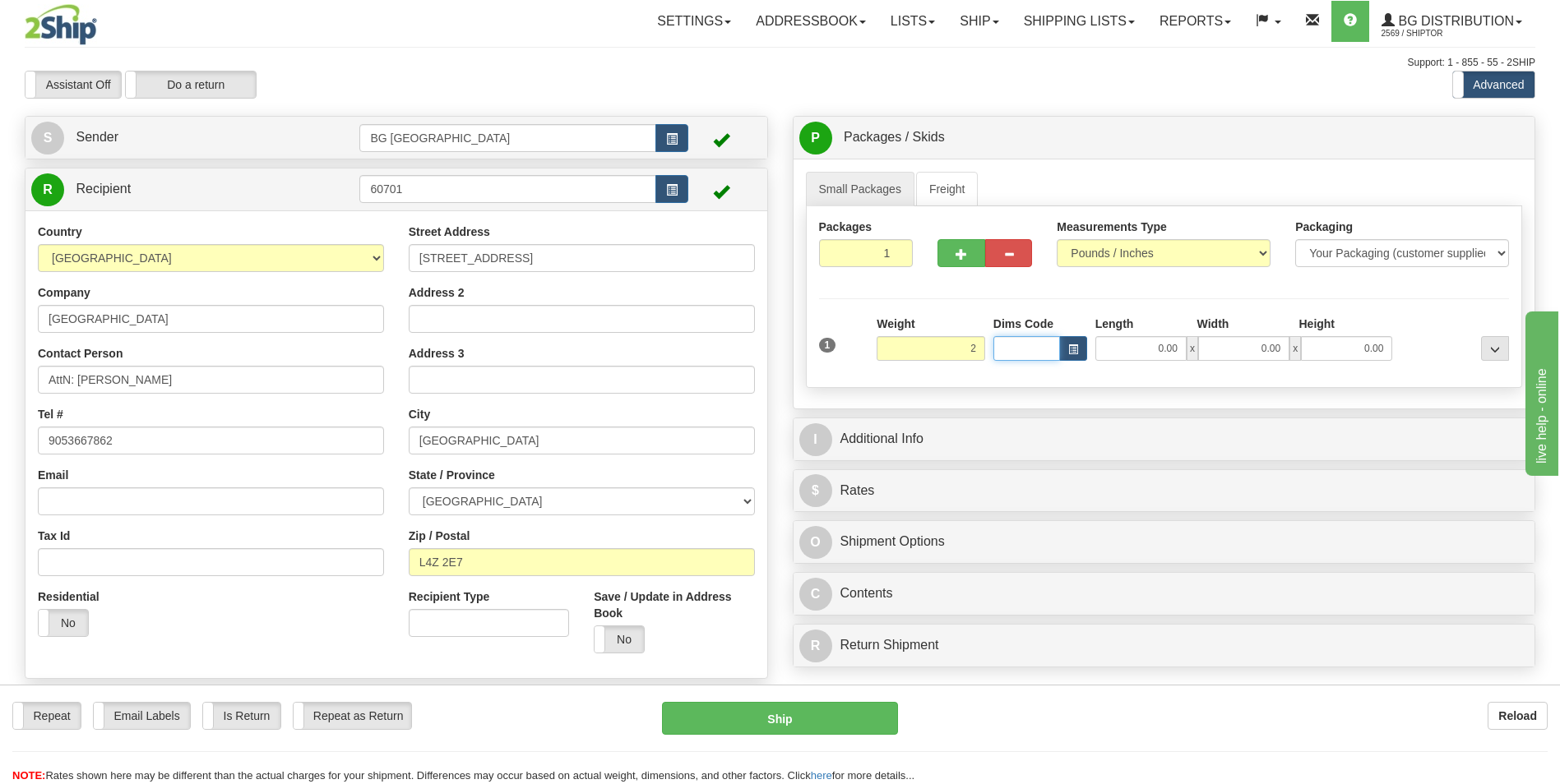
type input "2.00"
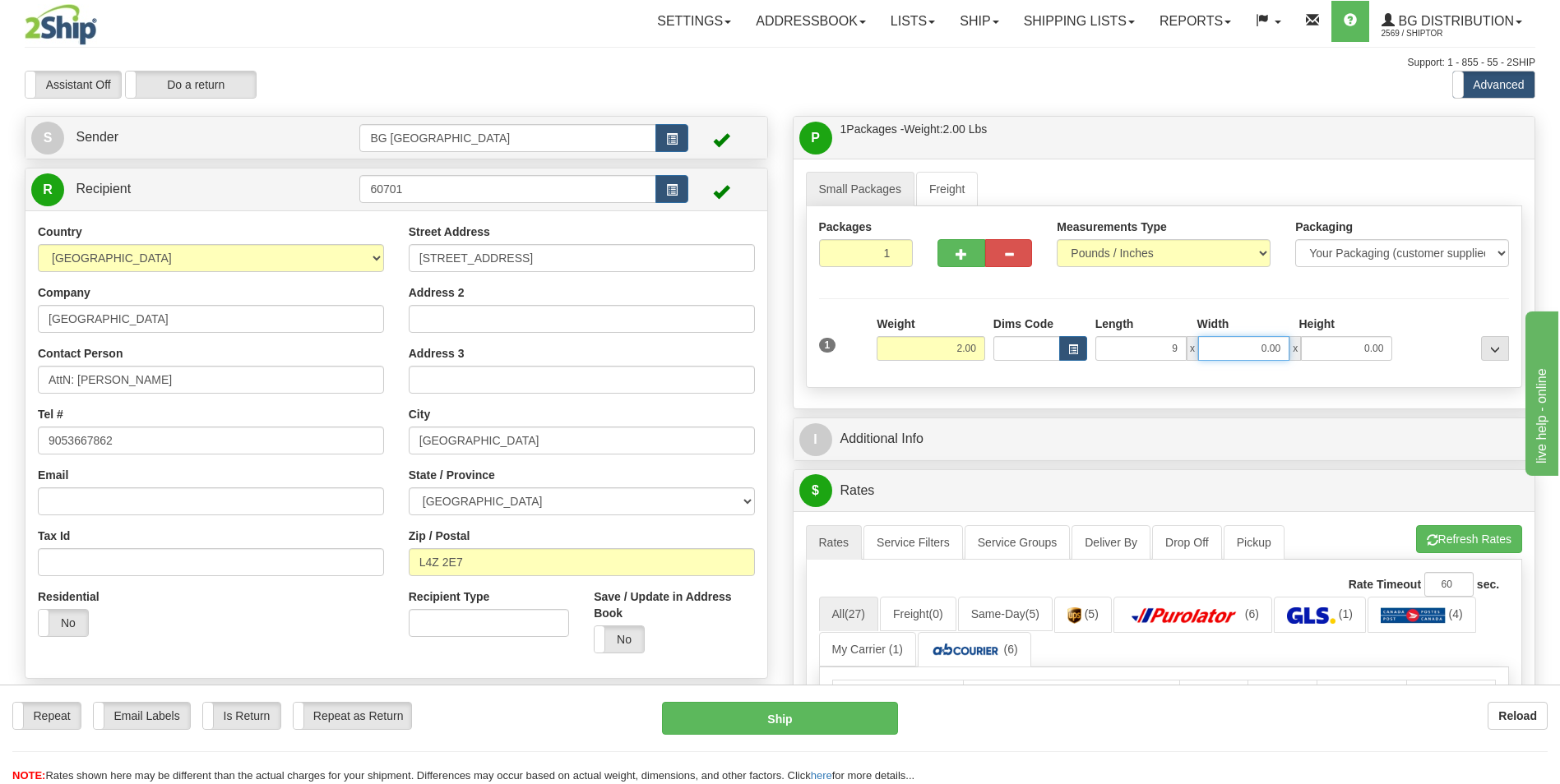
type input "9.00"
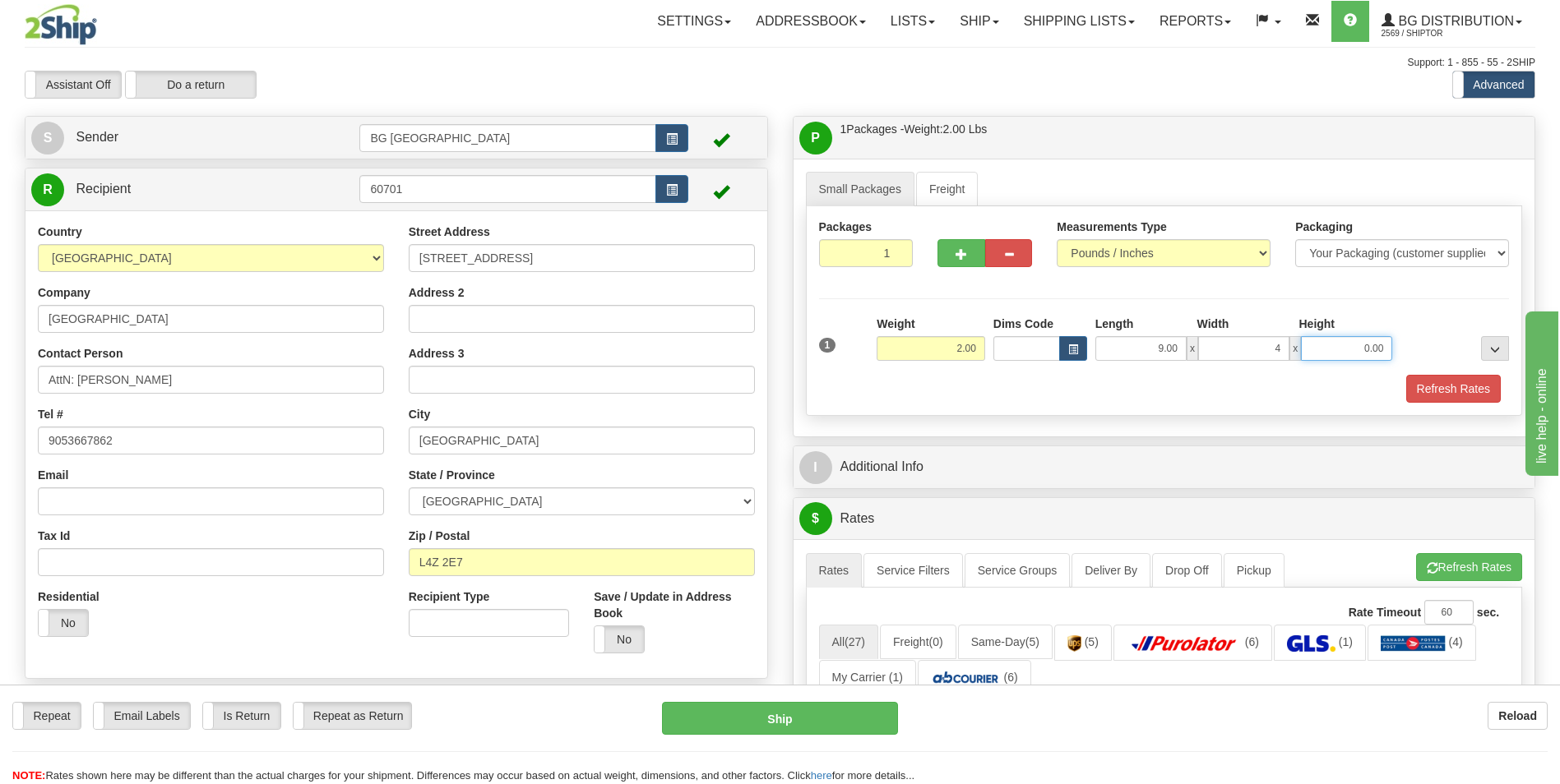
type input "4.00"
type input "3.00"
click at [902, 446] on div "I Additional Info" at bounding box center [1164, 467] width 741 height 42
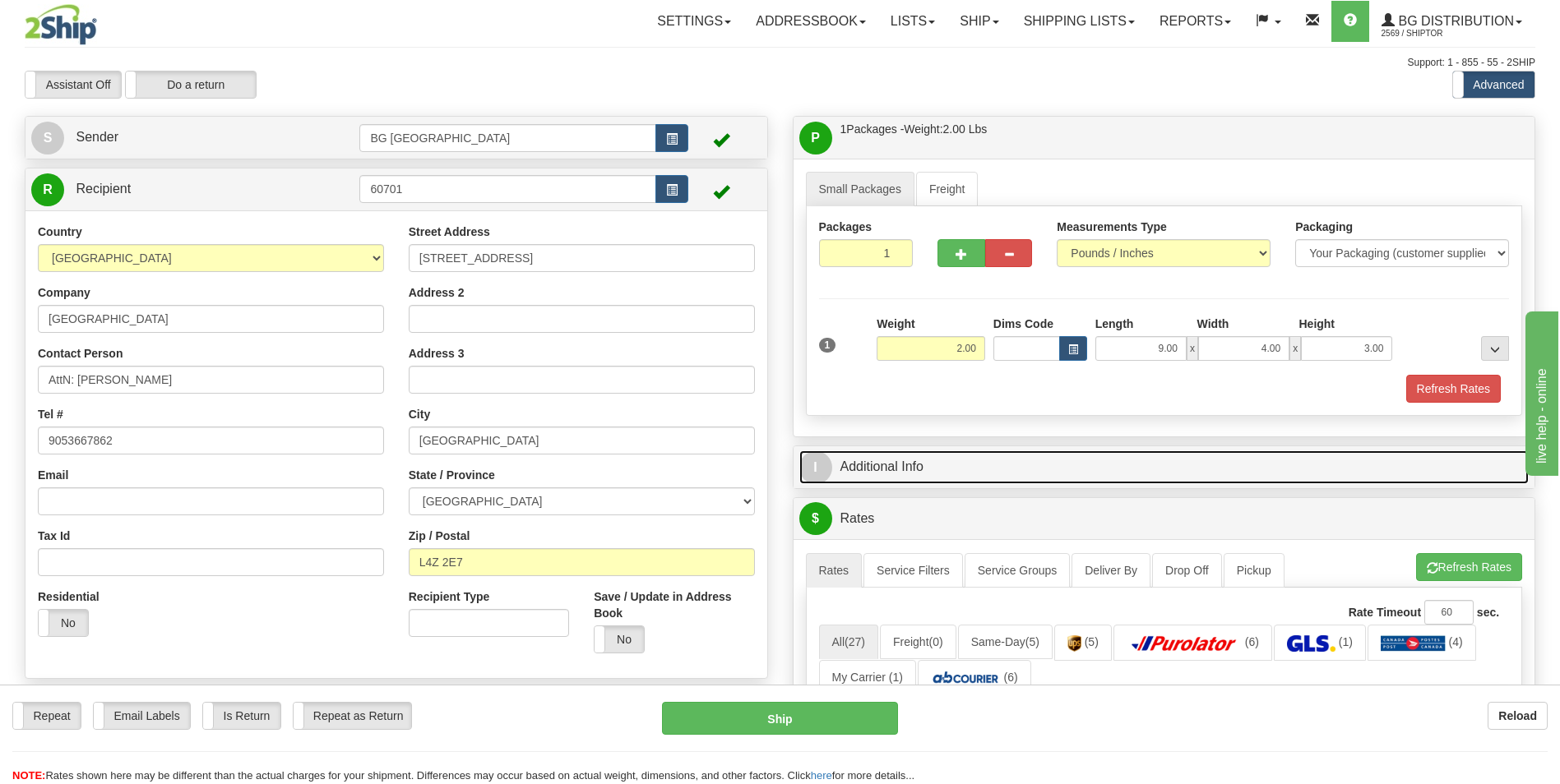
click at [896, 472] on link "I Additional Info" at bounding box center [1164, 468] width 730 height 33
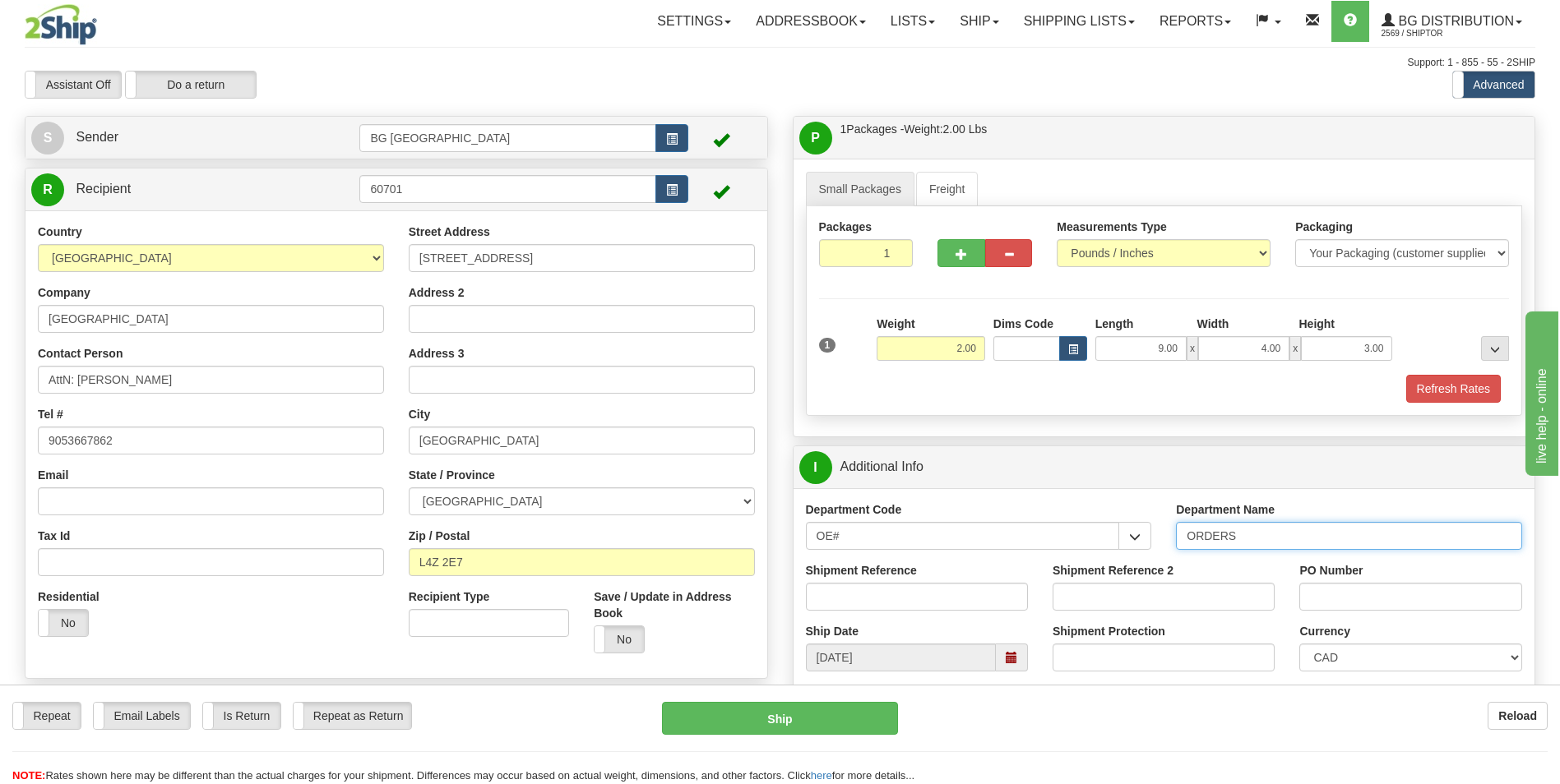
click at [1247, 544] on input "ORDERS" at bounding box center [1348, 536] width 346 height 28
click at [116, 379] on input "AttN: Ervin Abeelack" at bounding box center [211, 379] width 346 height 28
click at [870, 594] on input "Shipment Reference" at bounding box center [916, 597] width 222 height 28
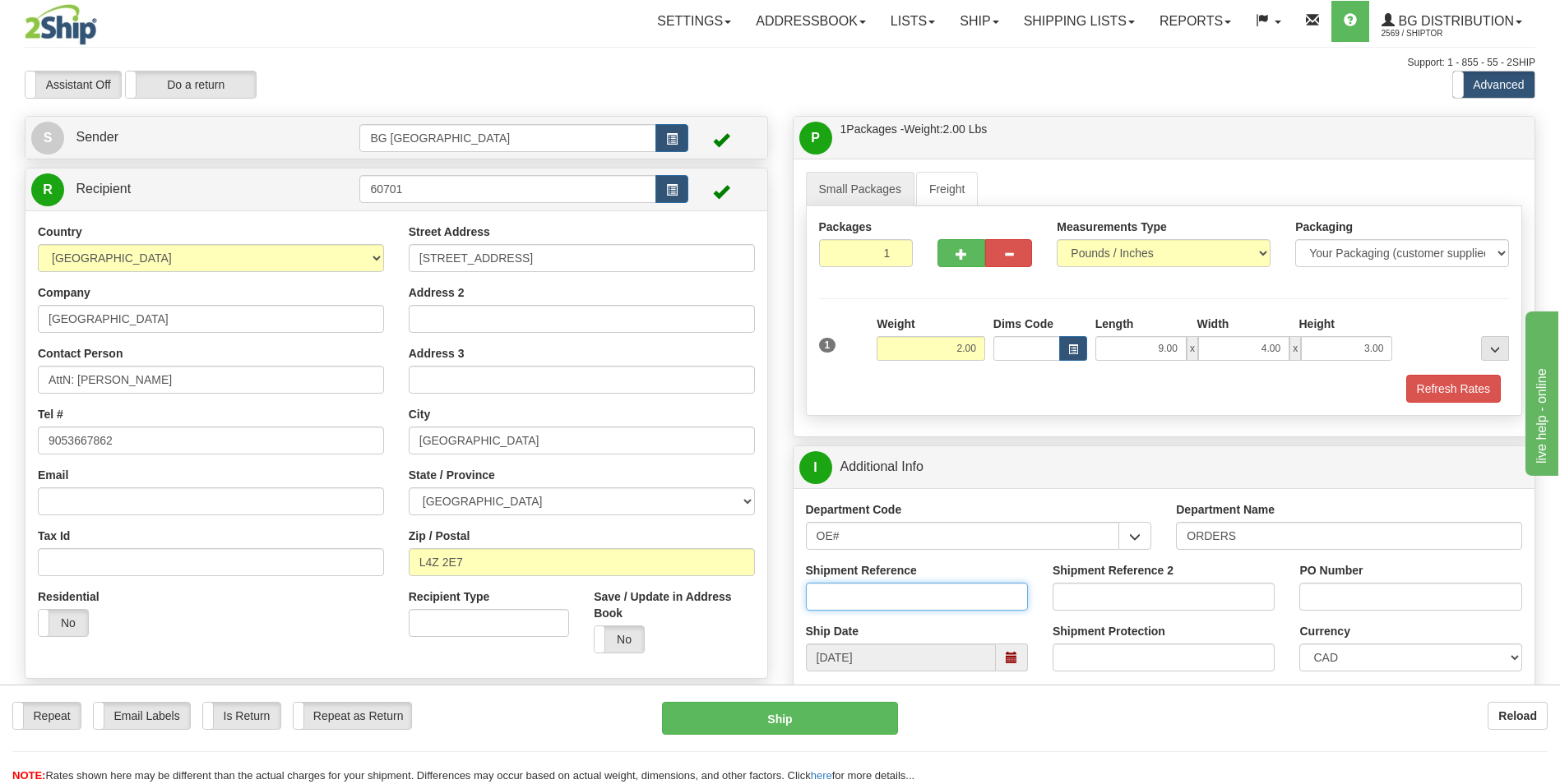
paste input "AttN: Ervin Abeelack"
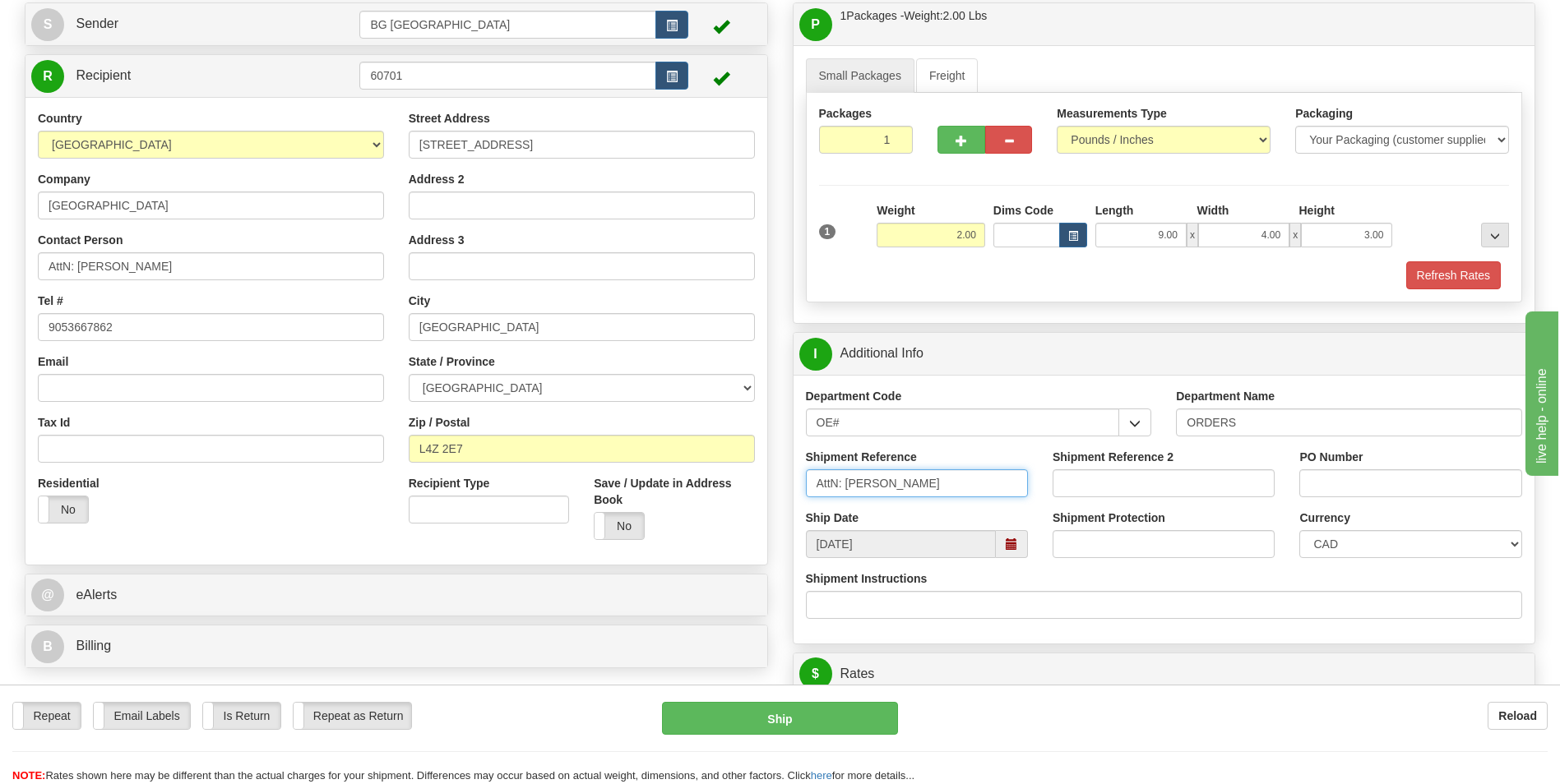
scroll to position [328, 0]
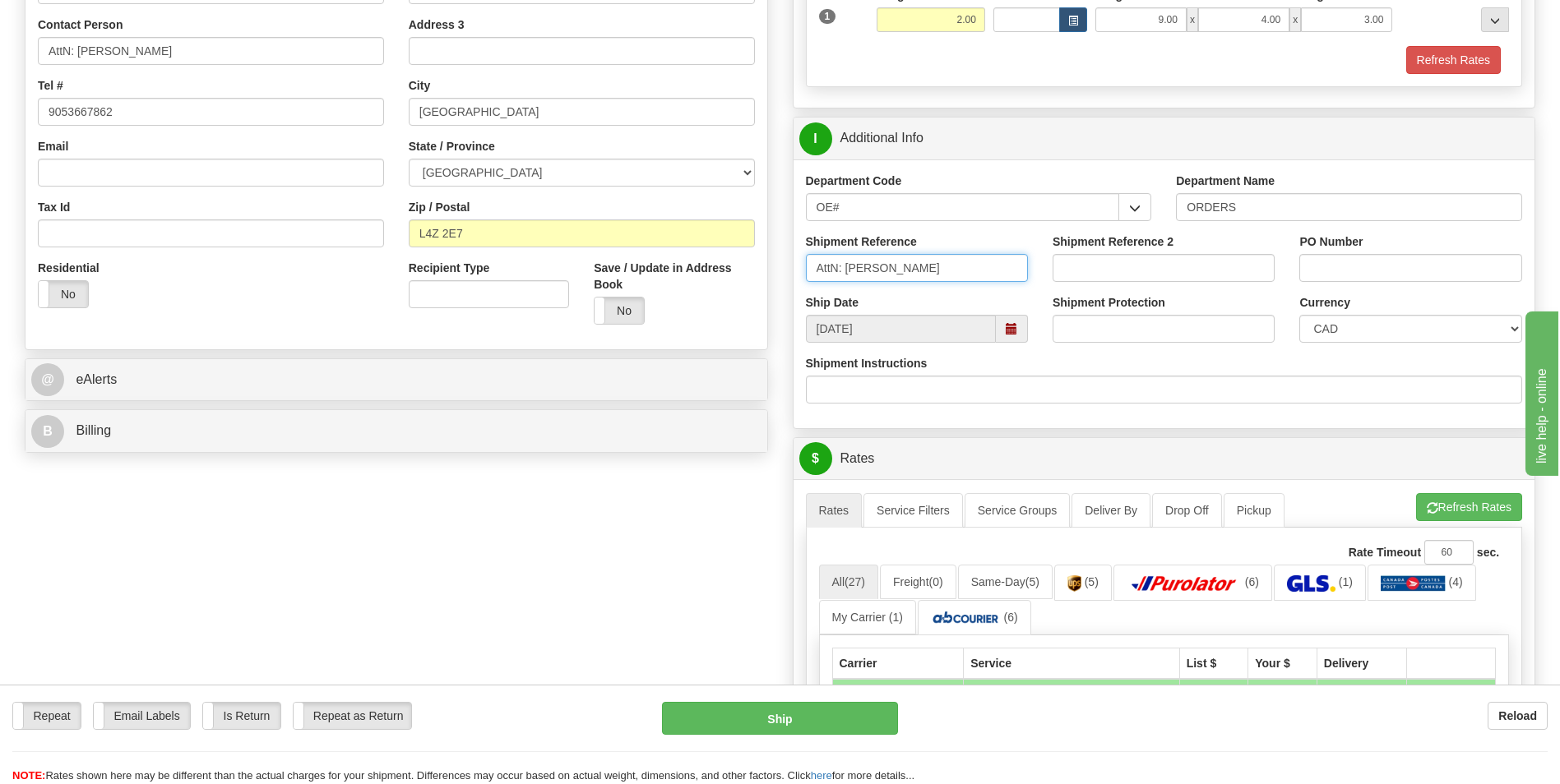
type input "AttN: Ervin Abeelack"
click at [1398, 270] on input "PO Number" at bounding box center [1410, 268] width 222 height 28
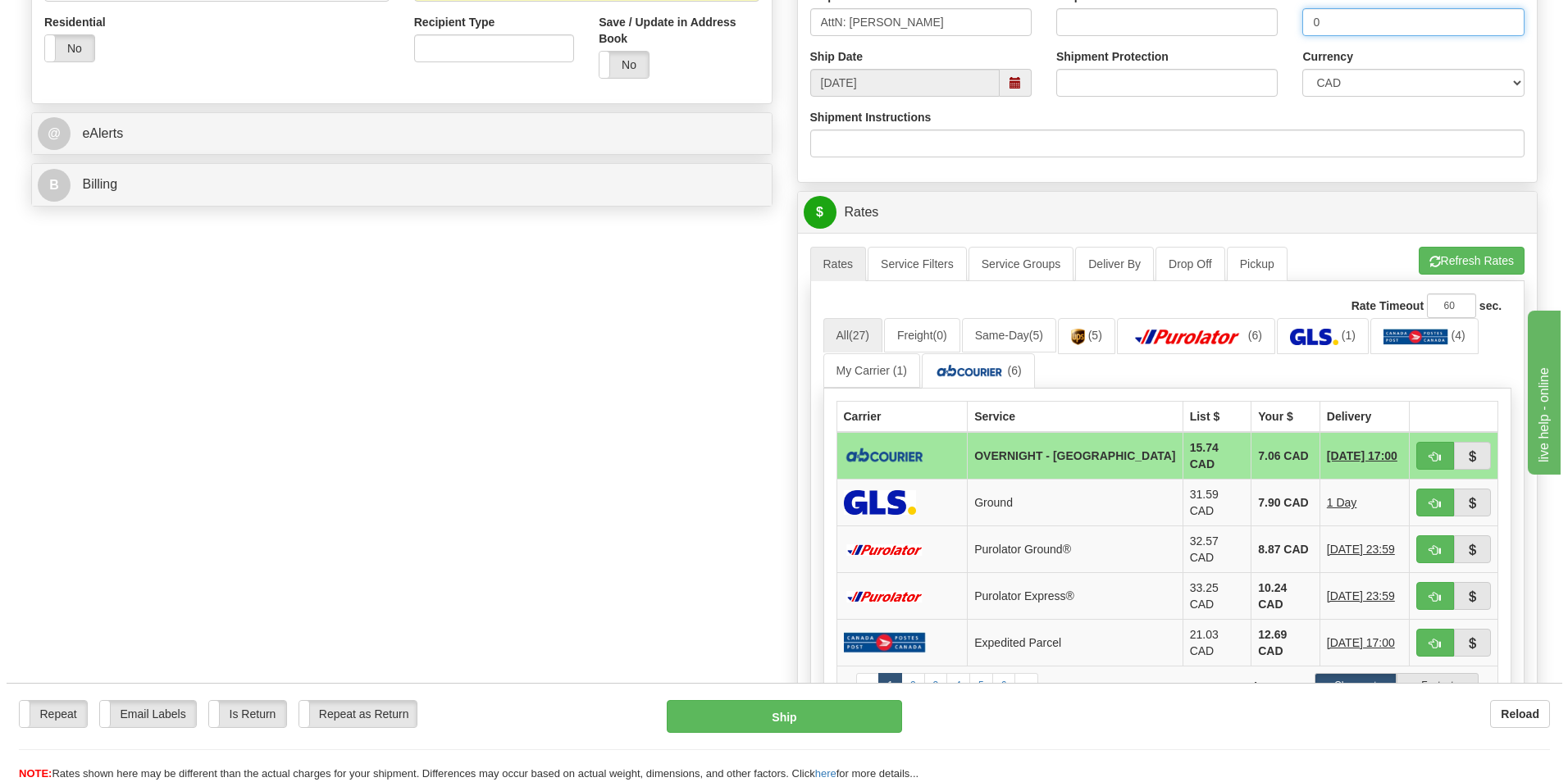
scroll to position [574, 0]
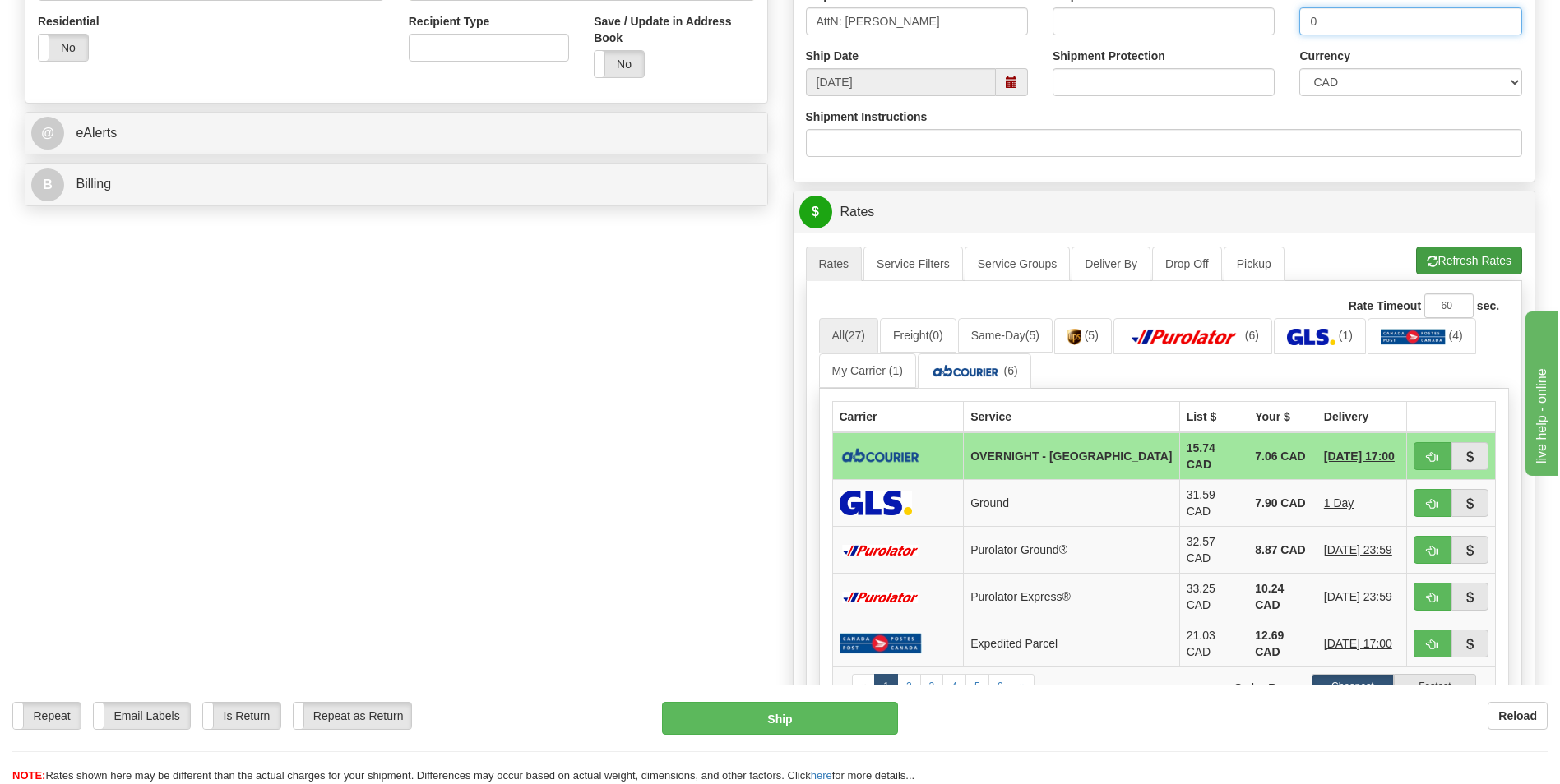
type input "0"
click at [1436, 263] on button "Refresh Rates" at bounding box center [1469, 261] width 106 height 28
click at [983, 383] on link "(6)" at bounding box center [974, 371] width 113 height 35
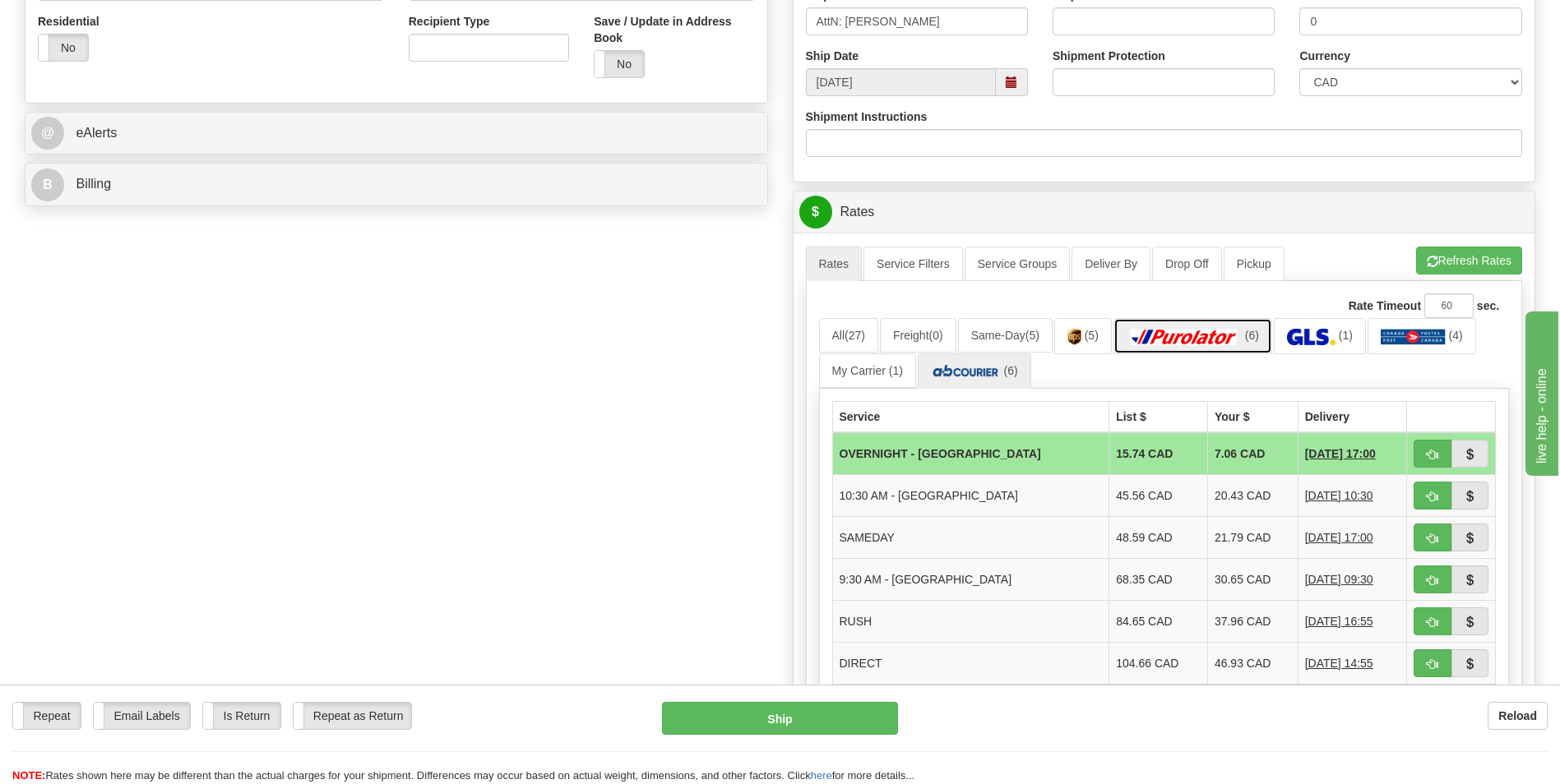
click at [1207, 350] on link "(6)" at bounding box center [1193, 336] width 159 height 35
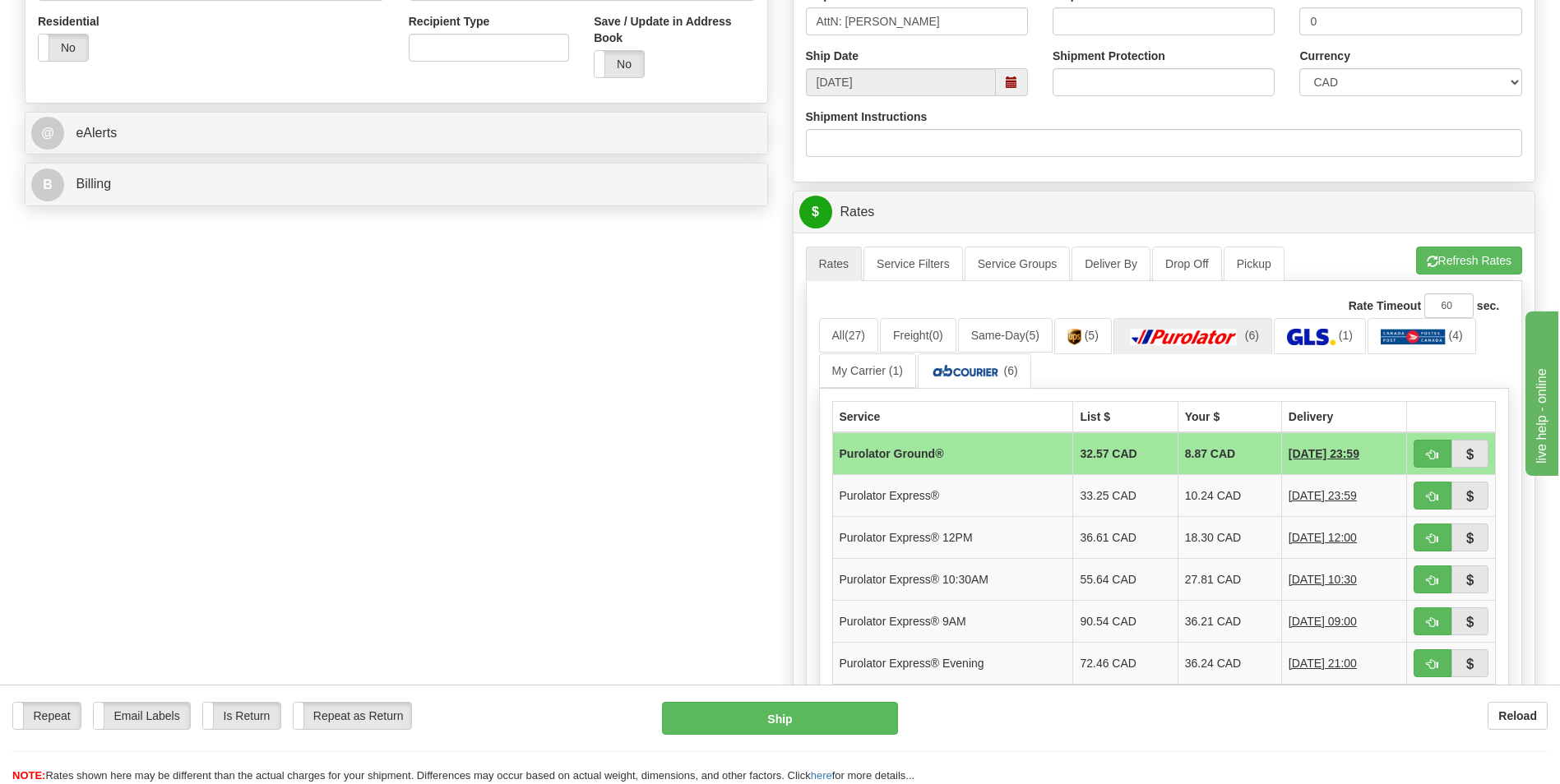
click at [657, 502] on div "Create a label for the return Create Pickup Without Label S" at bounding box center [780, 268] width 1535 height 1456
click at [962, 374] on img at bounding box center [965, 372] width 70 height 17
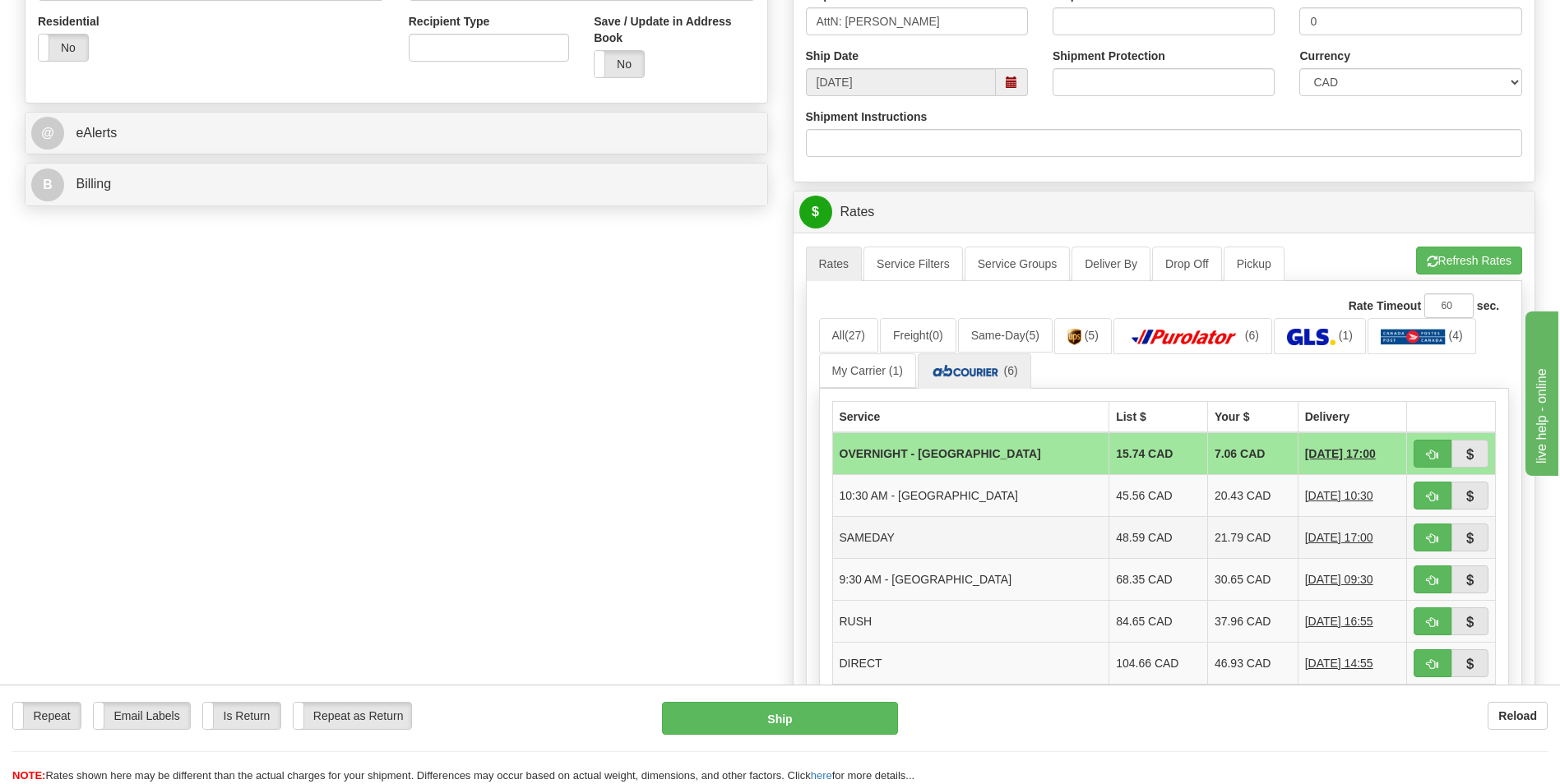
click at [1207, 540] on td "21.79 CAD" at bounding box center [1252, 537] width 90 height 42
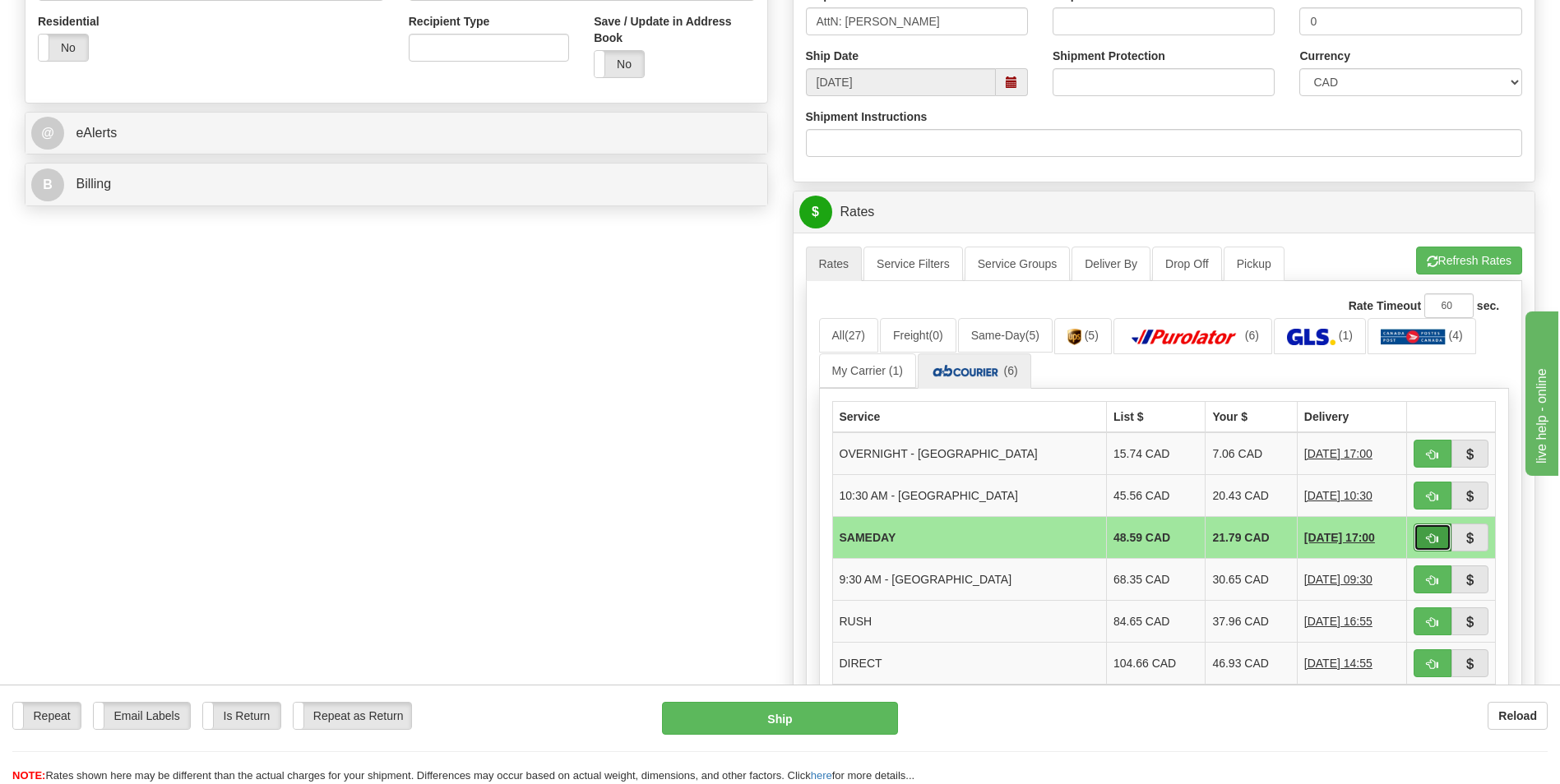
click at [1419, 536] on button "button" at bounding box center [1432, 537] width 38 height 28
type input "3"
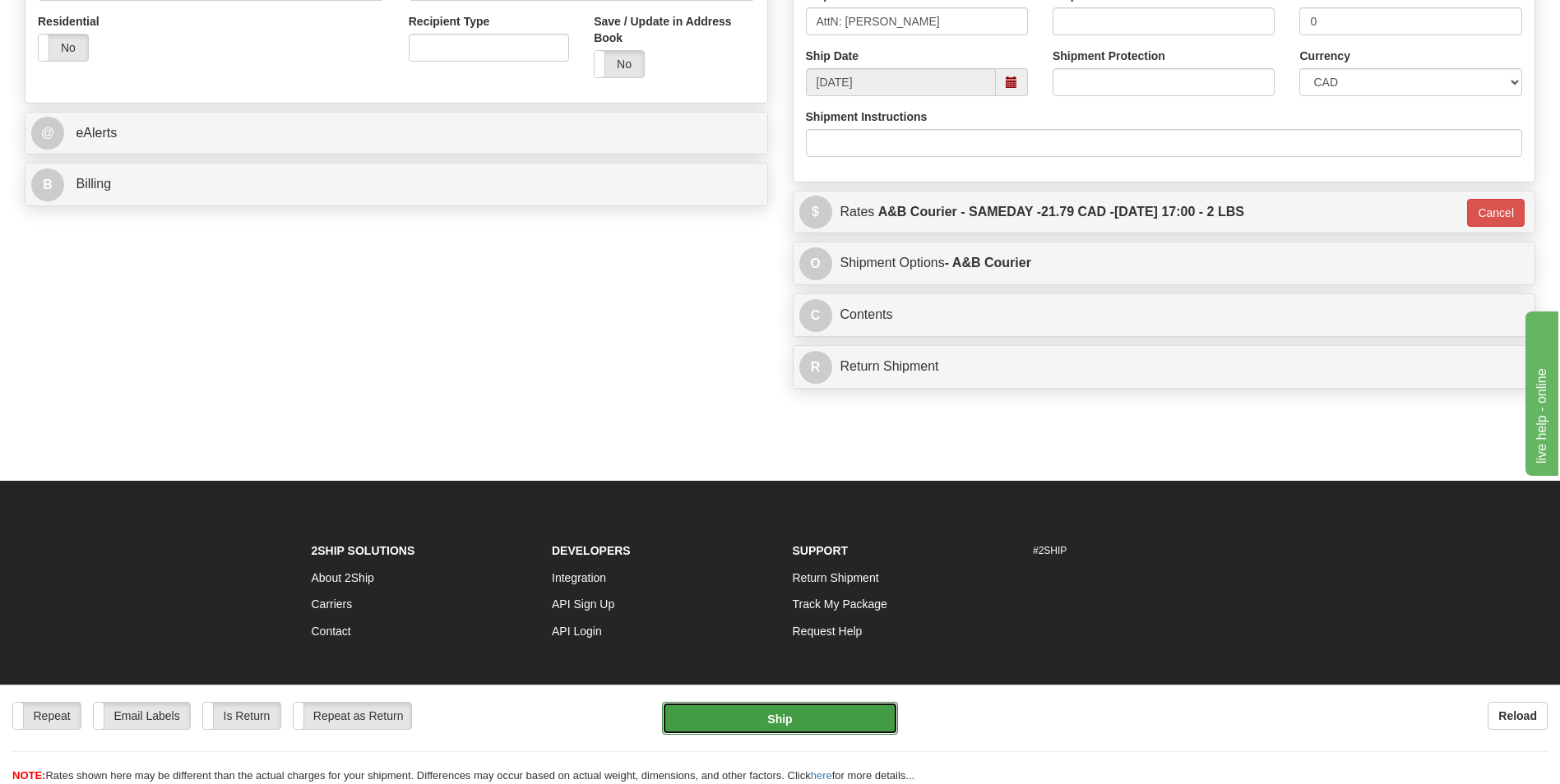
click at [745, 724] on button "Ship" at bounding box center [779, 718] width 235 height 32
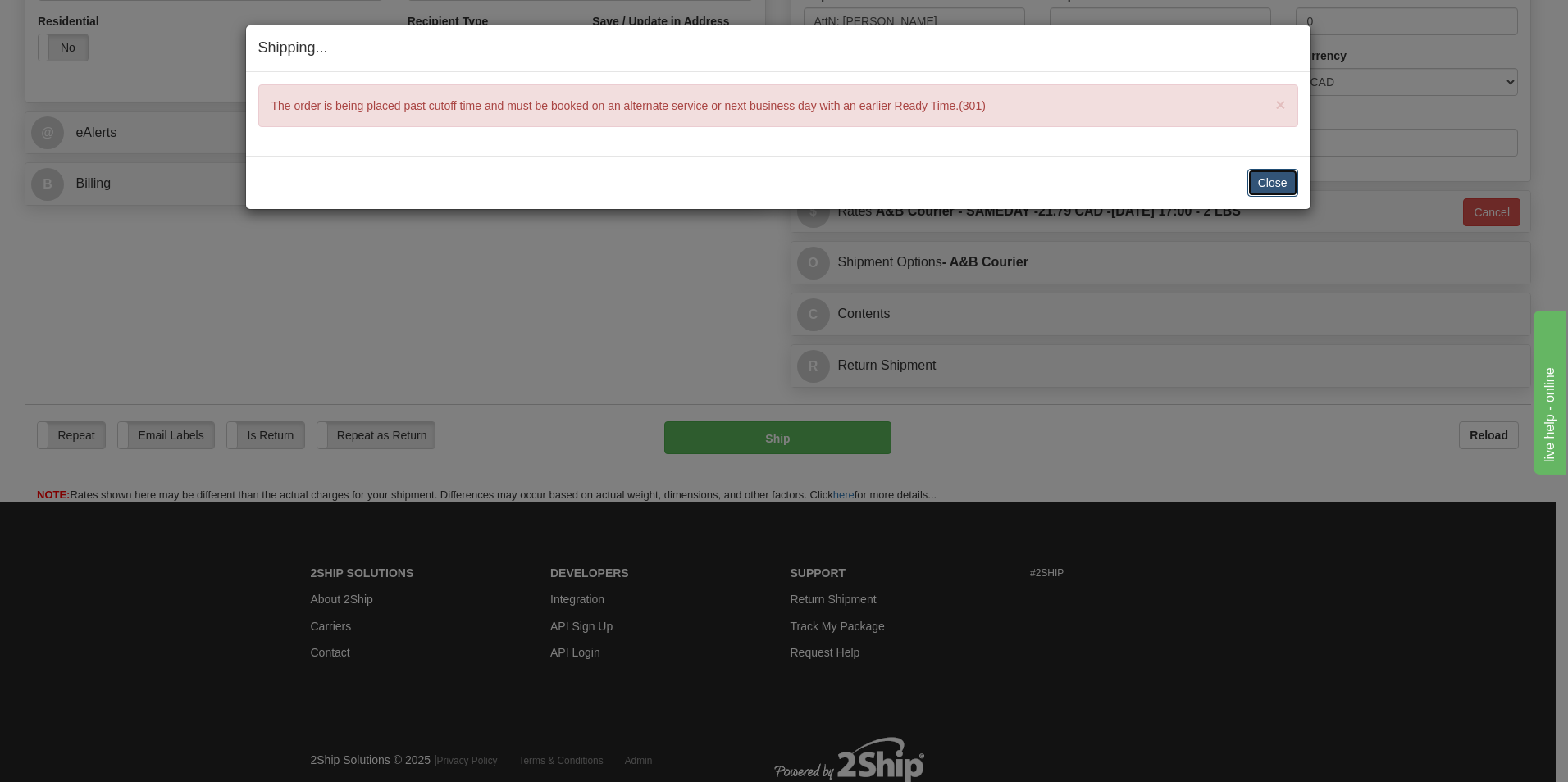
click at [1272, 180] on button "Close" at bounding box center [1273, 183] width 51 height 28
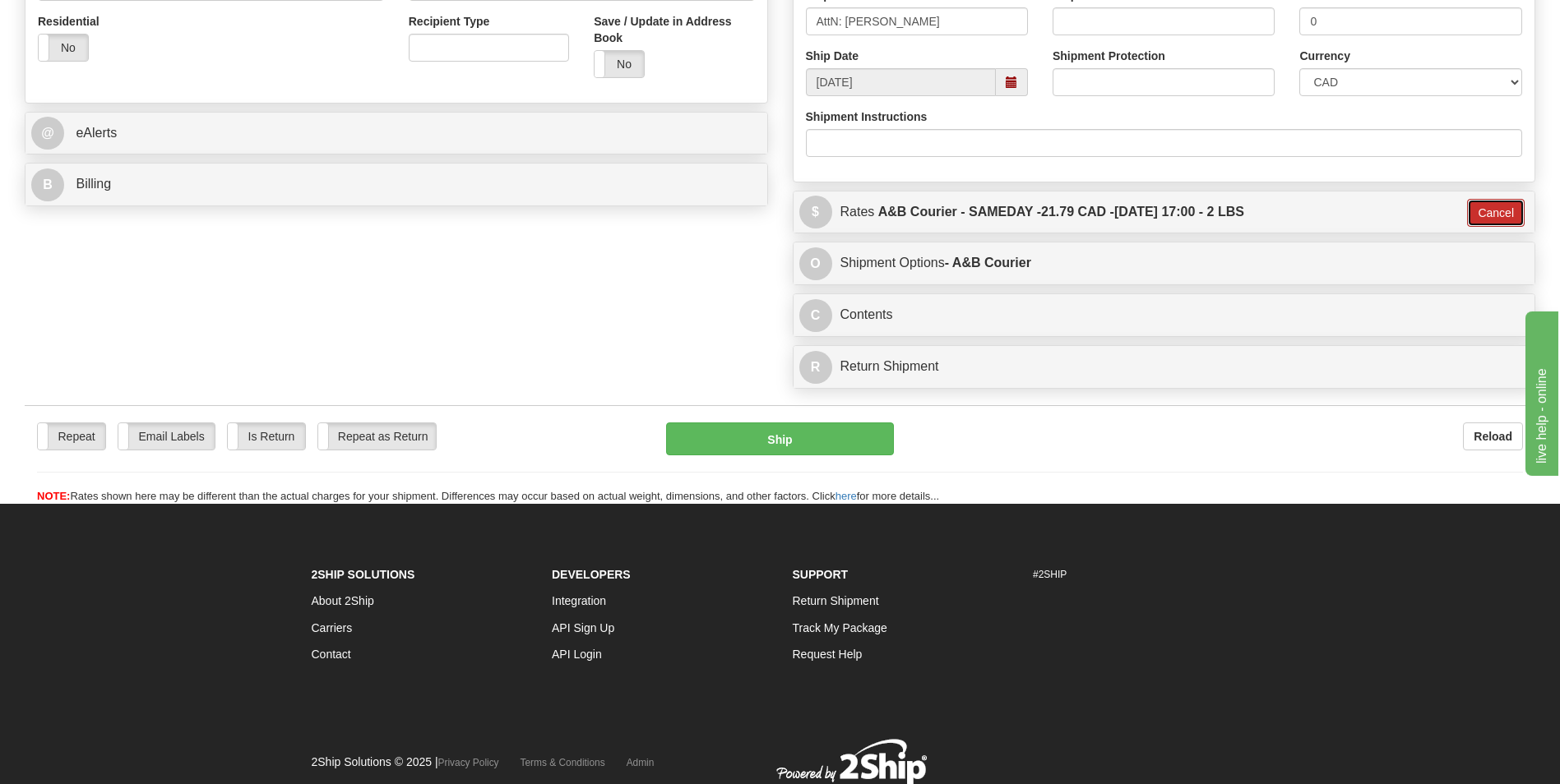
click at [1480, 211] on button "Cancel" at bounding box center [1496, 212] width 58 height 28
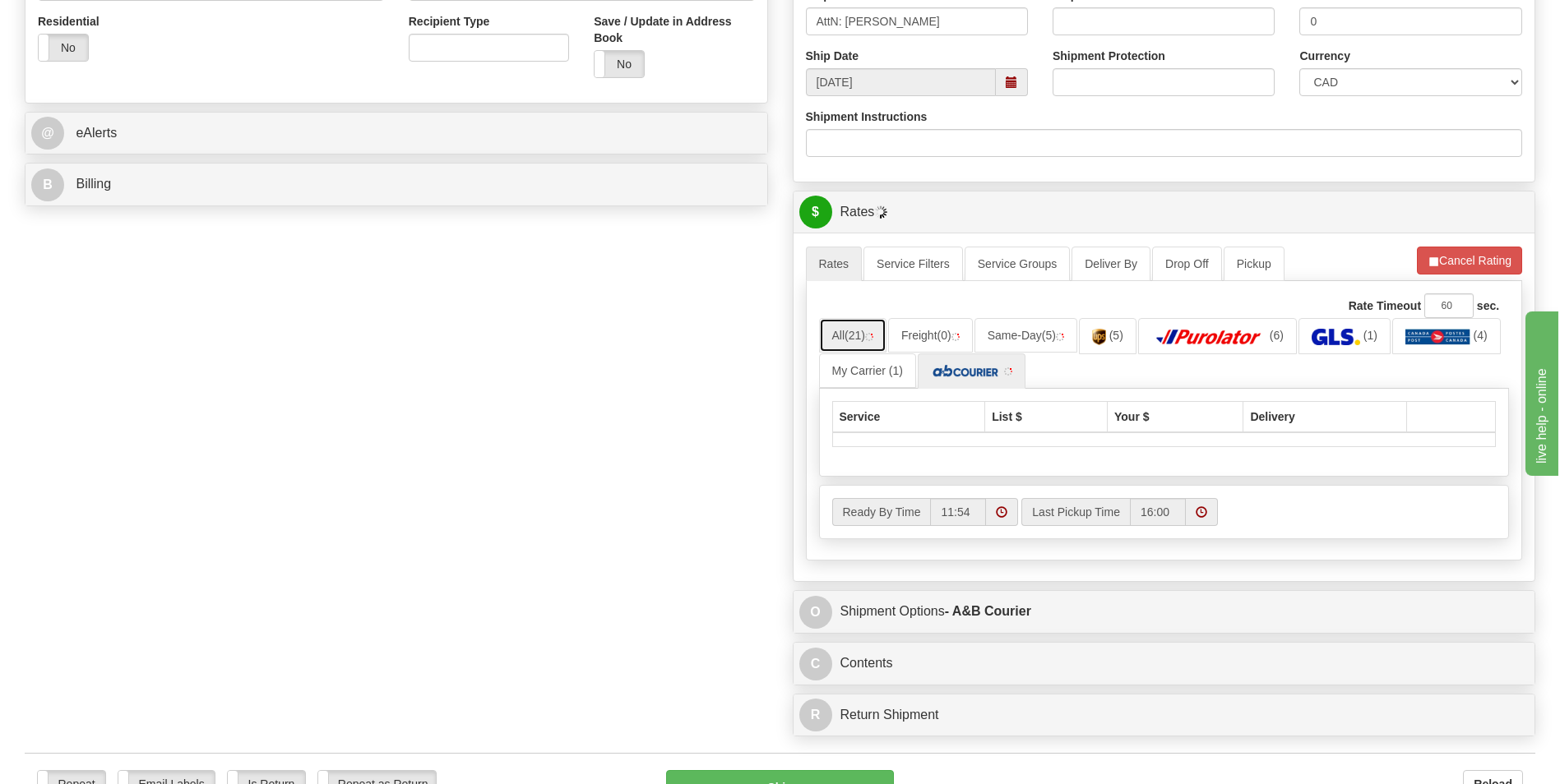
click at [848, 327] on link "All (21)" at bounding box center [853, 335] width 68 height 34
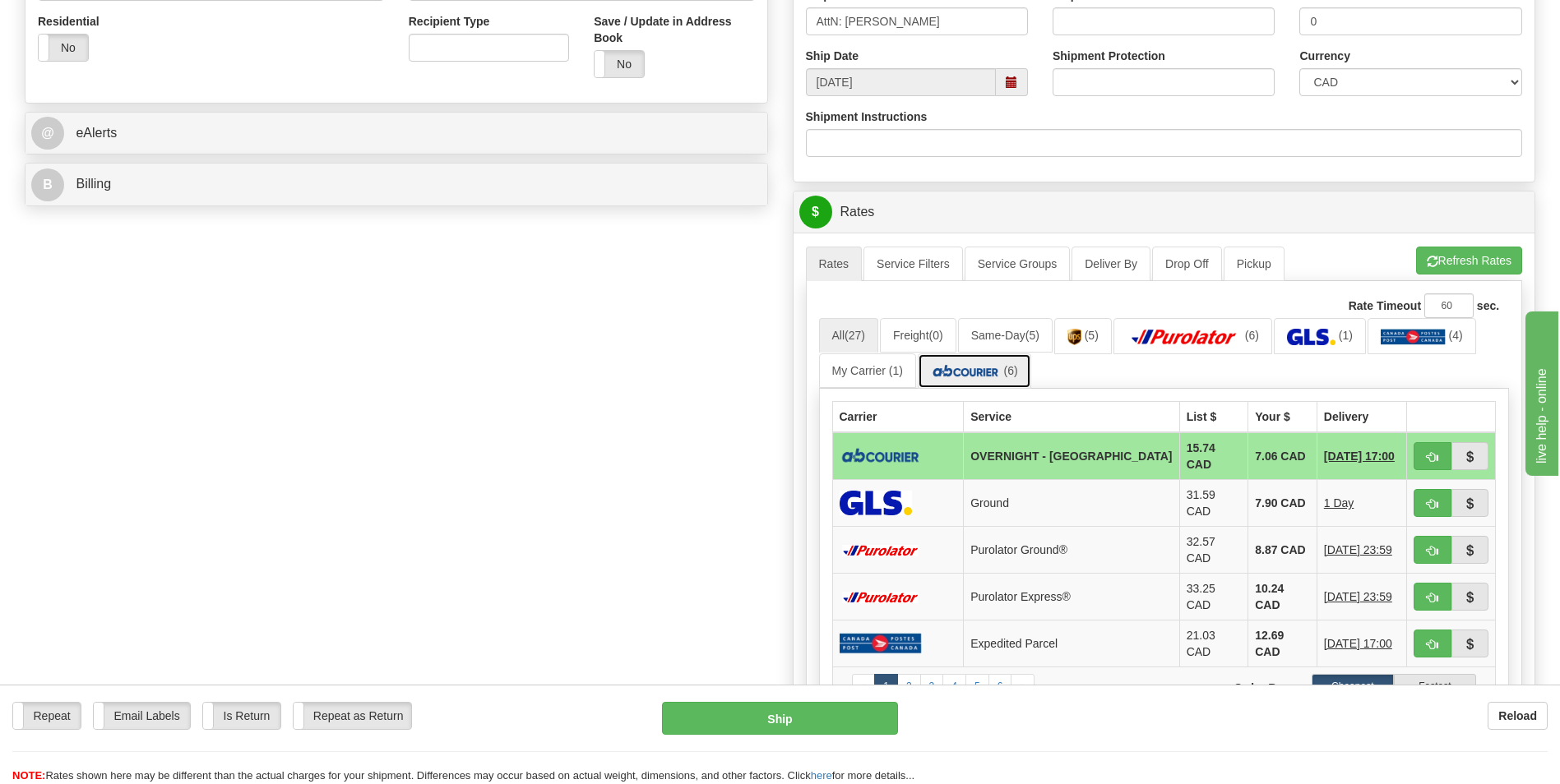
click at [979, 371] on img at bounding box center [965, 372] width 70 height 17
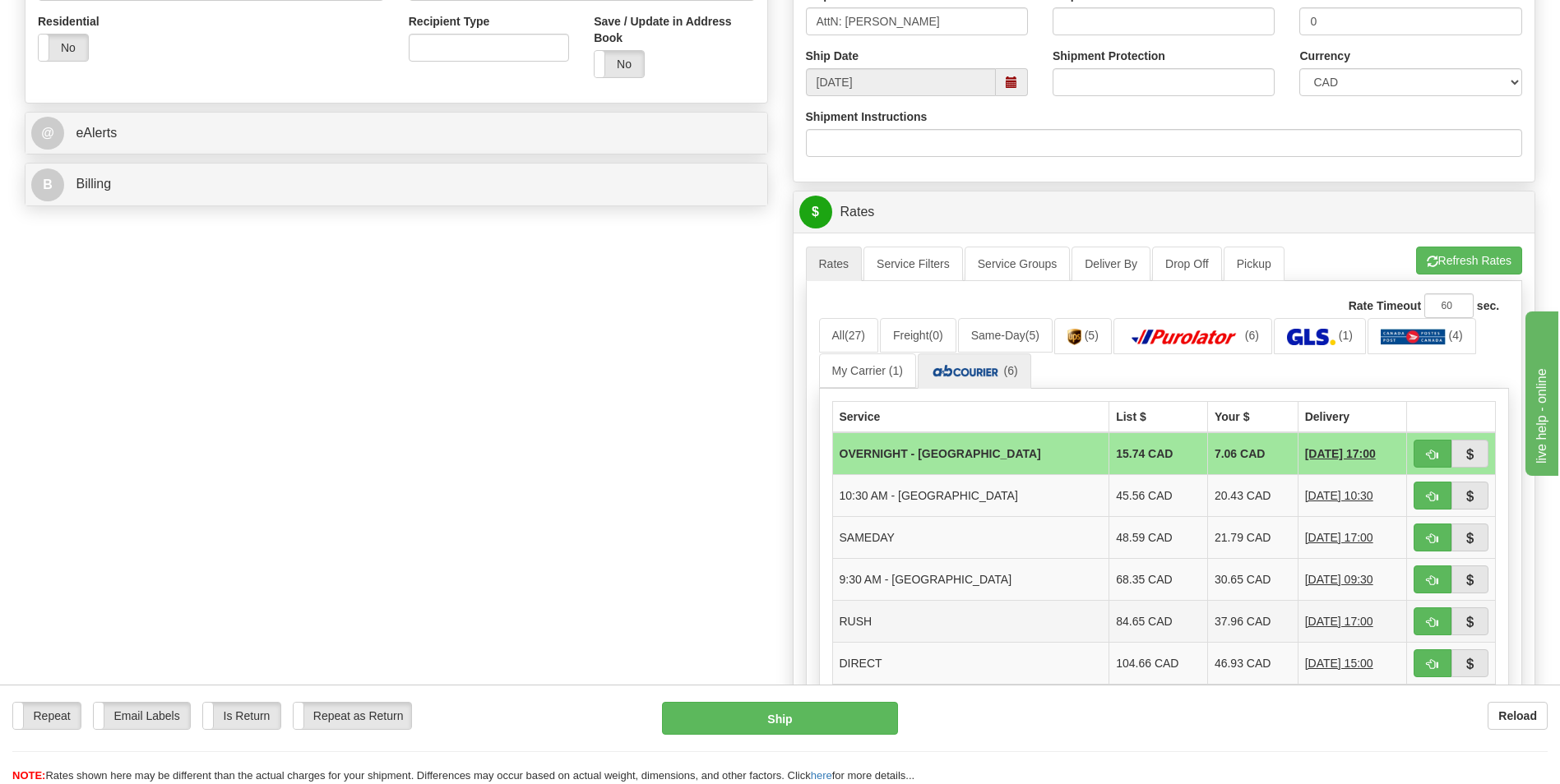
click at [1207, 623] on td "37.96 CAD" at bounding box center [1252, 622] width 90 height 42
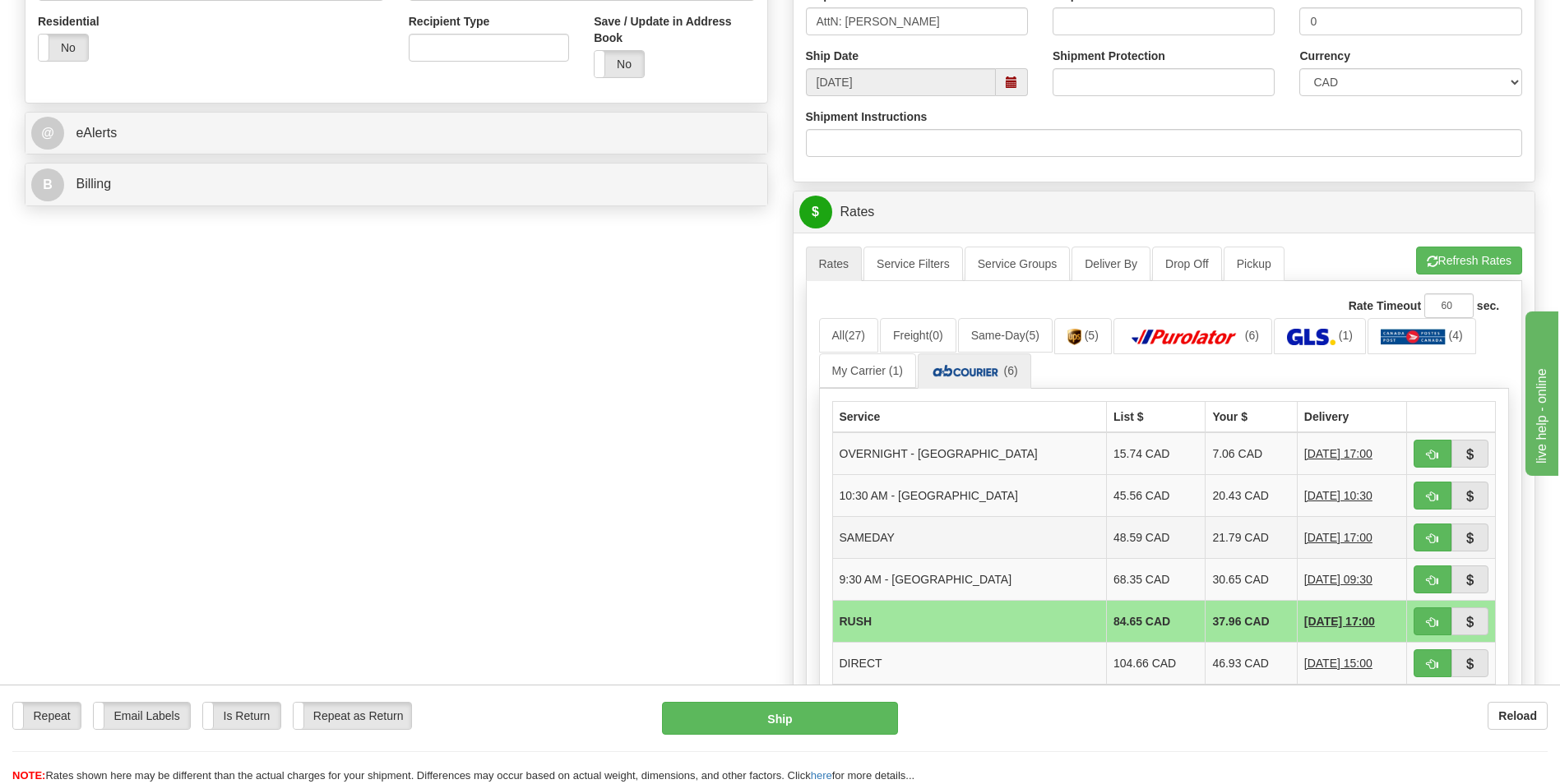
click at [1205, 536] on td "21.79 CAD" at bounding box center [1251, 537] width 91 height 42
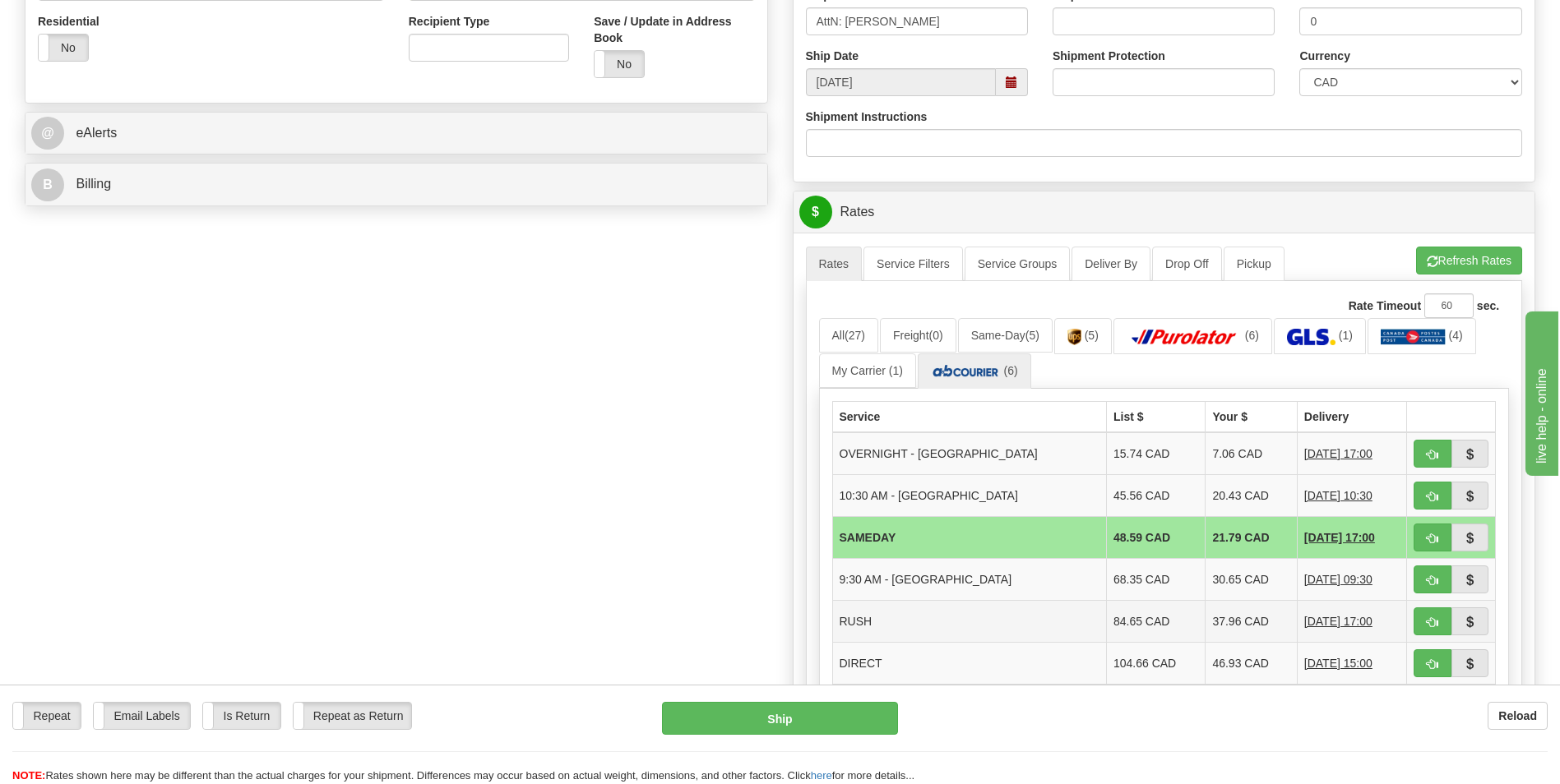
click at [1216, 621] on td "37.96 CAD" at bounding box center [1251, 622] width 91 height 42
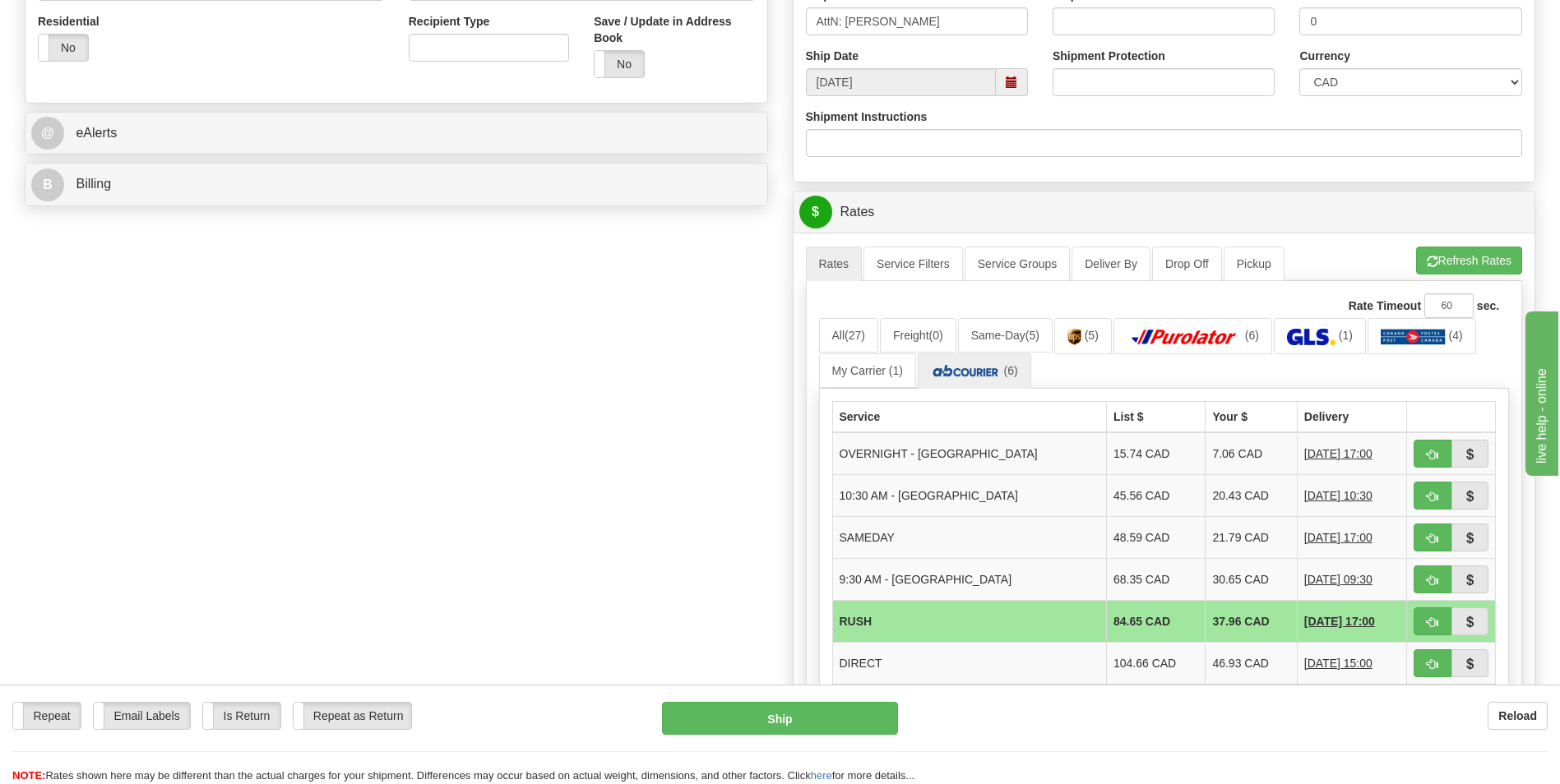
click at [1276, 311] on div "Rate Timeout 60 sec." at bounding box center [1165, 305] width 690 height 25
click at [1220, 330] on img at bounding box center [1184, 337] width 115 height 17
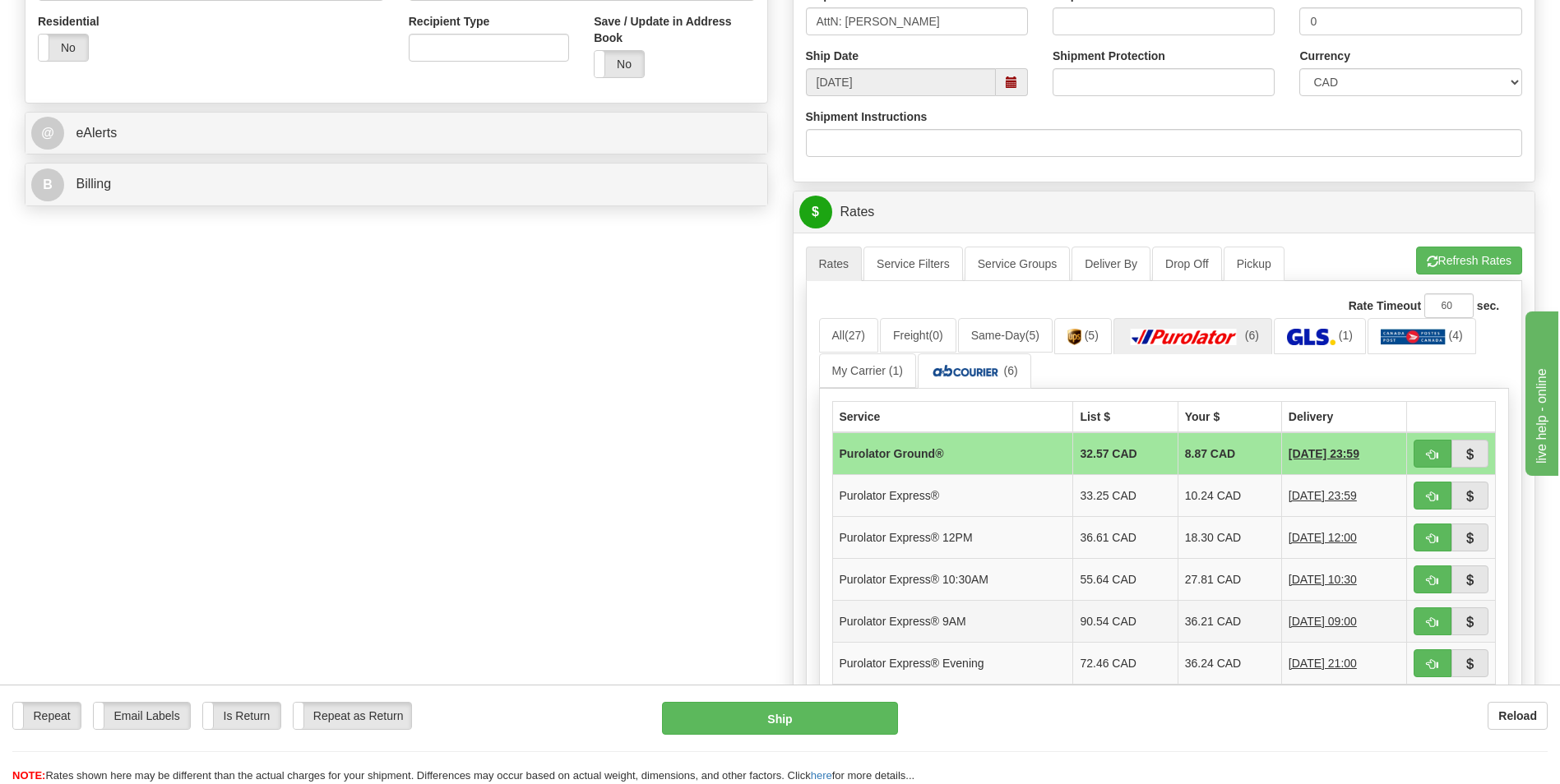
click at [1245, 629] on td "36.21 CAD" at bounding box center [1230, 622] width 104 height 42
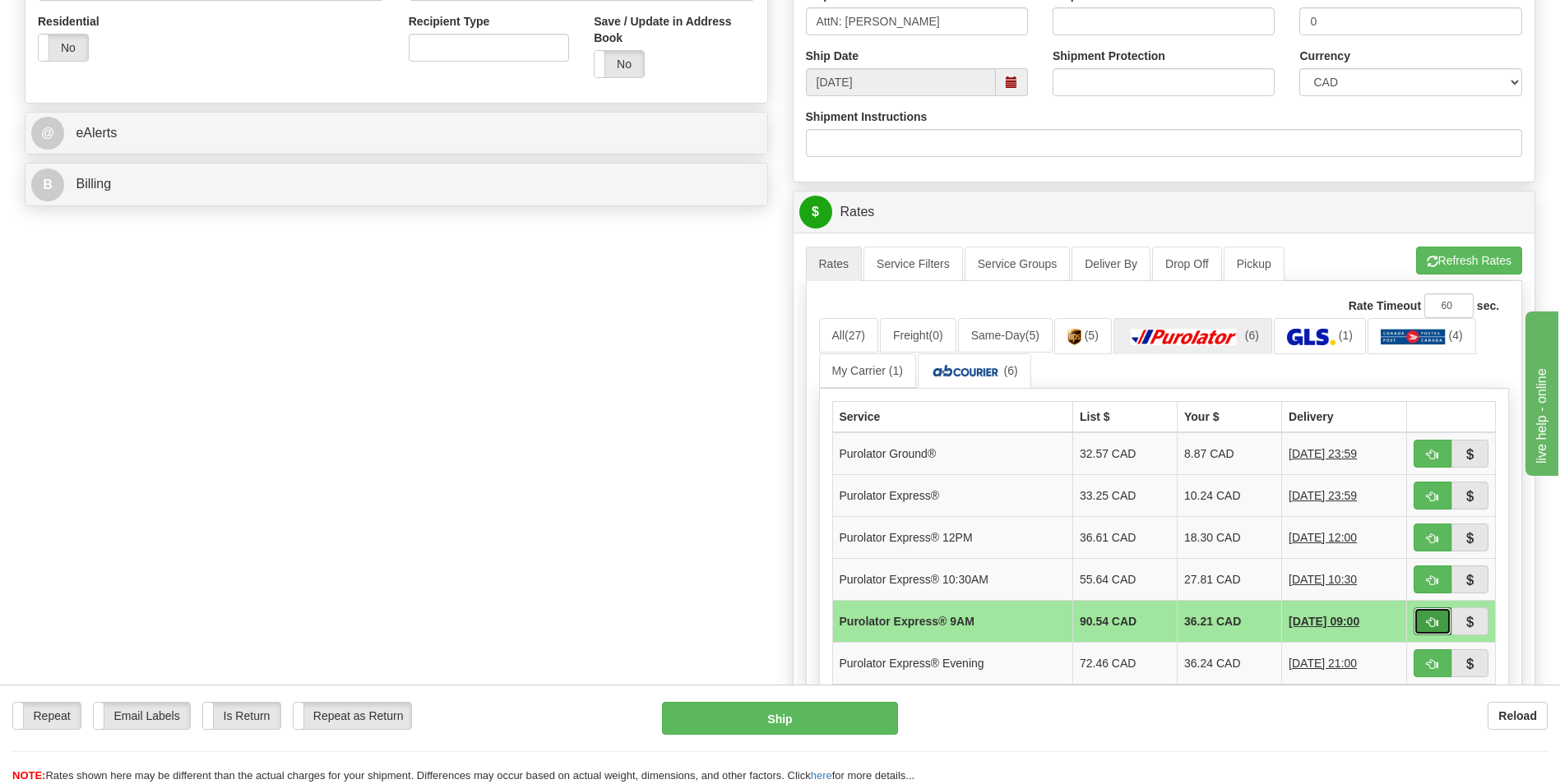
click at [1423, 617] on button "button" at bounding box center [1432, 622] width 38 height 28
type input "200"
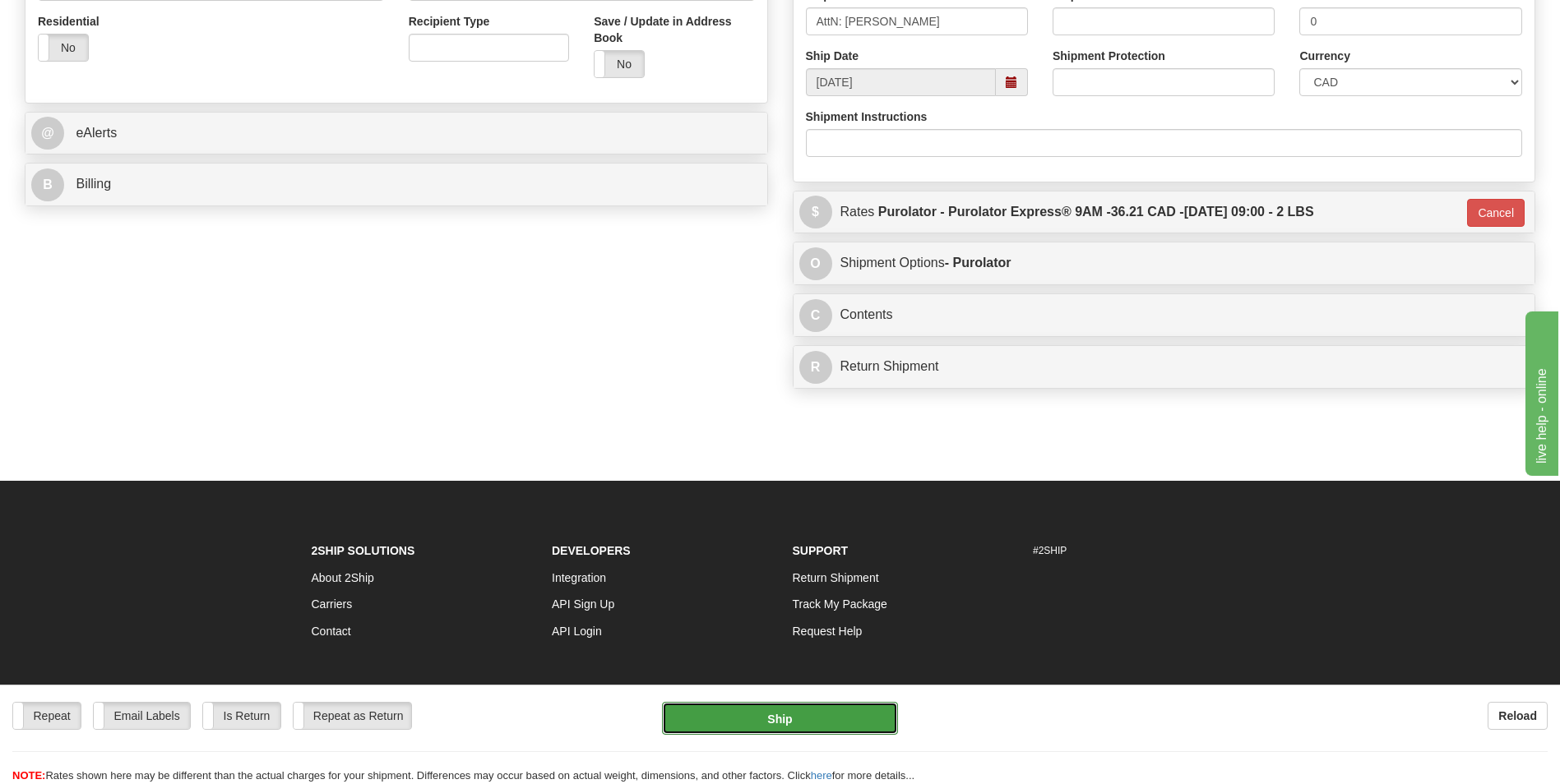
click at [820, 724] on button "Ship" at bounding box center [779, 718] width 235 height 32
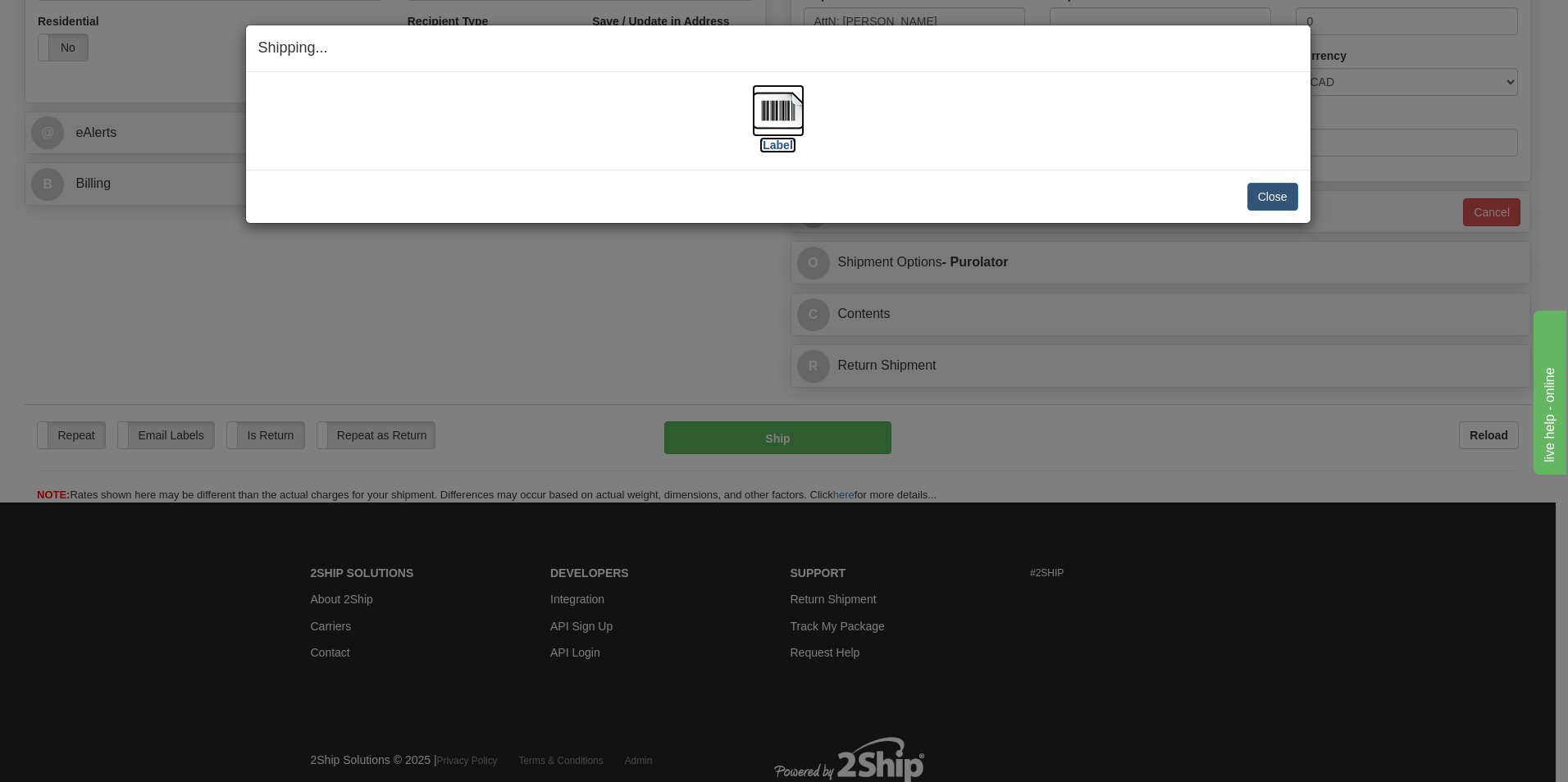
click at [772, 114] on img at bounding box center [778, 110] width 53 height 53
click at [1259, 192] on button "Close" at bounding box center [1273, 197] width 51 height 28
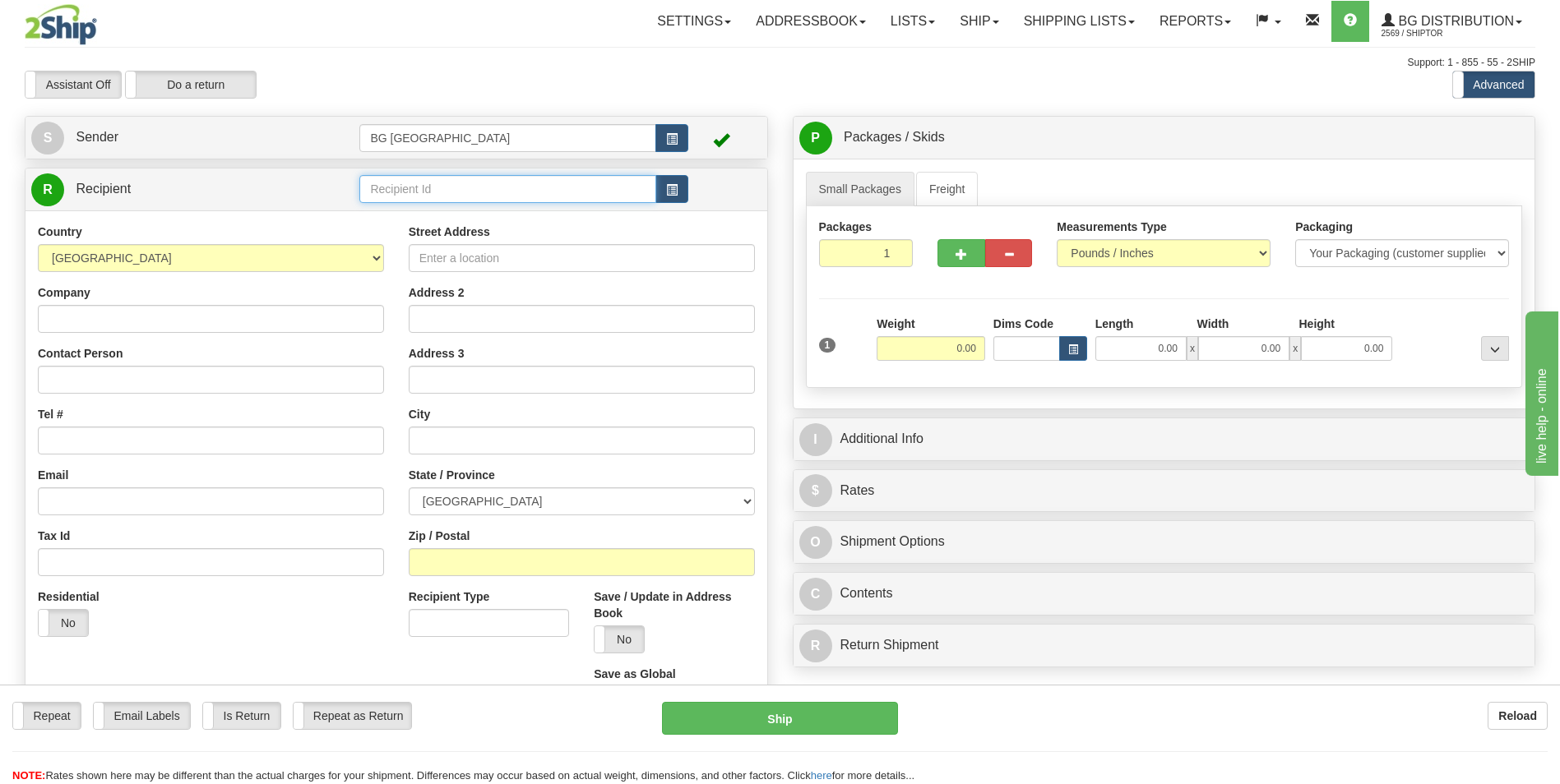
click at [581, 182] on input "text" at bounding box center [507, 189] width 296 height 28
click at [509, 217] on div "60853" at bounding box center [505, 214] width 280 height 18
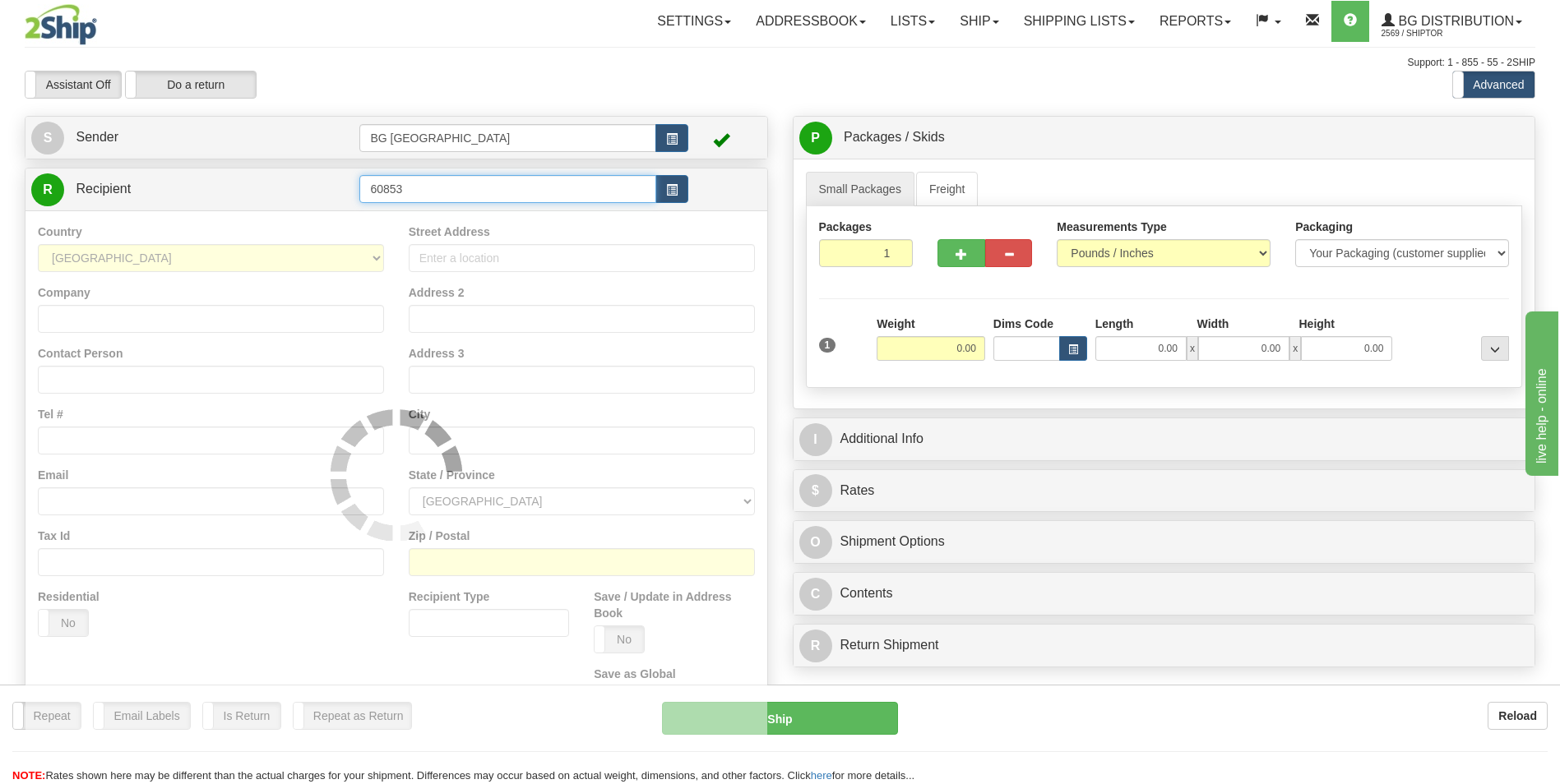
type input "60853"
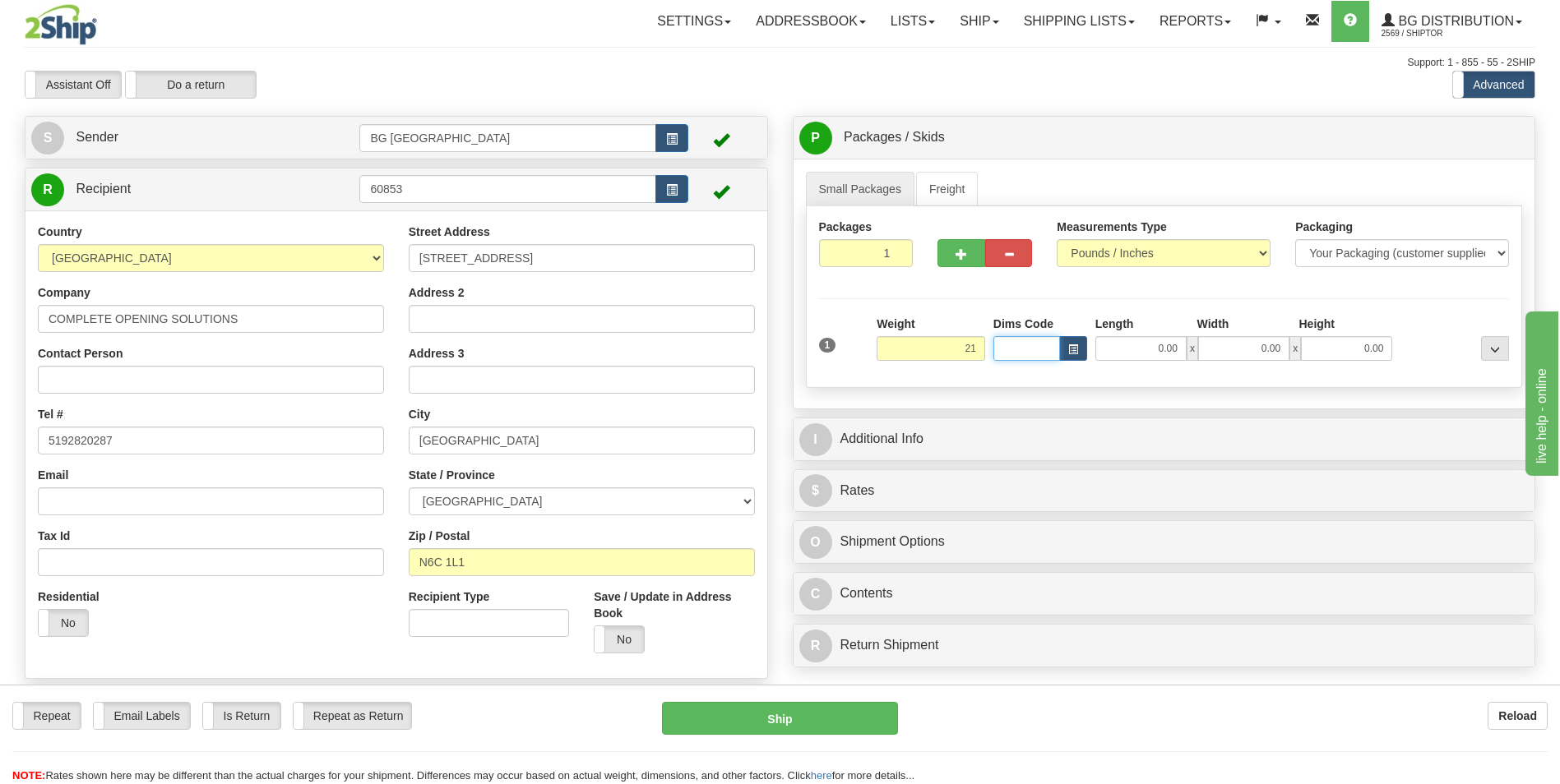
type input "21.00"
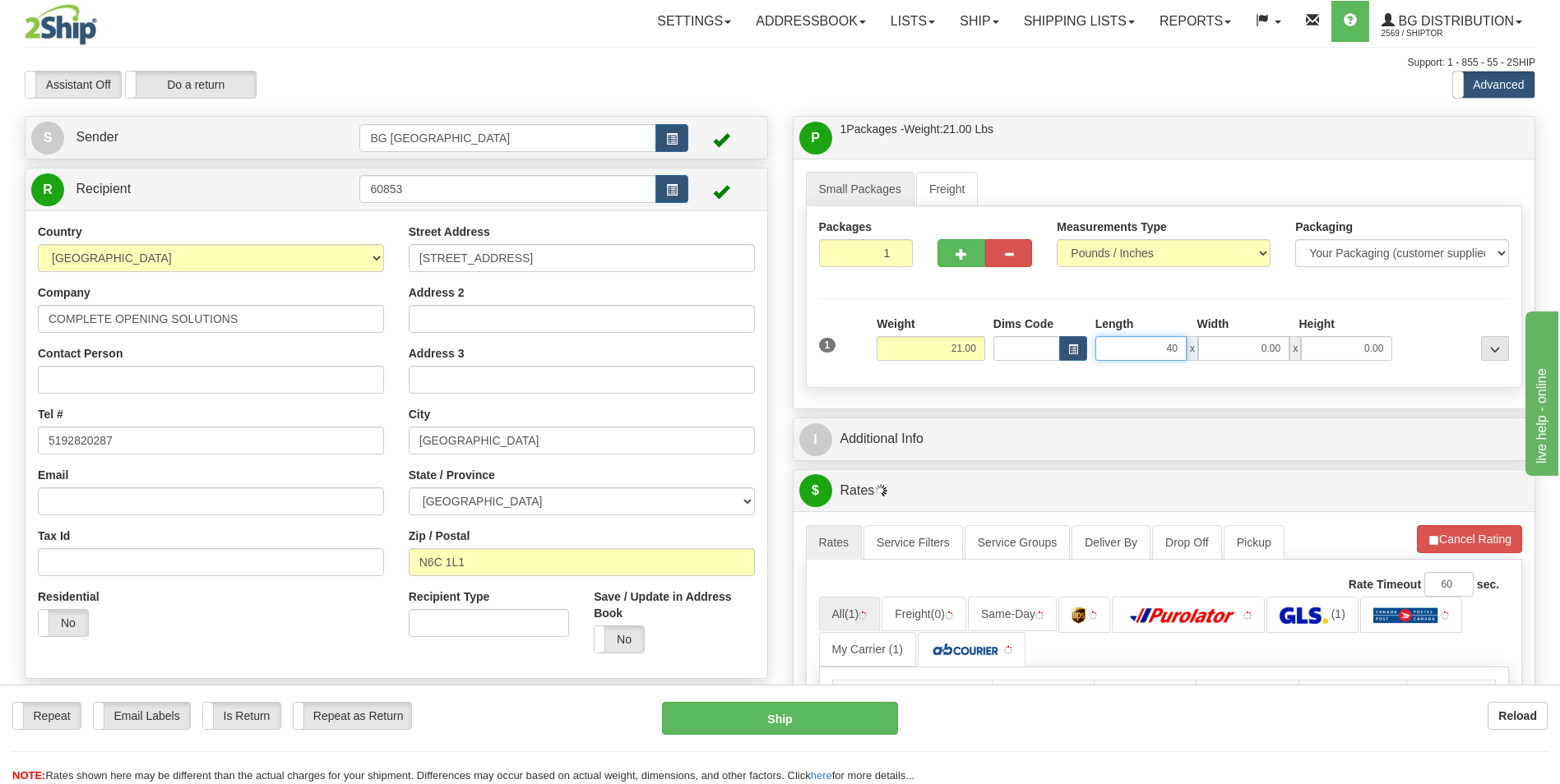
type input "40.00"
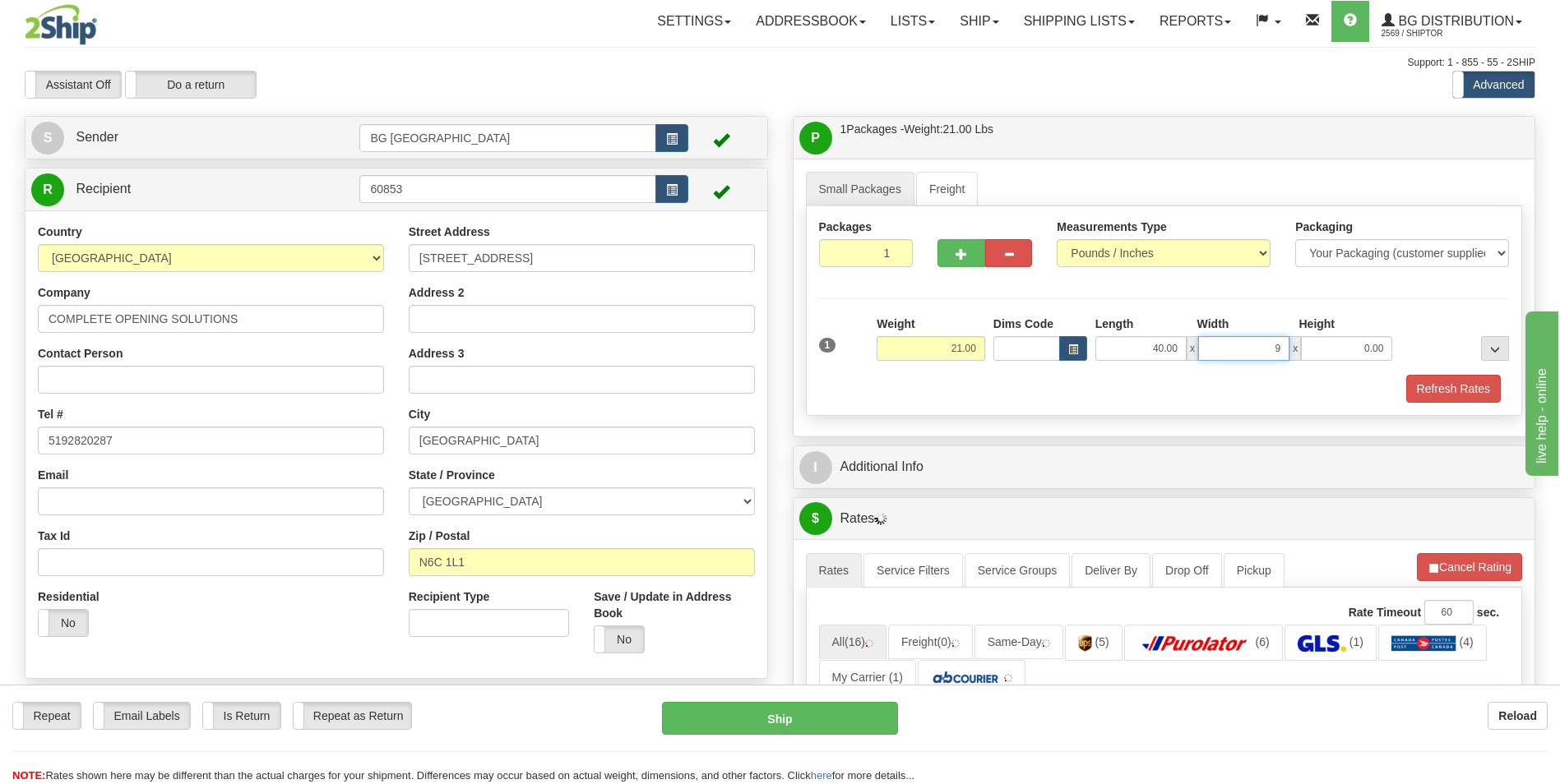
type input "9.00"
type input "4.00"
click at [958, 261] on button "button" at bounding box center [960, 253] width 47 height 28
type input "2"
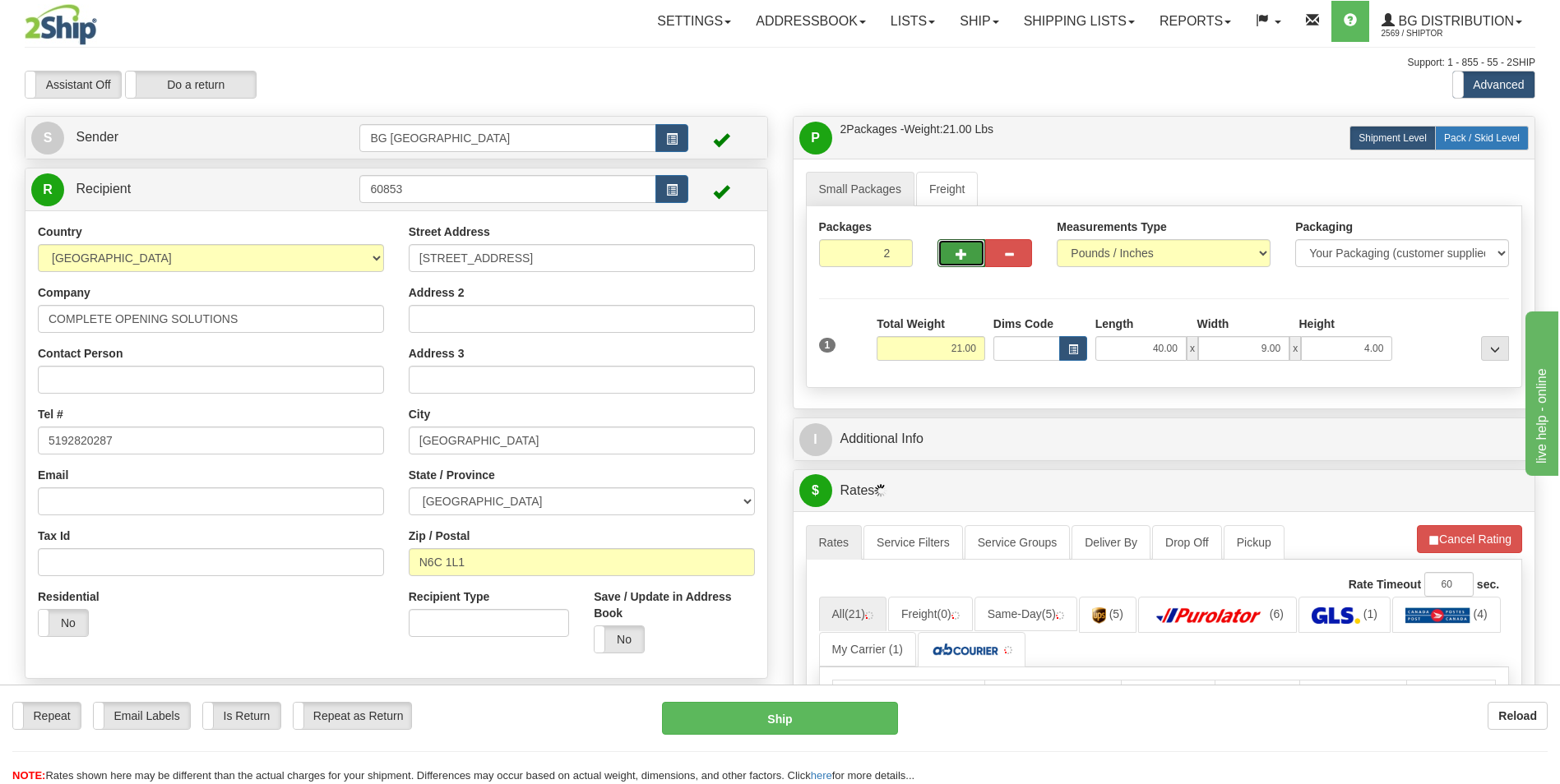
click at [1462, 141] on span "Pack / Skid Level" at bounding box center [1482, 138] width 76 height 11
radio input "true"
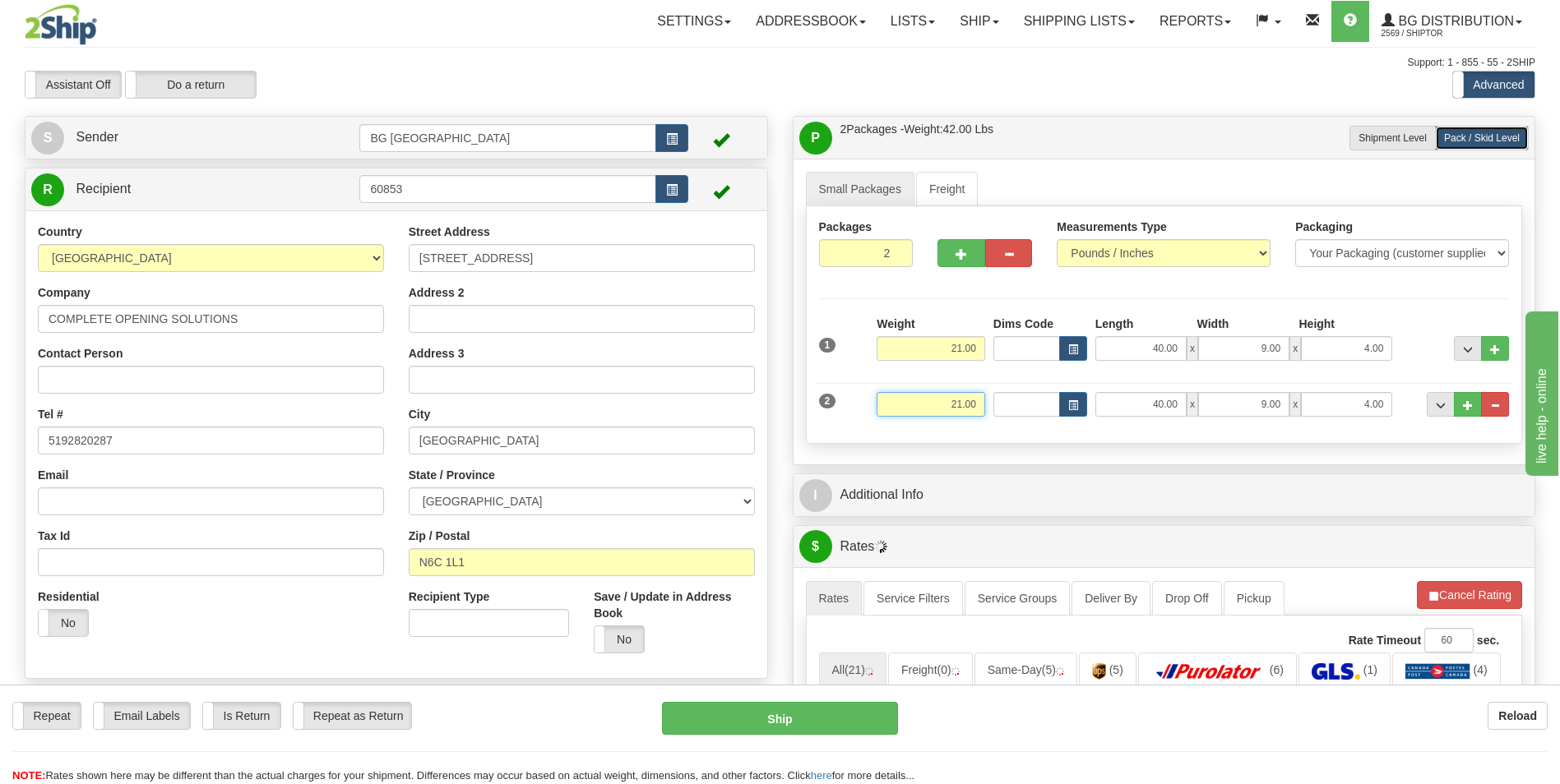
click at [963, 411] on input "21.00" at bounding box center [931, 405] width 109 height 25
type input "18.00"
type input "15.00"
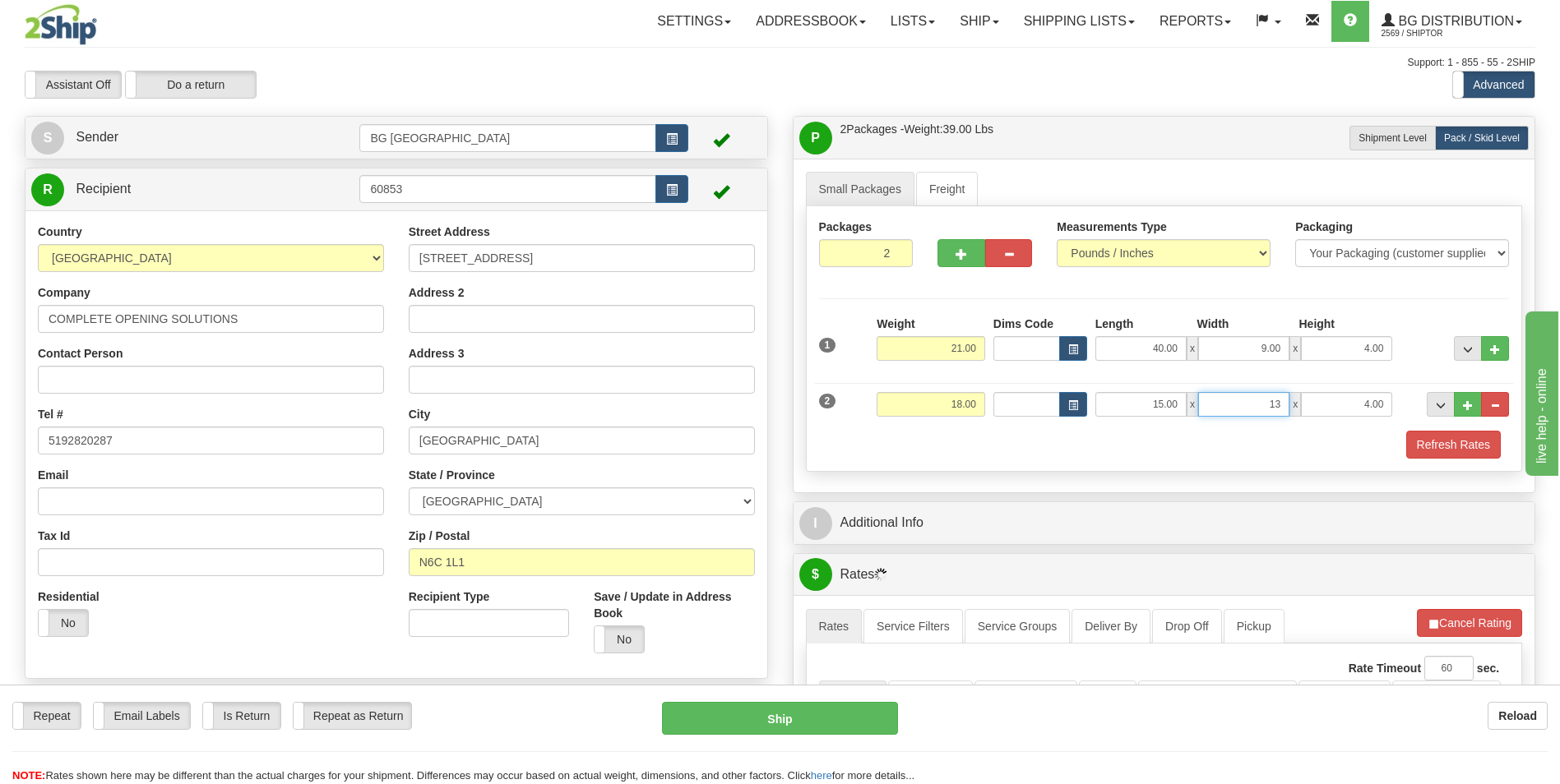
type input "13.00"
type input "7.00"
click at [1458, 412] on button "..." at bounding box center [1468, 405] width 28 height 25
type input "3"
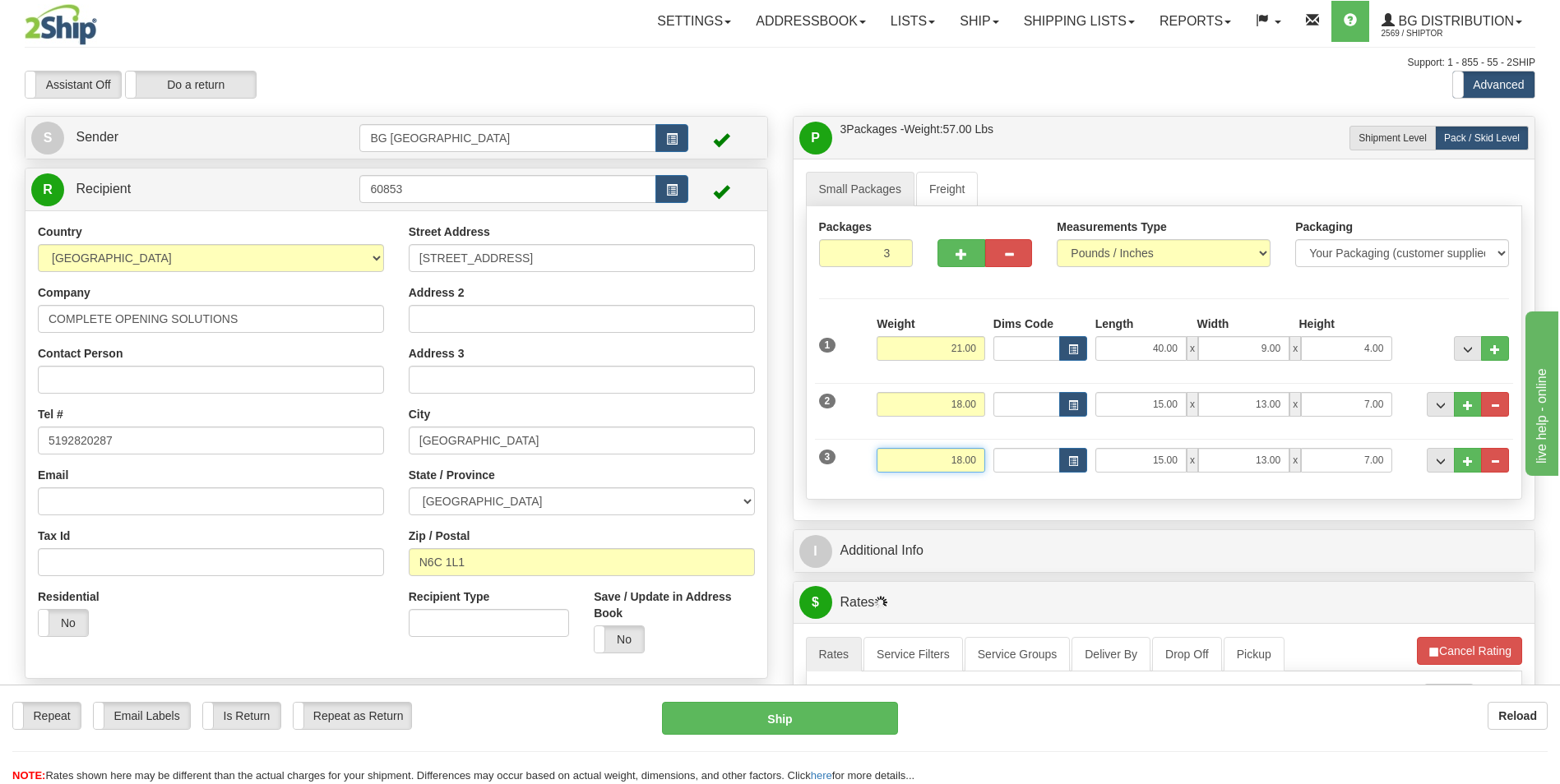
click at [921, 460] on input "18.00" at bounding box center [931, 460] width 109 height 25
type input "33.00"
type input "20.00"
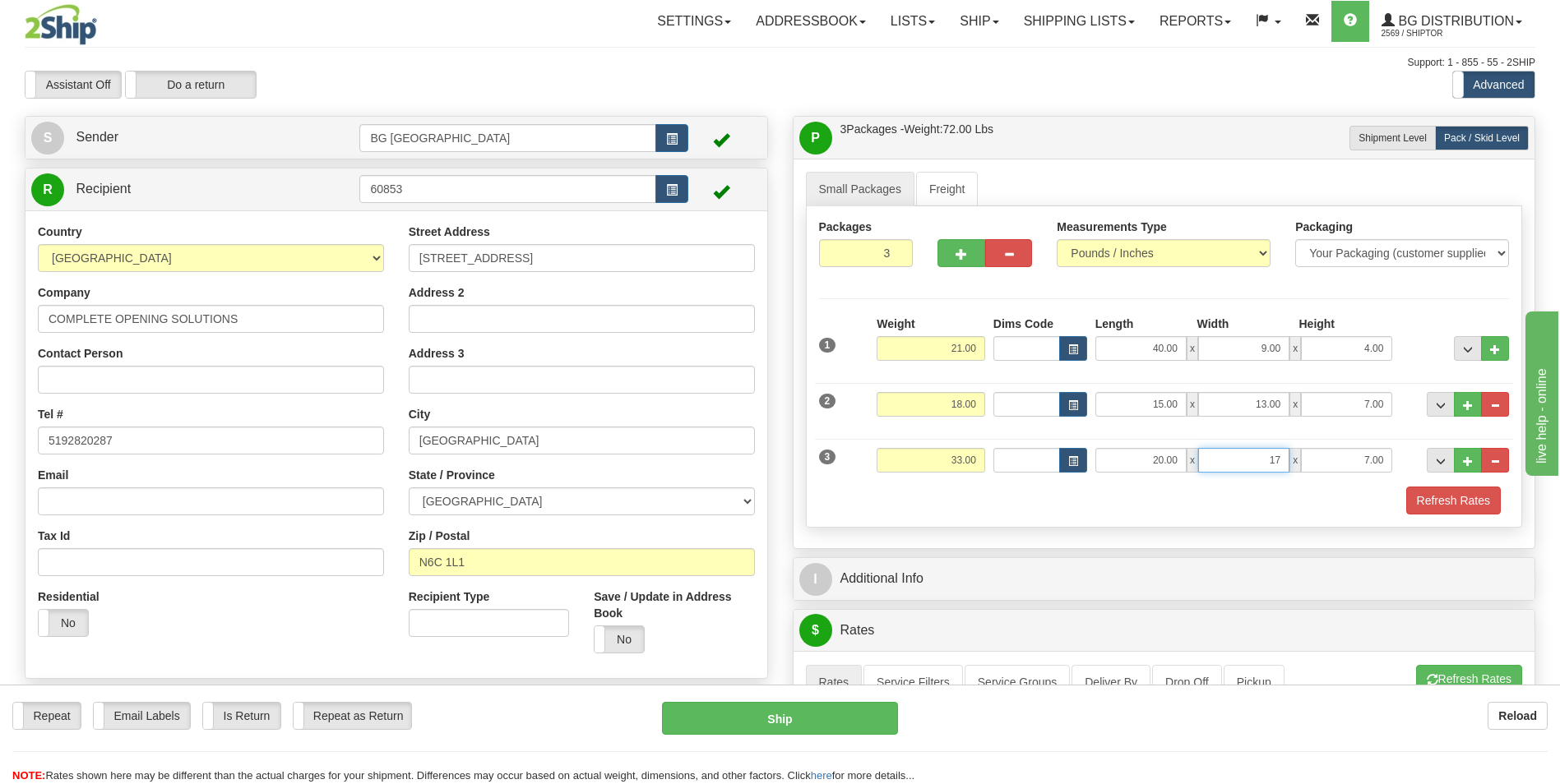
type input "17.00"
type input "7.00"
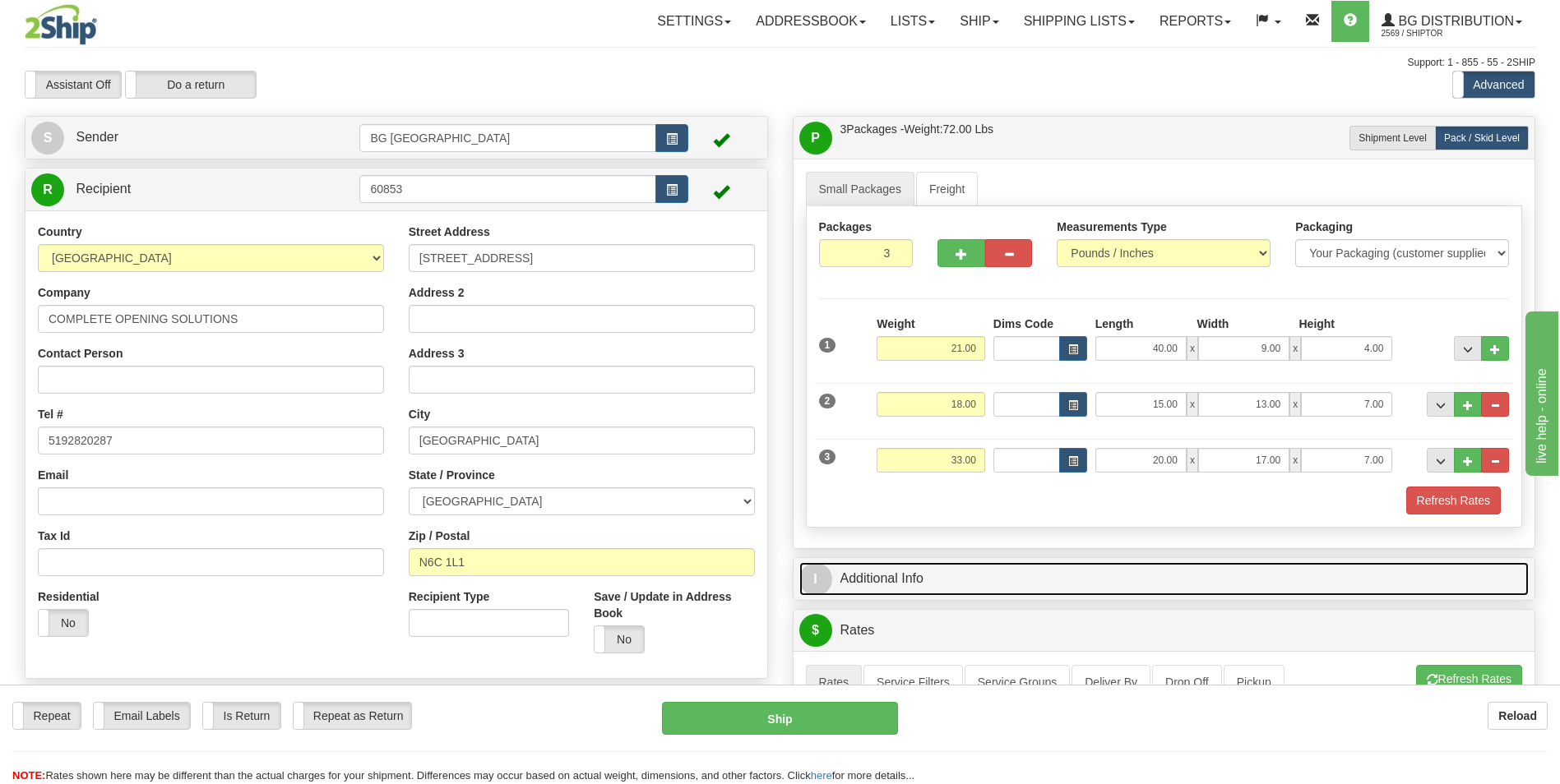
click at [921, 571] on link "I Additional Info" at bounding box center [1164, 579] width 730 height 33
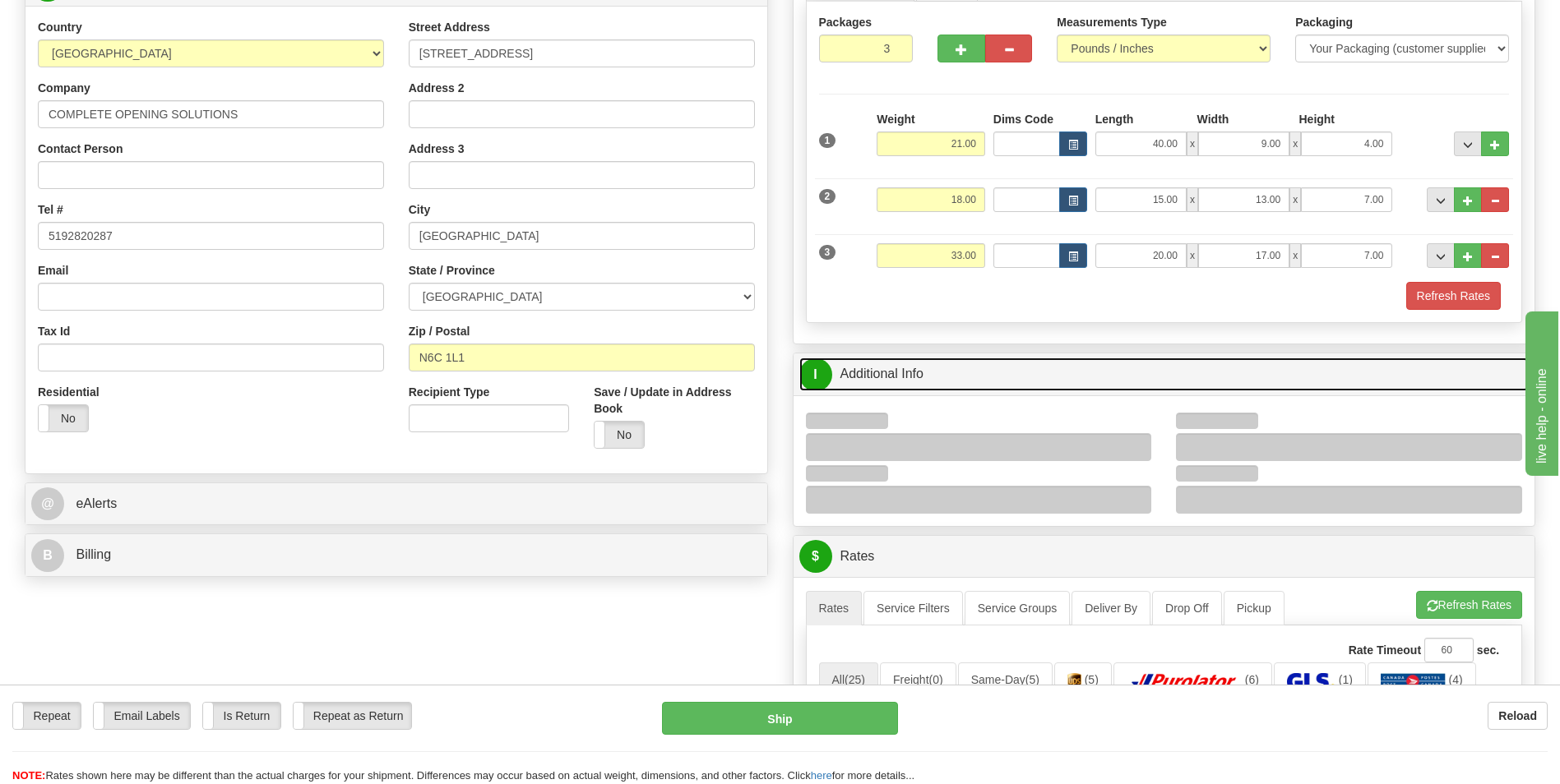
scroll to position [247, 0]
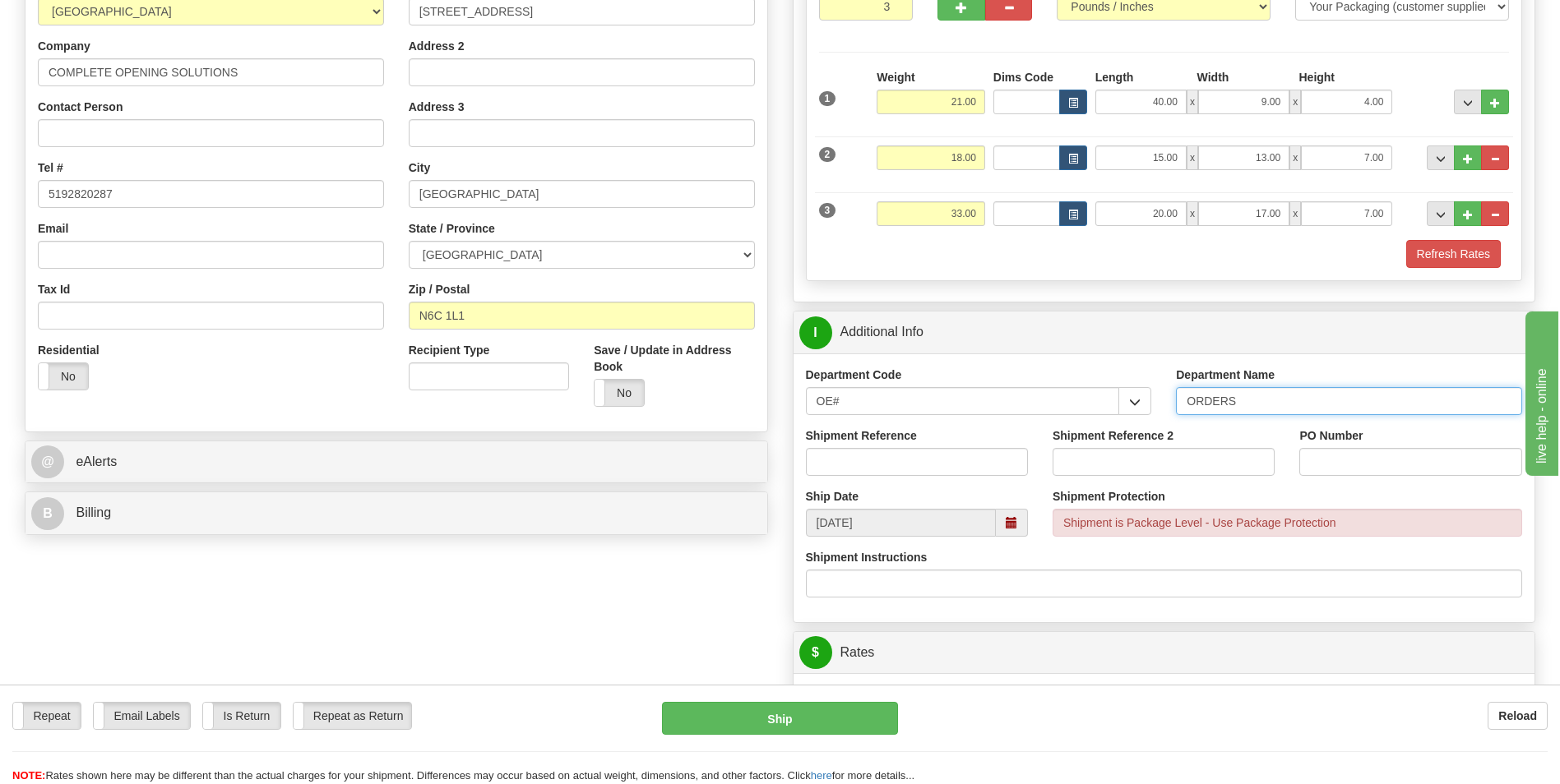
click at [1269, 402] on input "ORDERS" at bounding box center [1348, 401] width 346 height 28
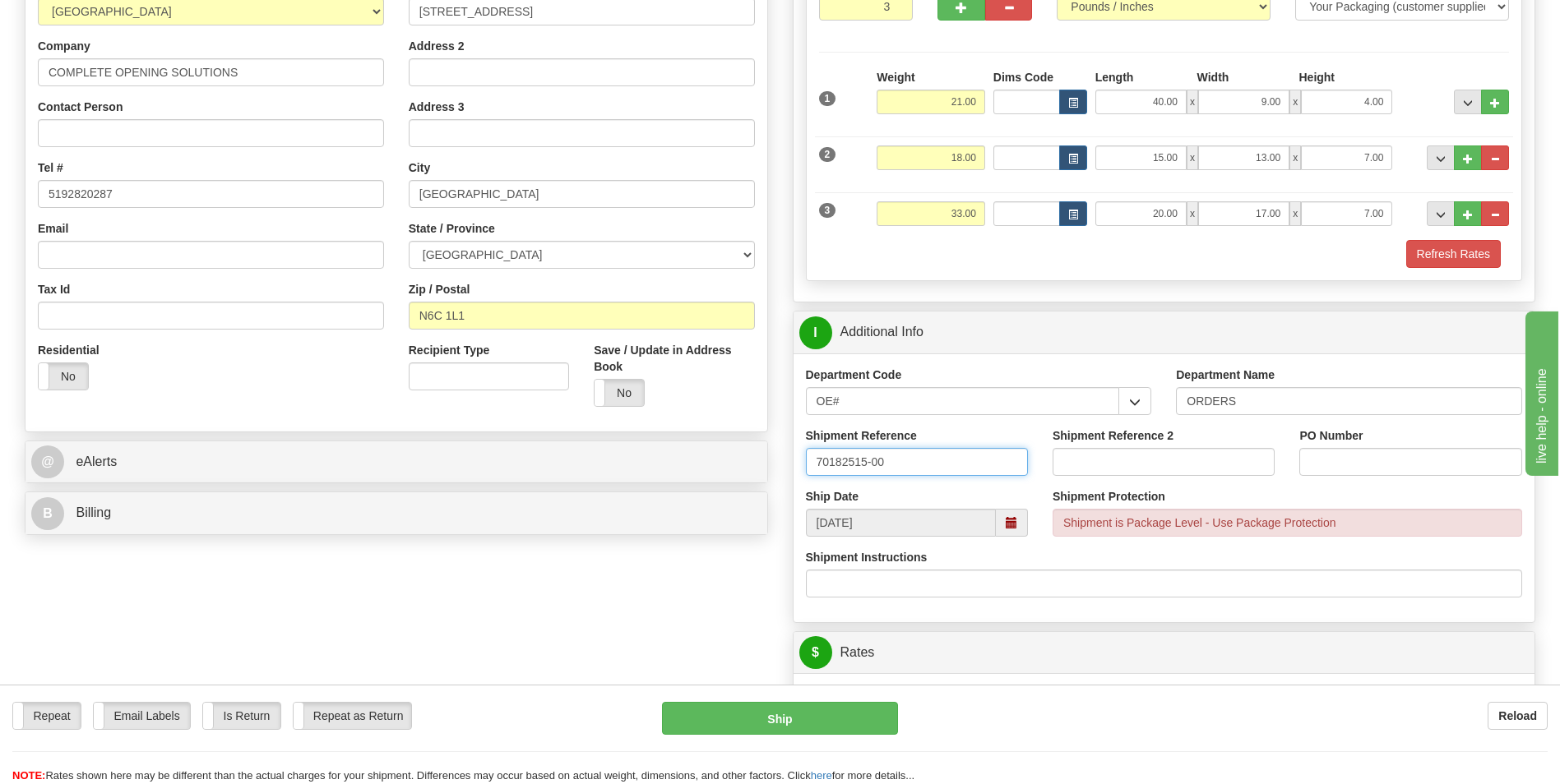
type input "70182515-00"
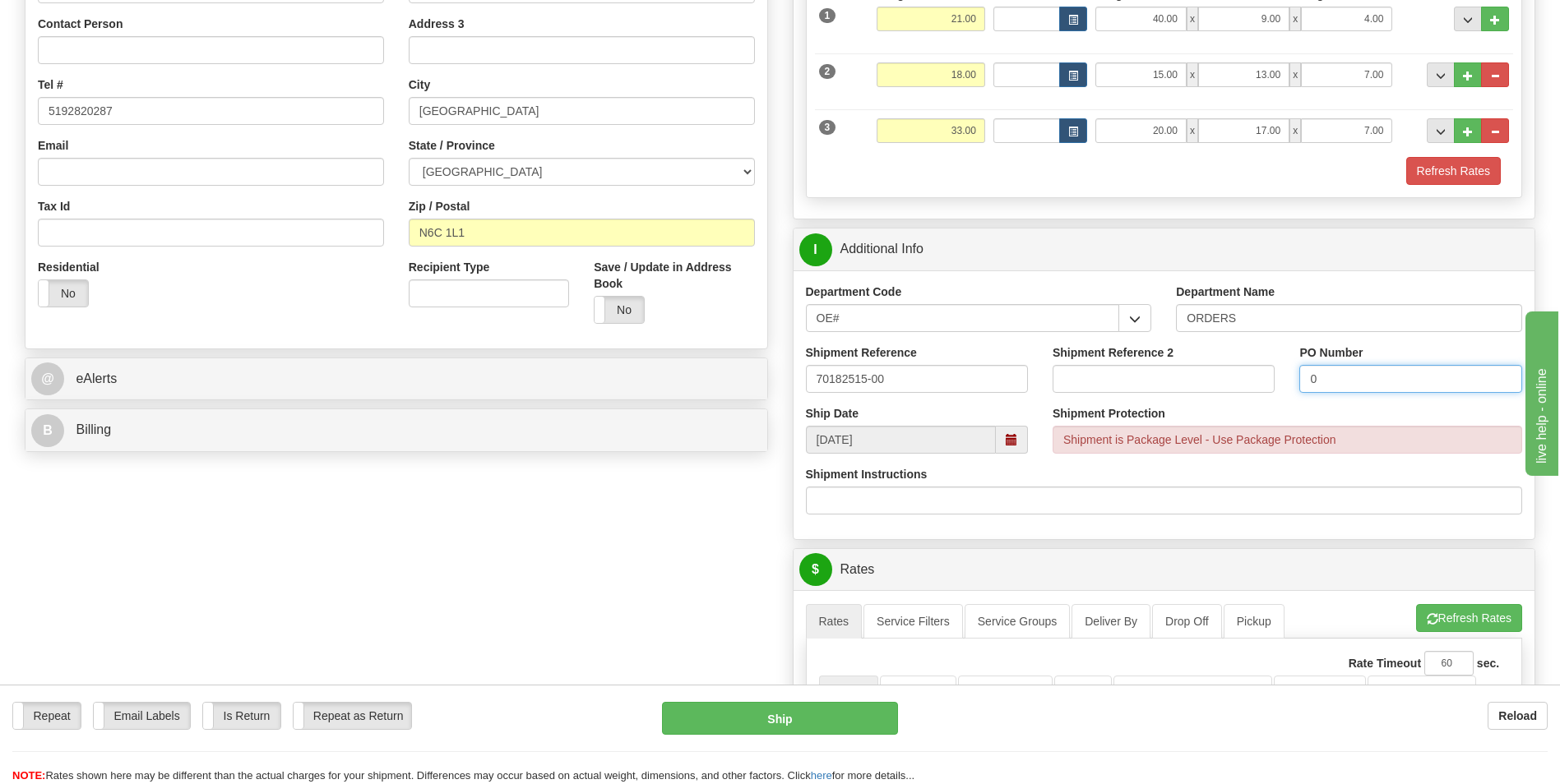
scroll to position [494, 0]
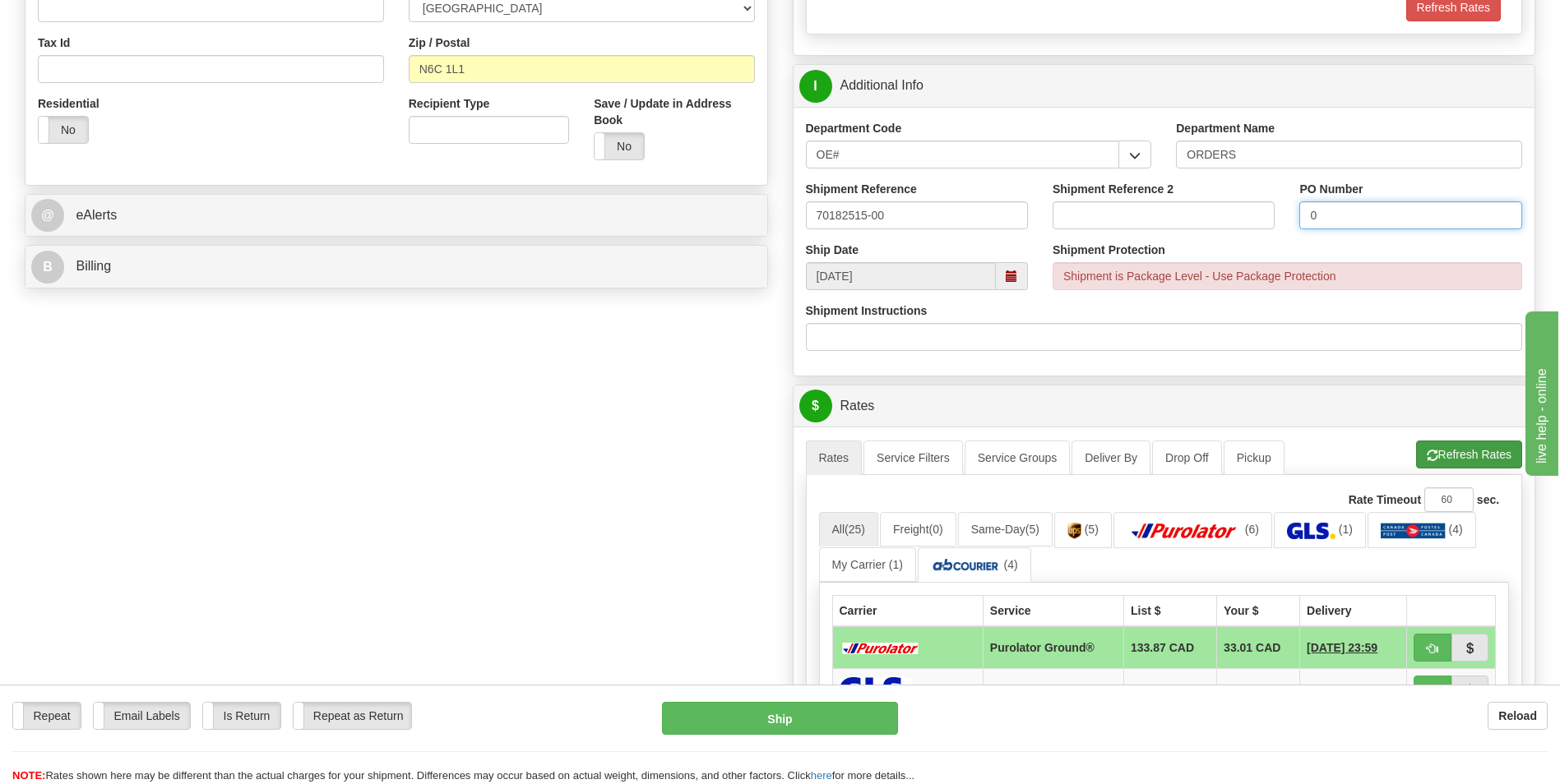
type input "0"
click at [1426, 449] on button "Refresh Rates" at bounding box center [1469, 455] width 106 height 28
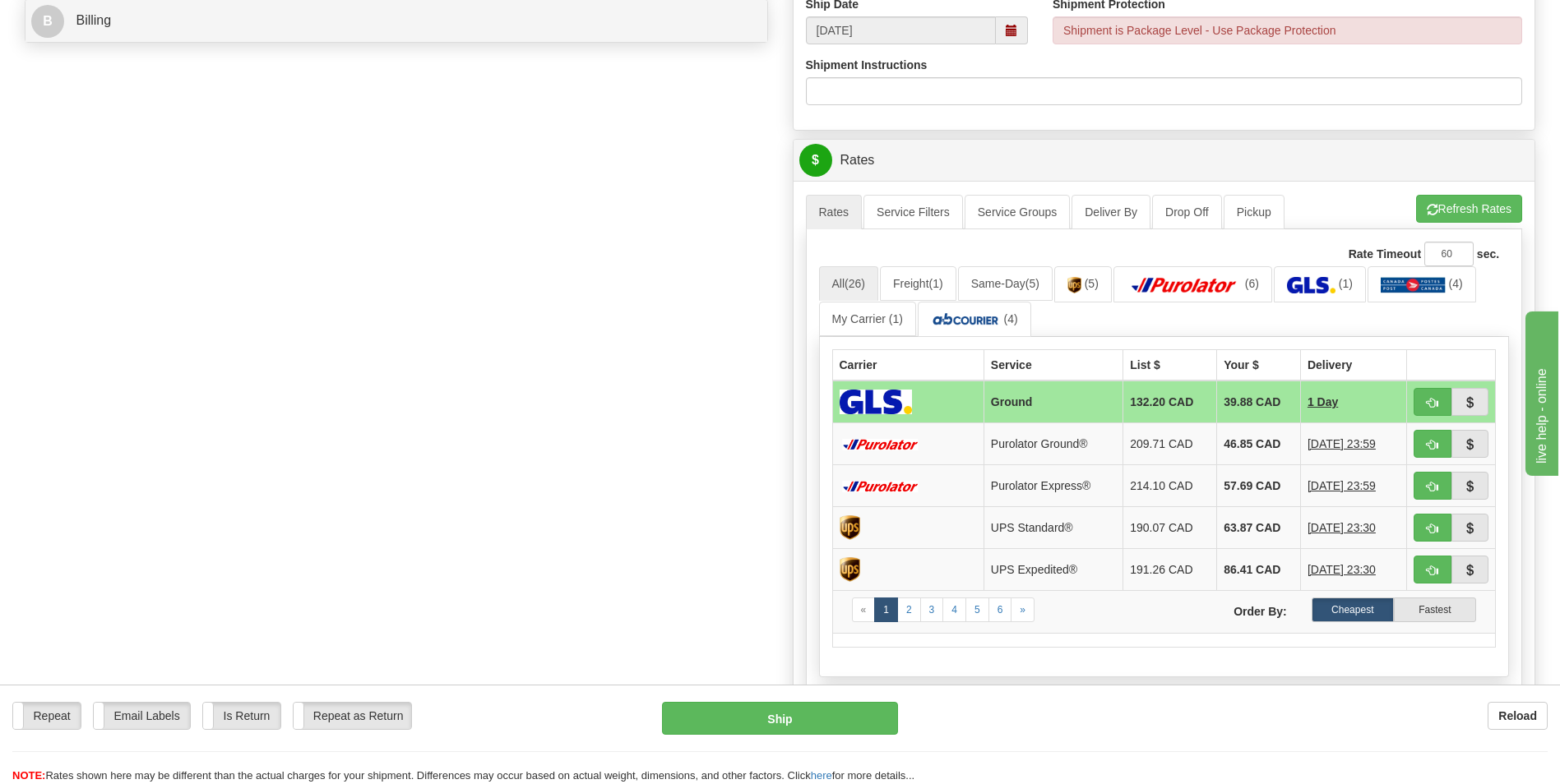
scroll to position [740, 0]
click at [1427, 208] on span "button" at bounding box center [1432, 210] width 11 height 11
click at [1227, 444] on td "46.85 CAD" at bounding box center [1258, 443] width 84 height 42
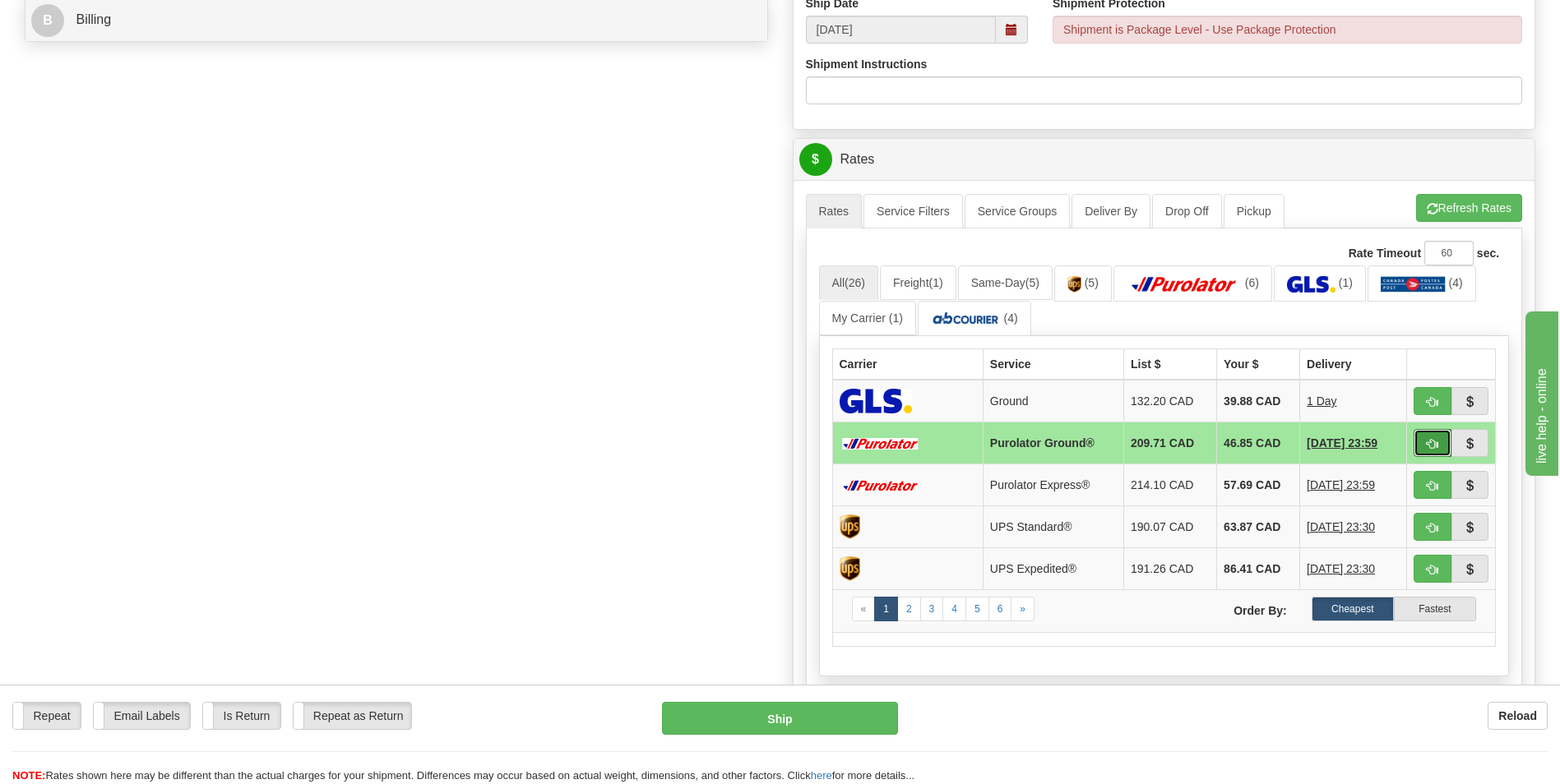
click at [1432, 441] on span "button" at bounding box center [1432, 444] width 11 height 11
type input "260"
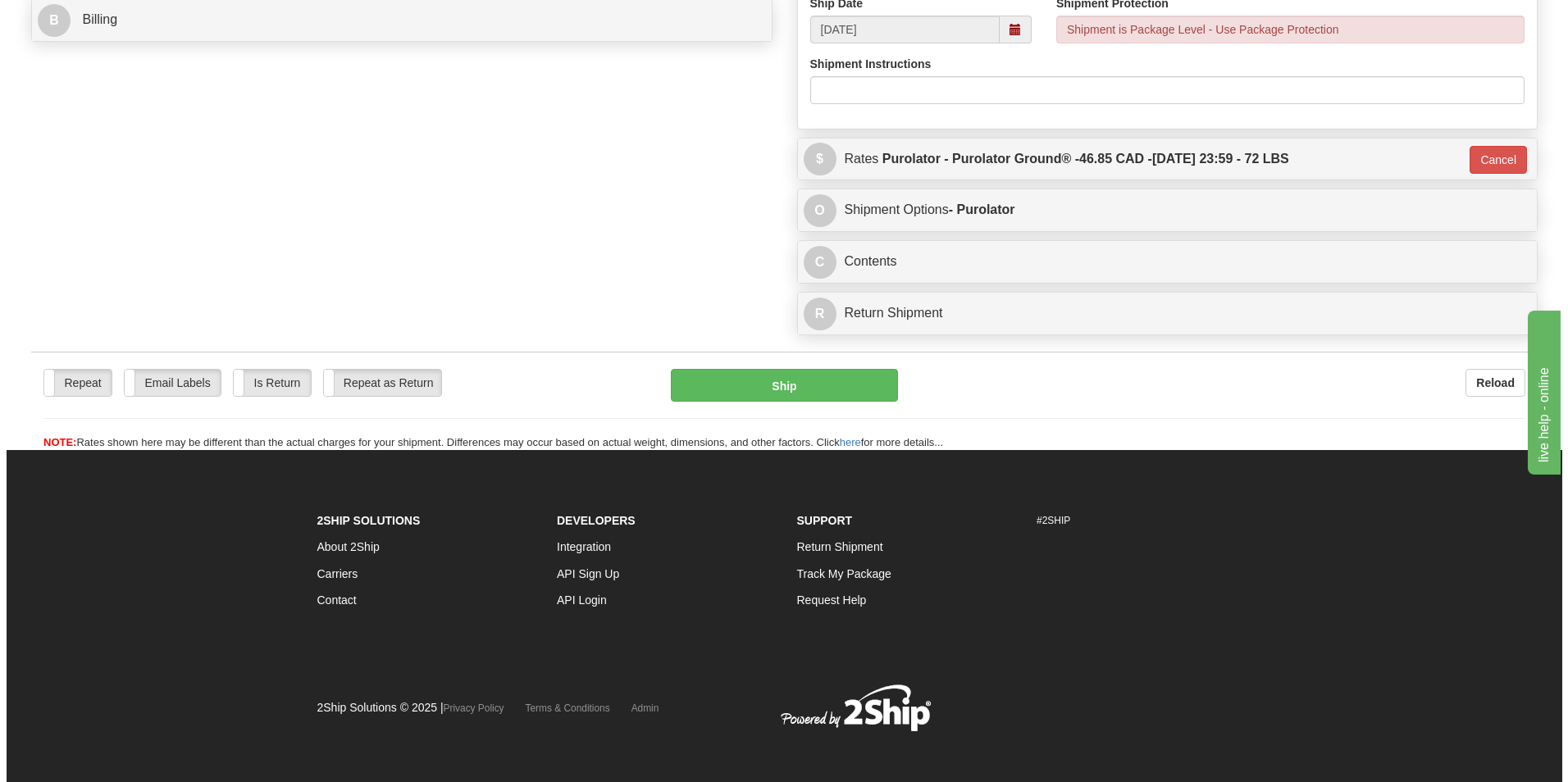
scroll to position [737, 0]
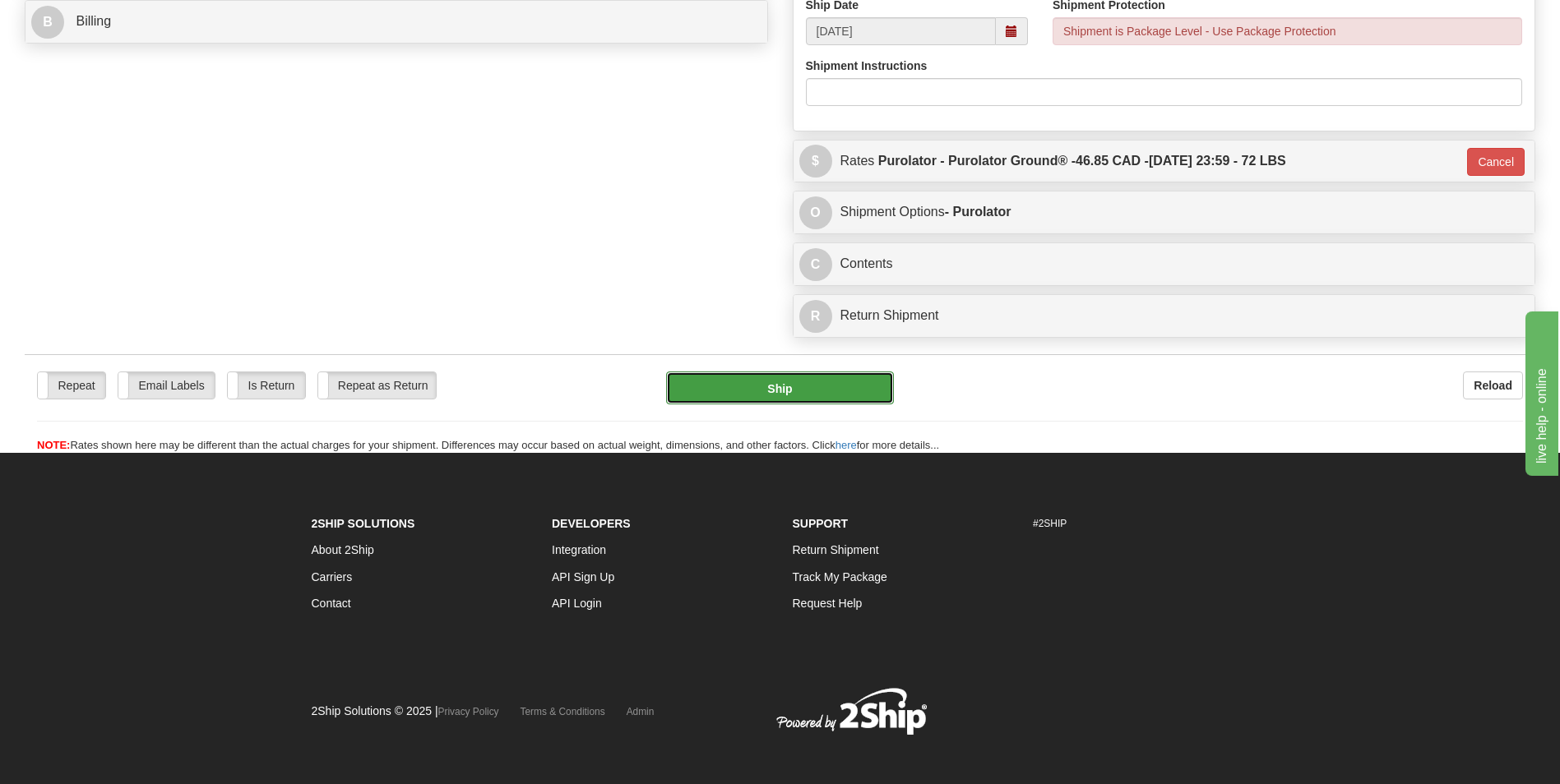
click at [874, 401] on button "Ship" at bounding box center [780, 388] width 227 height 32
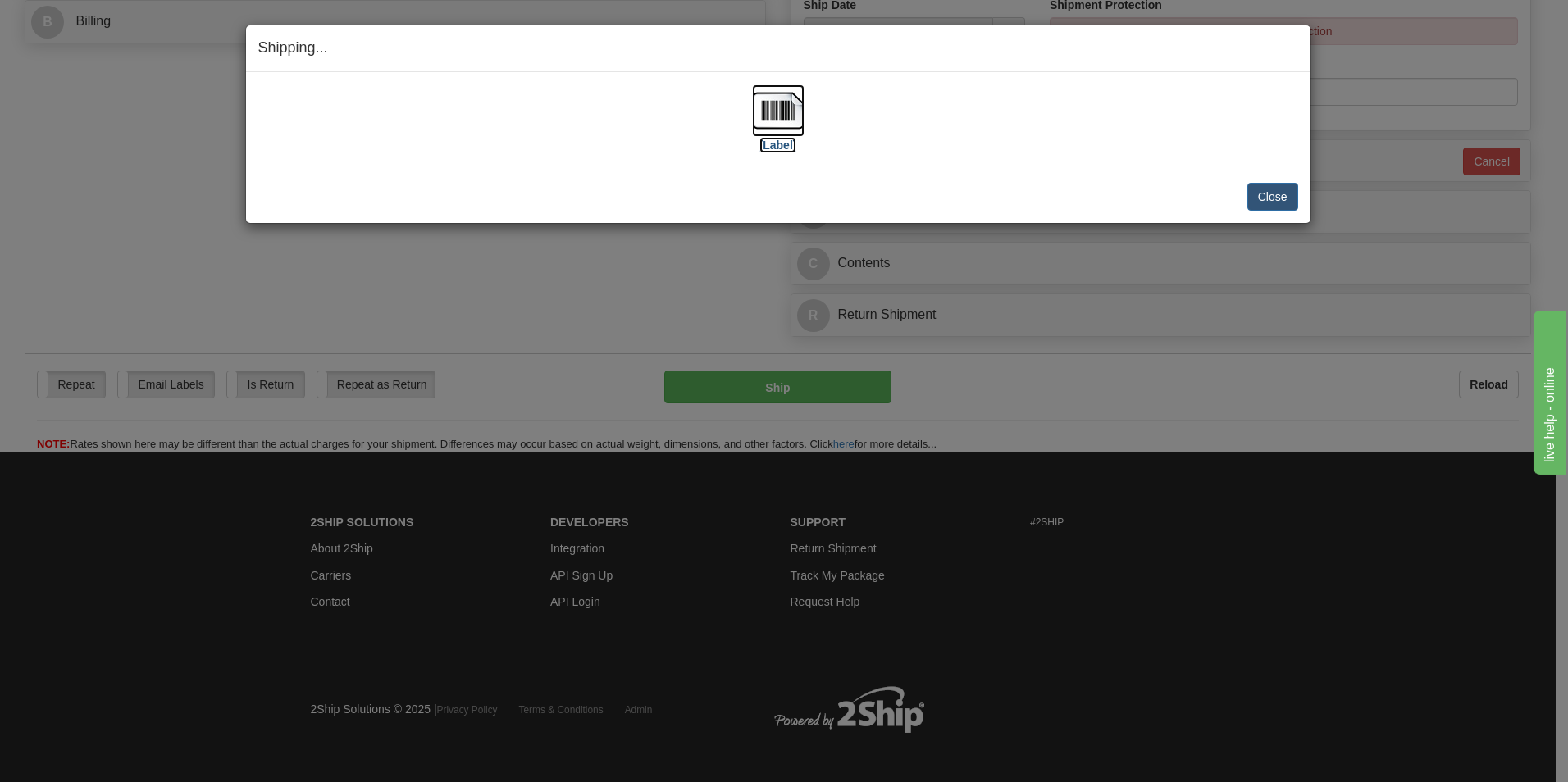
click at [788, 92] on img at bounding box center [778, 110] width 53 height 53
click at [1263, 185] on button "Close" at bounding box center [1273, 197] width 51 height 28
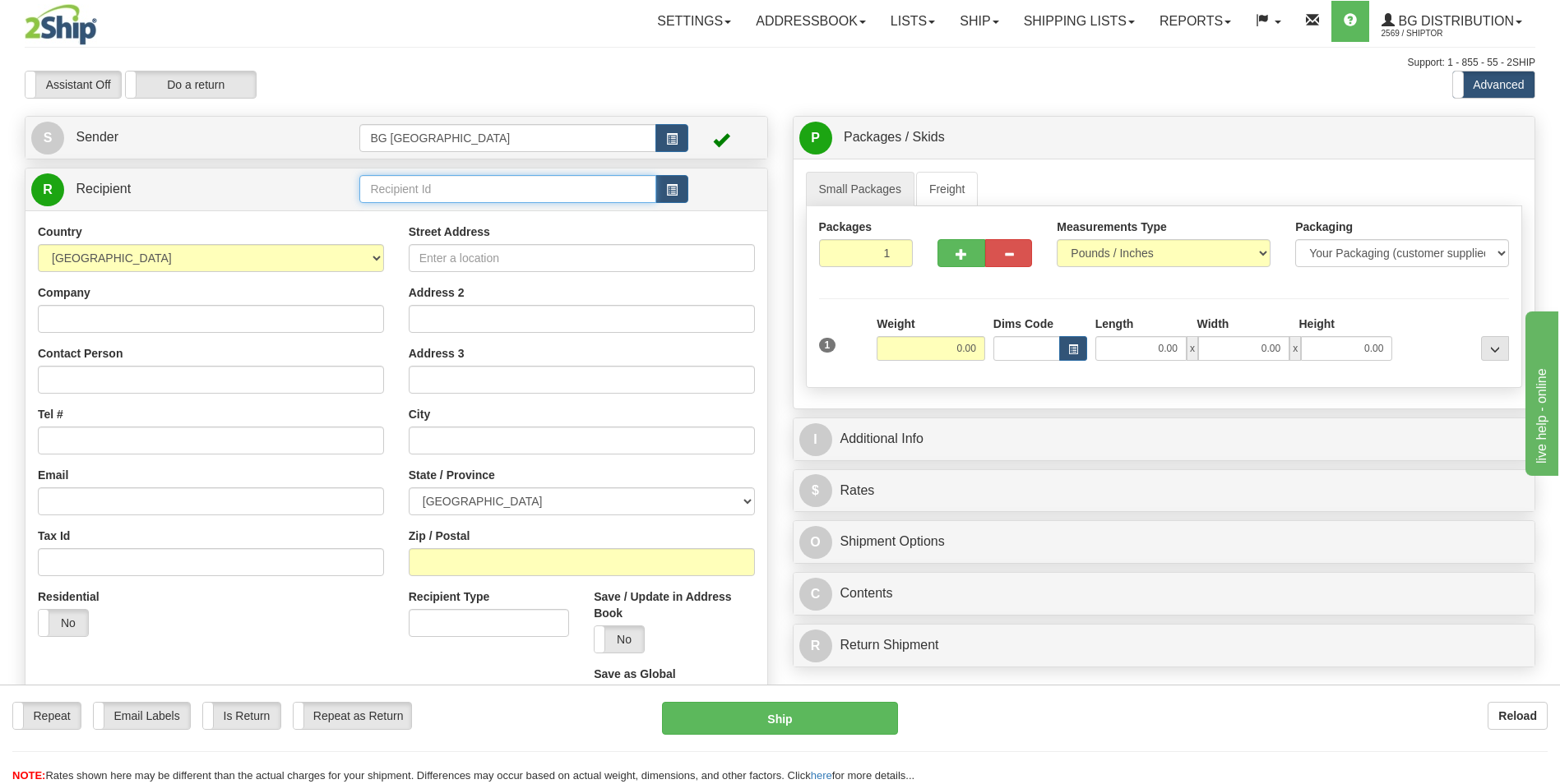
click at [386, 188] on input "text" at bounding box center [507, 189] width 296 height 28
click at [385, 214] on div "60117" at bounding box center [505, 214] width 280 height 18
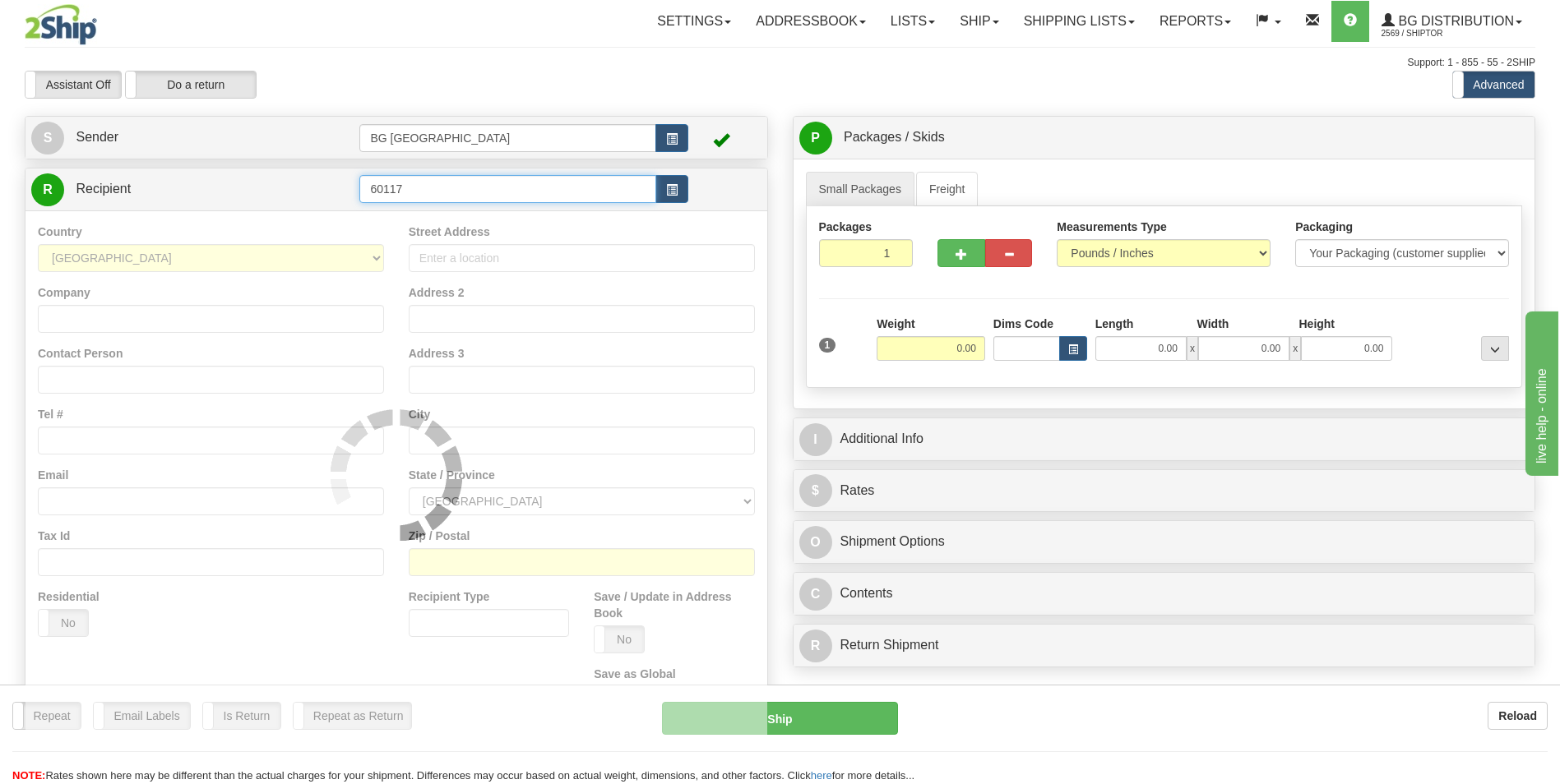
type input "60117"
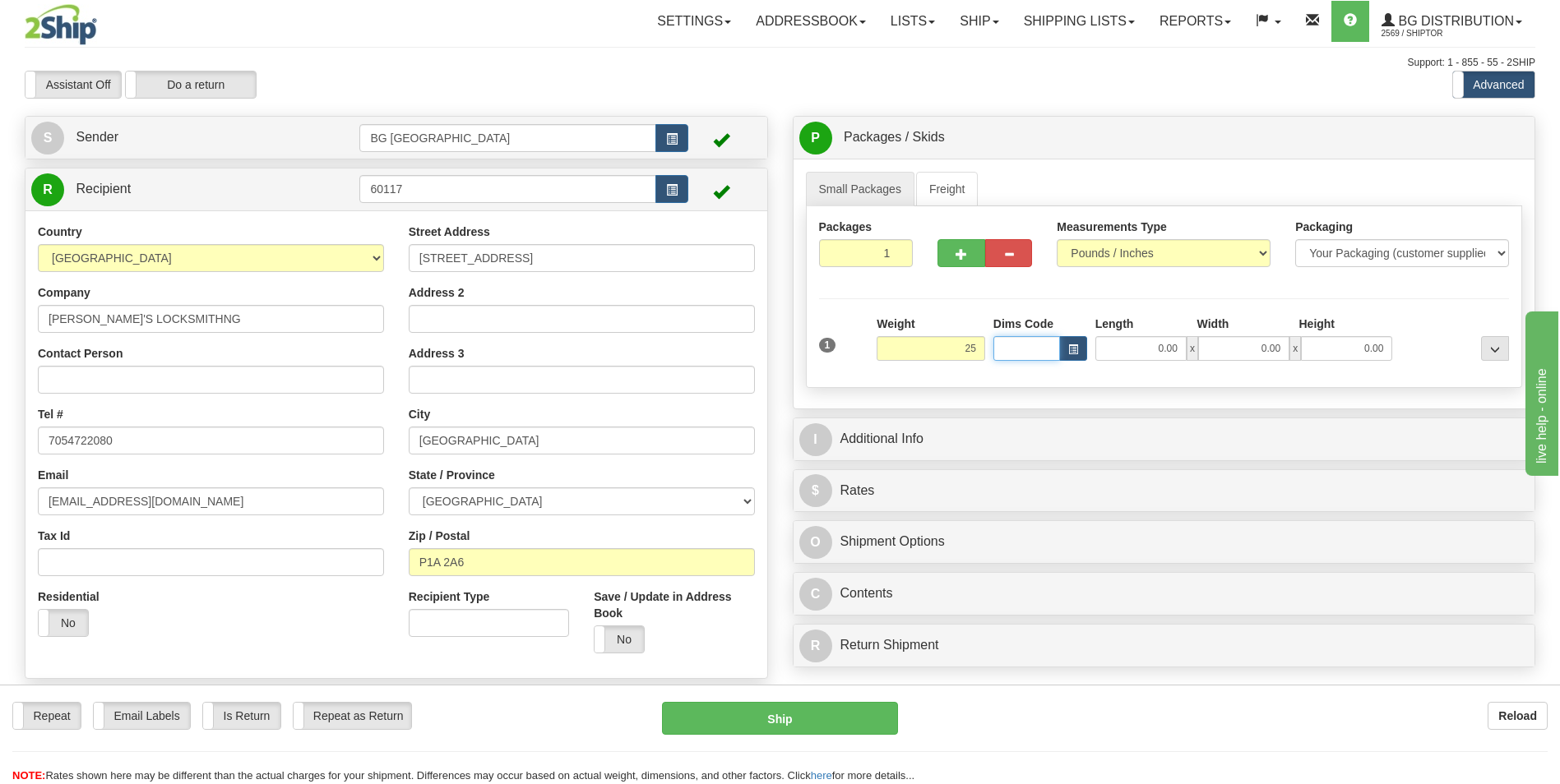
type input "25.00"
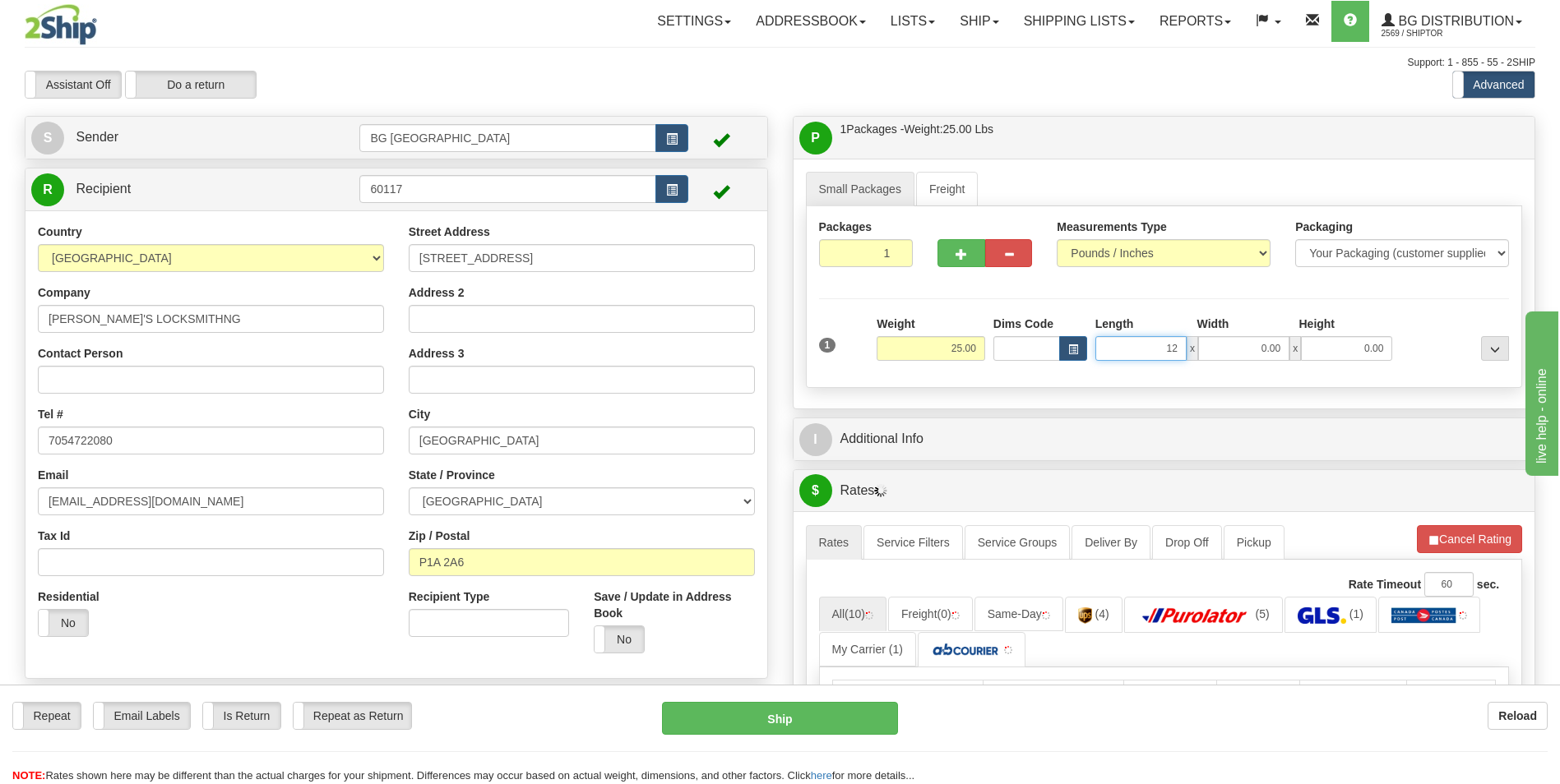
type input "12.00"
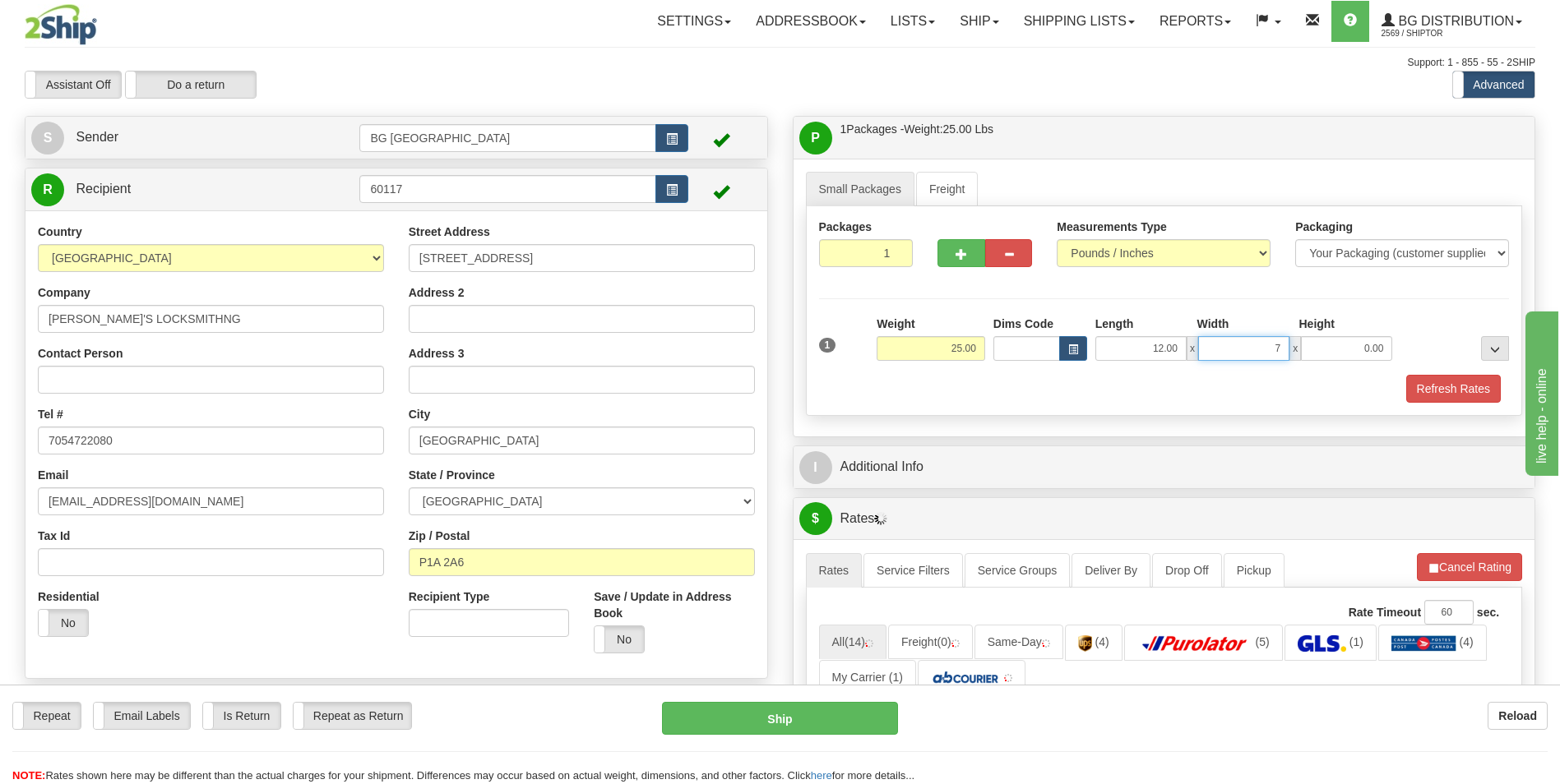
type input "7.00"
type input "6.00"
click at [942, 265] on button "button" at bounding box center [960, 253] width 47 height 28
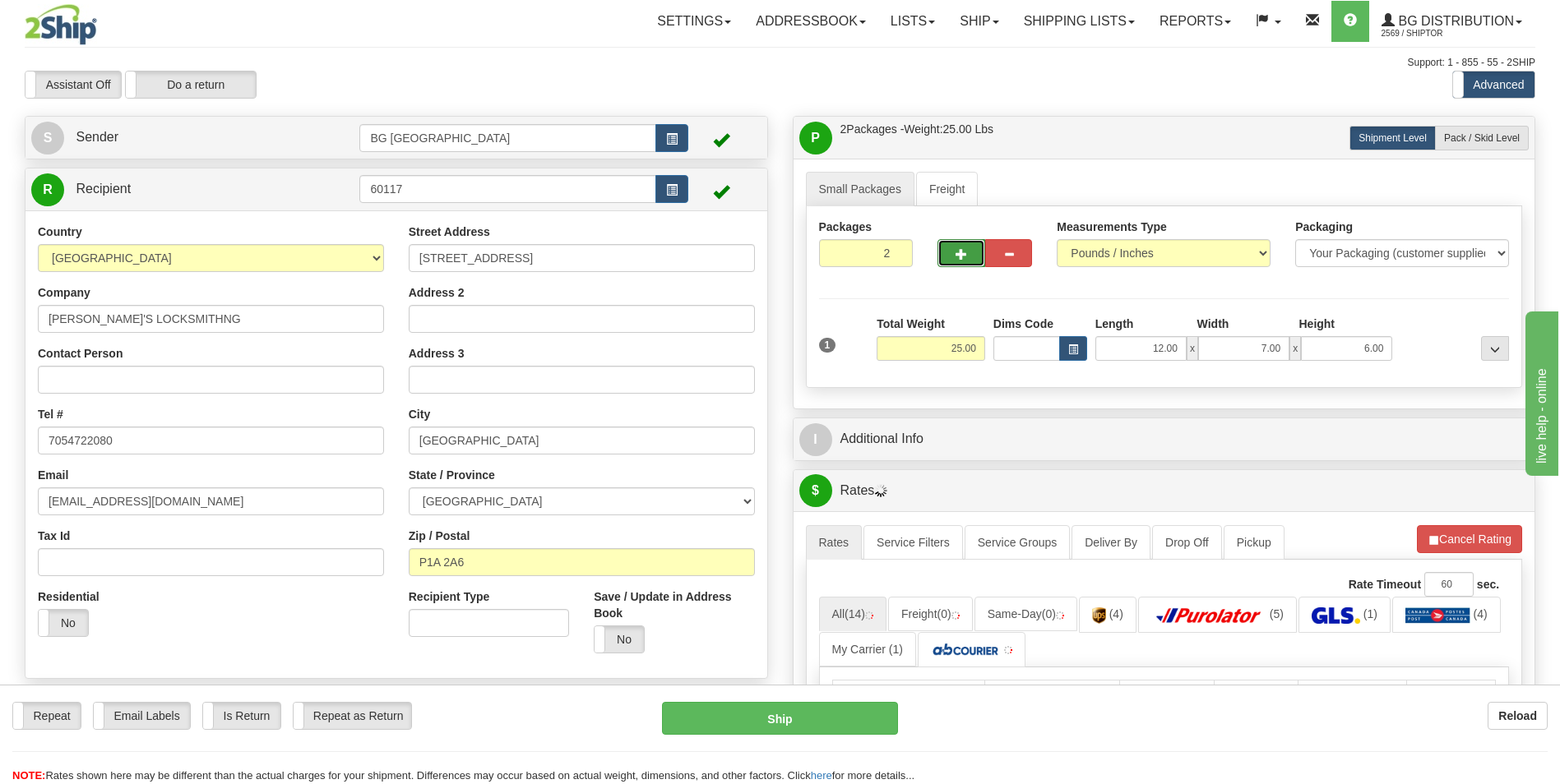
click at [952, 259] on button "button" at bounding box center [960, 253] width 47 height 28
type input "5"
click at [1482, 139] on span "Pack / Skid Level" at bounding box center [1482, 138] width 76 height 11
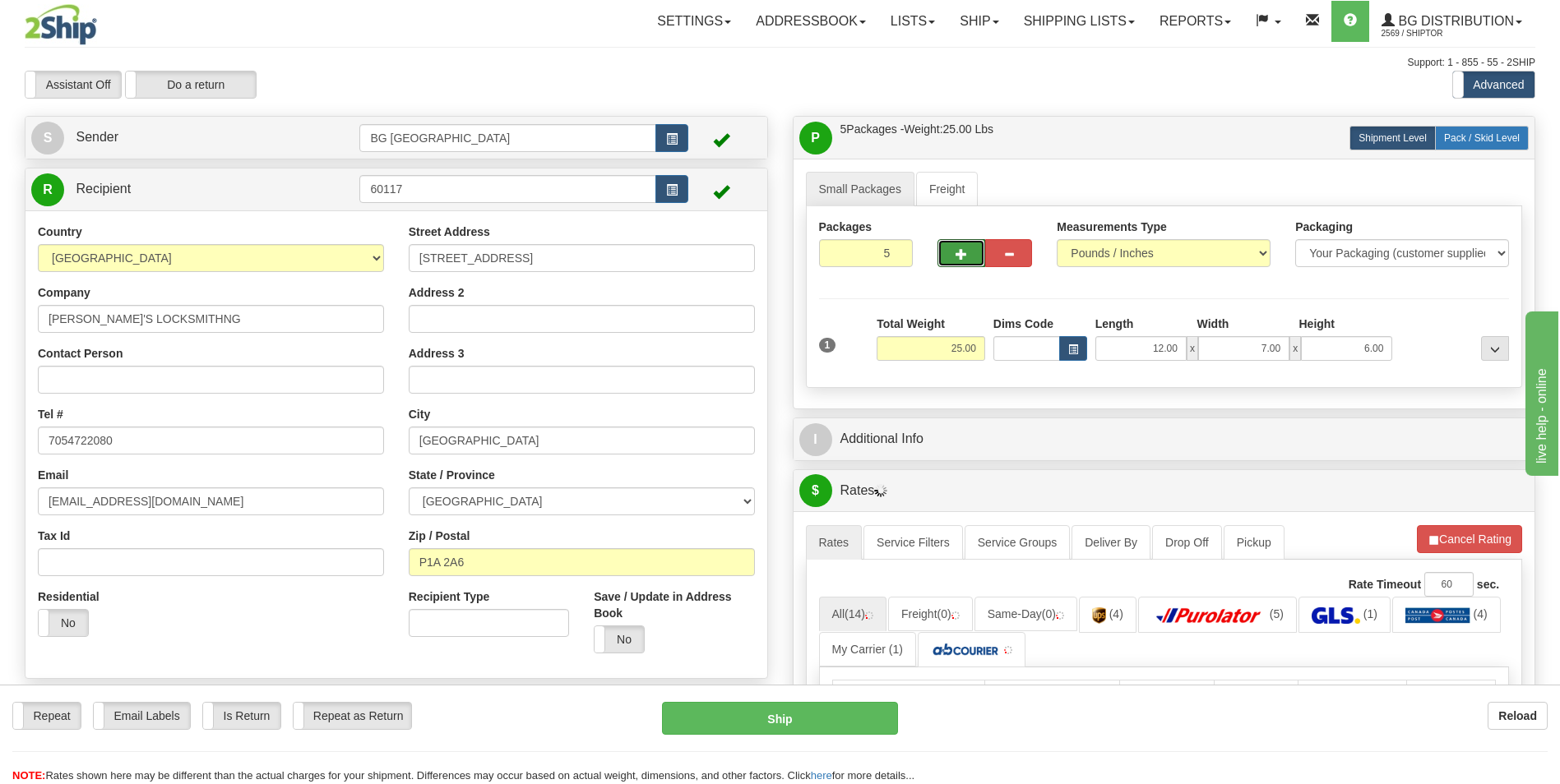
radio input "true"
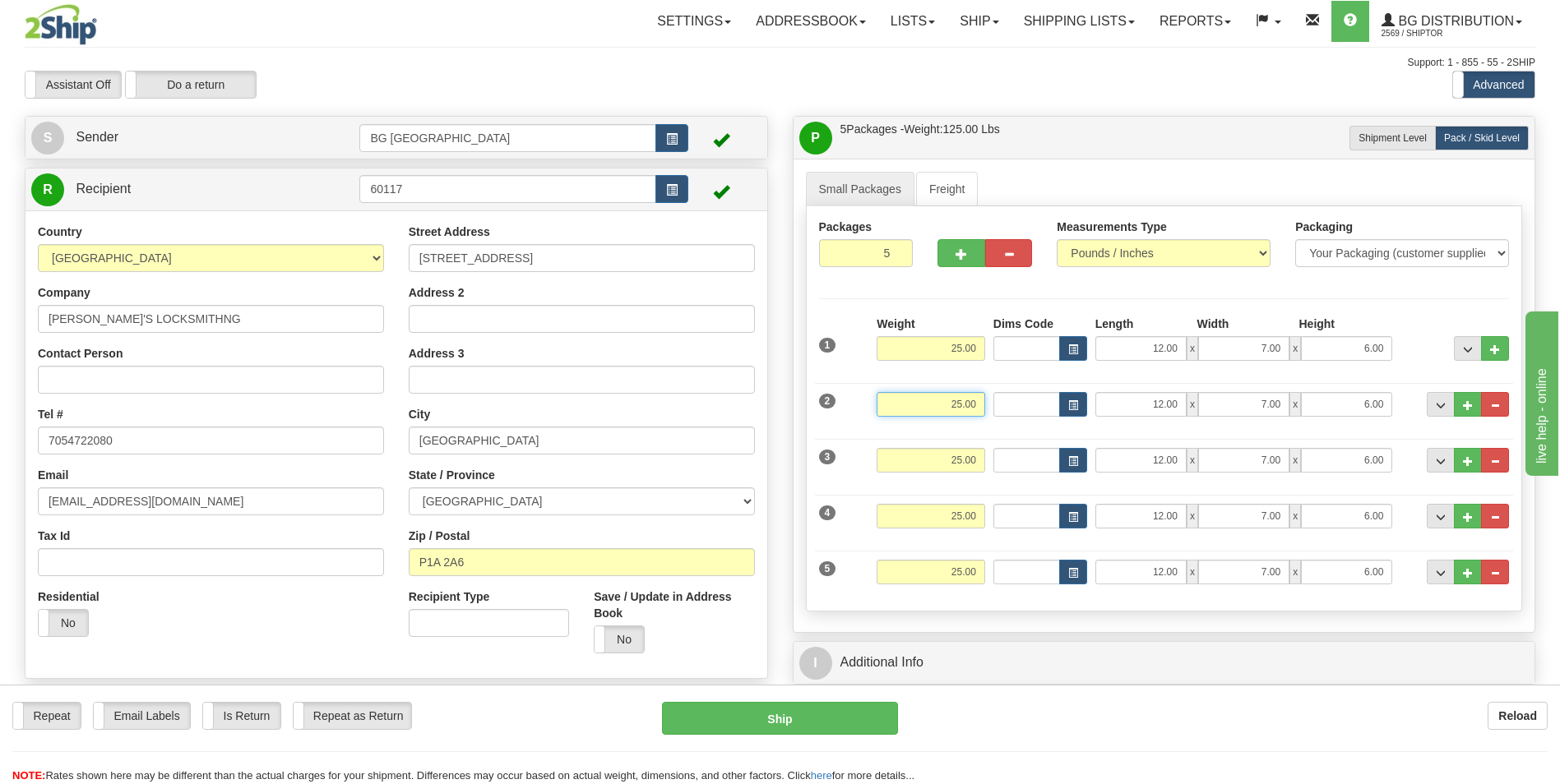
click at [955, 413] on input "25.00" at bounding box center [931, 405] width 109 height 25
type input "40.00"
type input "48.00"
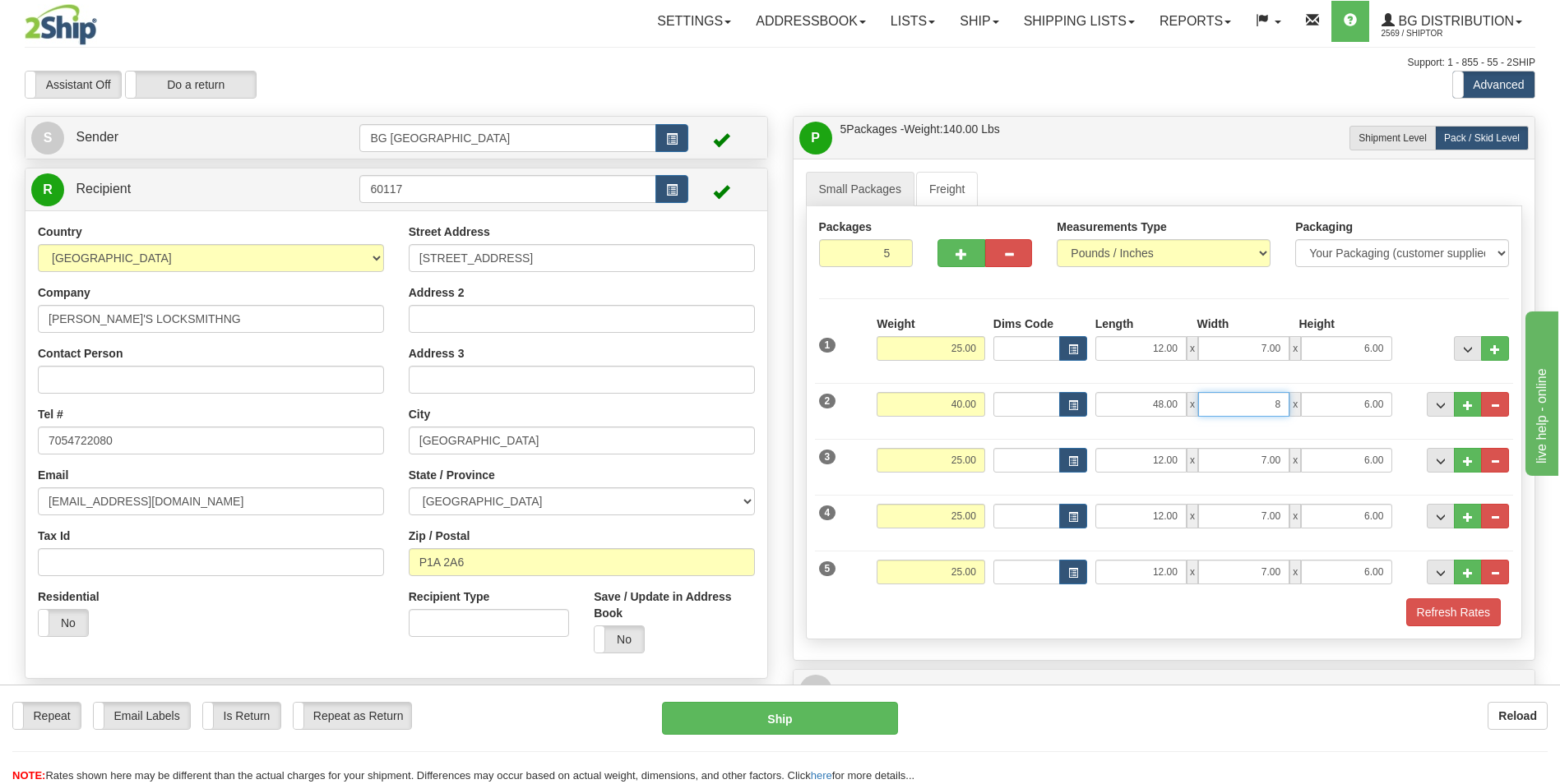
type input "8.00"
type input "3.00"
click at [948, 466] on input "25.00" at bounding box center [931, 460] width 109 height 25
type input "25.00"
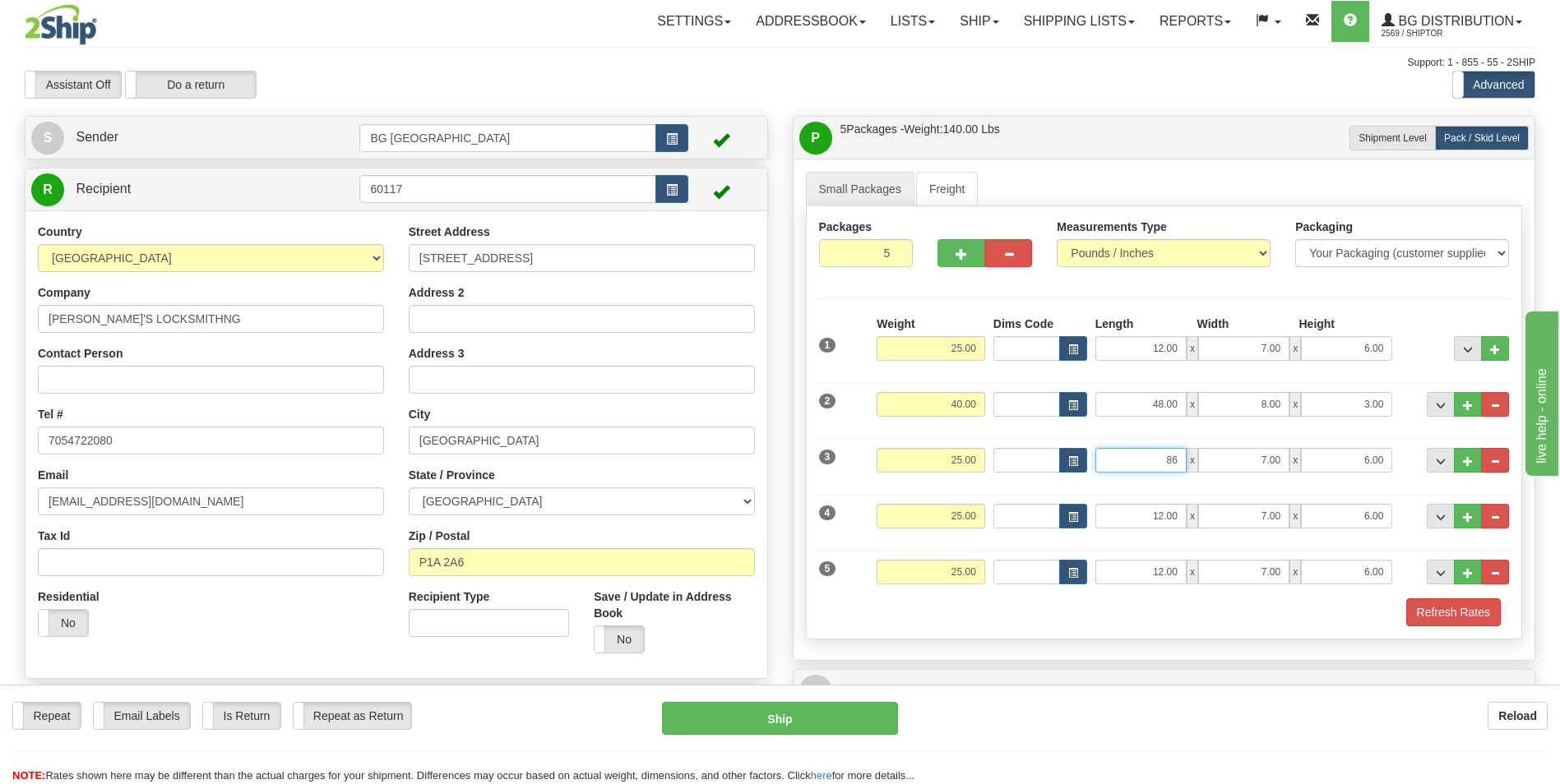
type input "86.00"
type input "9.00"
type input "3.00"
click at [948, 504] on input "25.00" at bounding box center [931, 516] width 109 height 25
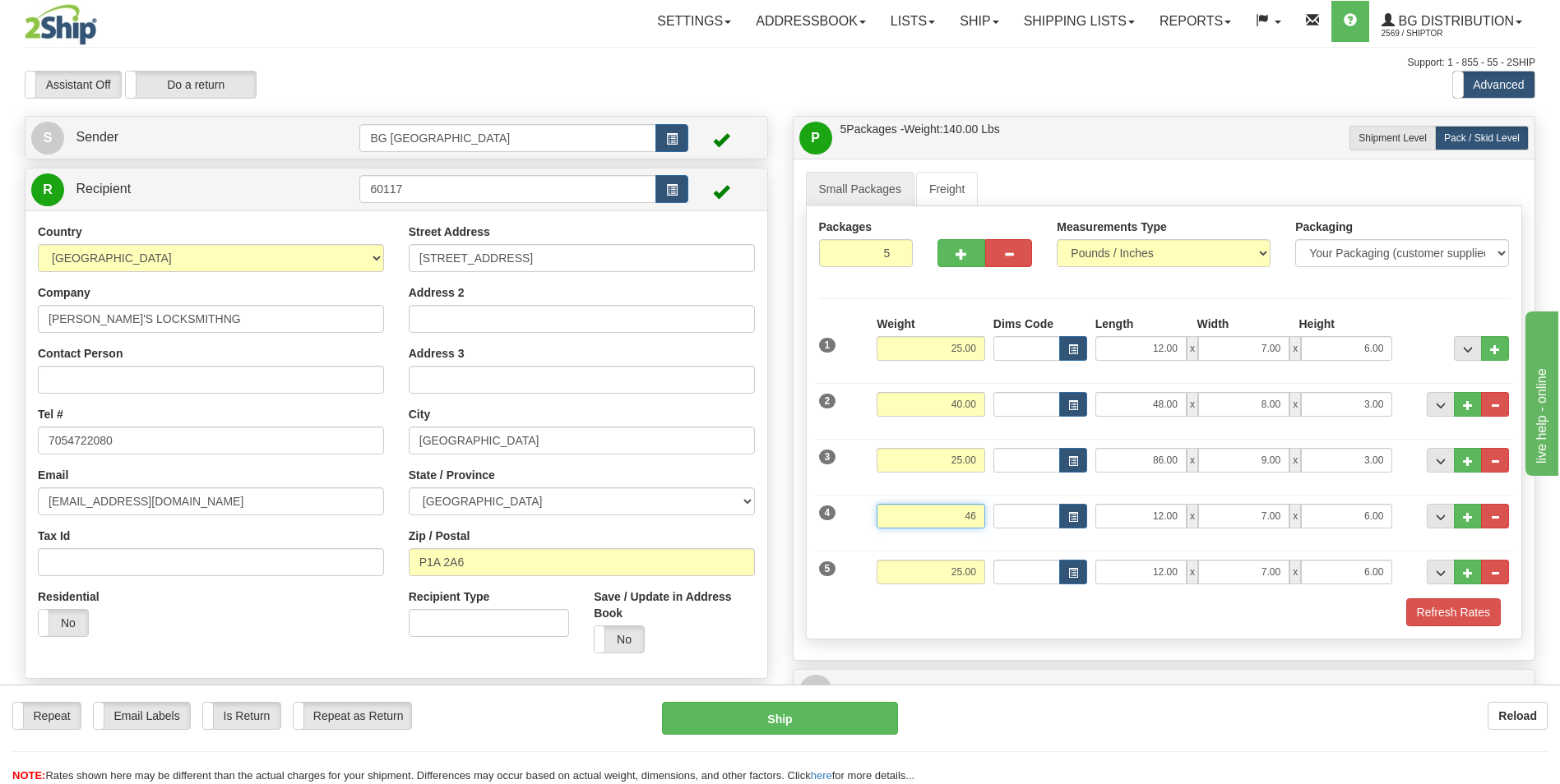
type input "46.00"
type input "15"
click at [1006, 516] on input "15" at bounding box center [1026, 516] width 67 height 25
click at [1147, 516] on input "12.00" at bounding box center [1141, 516] width 91 height 25
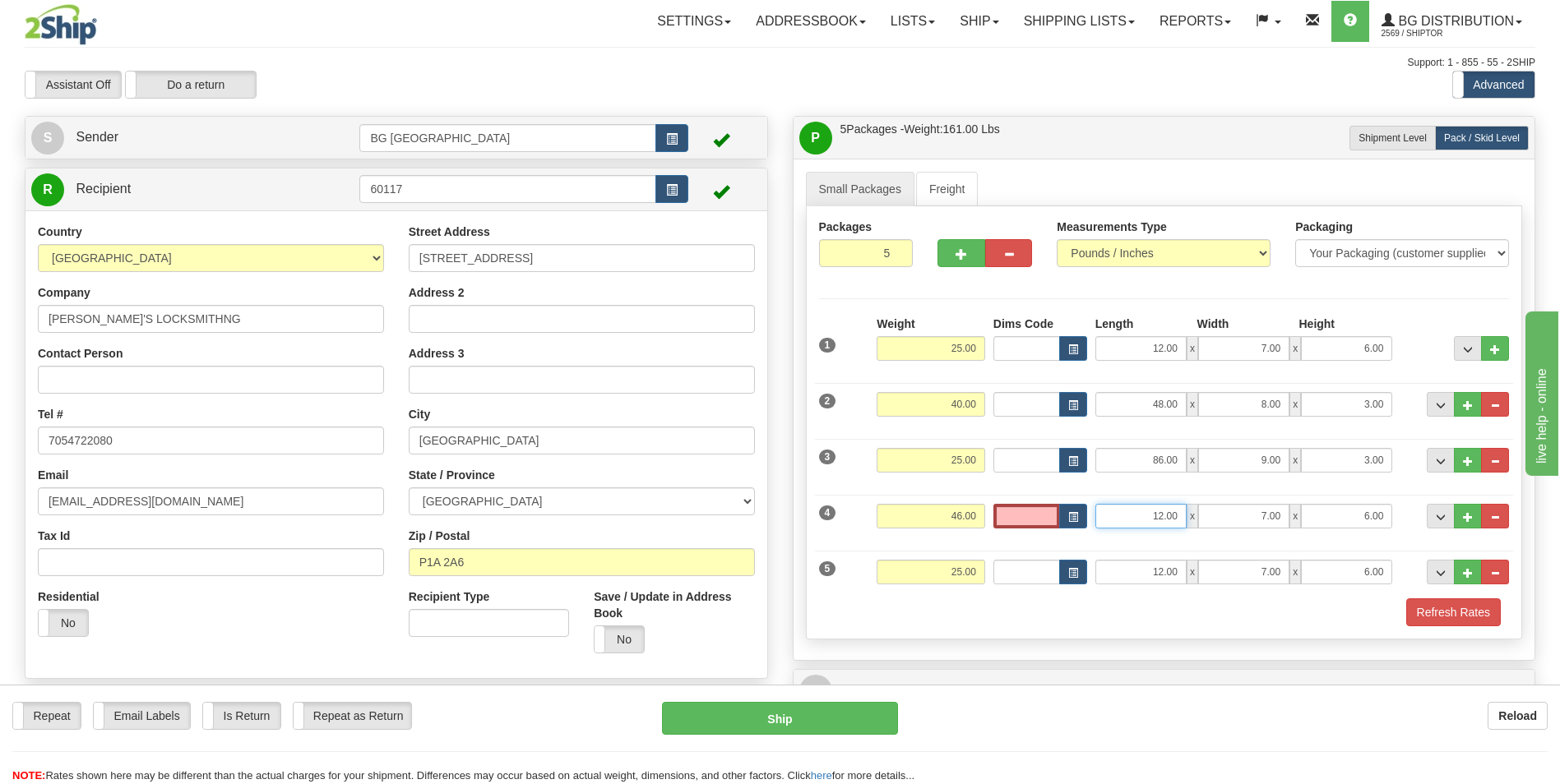
click at [1147, 516] on input "12.00" at bounding box center [1141, 516] width 91 height 25
type input "15.00"
type input "10.00"
click at [947, 578] on input "25.00" at bounding box center [931, 572] width 109 height 25
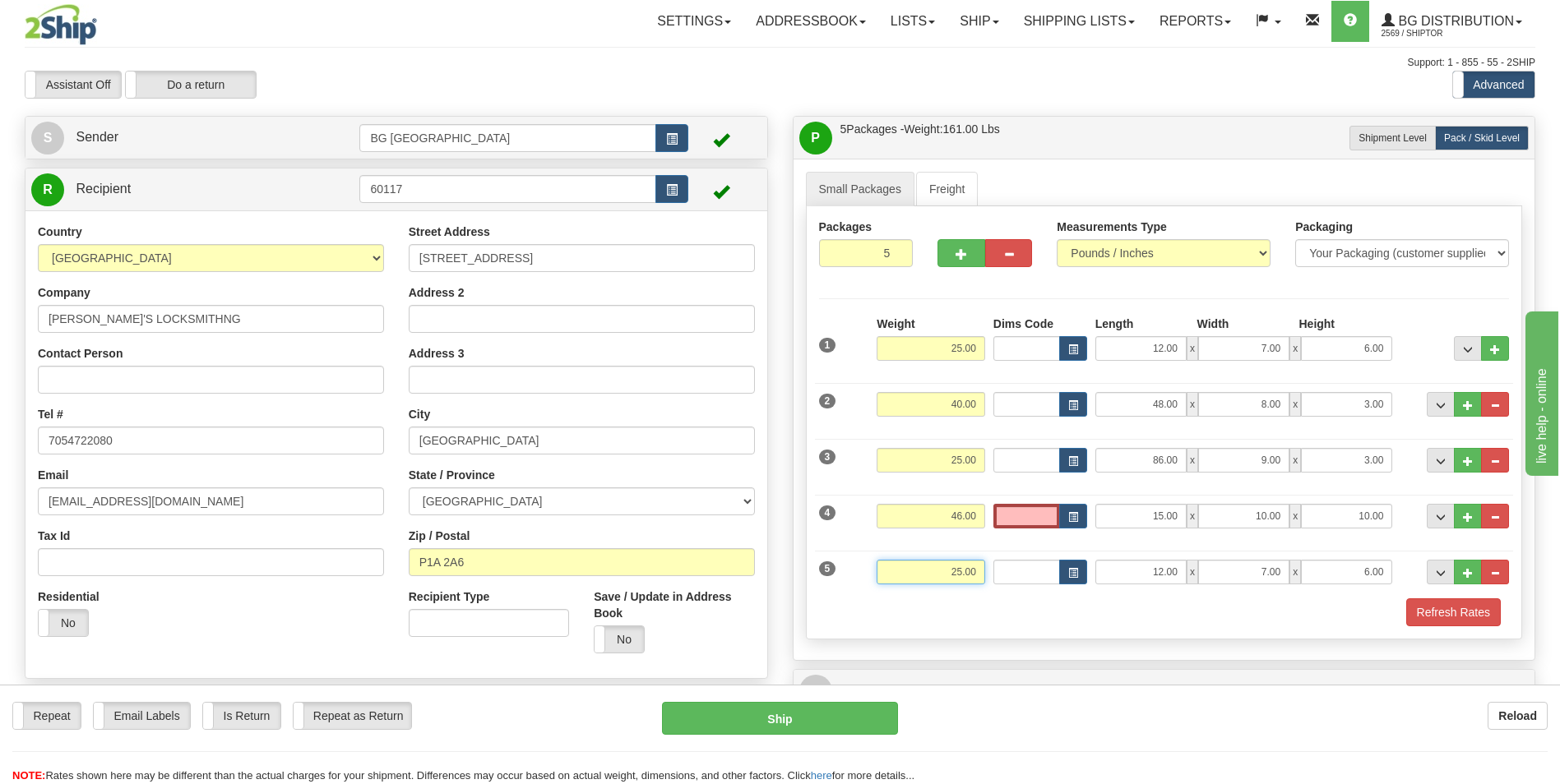
click at [947, 578] on input "25.00" at bounding box center [931, 572] width 109 height 25
type input "35.00"
type input "15.00"
type input "10.00"
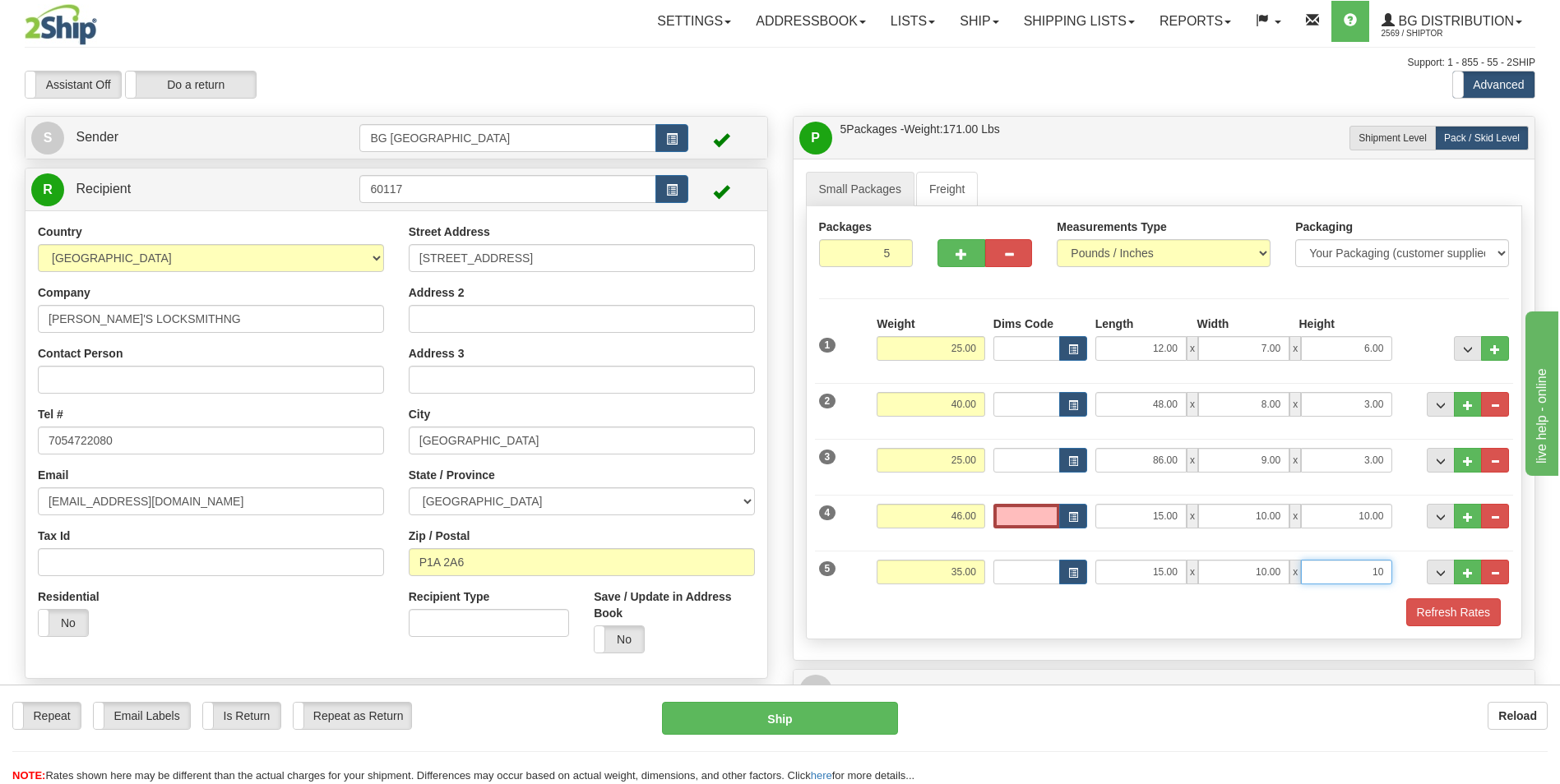
type input "10.00"
click at [950, 565] on input "35.00" at bounding box center [931, 572] width 109 height 25
type input "35.00"
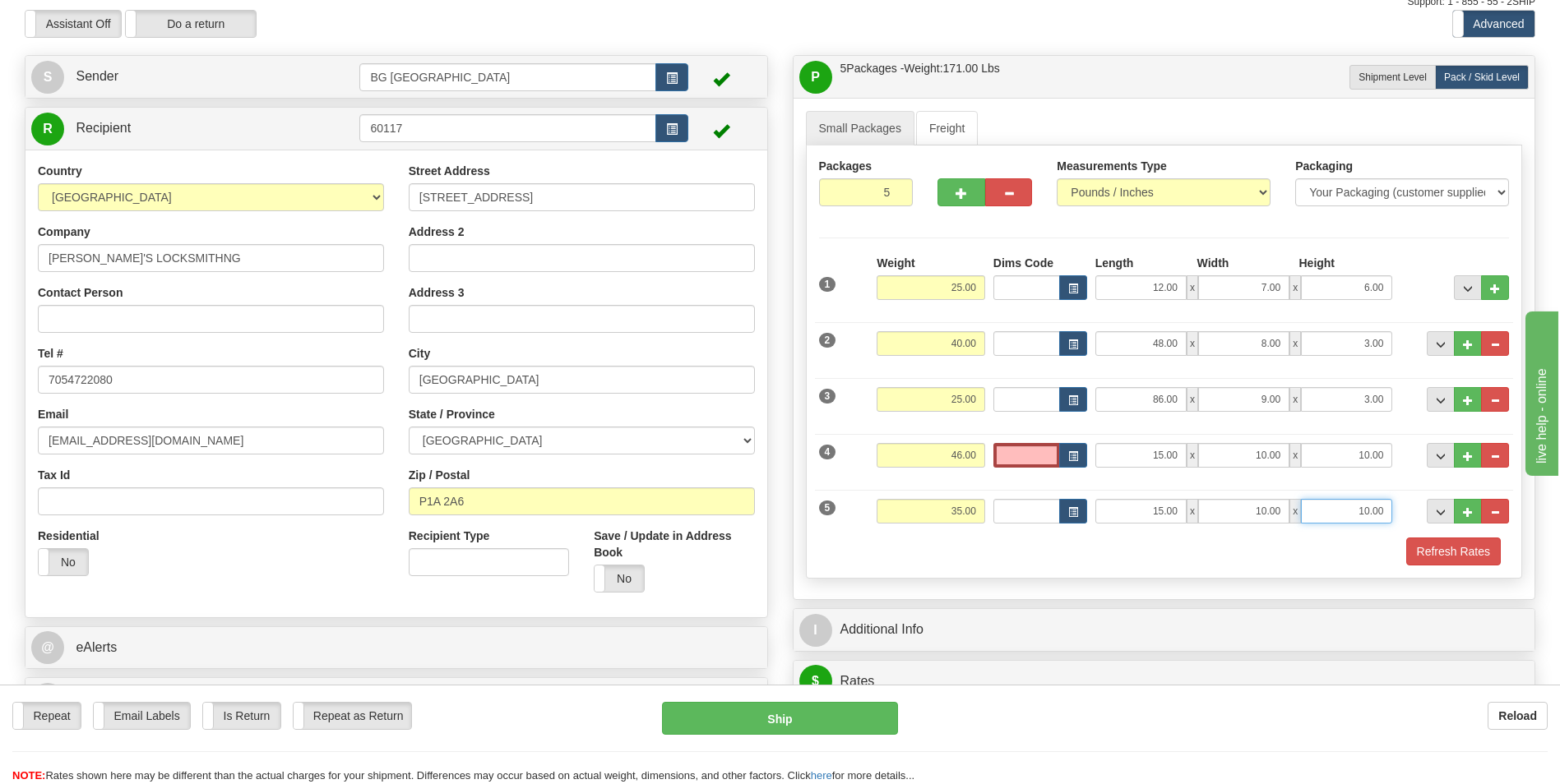
scroll to position [164, 0]
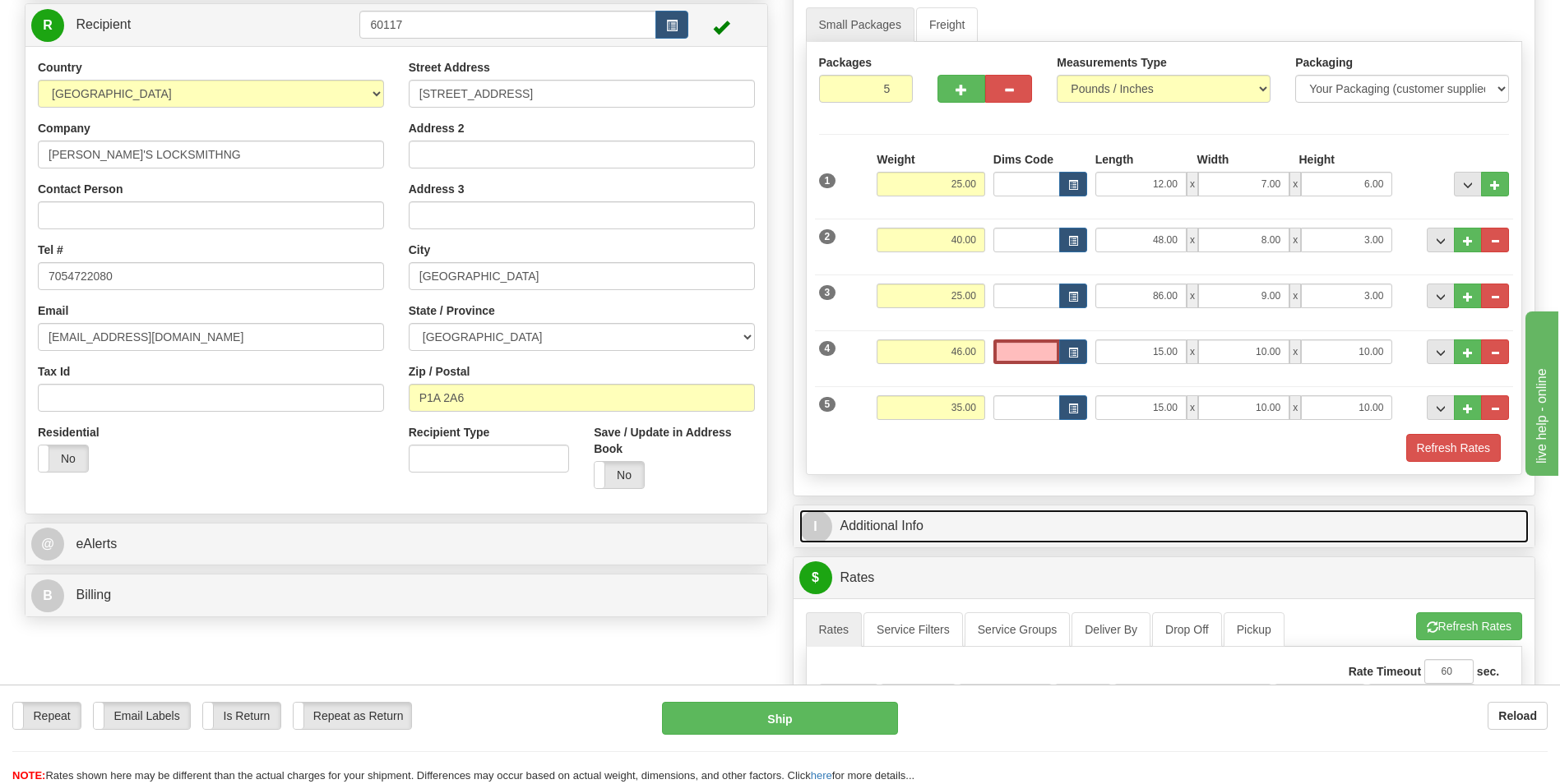
click at [945, 542] on link "I Additional Info" at bounding box center [1164, 526] width 730 height 33
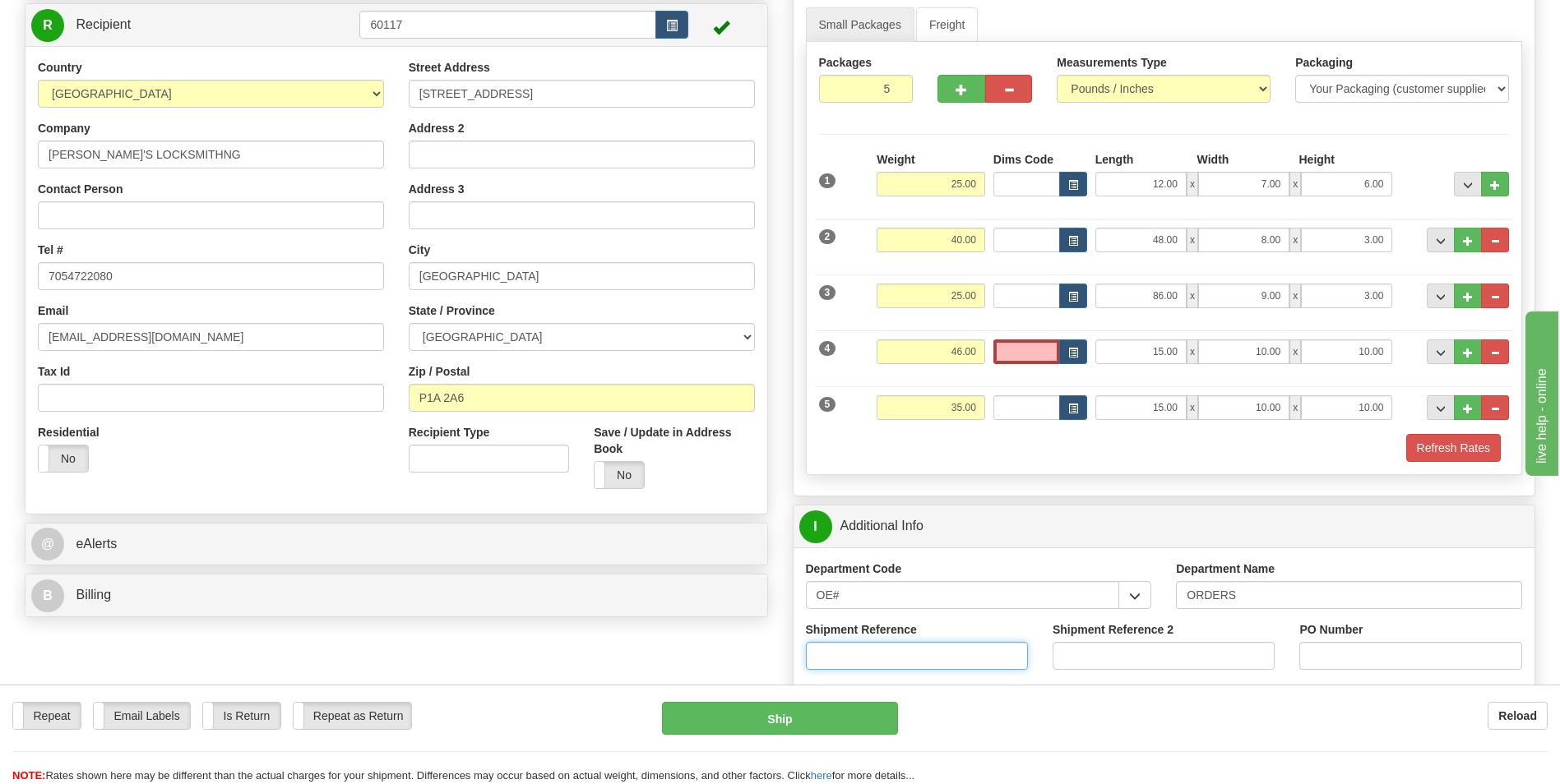
click at [908, 645] on input "Shipment Reference" at bounding box center [916, 656] width 222 height 28
type input "70182921-00"
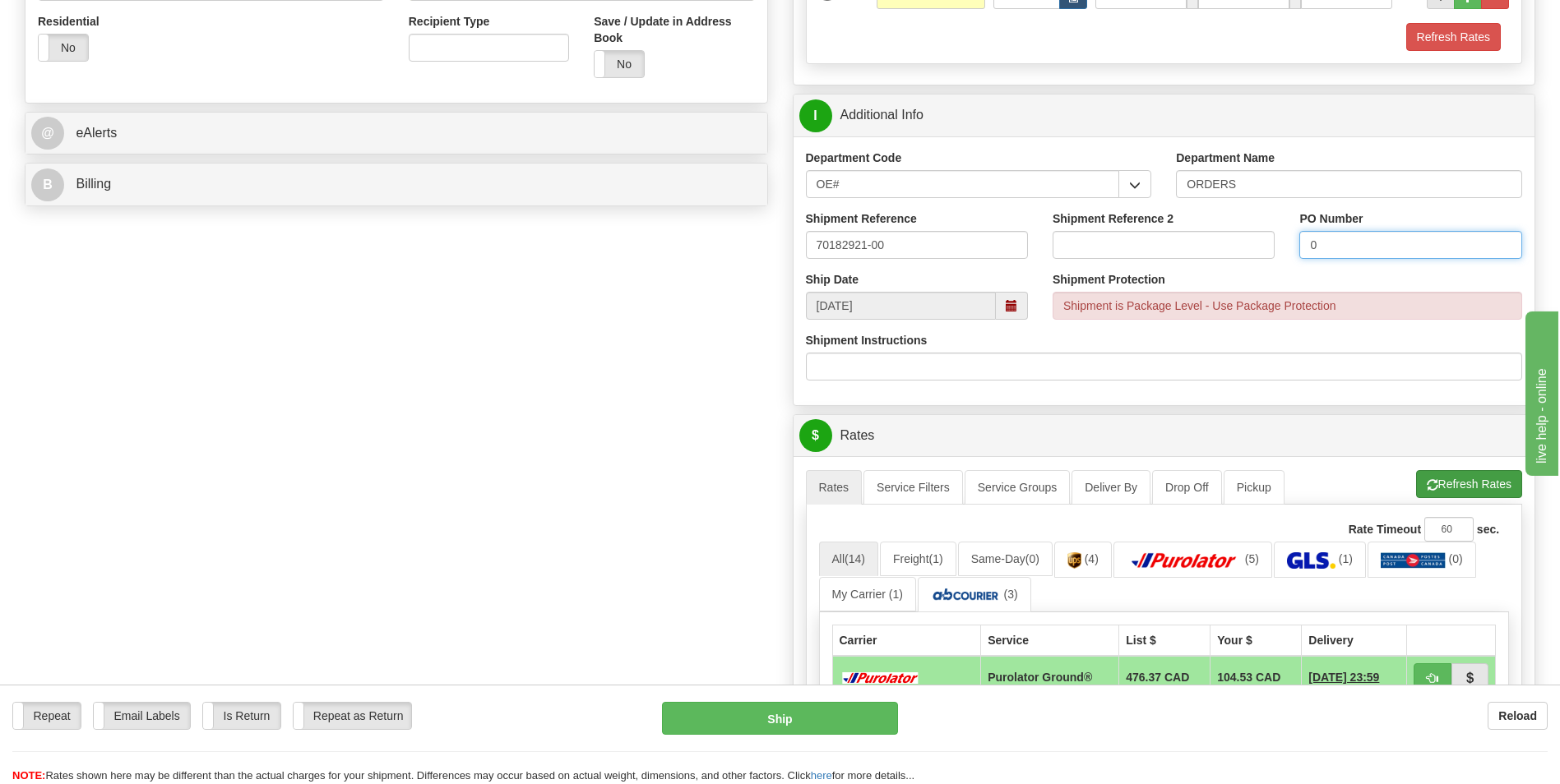
type input "0"
click at [1448, 478] on button "Refresh Rates" at bounding box center [1469, 484] width 106 height 28
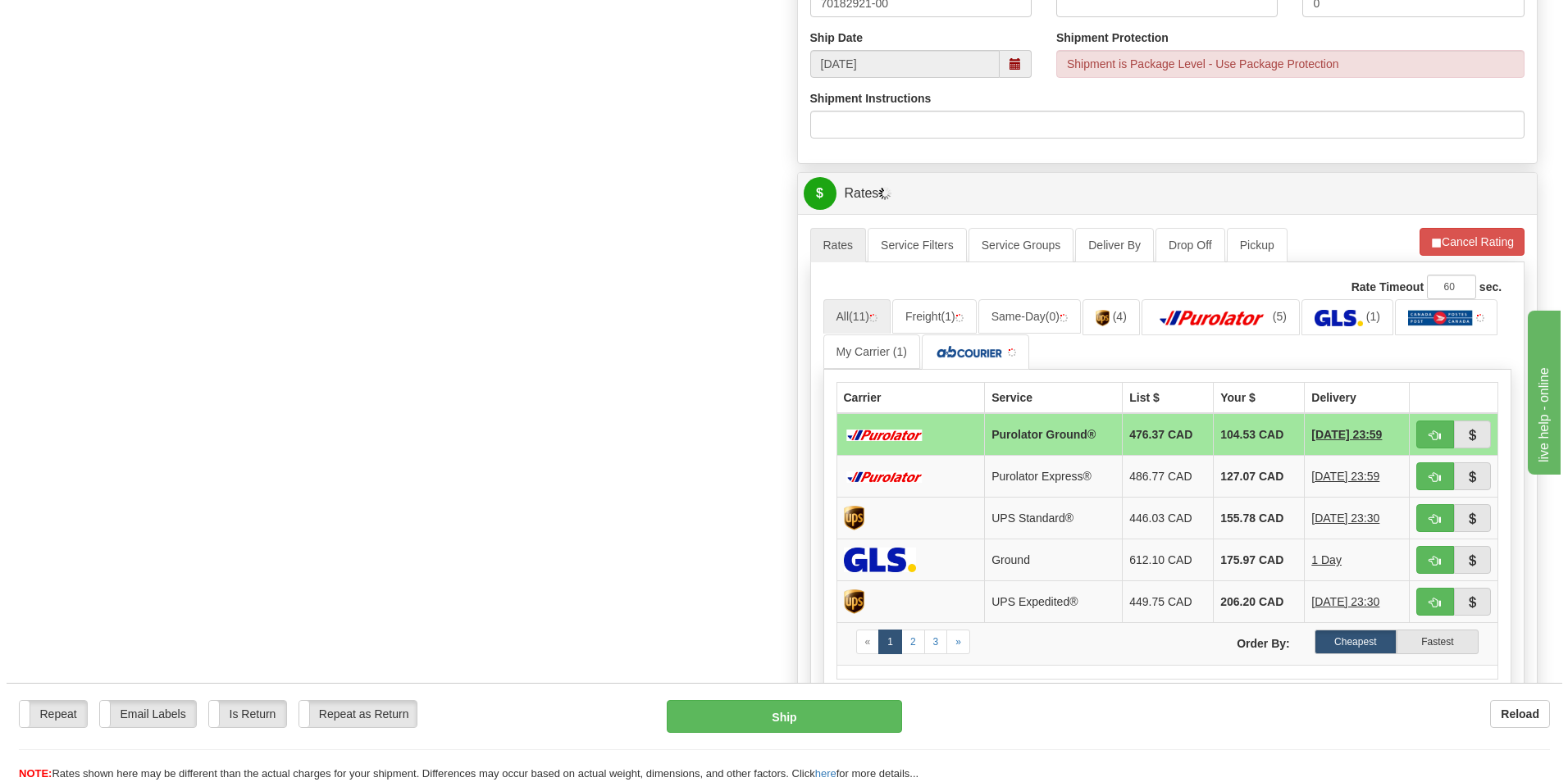
scroll to position [820, 0]
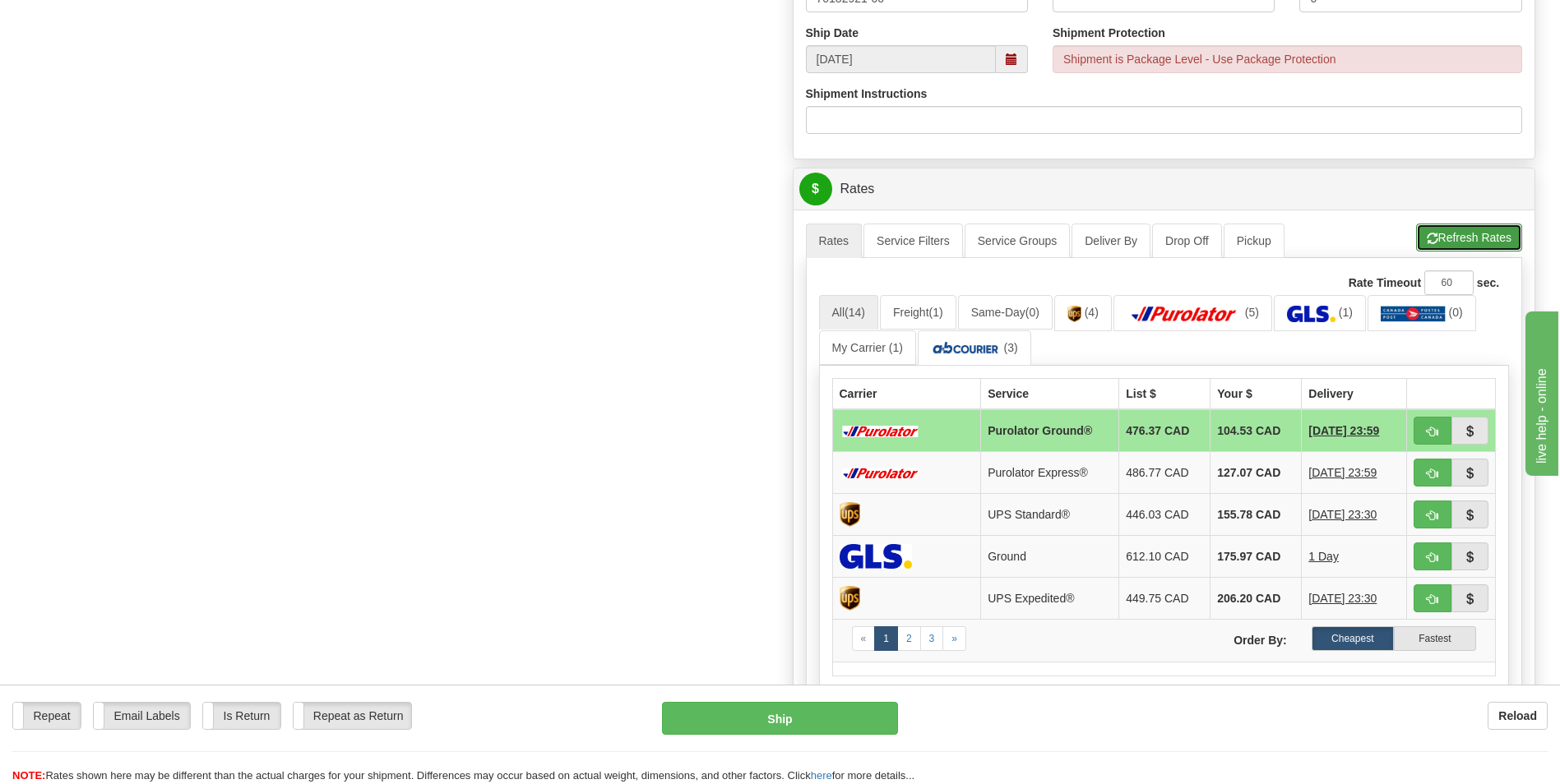
click at [1441, 242] on button "Refresh Rates" at bounding box center [1469, 238] width 106 height 28
click at [1266, 432] on td "104.53 CAD" at bounding box center [1256, 431] width 91 height 43
click at [1419, 431] on button "button" at bounding box center [1432, 431] width 38 height 28
type input "260"
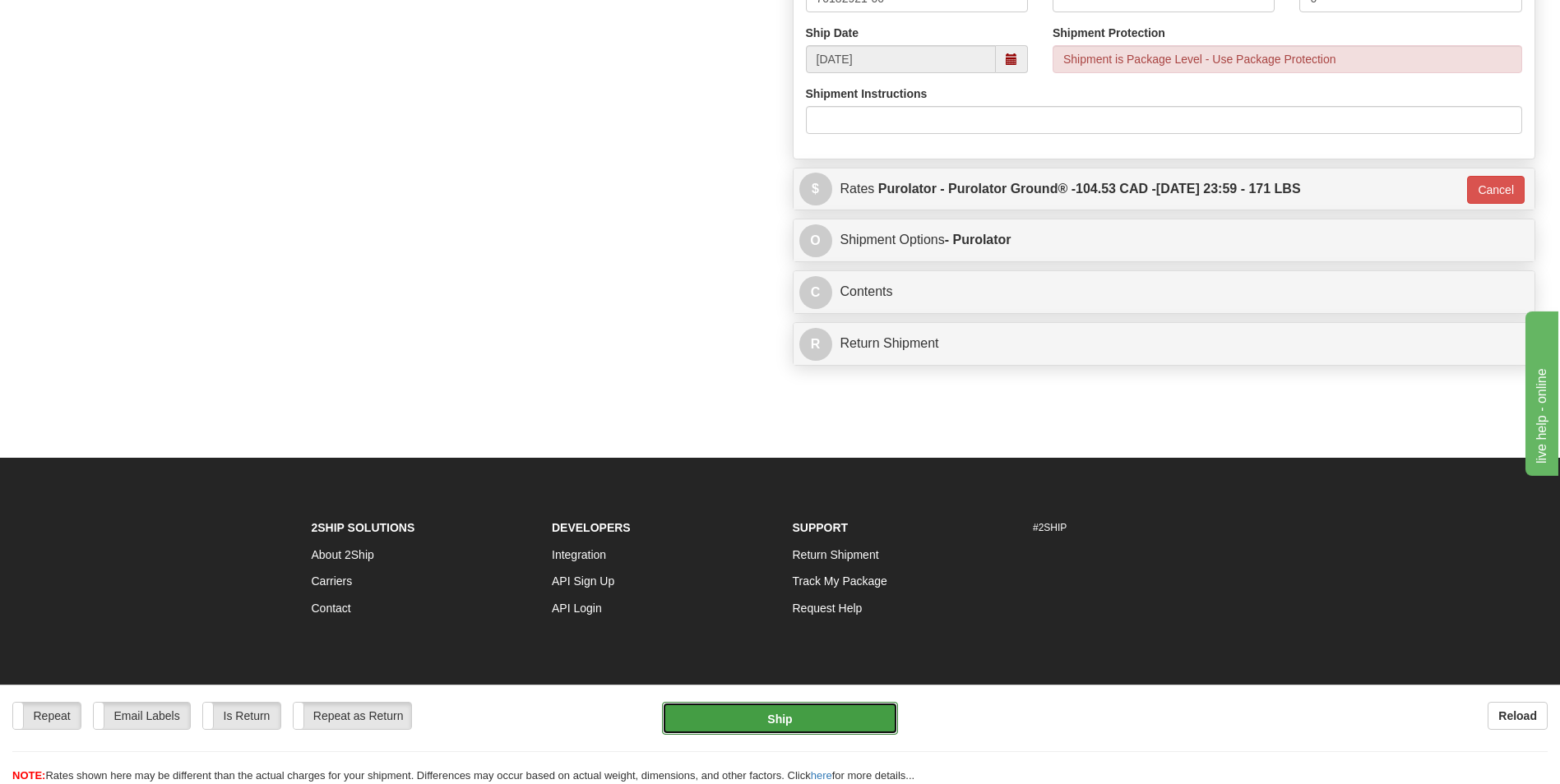
click at [832, 712] on button "Ship" at bounding box center [779, 718] width 235 height 32
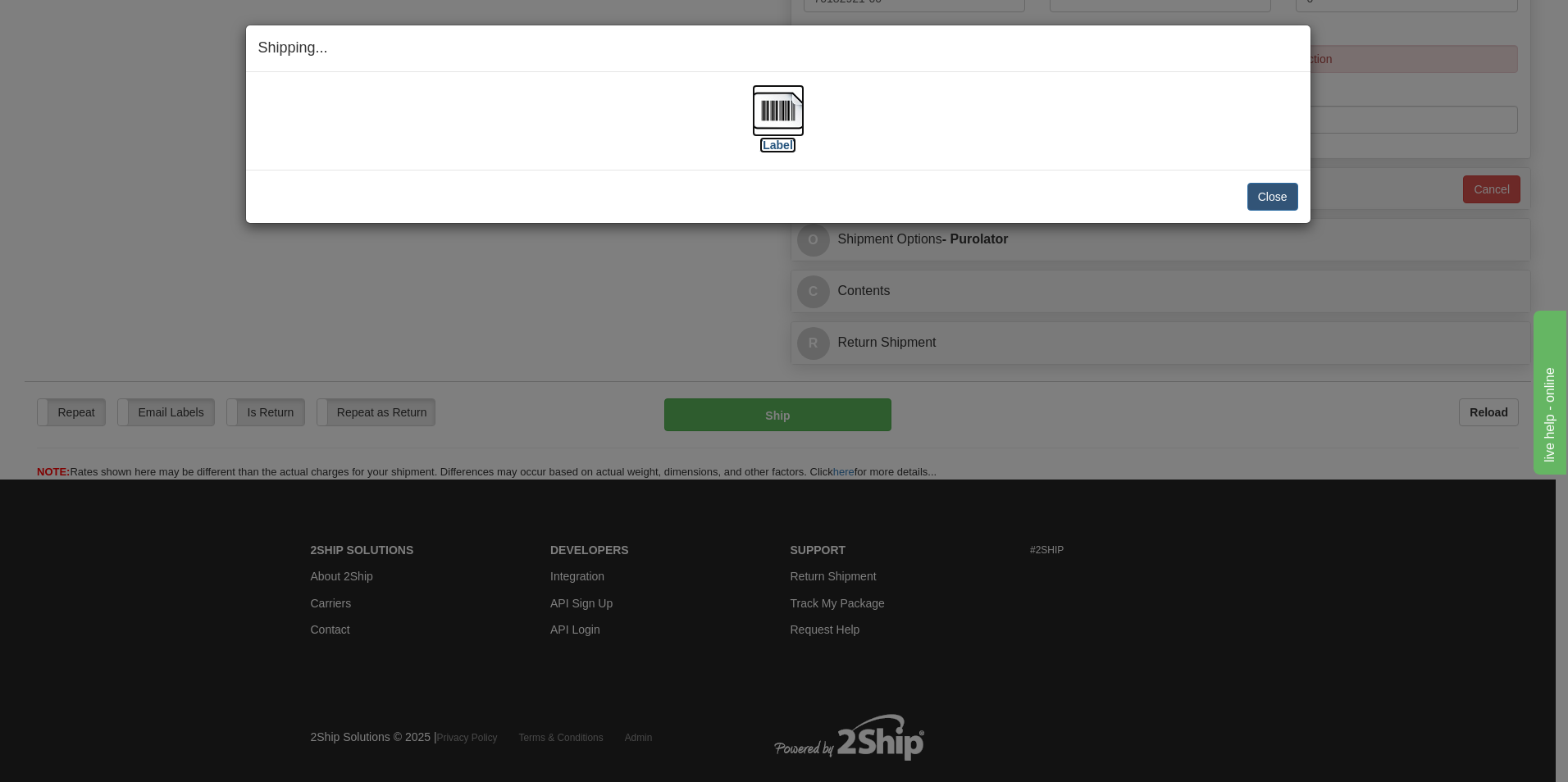
click at [786, 107] on img at bounding box center [778, 110] width 53 height 53
